Goal: Task Accomplishment & Management: Use online tool/utility

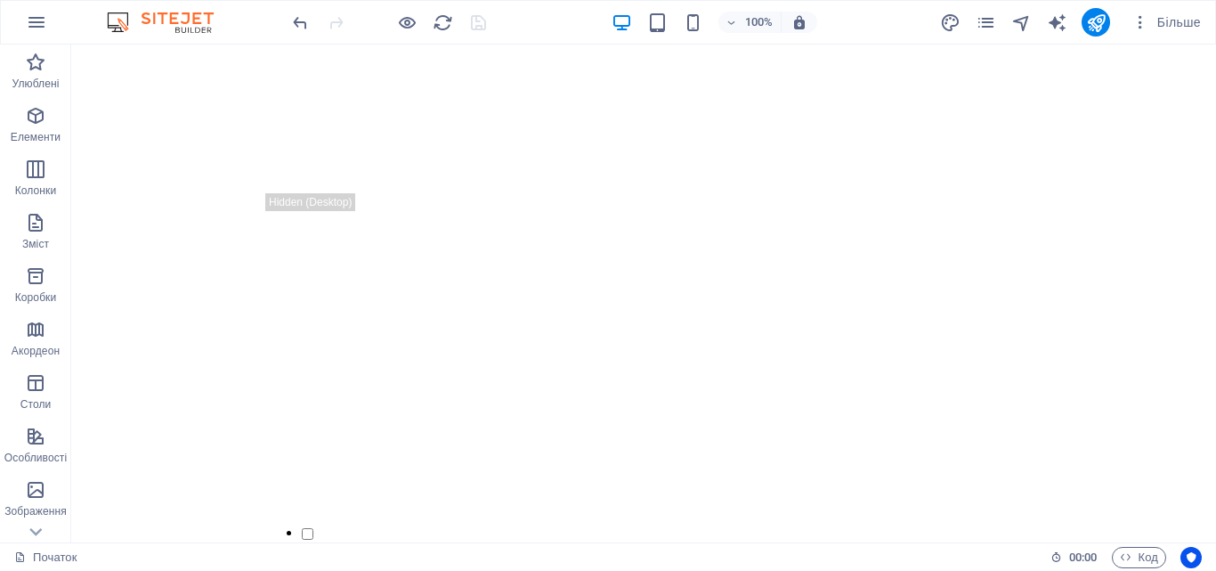
scroll to position [1388, 0]
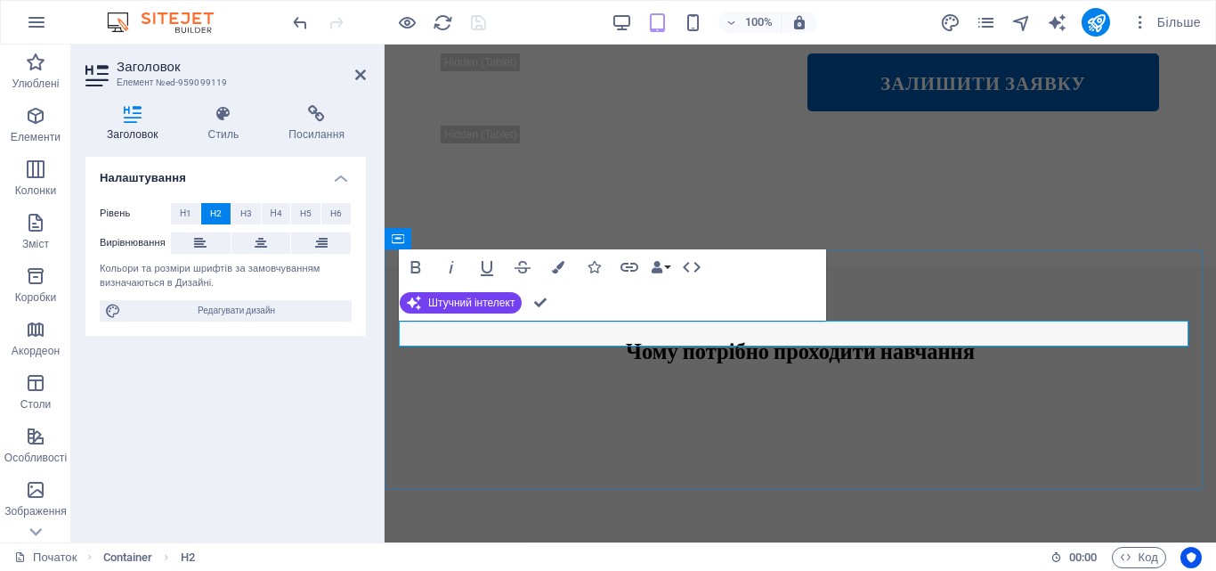
click at [357, 76] on icon at bounding box center [360, 75] width 11 height 14
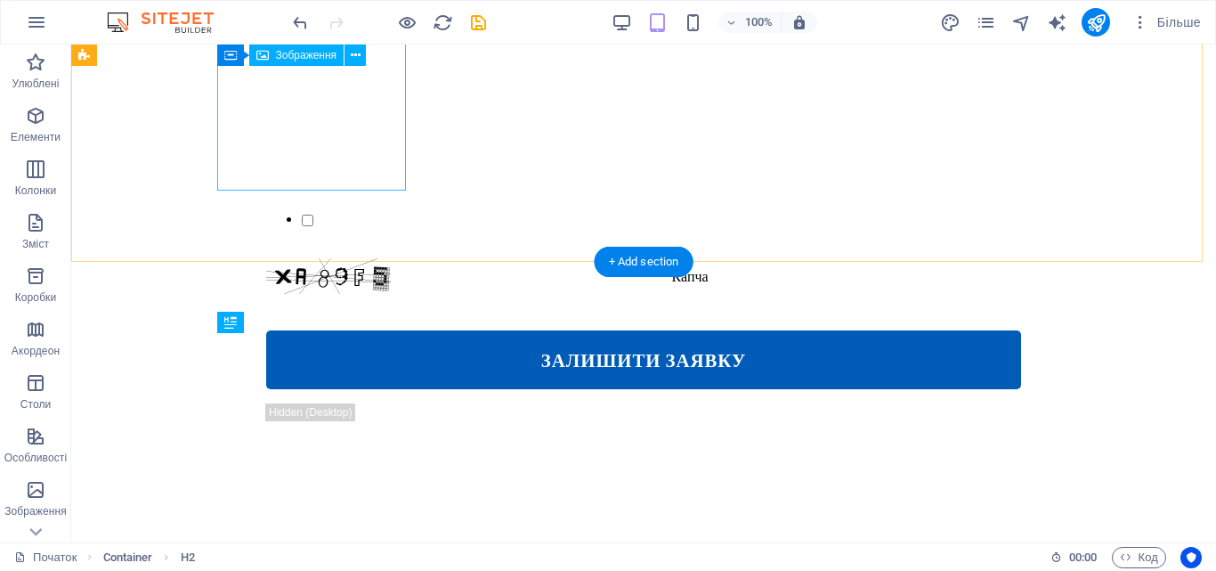
scroll to position [1388, 0]
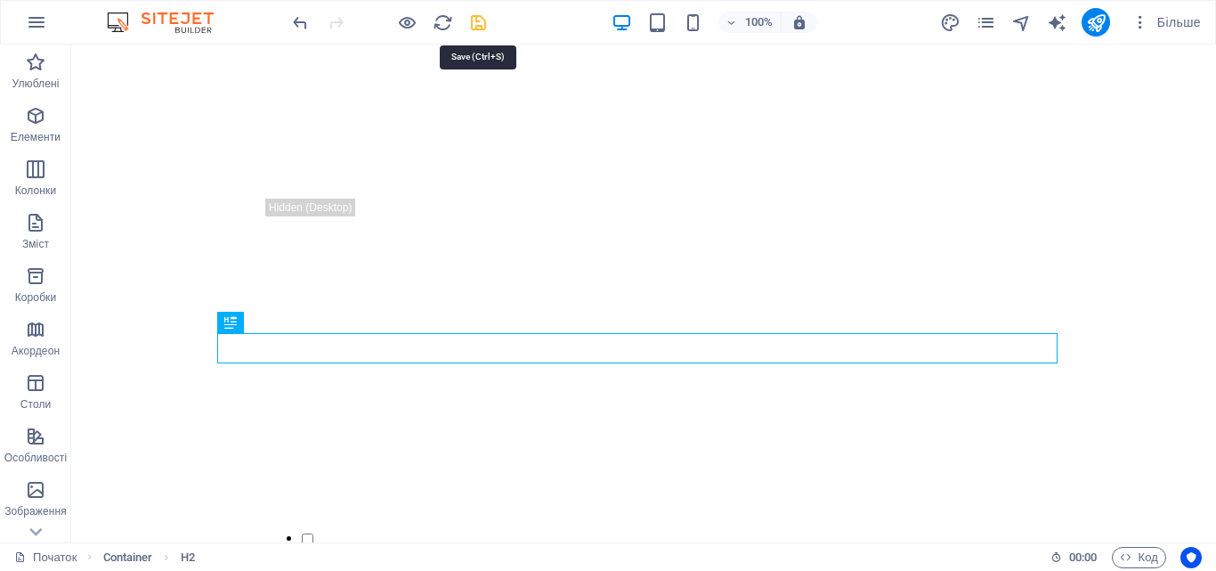
click at [477, 23] on icon "зберегти" at bounding box center [478, 22] width 20 height 20
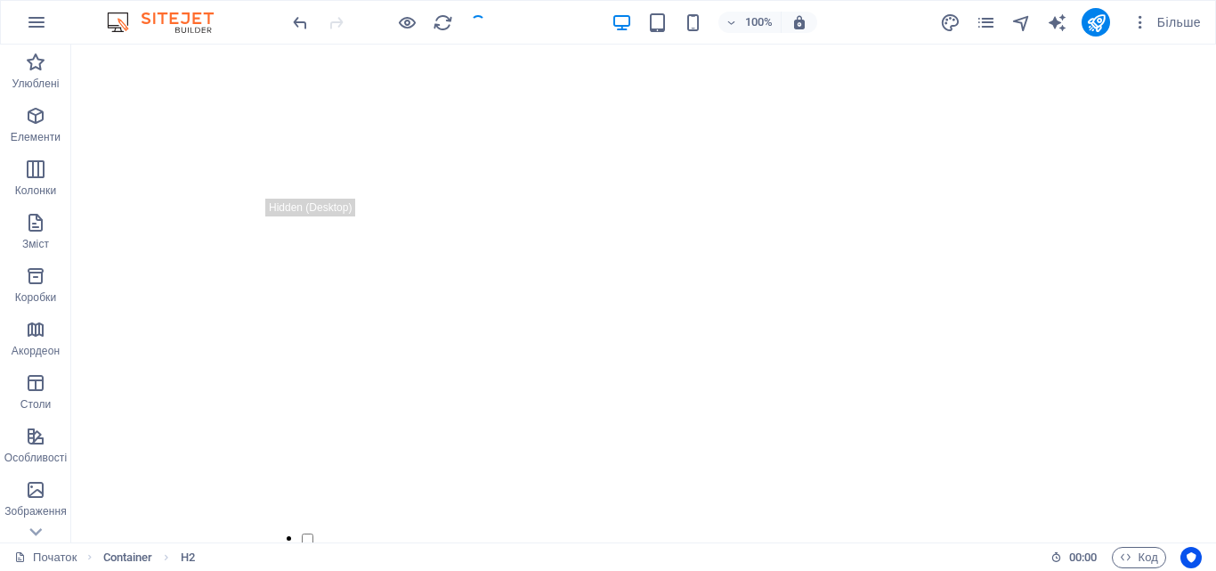
checkbox input "false"
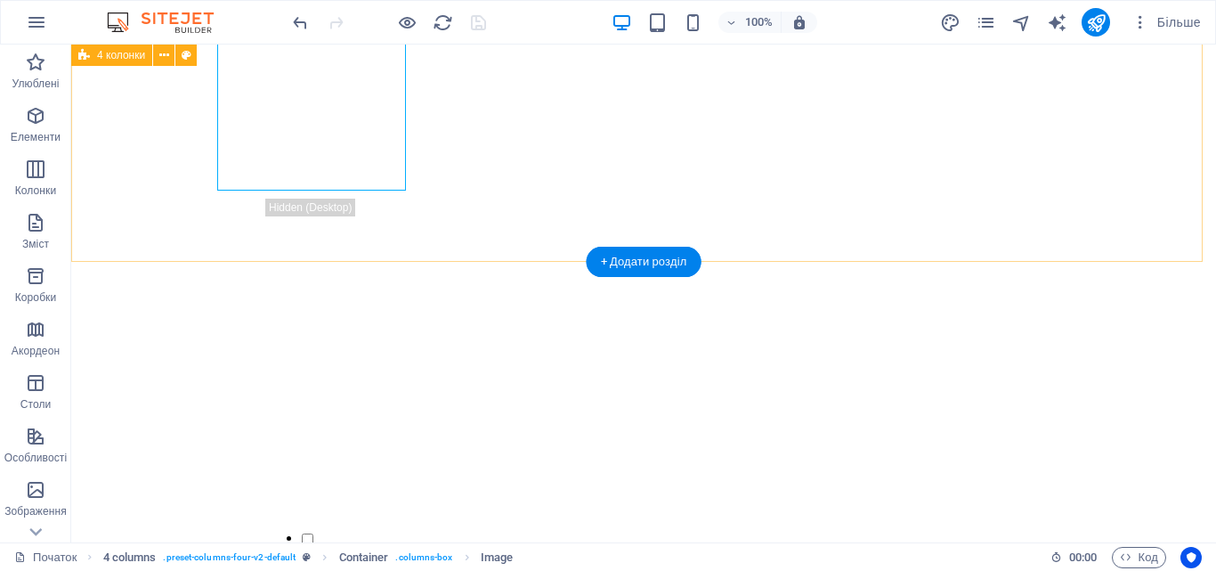
select select "rem"
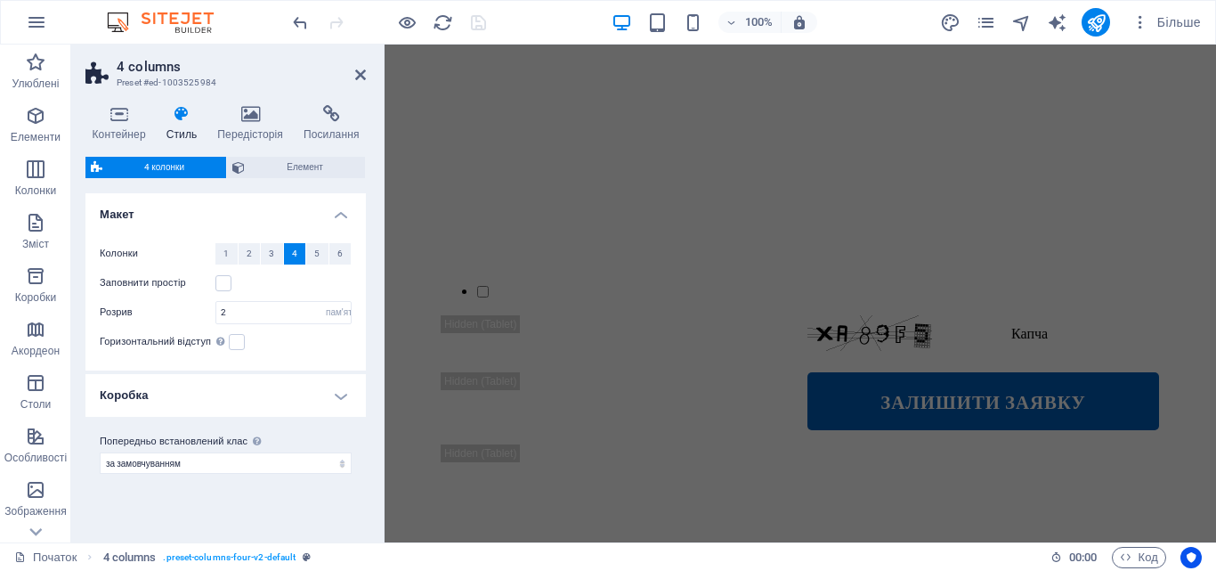
scroll to position [1707, 0]
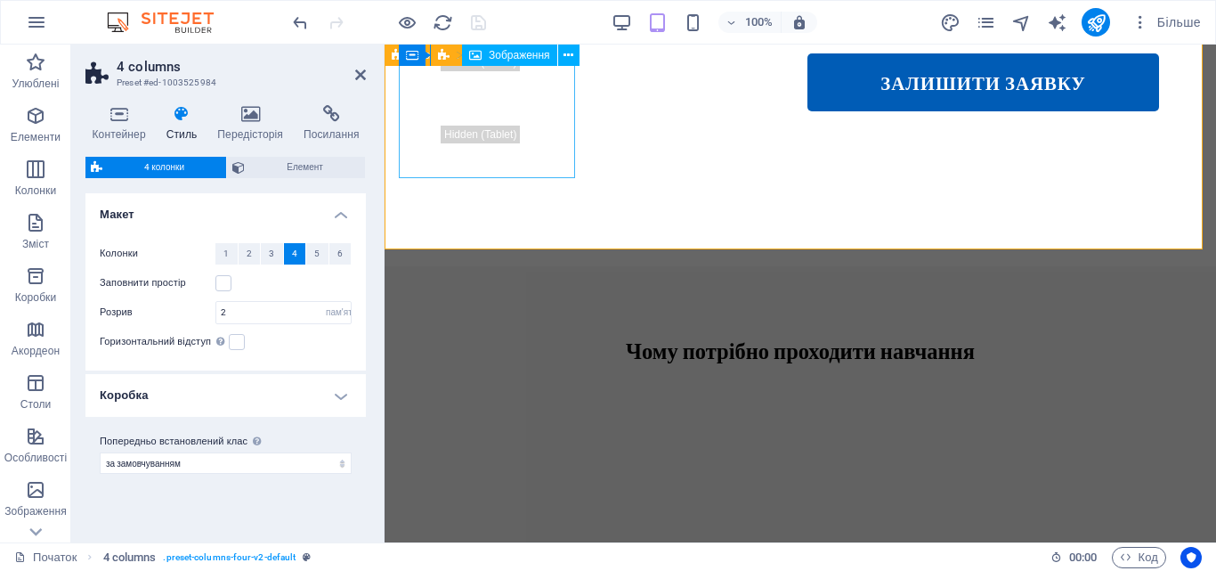
click at [574, 56] on button at bounding box center [568, 55] width 21 height 21
click at [571, 53] on icon at bounding box center [568, 55] width 10 height 19
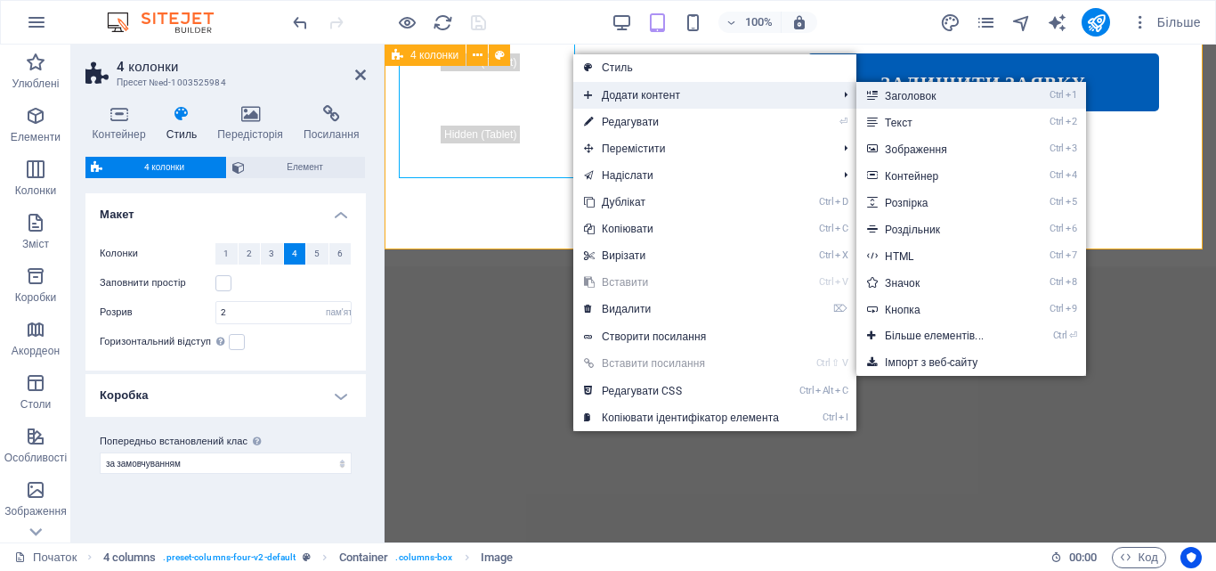
click at [900, 100] on font "Заголовок" at bounding box center [911, 96] width 52 height 12
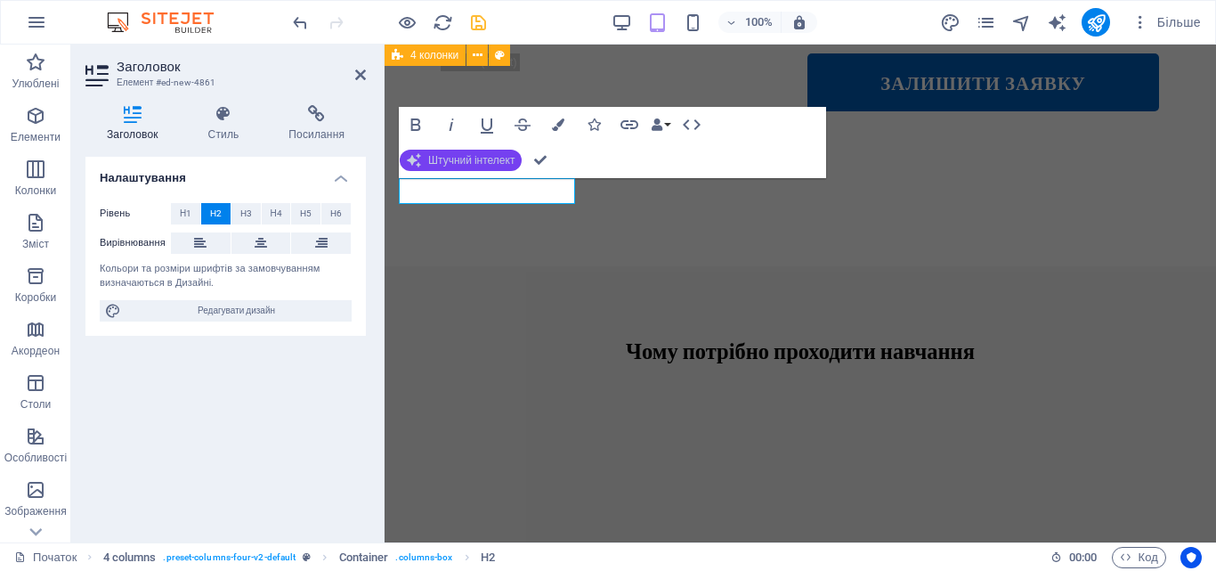
click at [512, 160] on font "Штучний інтелект" at bounding box center [471, 160] width 86 height 12
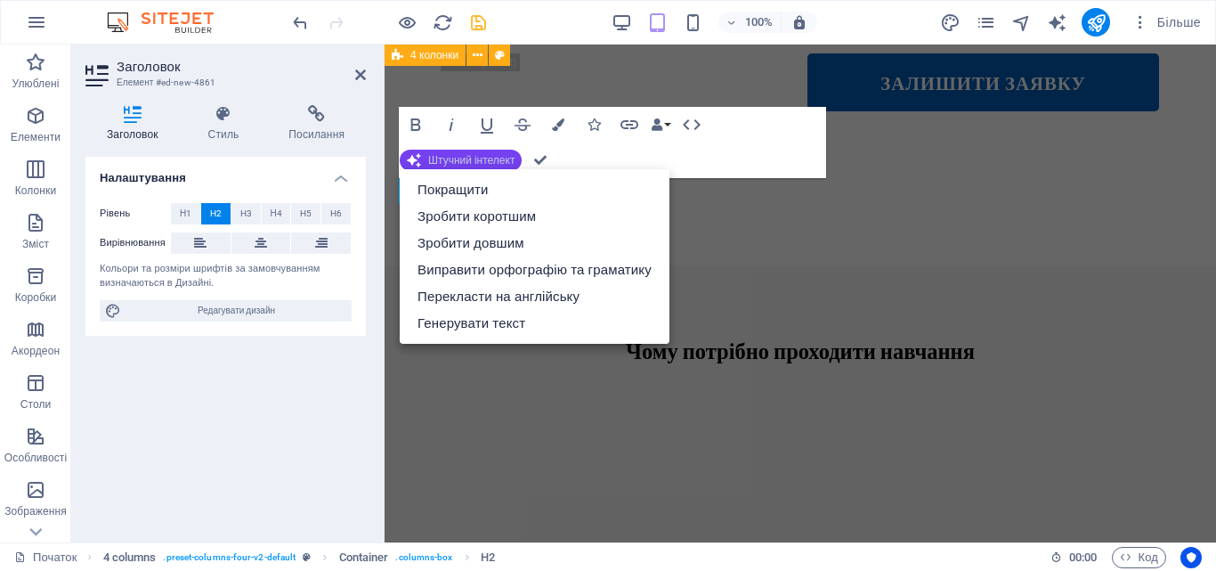
click at [512, 160] on font "Штучний інтелект" at bounding box center [471, 160] width 86 height 12
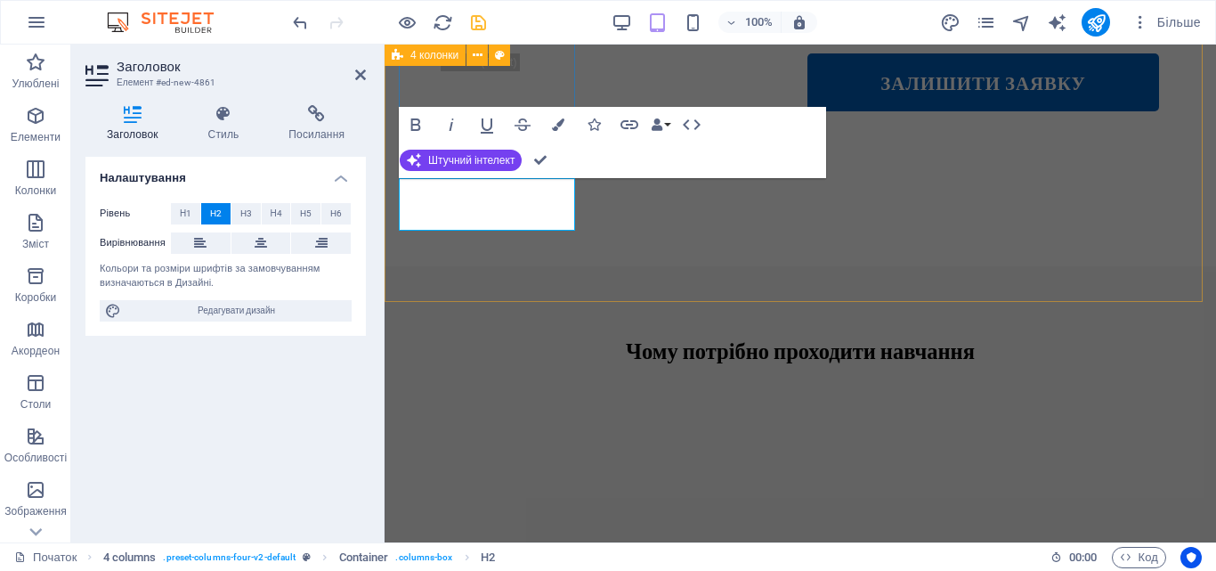
drag, startPoint x: 467, startPoint y: 222, endPoint x: 404, endPoint y: 193, distance: 69.3
click at [266, 236] on icon at bounding box center [261, 242] width 12 height 21
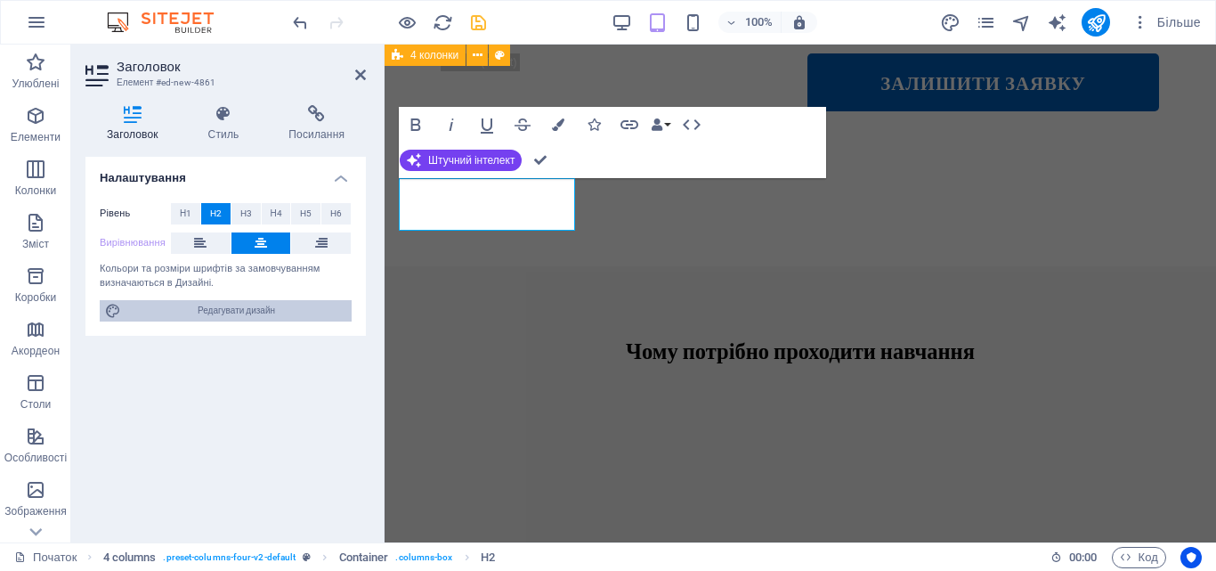
click at [239, 312] on font "Редагувати дизайн" at bounding box center [236, 310] width 77 height 10
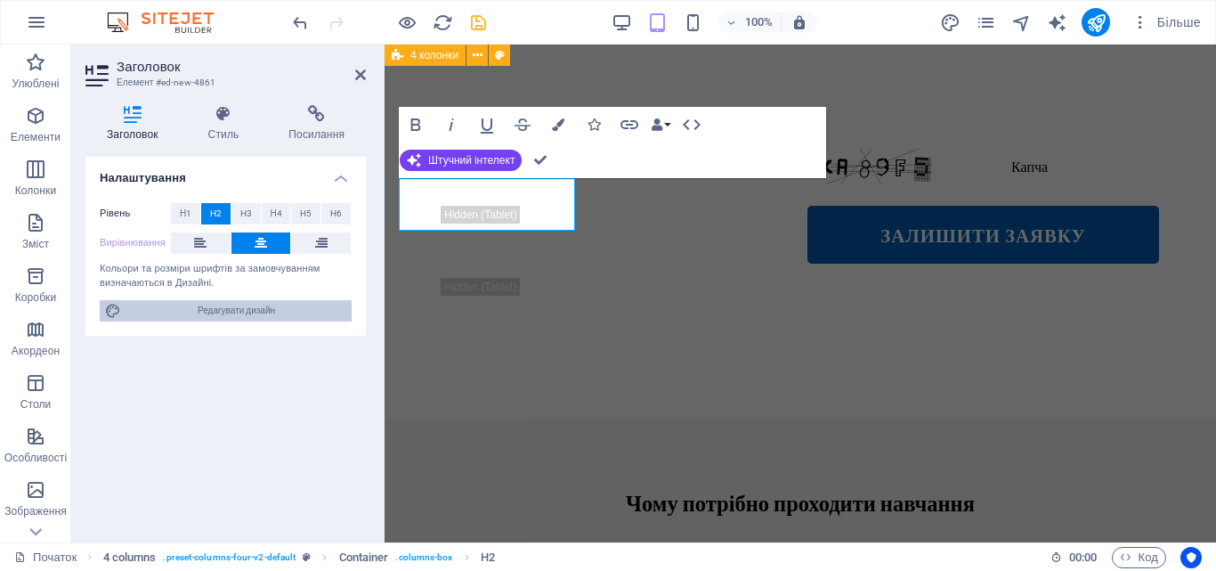
scroll to position [2144, 0]
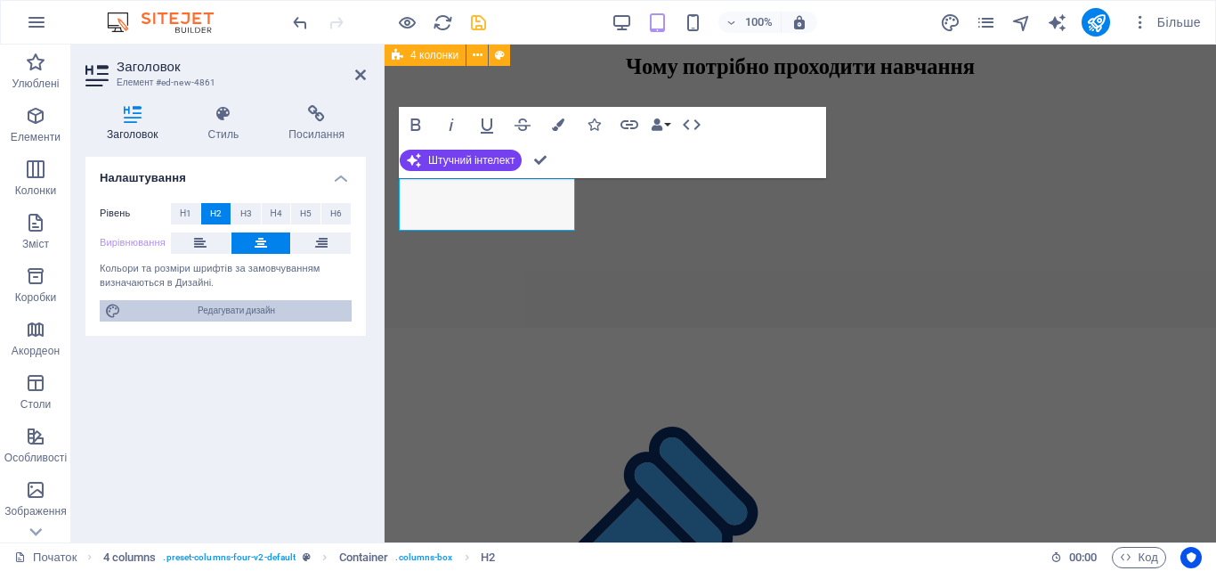
select select "px"
select select "400"
select select "px"
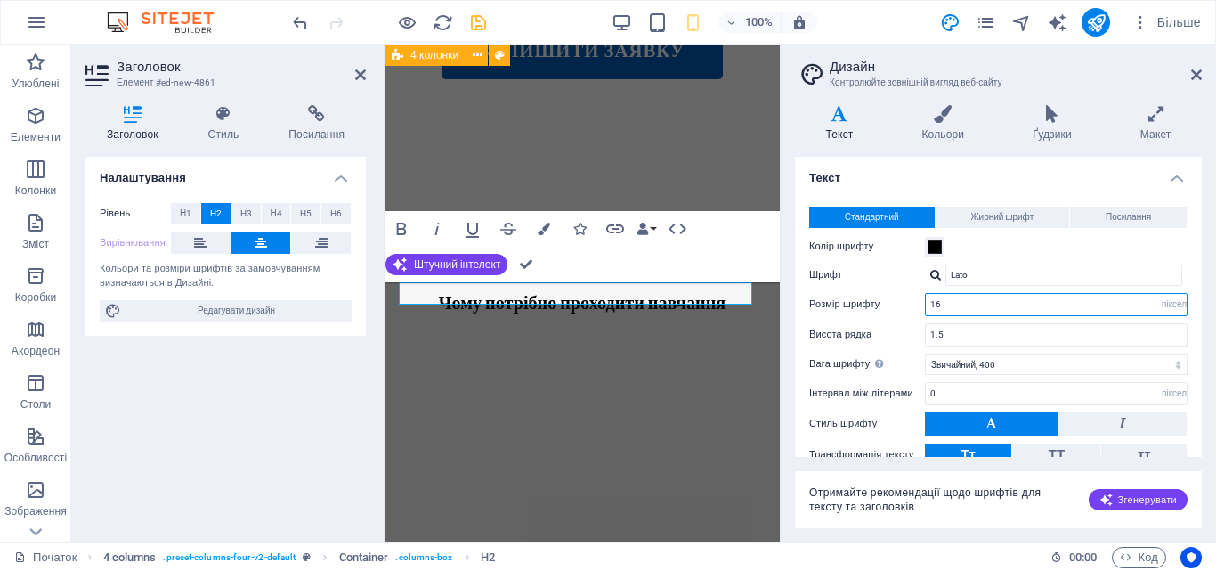
click at [1103, 300] on input "16" at bounding box center [1056, 304] width 261 height 21
click at [949, 128] on font "Кольори" at bounding box center [942, 134] width 43 height 12
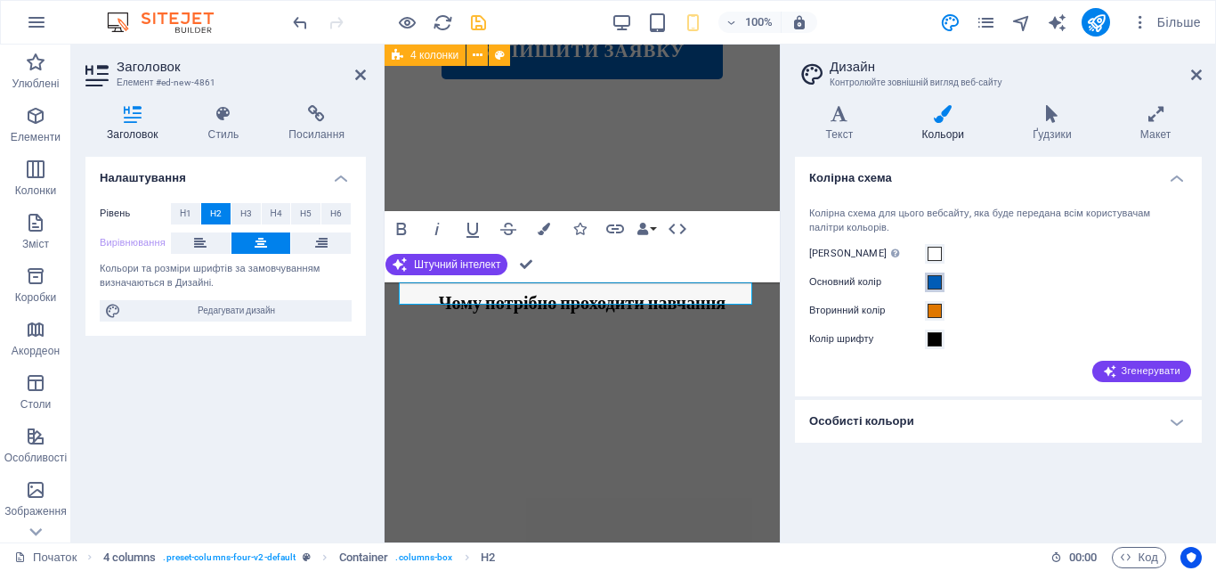
click at [935, 272] on button "Основний колір" at bounding box center [935, 282] width 20 height 20
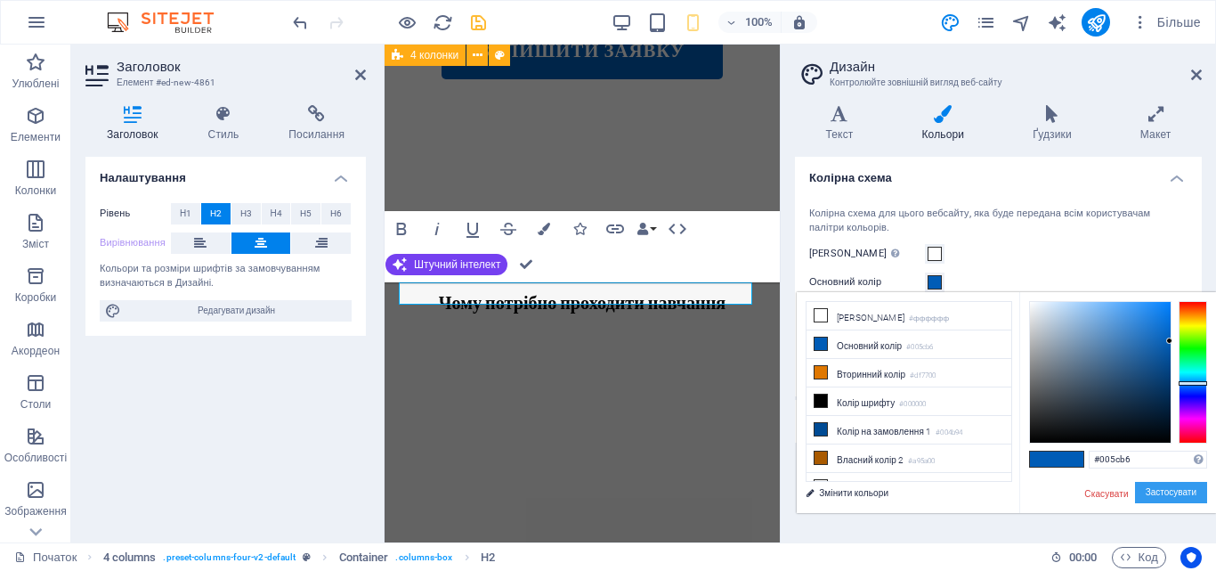
click at [1145, 487] on font "Застосувати" at bounding box center [1170, 492] width 51 height 10
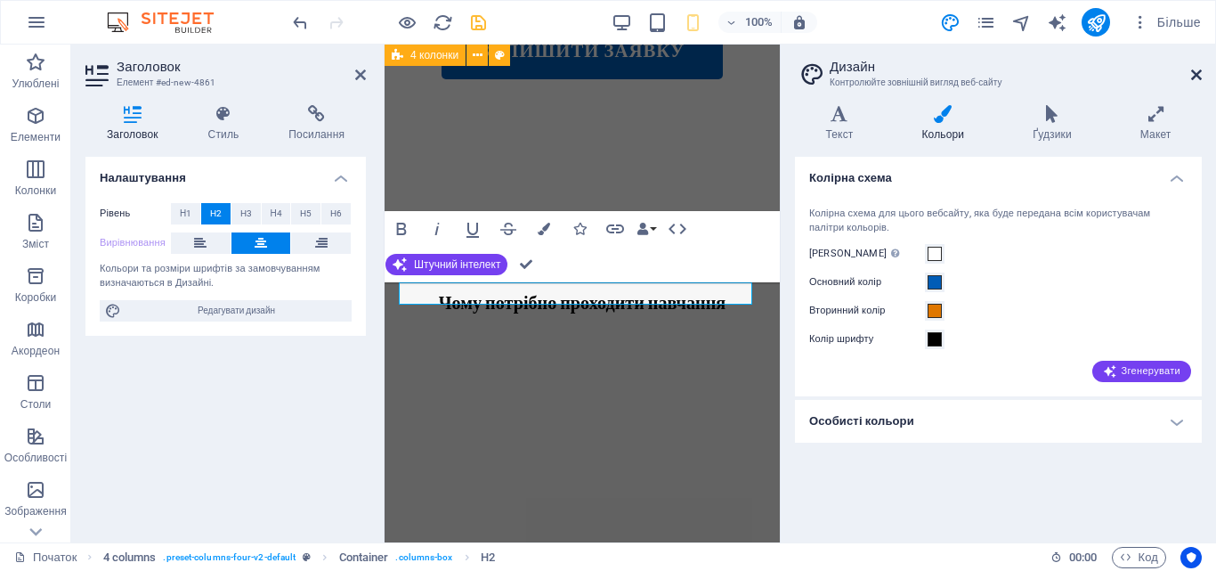
click at [1197, 72] on icon at bounding box center [1196, 75] width 11 height 14
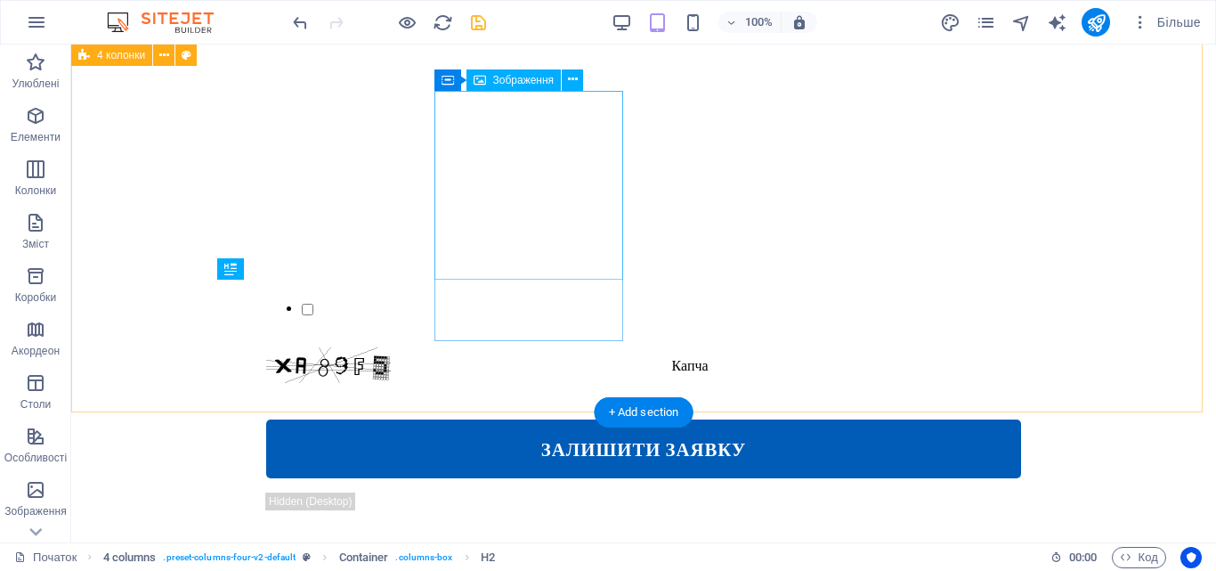
scroll to position [1299, 0]
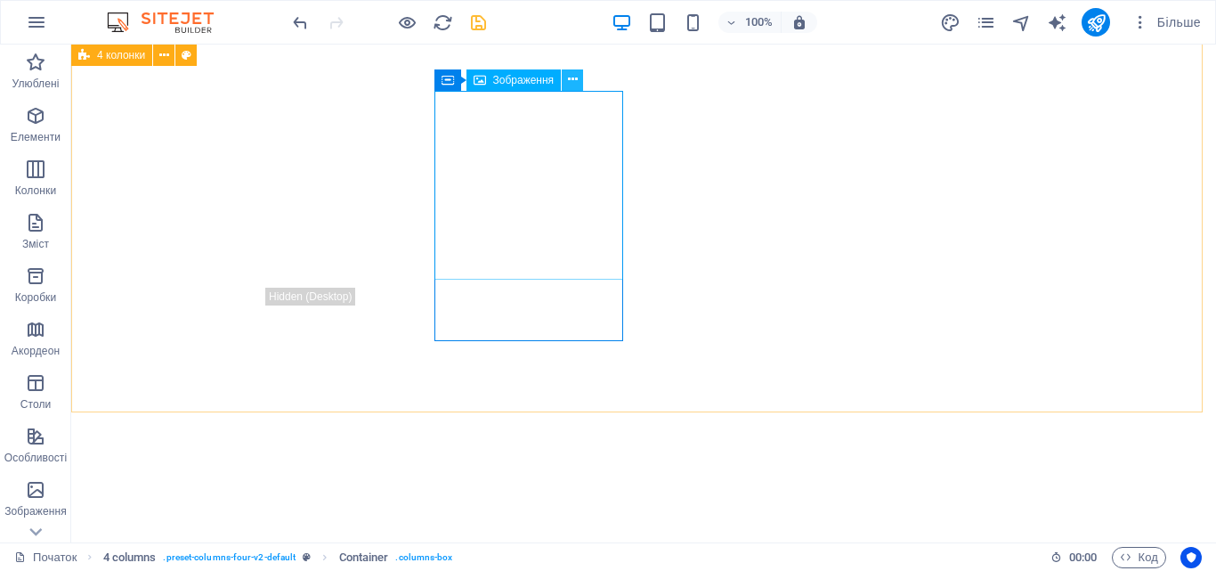
click at [579, 83] on button at bounding box center [572, 79] width 21 height 21
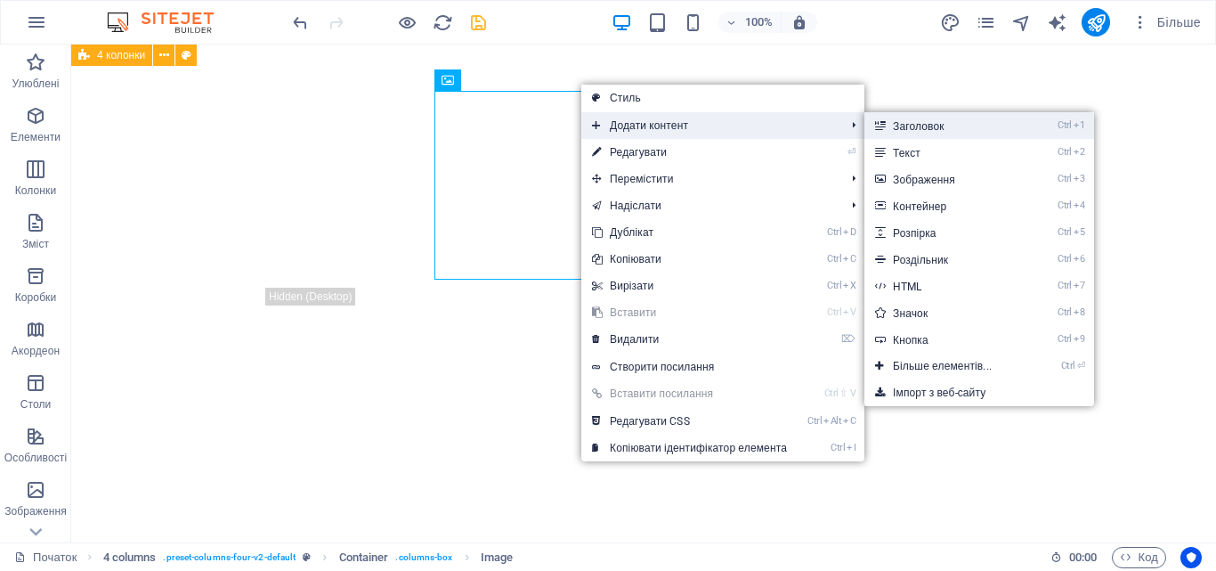
drag, startPoint x: 898, startPoint y: 120, endPoint x: 511, endPoint y: 80, distance: 389.2
click at [898, 120] on font "Заголовок" at bounding box center [919, 126] width 52 height 12
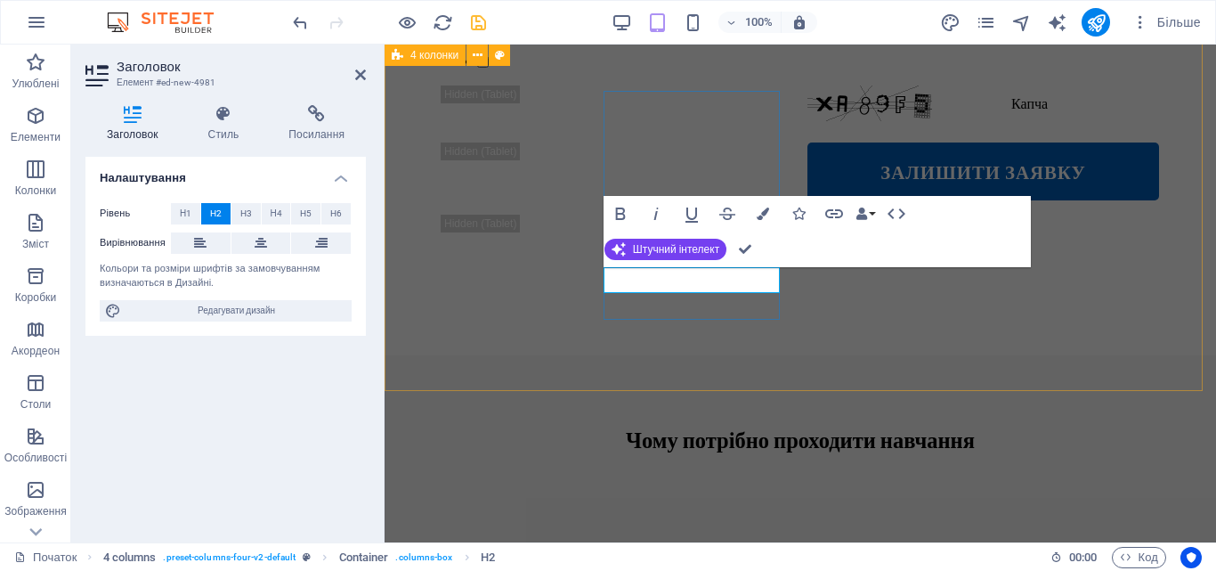
drag, startPoint x: 694, startPoint y: 309, endPoint x: 604, endPoint y: 279, distance: 94.9
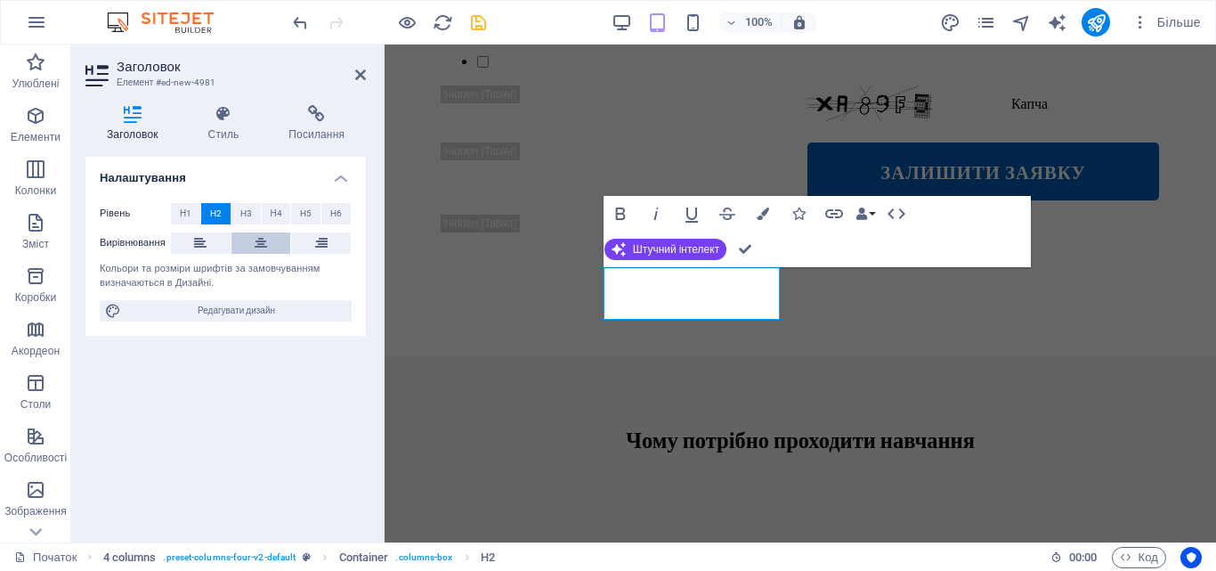
click at [257, 238] on icon at bounding box center [261, 242] width 12 height 21
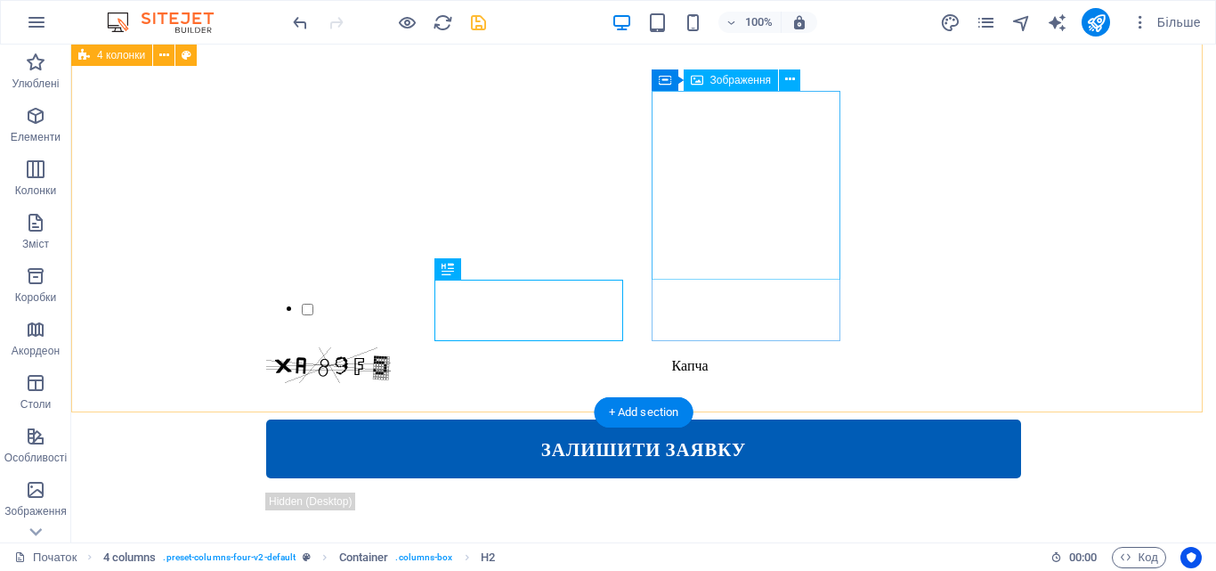
scroll to position [1299, 0]
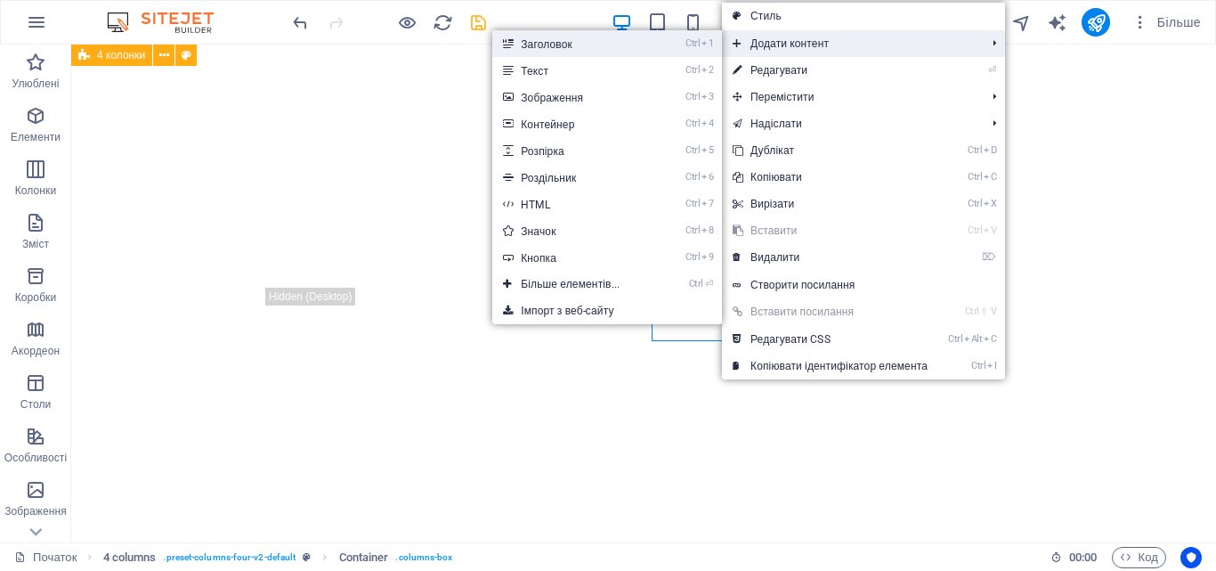
click at [641, 44] on link "Ctrl 1 Заголовок" at bounding box center [573, 43] width 163 height 27
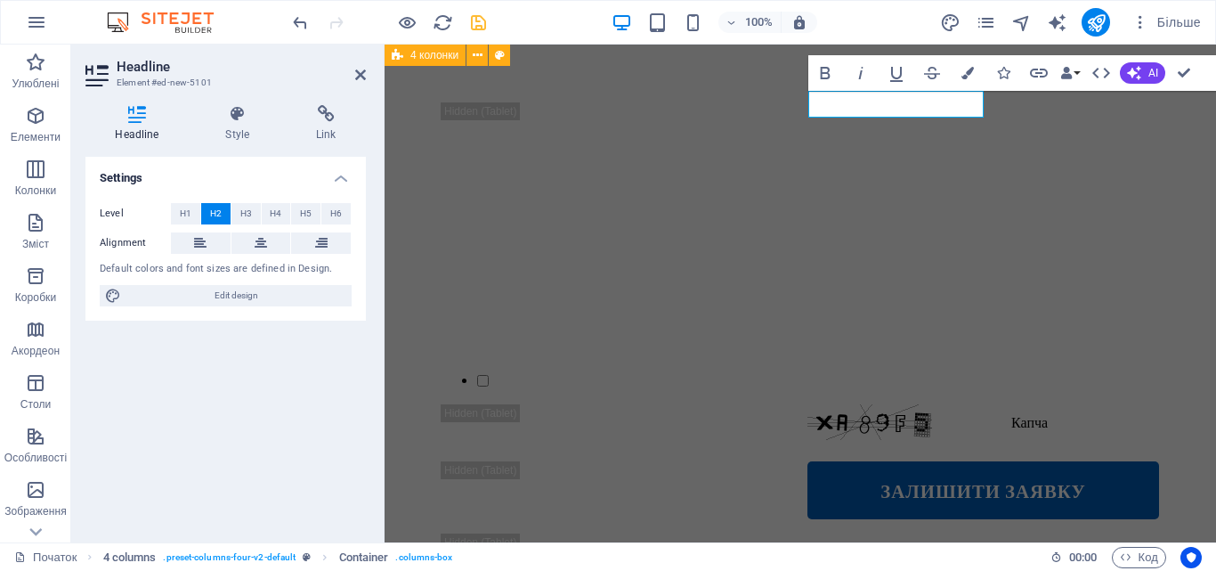
scroll to position [1618, 0]
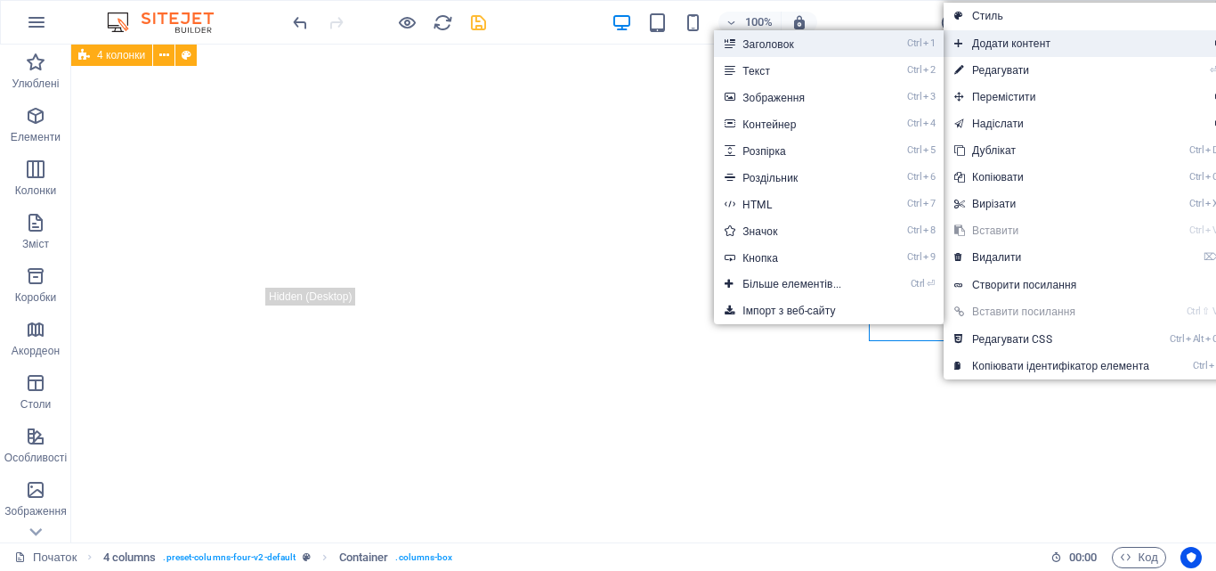
click at [849, 47] on link "Ctrl 1 Заголовок" at bounding box center [795, 43] width 163 height 27
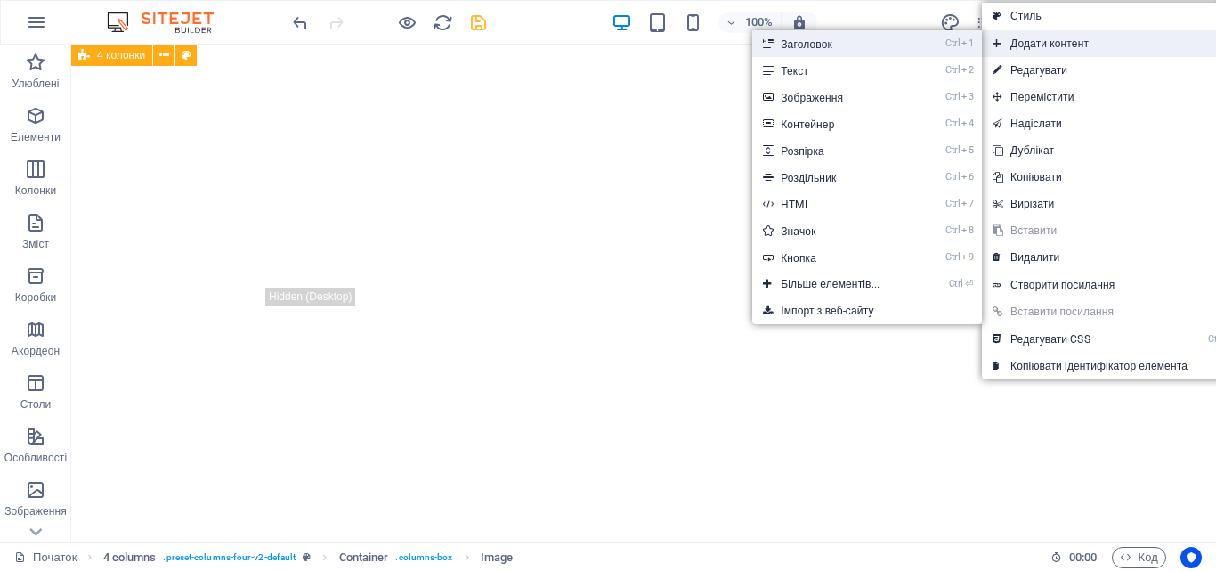
click at [920, 46] on li "Ctrl 1 Заголовок" at bounding box center [867, 43] width 230 height 27
click at [808, 37] on link "Ctrl 1 Заголовок" at bounding box center [833, 43] width 163 height 27
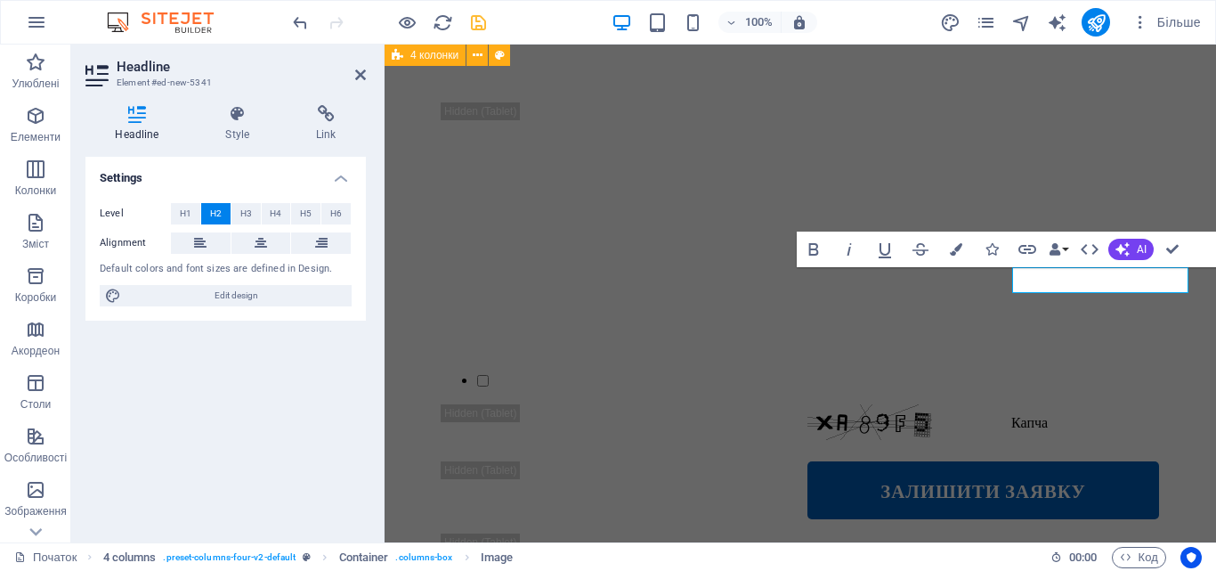
scroll to position [1618, 0]
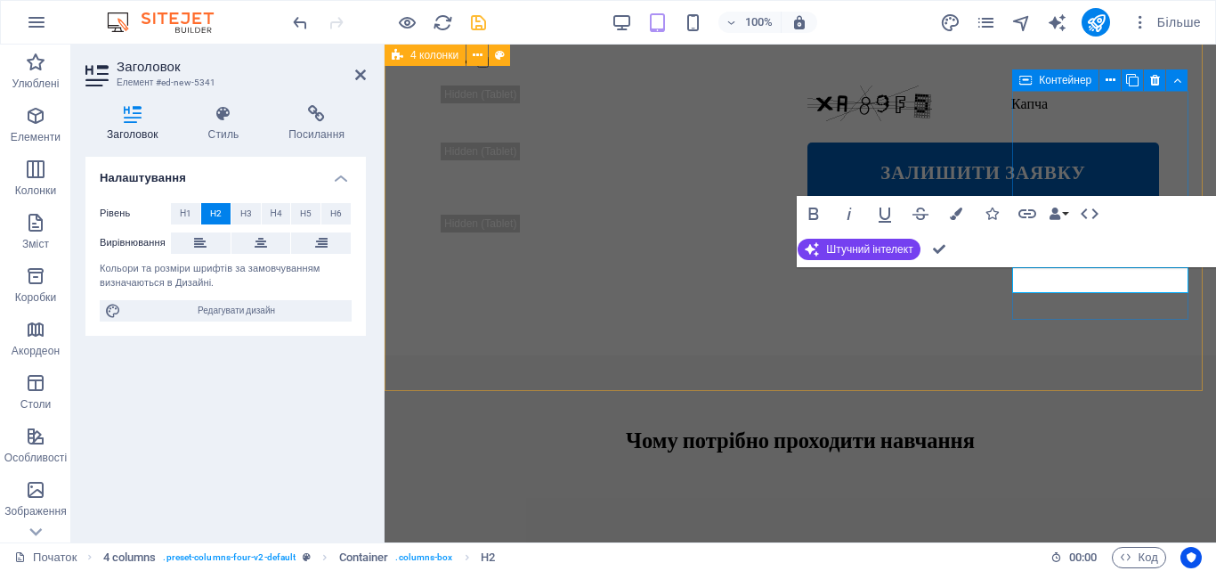
drag, startPoint x: 1065, startPoint y: 312, endPoint x: 1014, endPoint y: 286, distance: 57.7
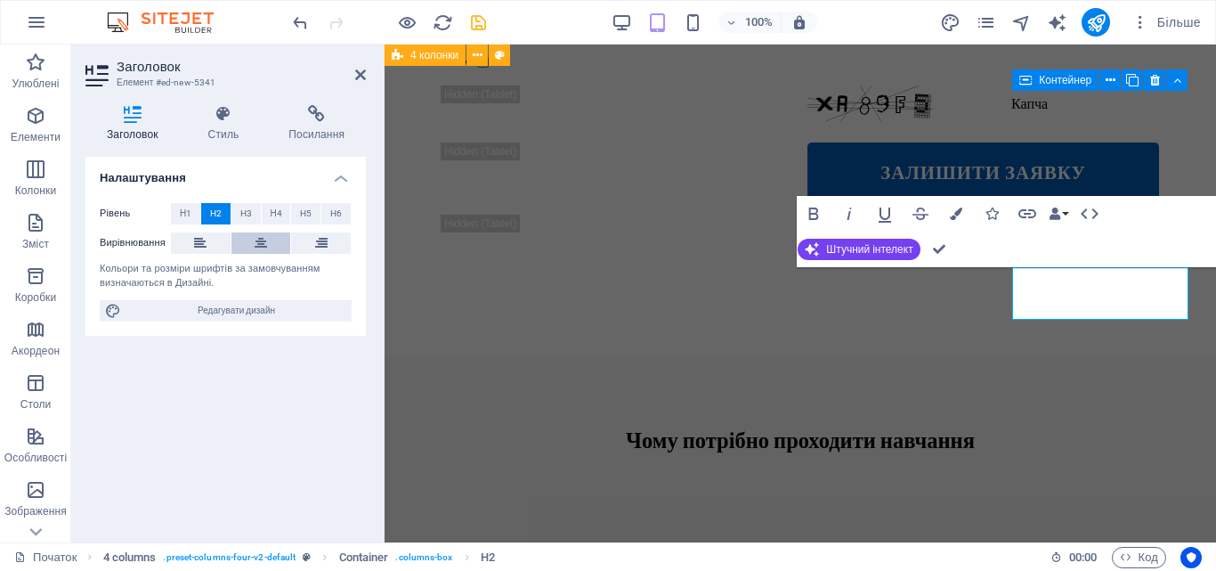
click at [275, 237] on button at bounding box center [261, 242] width 60 height 21
click at [245, 212] on font "H3" at bounding box center [246, 213] width 12 height 10
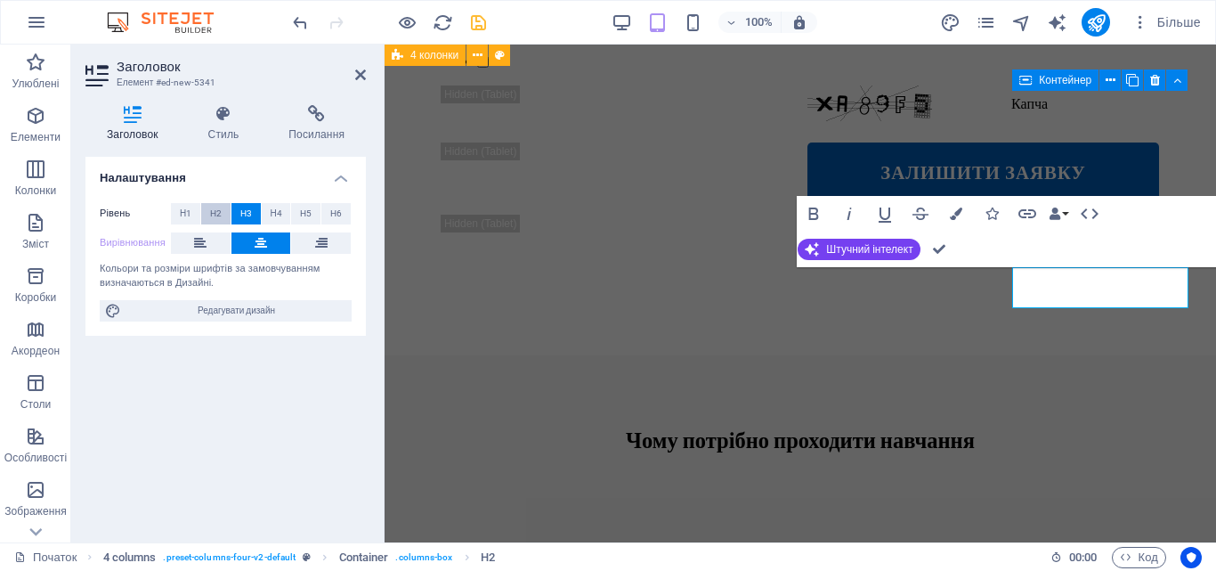
click at [224, 207] on button "H2" at bounding box center [215, 213] width 29 height 21
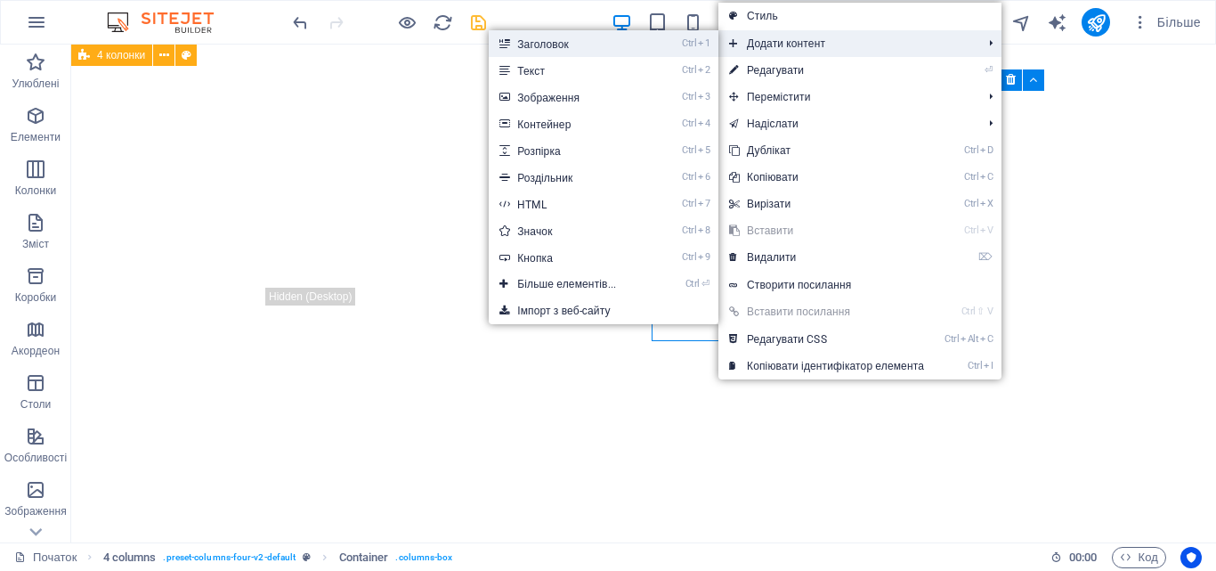
click at [634, 44] on link "Ctrl 1 Заголовок" at bounding box center [570, 43] width 163 height 27
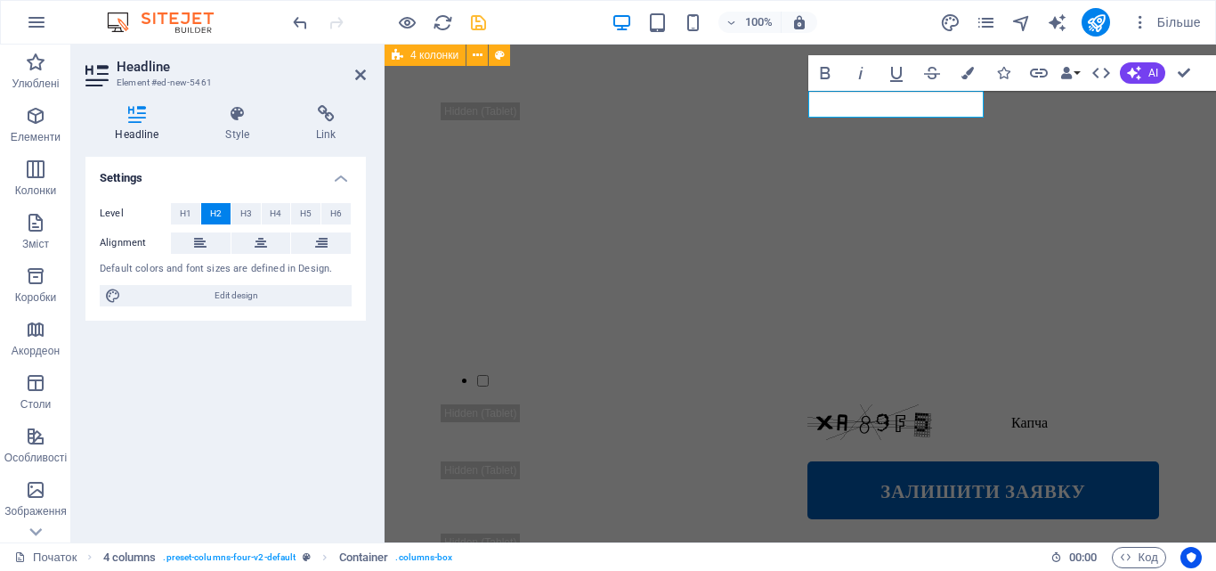
scroll to position [1618, 0]
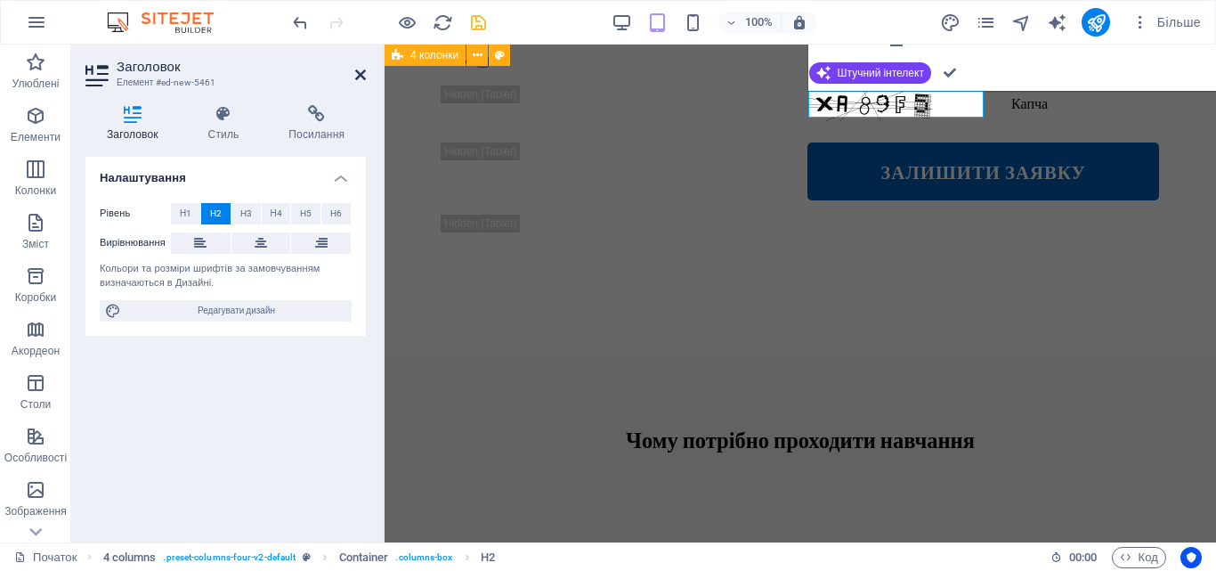
click at [360, 73] on icon at bounding box center [360, 75] width 11 height 14
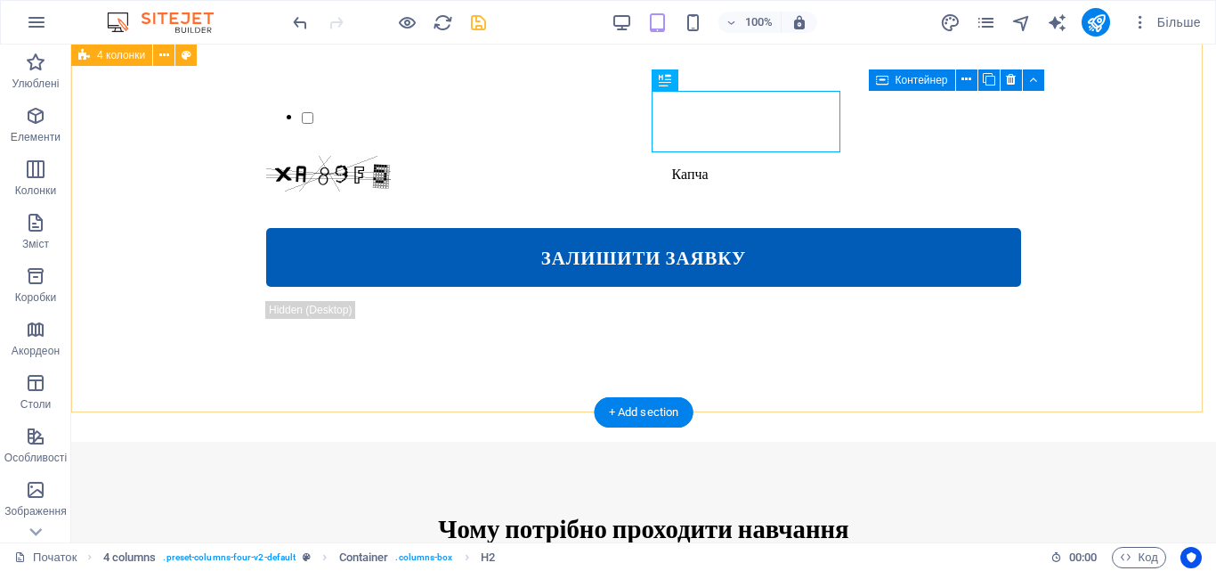
scroll to position [1299, 0]
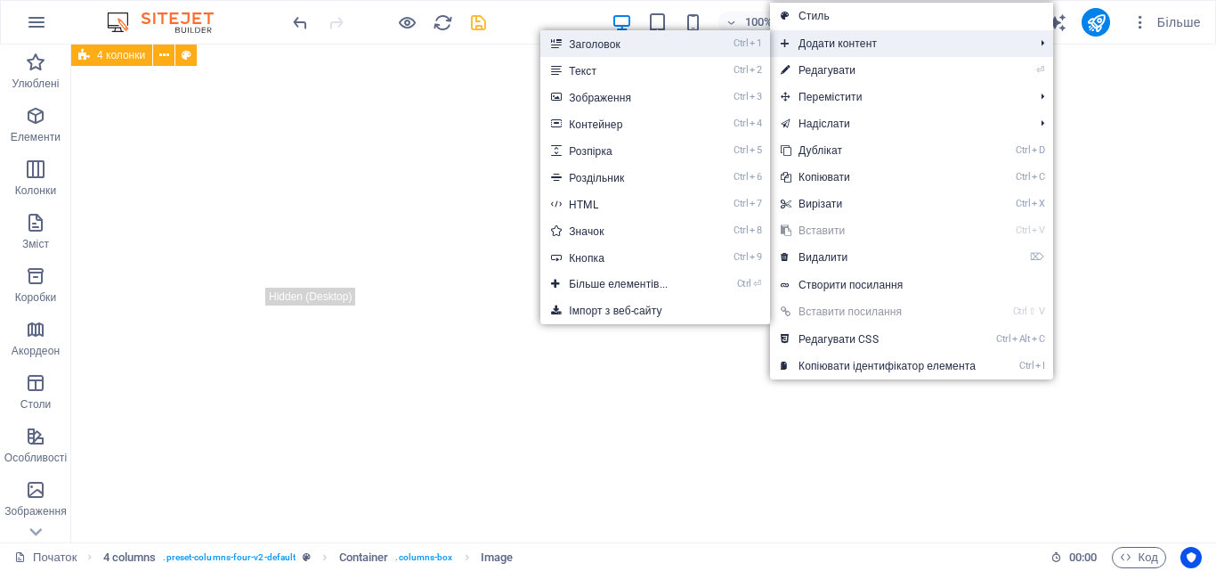
click at [705, 45] on li "Ctrl 1 Заголовок" at bounding box center [655, 43] width 230 height 27
click at [636, 45] on link "Ctrl 1 Заголовок" at bounding box center [621, 43] width 163 height 27
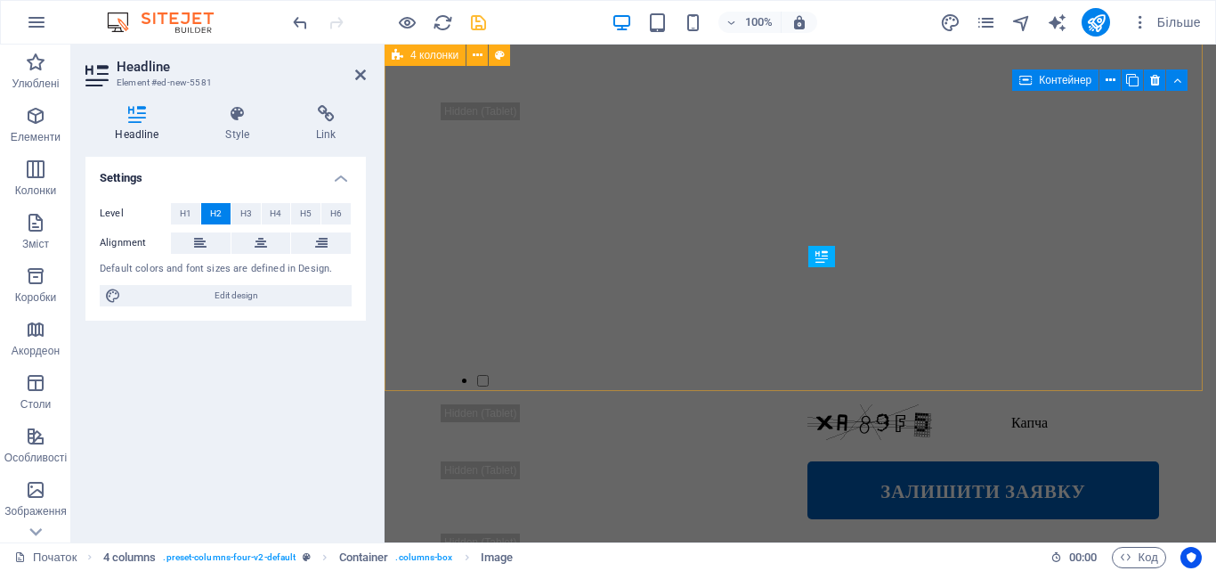
scroll to position [1618, 0]
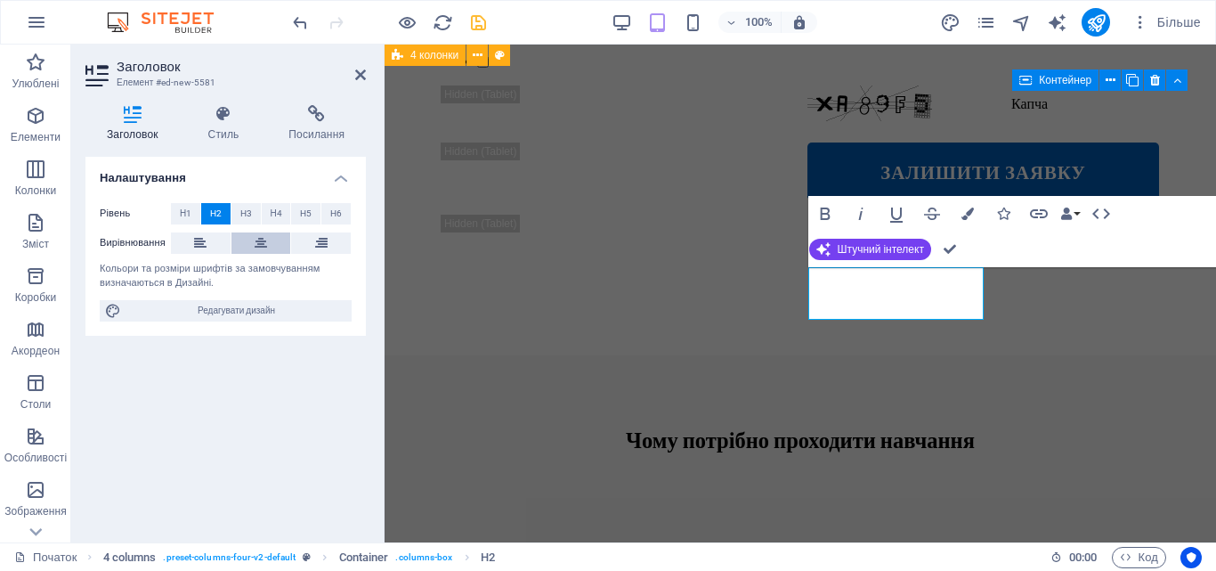
click at [261, 240] on icon at bounding box center [261, 242] width 12 height 21
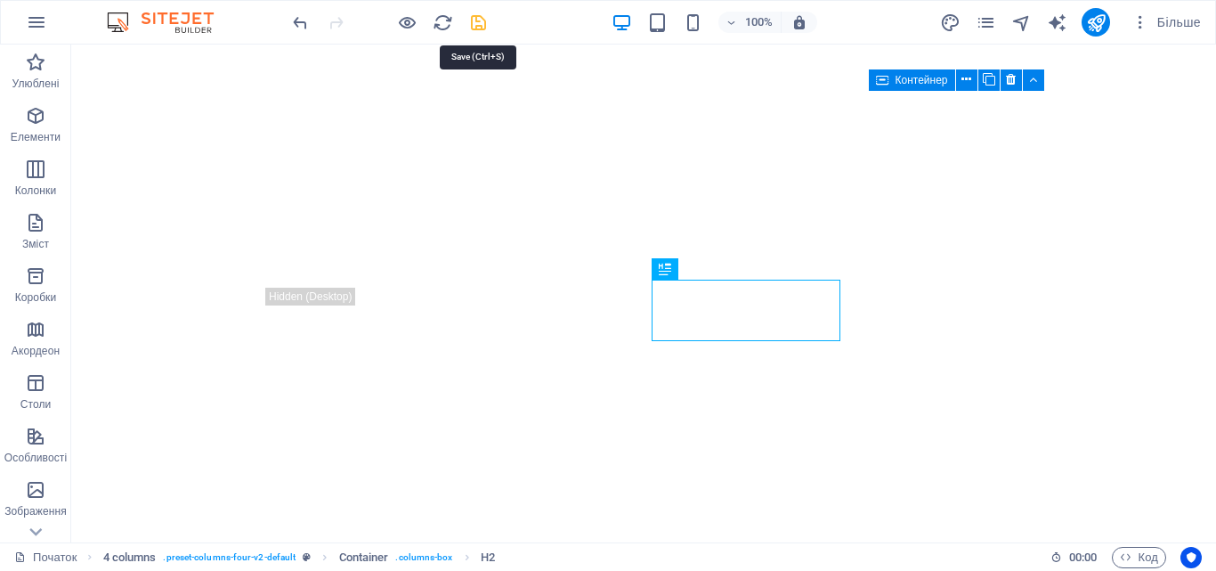
click at [478, 22] on icon "зберегти" at bounding box center [478, 22] width 20 height 20
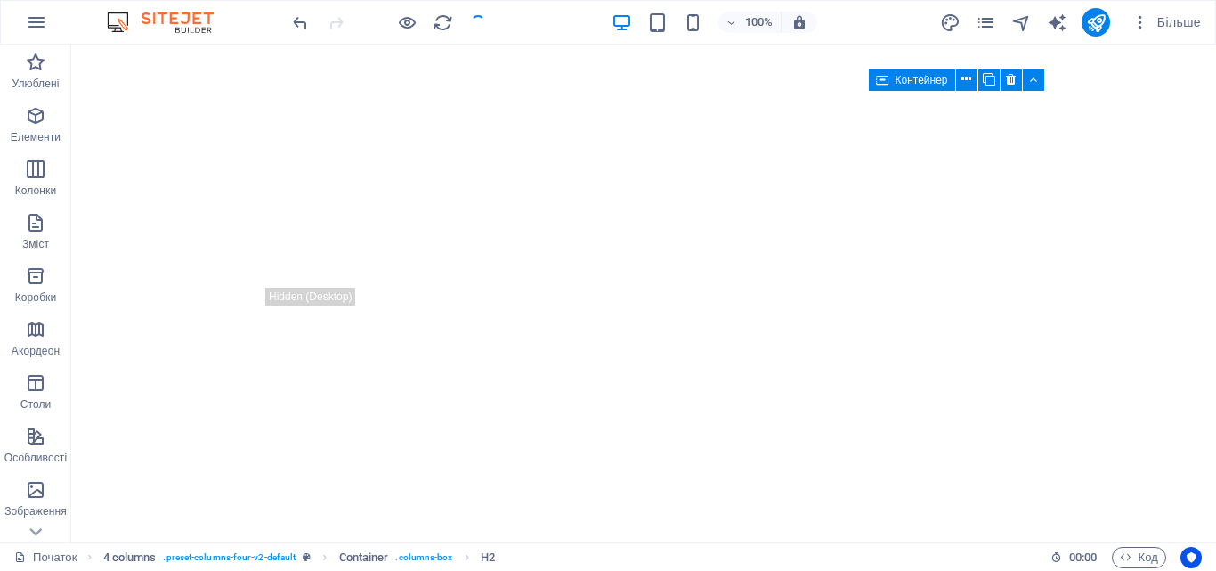
checkbox input "false"
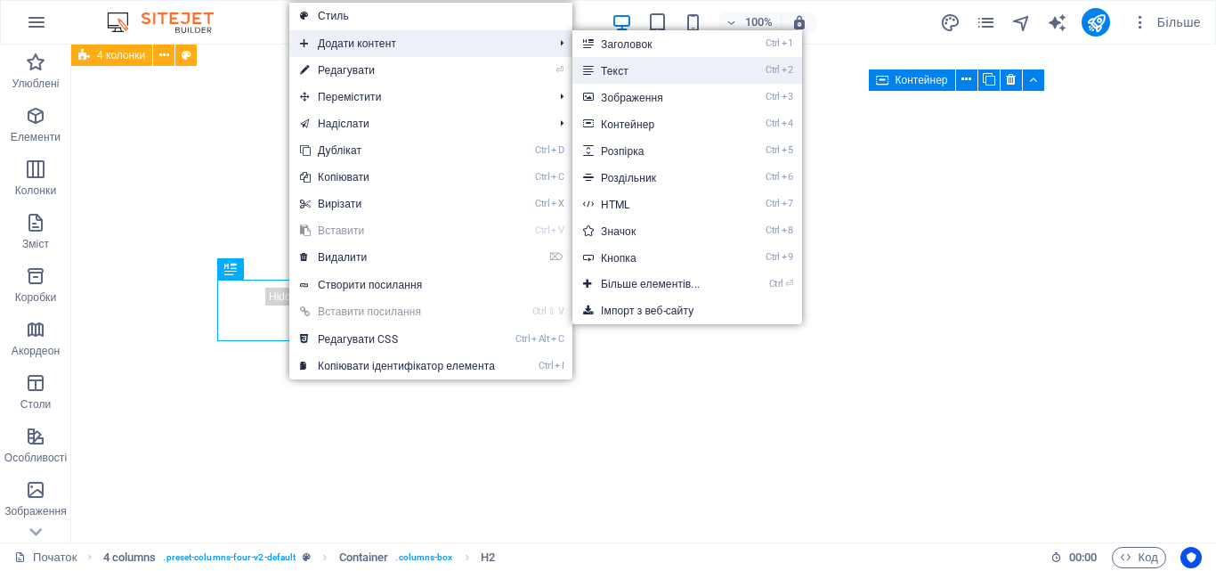
click at [618, 66] on font "Текст" at bounding box center [615, 71] width 28 height 12
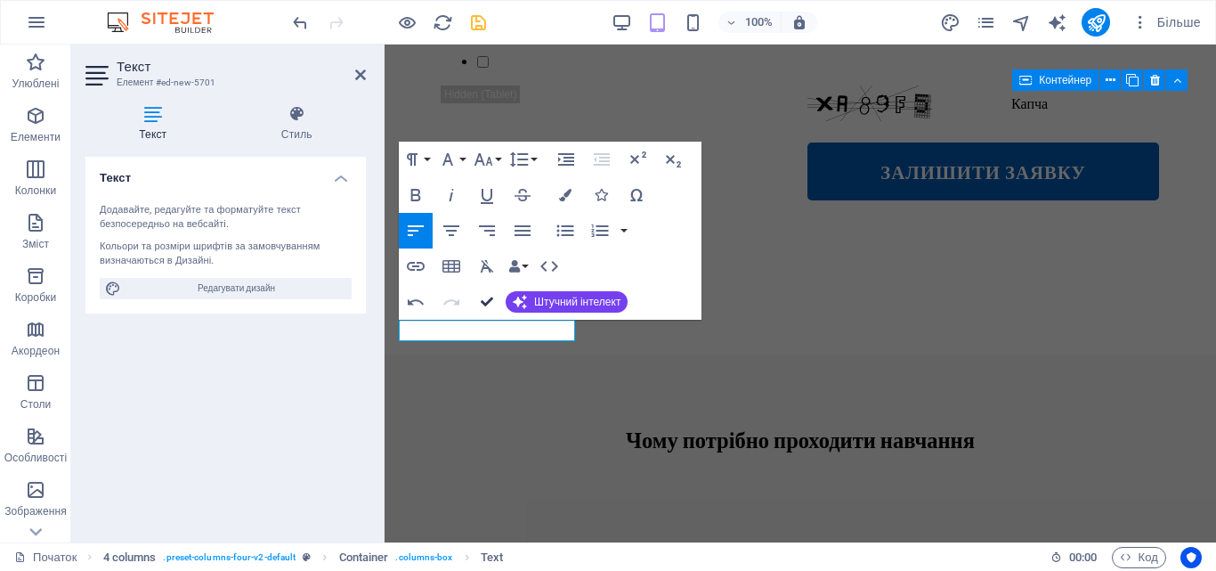
scroll to position [1321, 0]
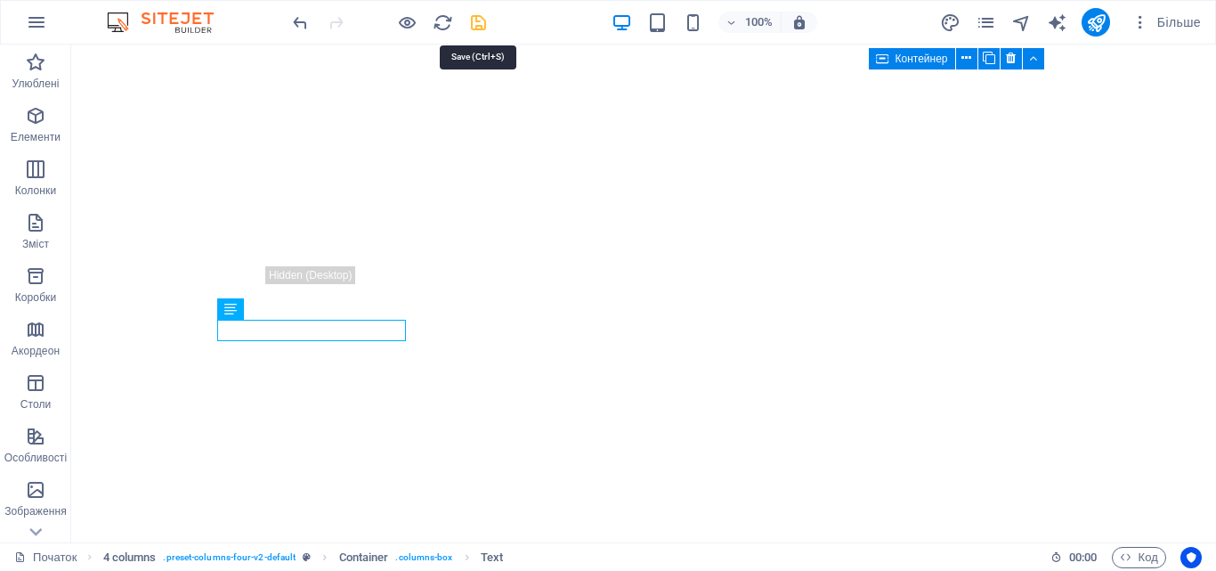
click at [483, 23] on icon "зберегти" at bounding box center [478, 22] width 20 height 20
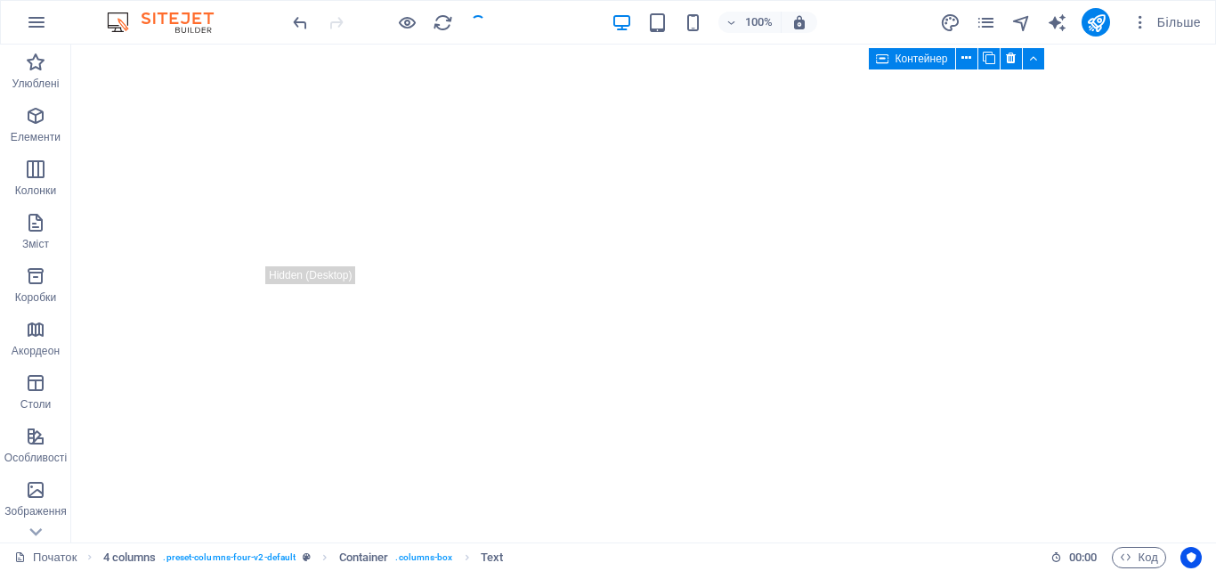
checkbox input "false"
click at [40, 233] on span "Зміст" at bounding box center [35, 233] width 71 height 43
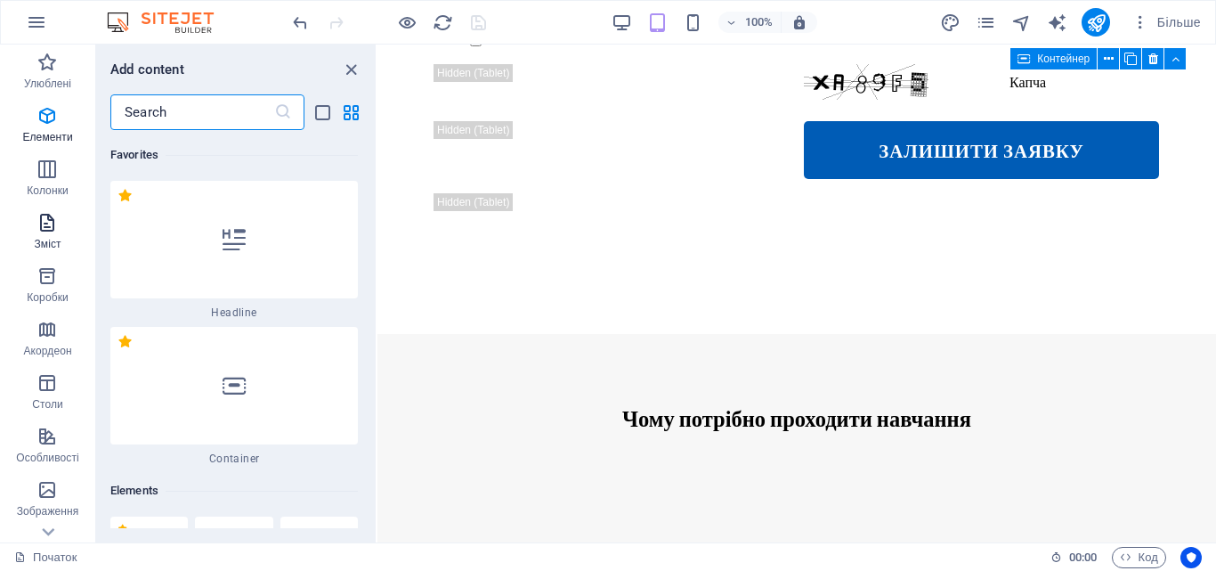
scroll to position [6074, 0]
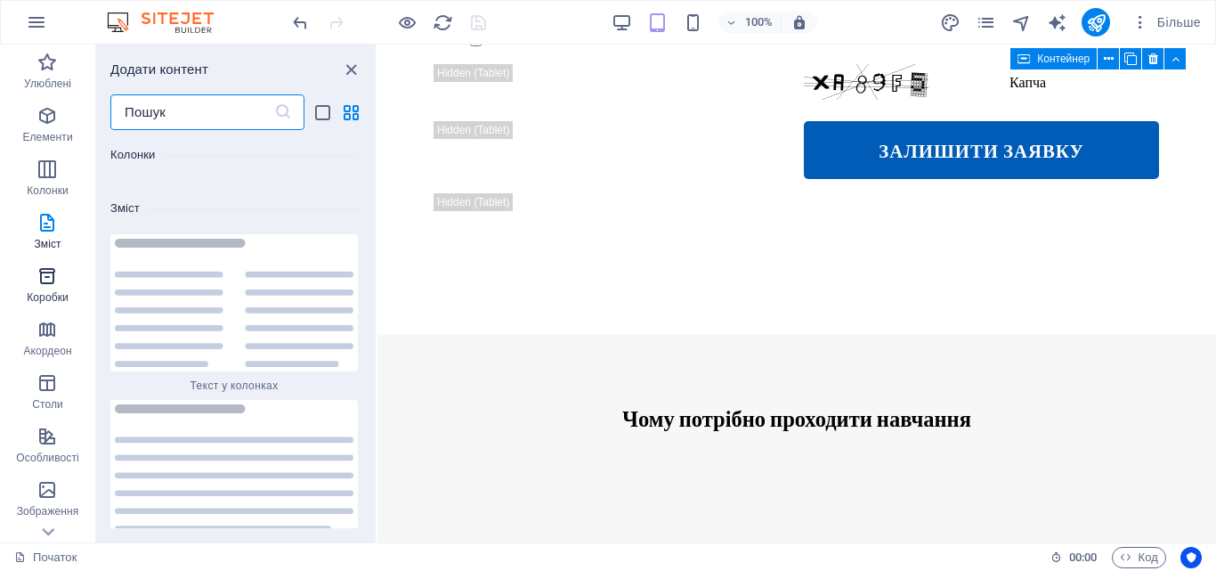
click at [45, 287] on span "Коробки" at bounding box center [47, 286] width 95 height 43
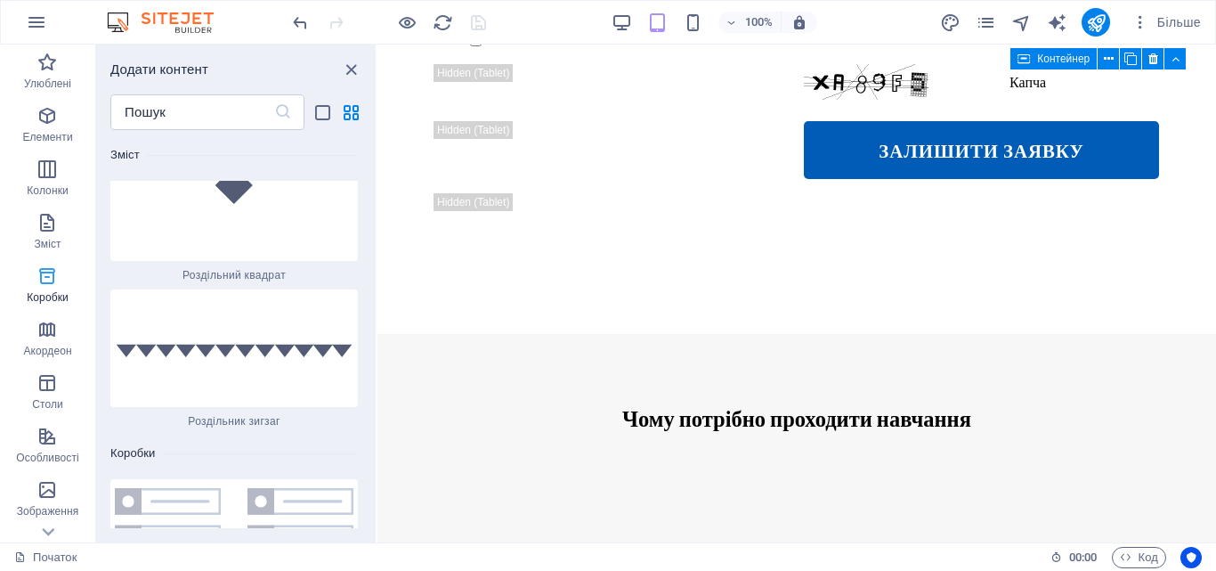
scroll to position [9621, 0]
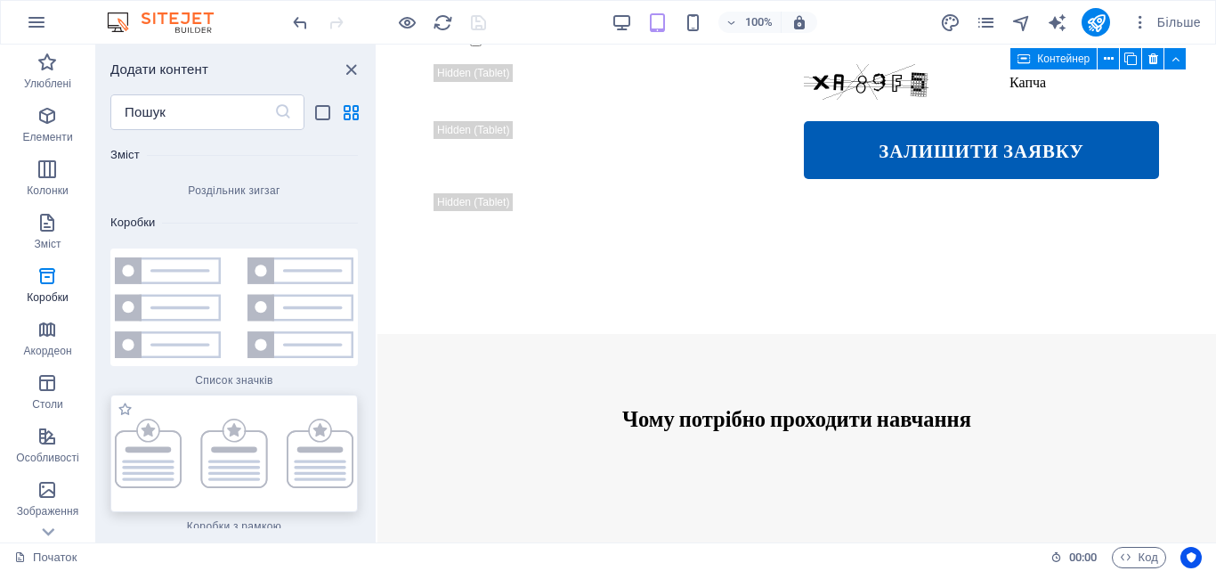
click at [172, 418] on img at bounding box center [234, 452] width 239 height 69
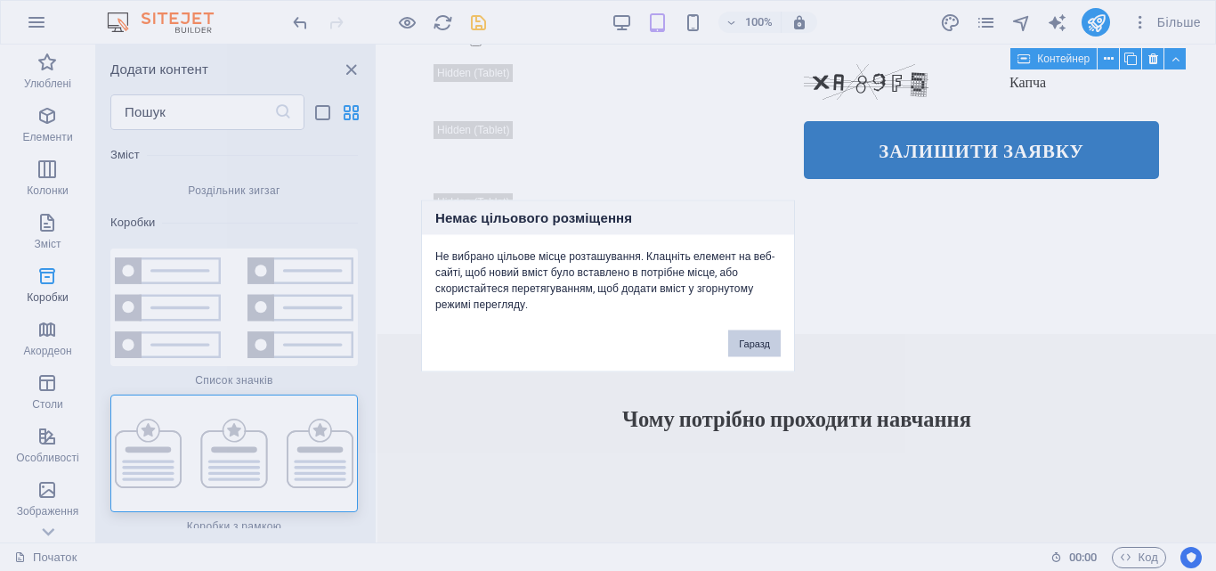
click at [749, 349] on button "Гаразд" at bounding box center [754, 342] width 53 height 27
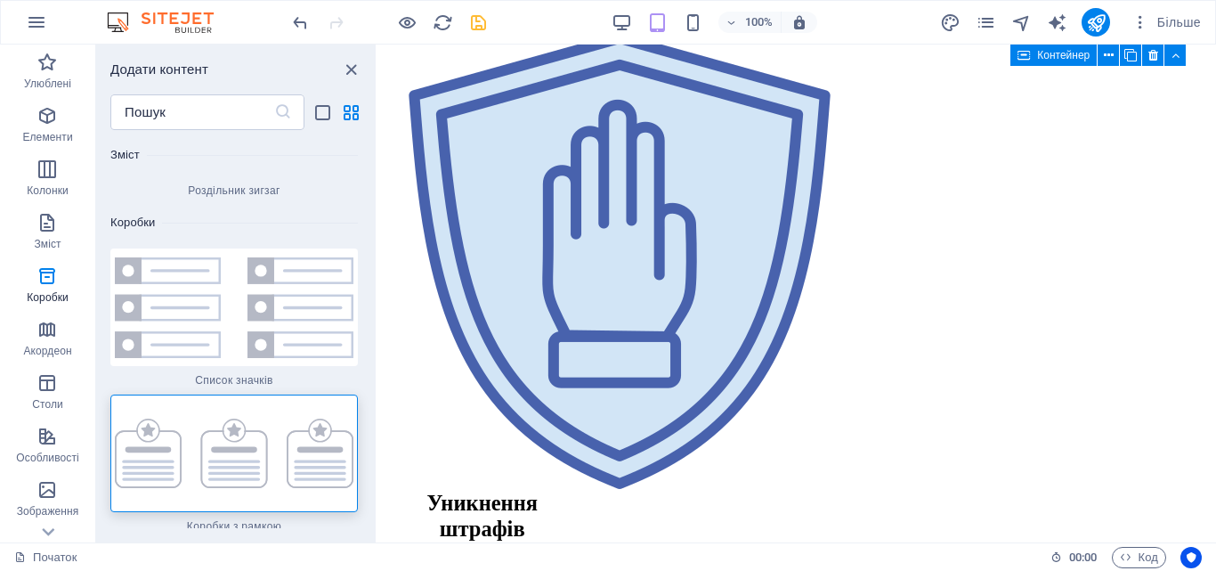
scroll to position [2941, 0]
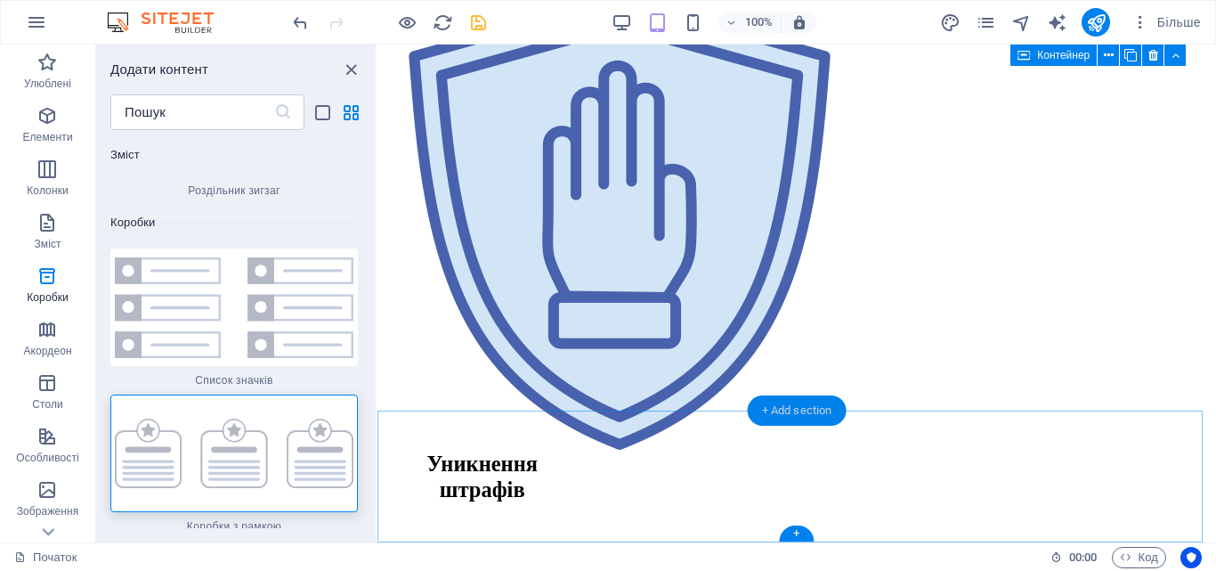
click at [797, 405] on div "+ Add section" at bounding box center [797, 410] width 99 height 30
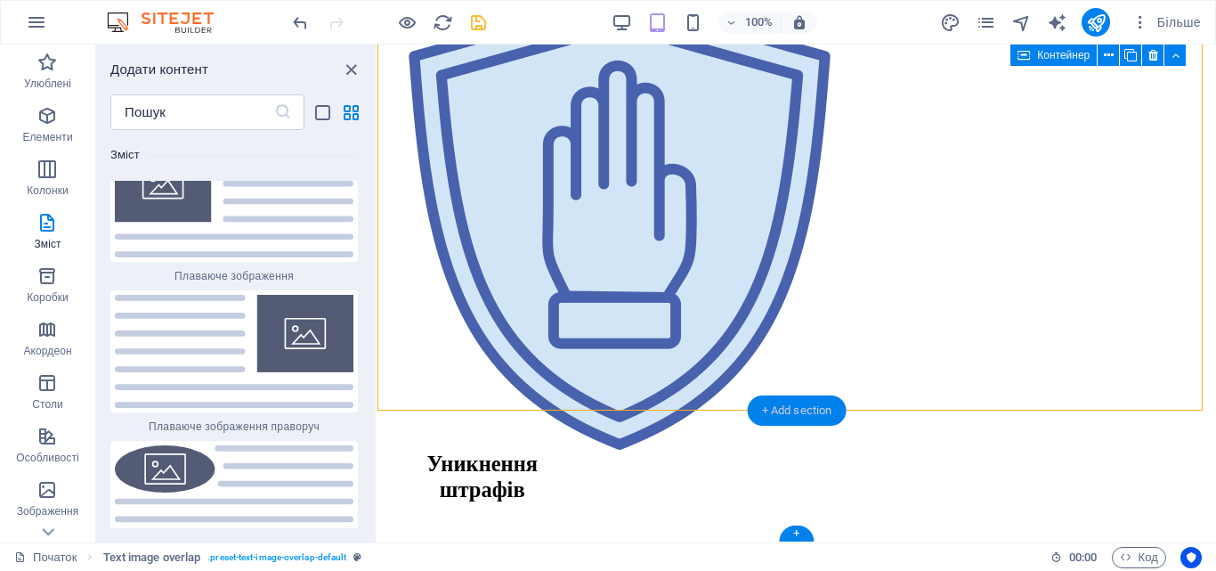
scroll to position [6074, 0]
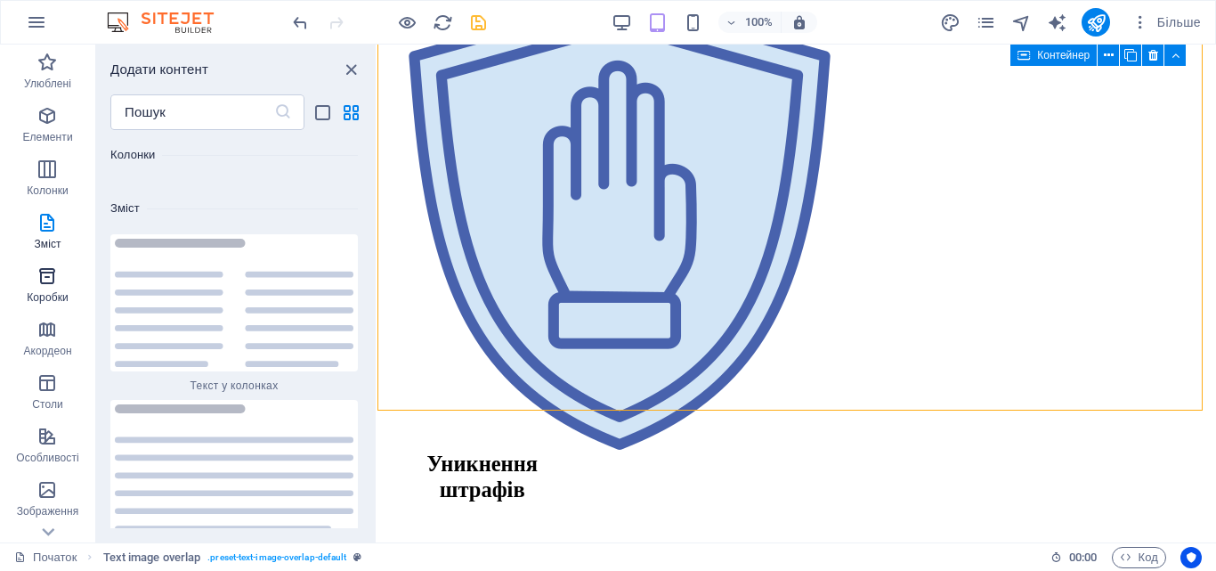
click at [52, 292] on font "Коробки" at bounding box center [48, 297] width 42 height 12
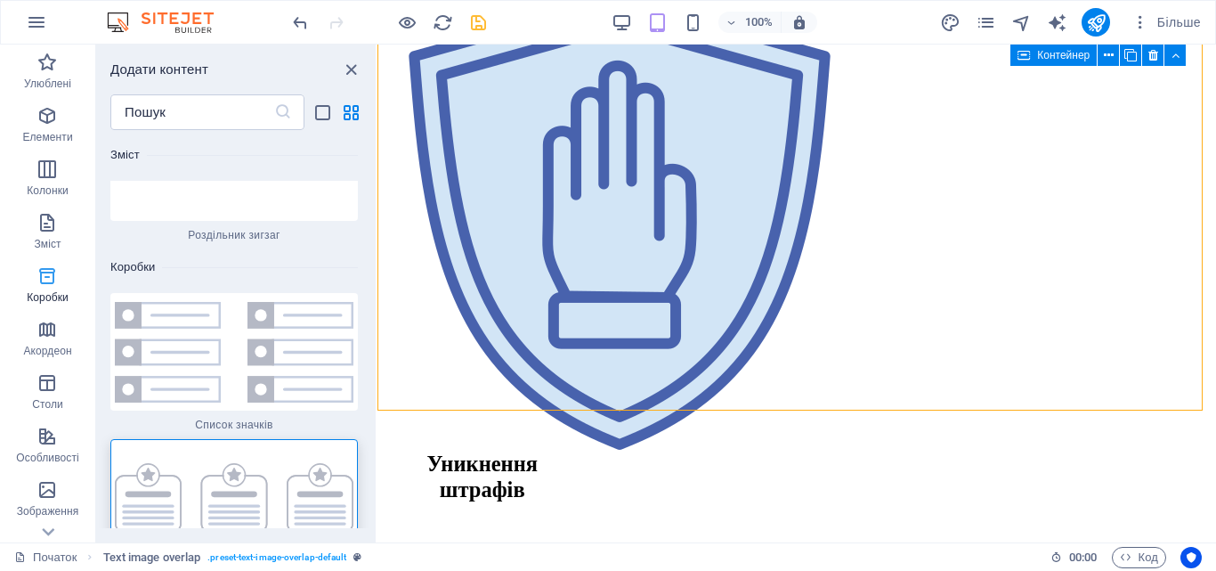
scroll to position [9621, 0]
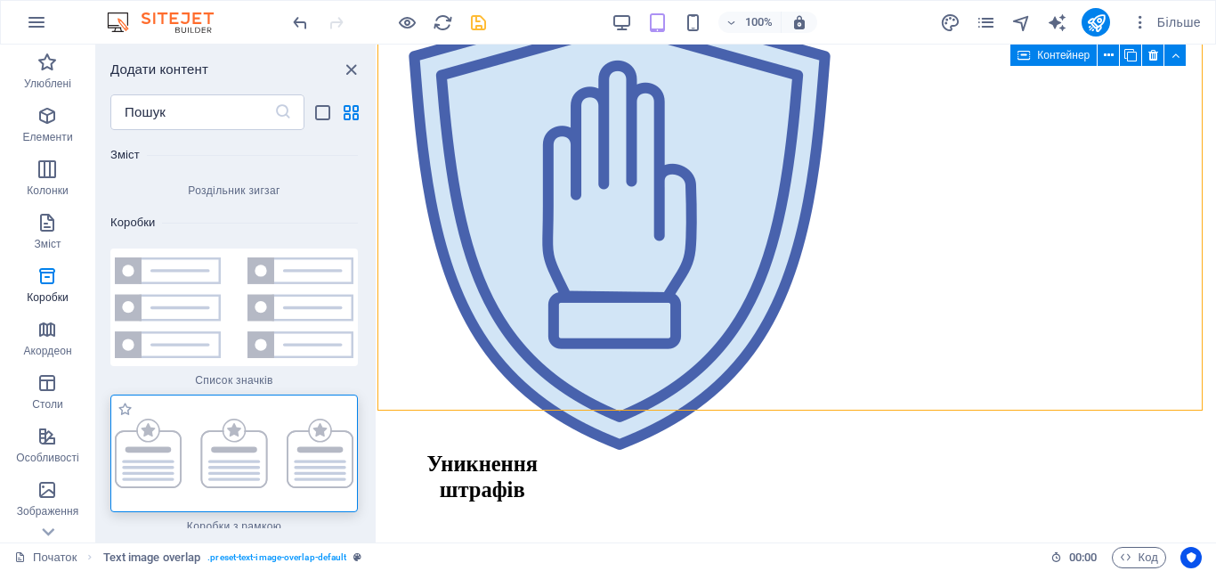
click at [228, 418] on img at bounding box center [234, 452] width 239 height 69
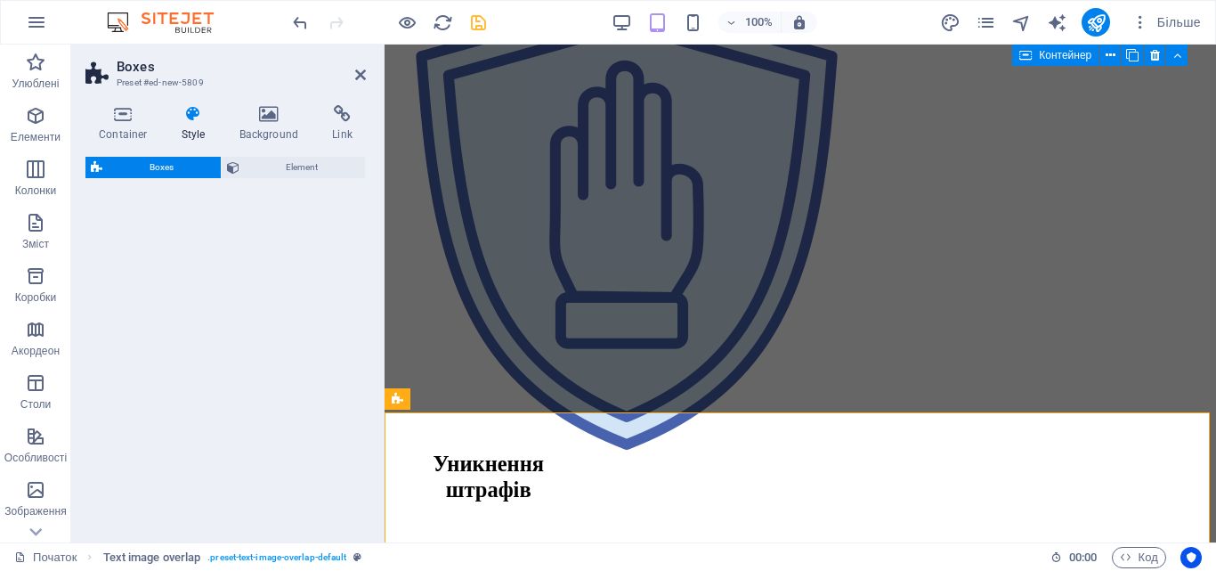
select select "rem"
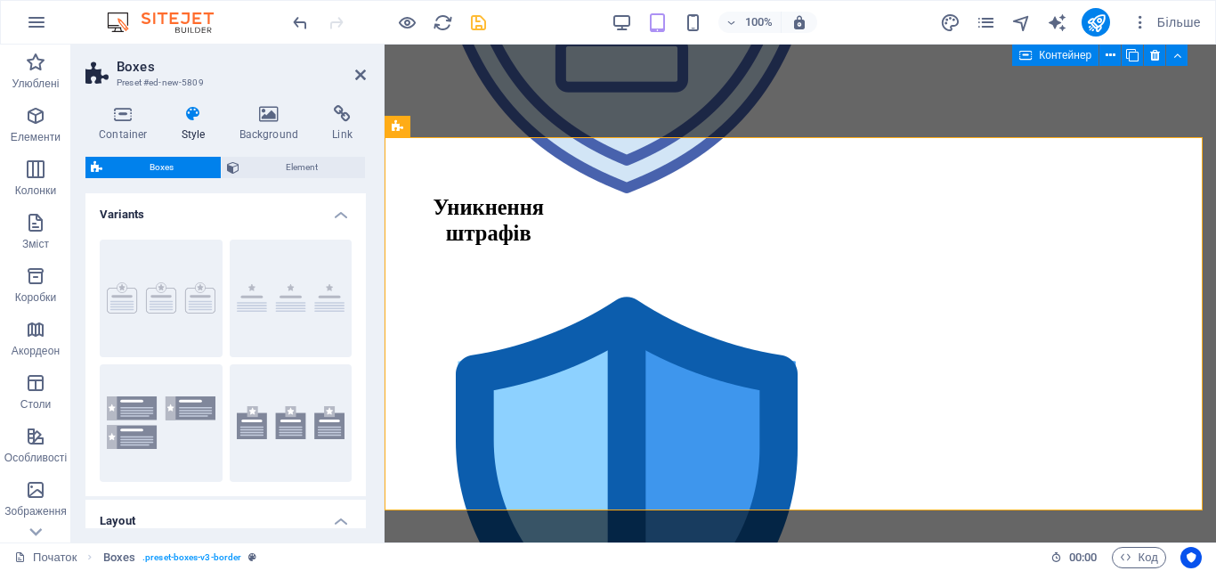
scroll to position [3224, 0]
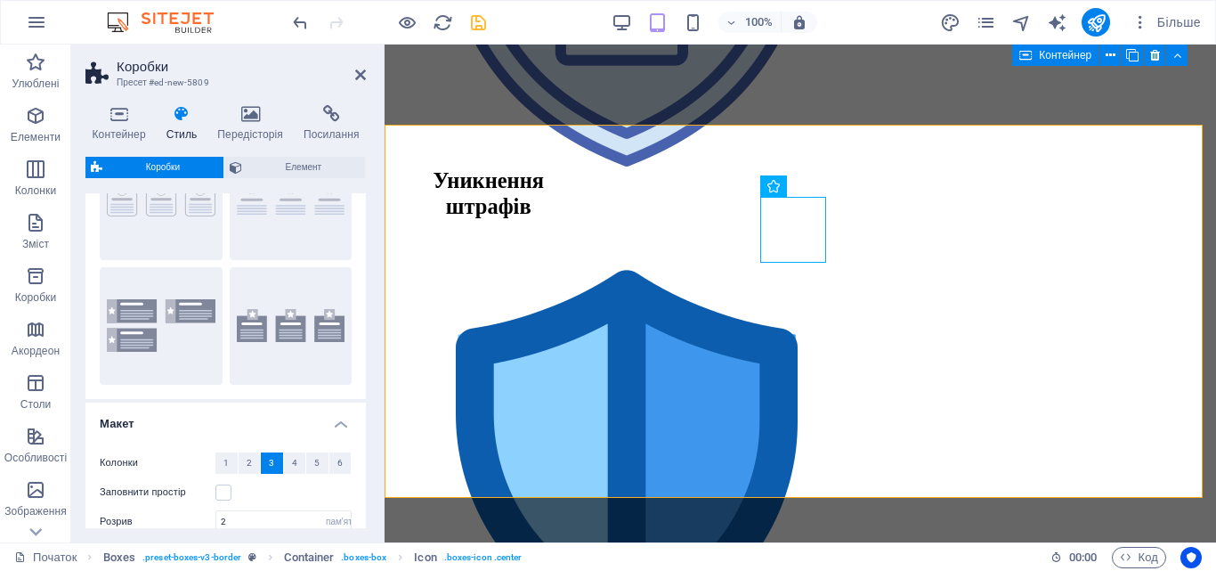
scroll to position [102, 0]
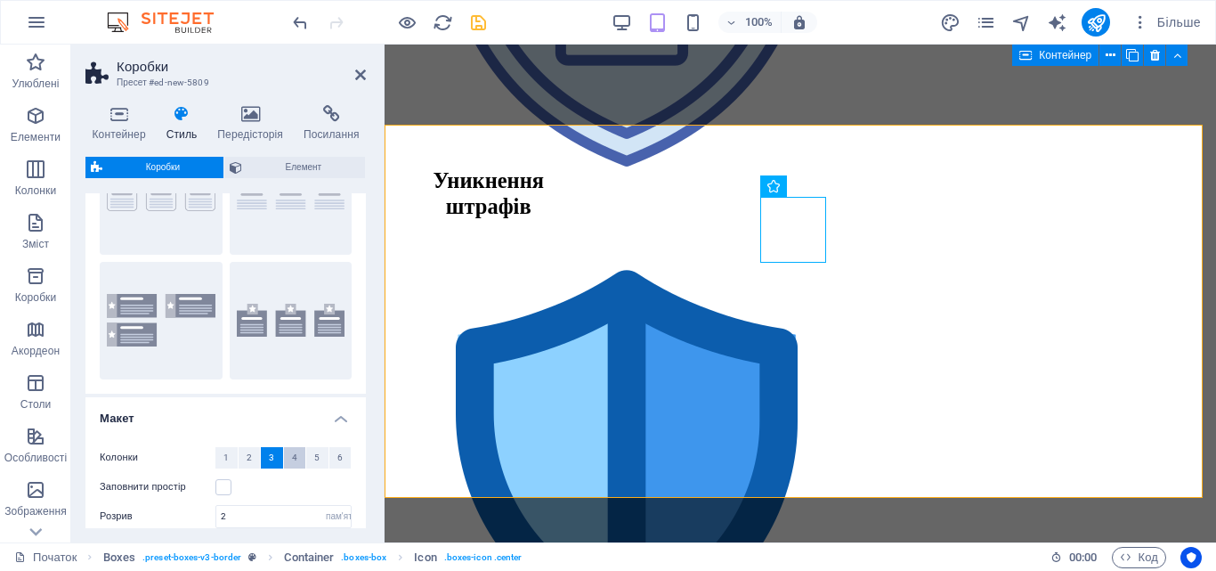
click at [288, 452] on button "4" at bounding box center [295, 457] width 22 height 21
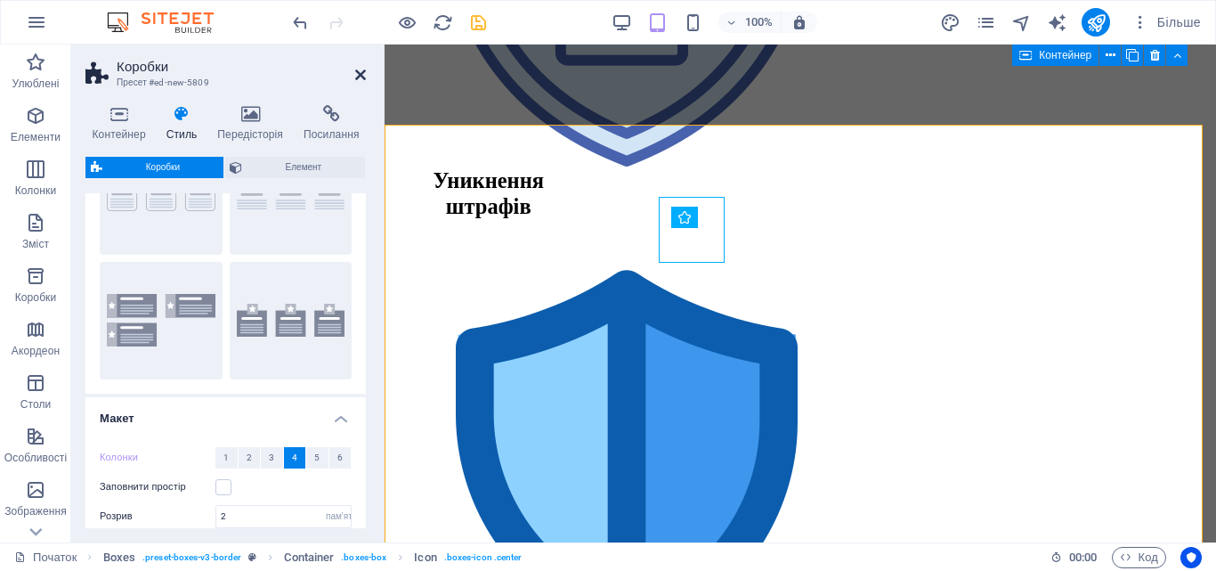
click at [360, 78] on icon at bounding box center [360, 75] width 11 height 14
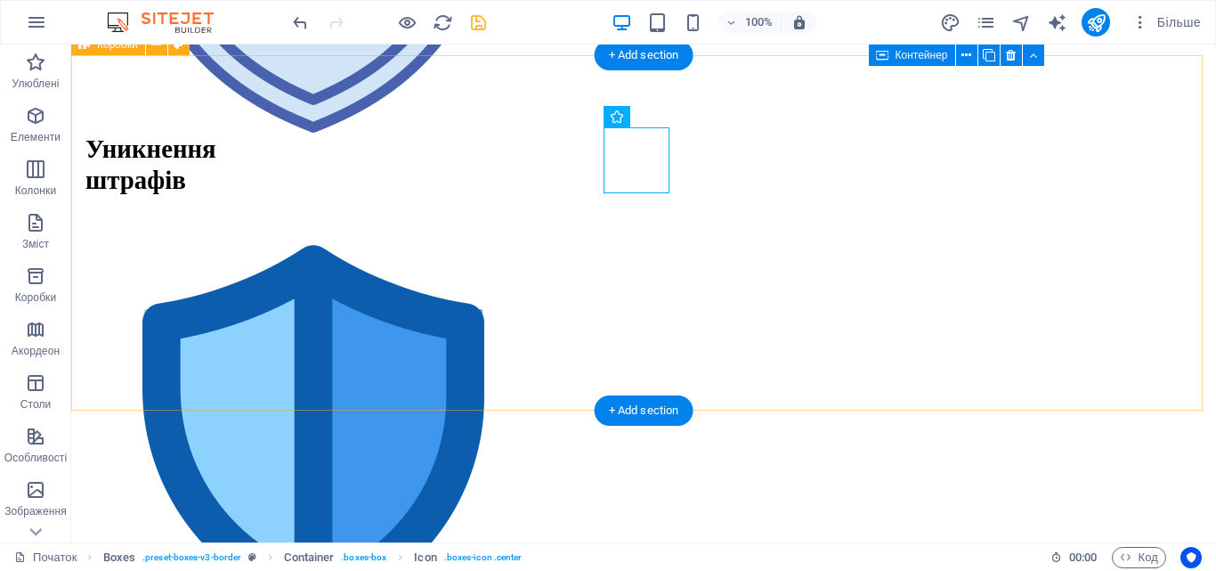
scroll to position [3022, 0]
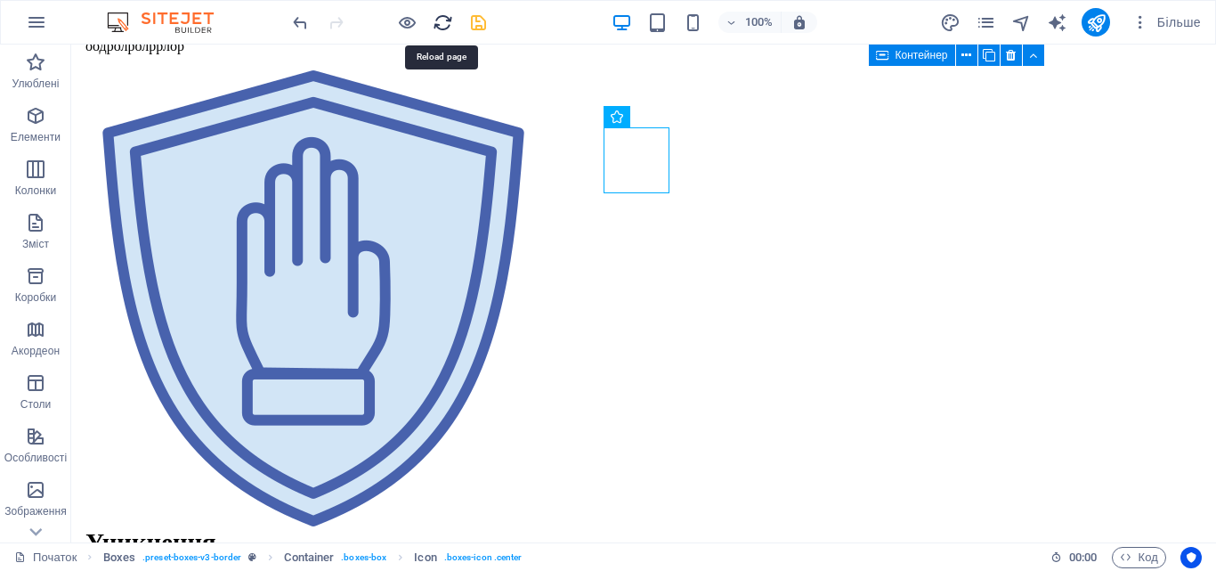
drag, startPoint x: 449, startPoint y: 21, endPoint x: 563, endPoint y: 45, distance: 115.4
click at [449, 21] on icon "перезавантажити" at bounding box center [443, 22] width 20 height 20
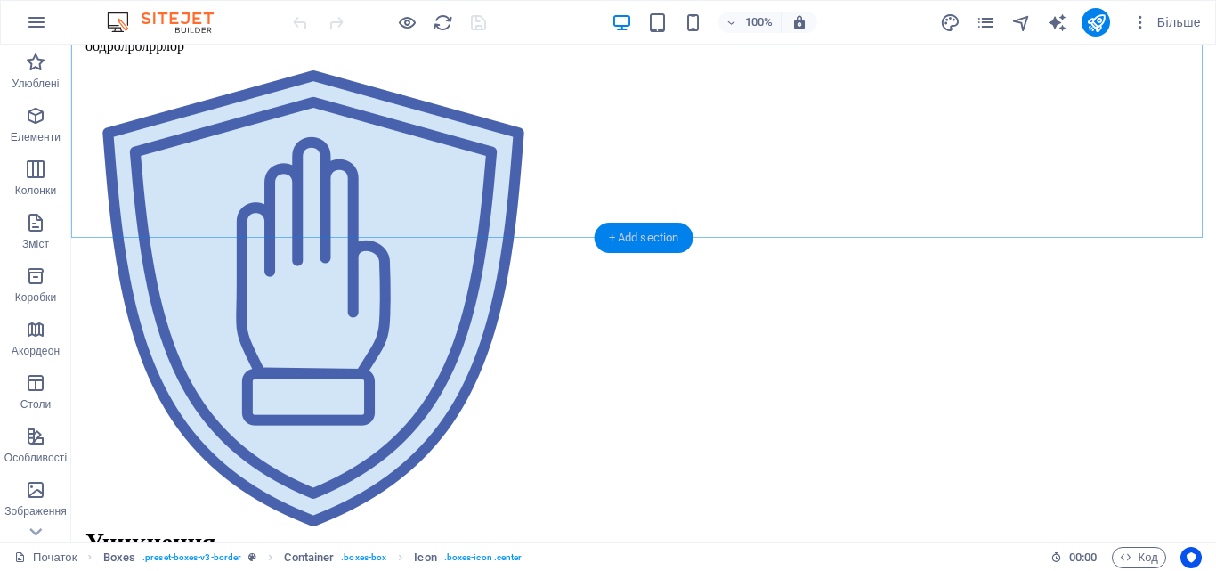
click at [631, 240] on div "+ Add section" at bounding box center [644, 238] width 99 height 30
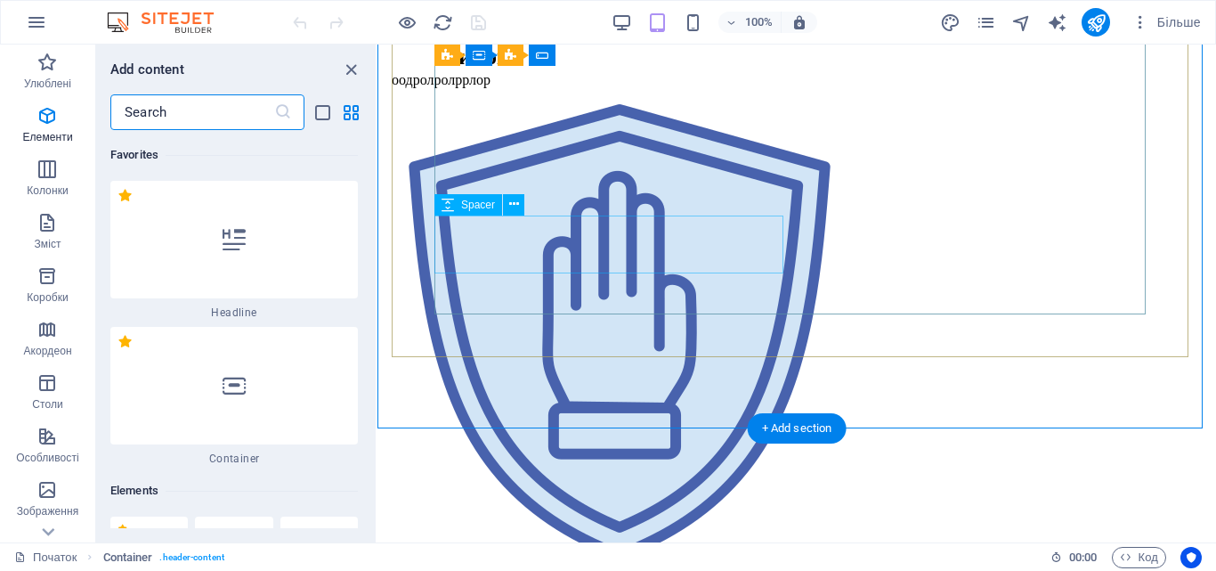
scroll to position [6074, 0]
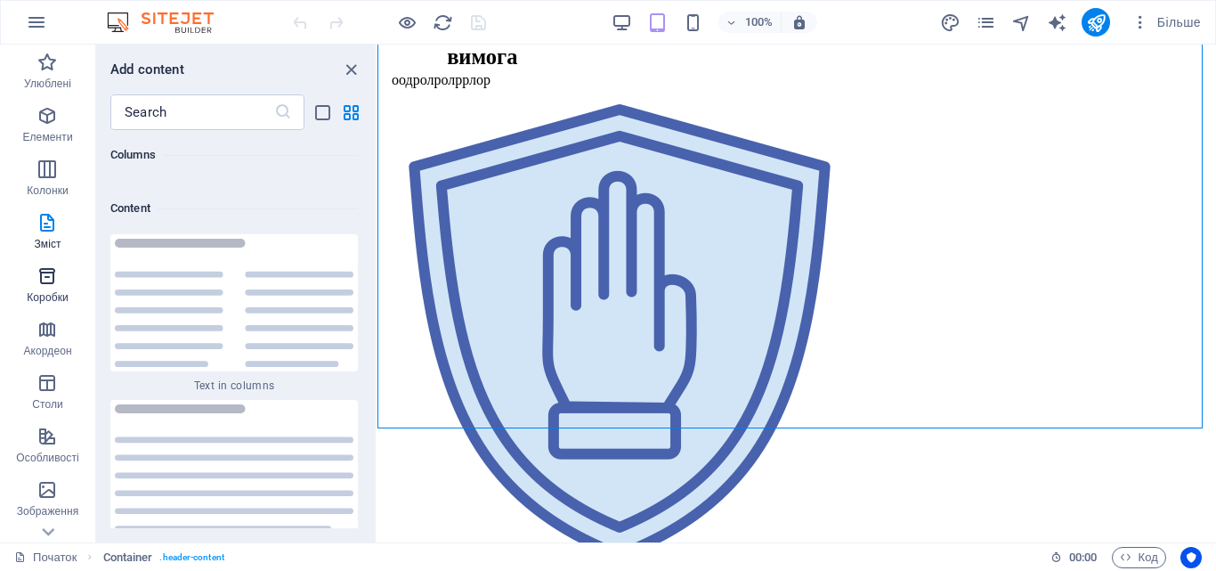
click at [58, 279] on icon "button" at bounding box center [46, 275] width 21 height 21
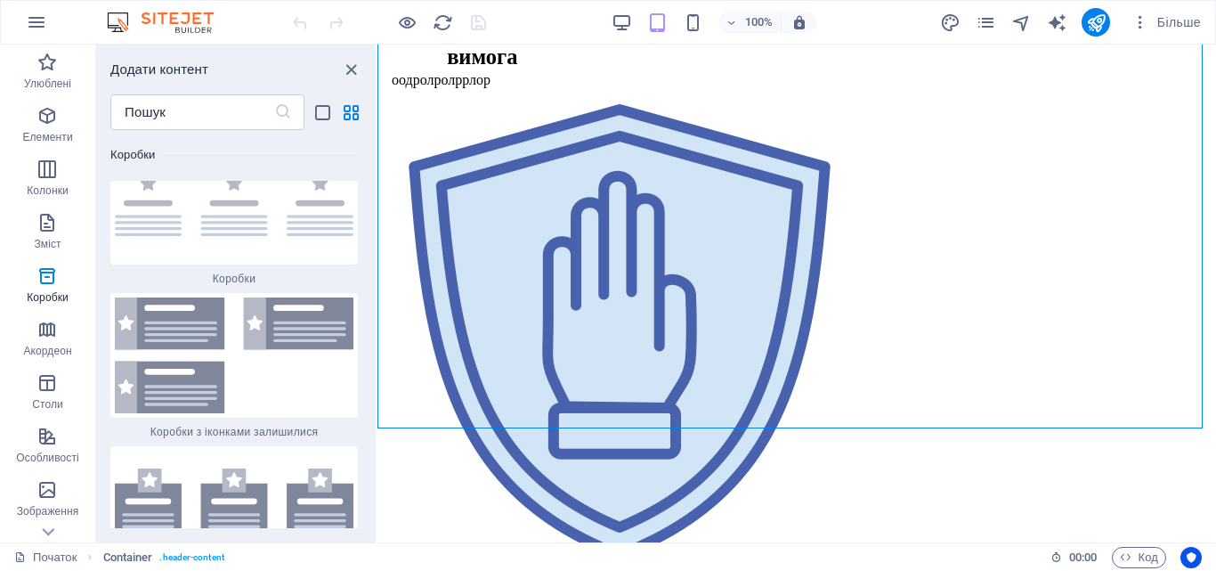
scroll to position [9694, 0]
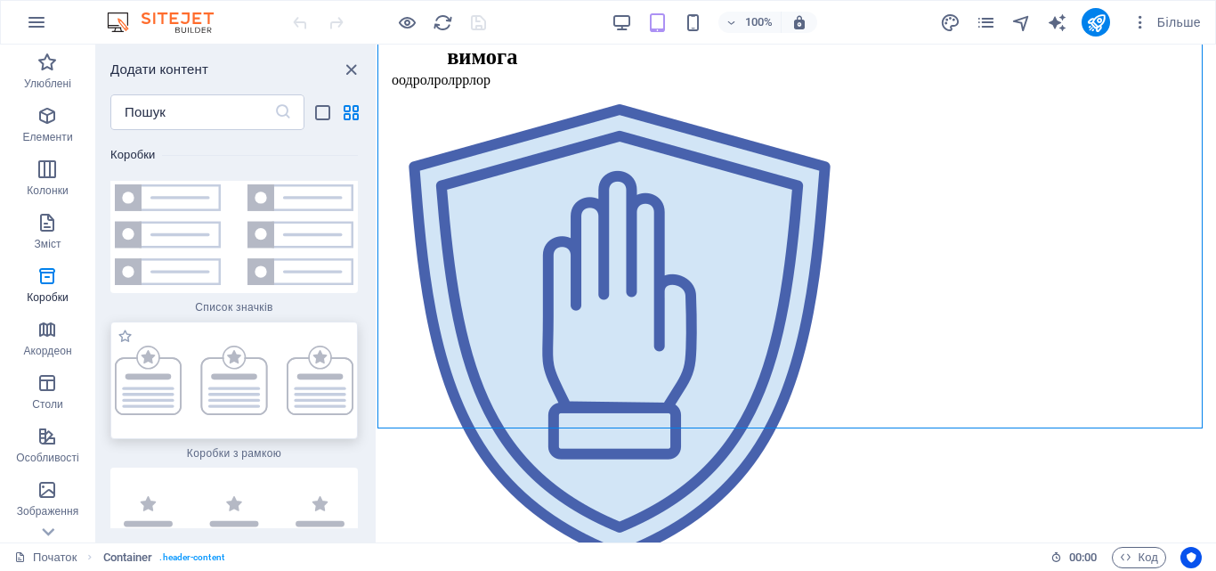
click at [321, 345] on img at bounding box center [234, 379] width 239 height 69
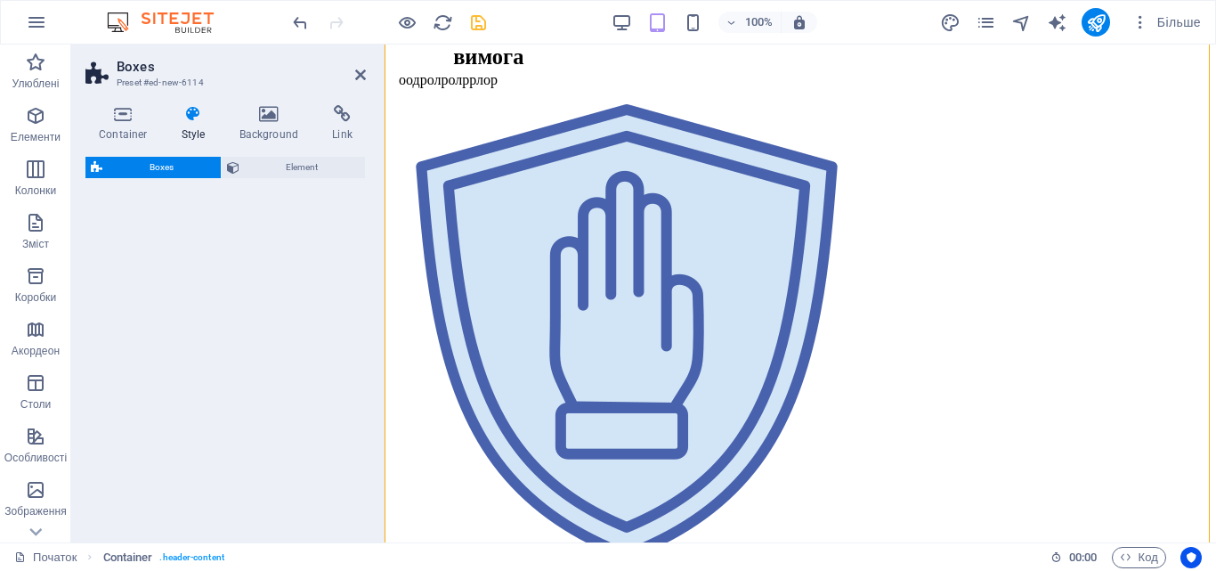
select select "rem"
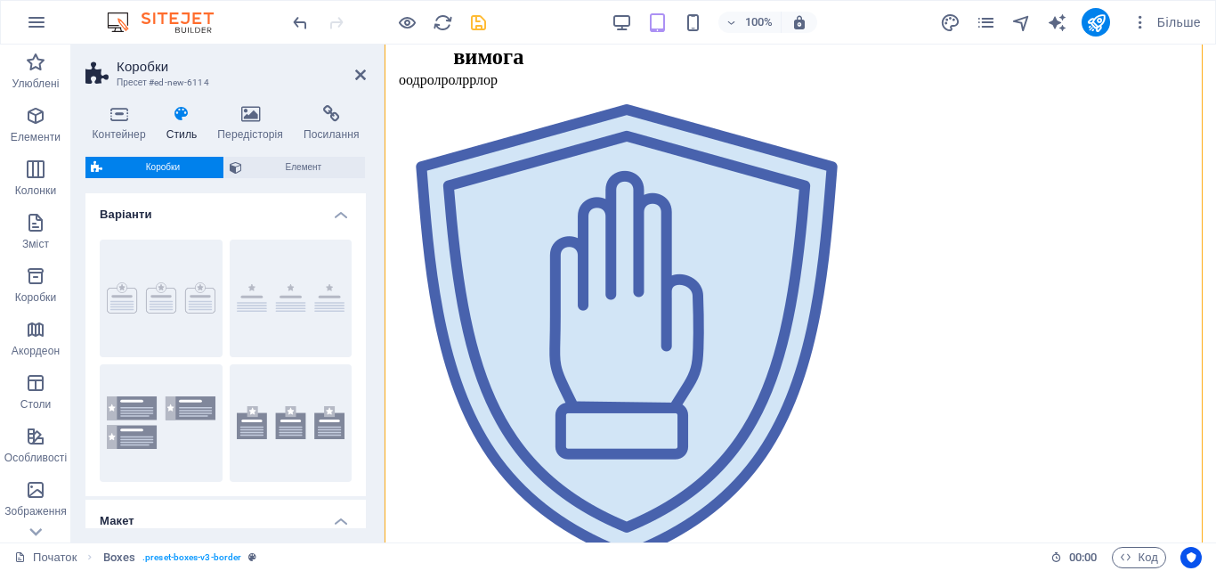
drag, startPoint x: 361, startPoint y: 256, endPoint x: 364, endPoint y: 277, distance: 20.6
click at [364, 277] on div "[PERSON_NAME] За замовчуванням Іконки ліворуч Ікони зовні Макет Колонки 1 2 3 4…" at bounding box center [225, 360] width 280 height 335
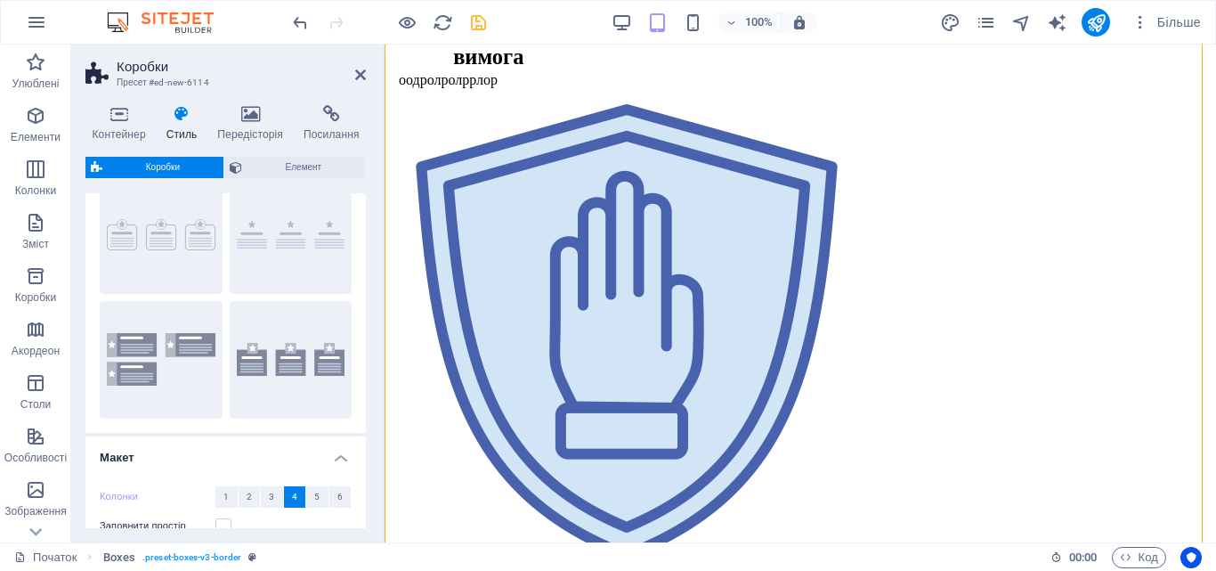
scroll to position [64, 0]
click at [359, 75] on icon at bounding box center [360, 75] width 11 height 14
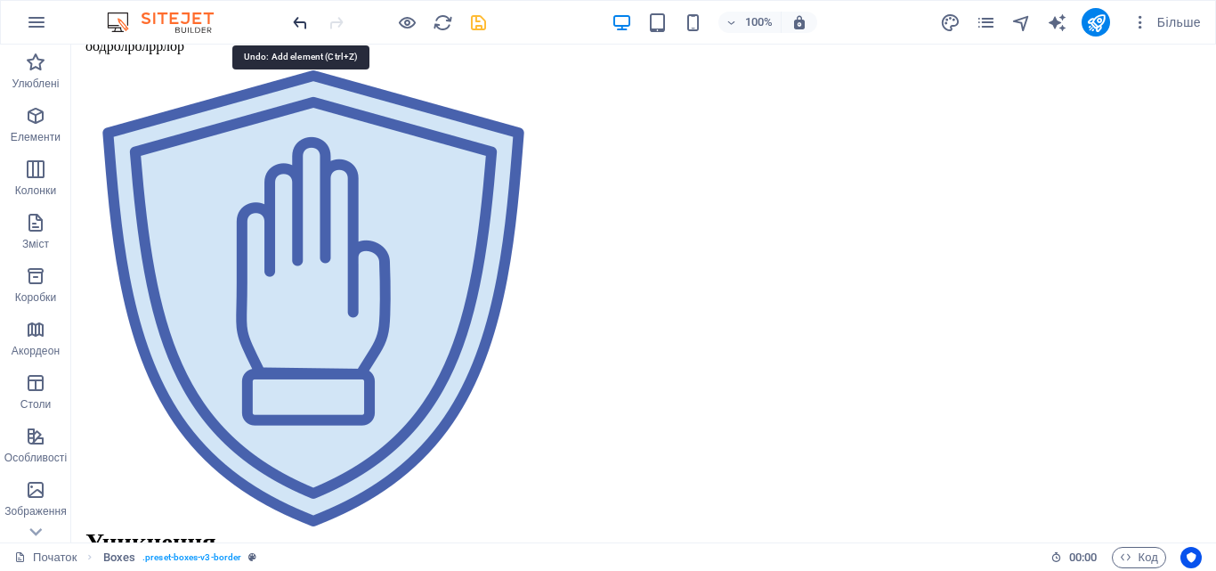
click at [305, 20] on icon "скасувати" at bounding box center [300, 22] width 20 height 20
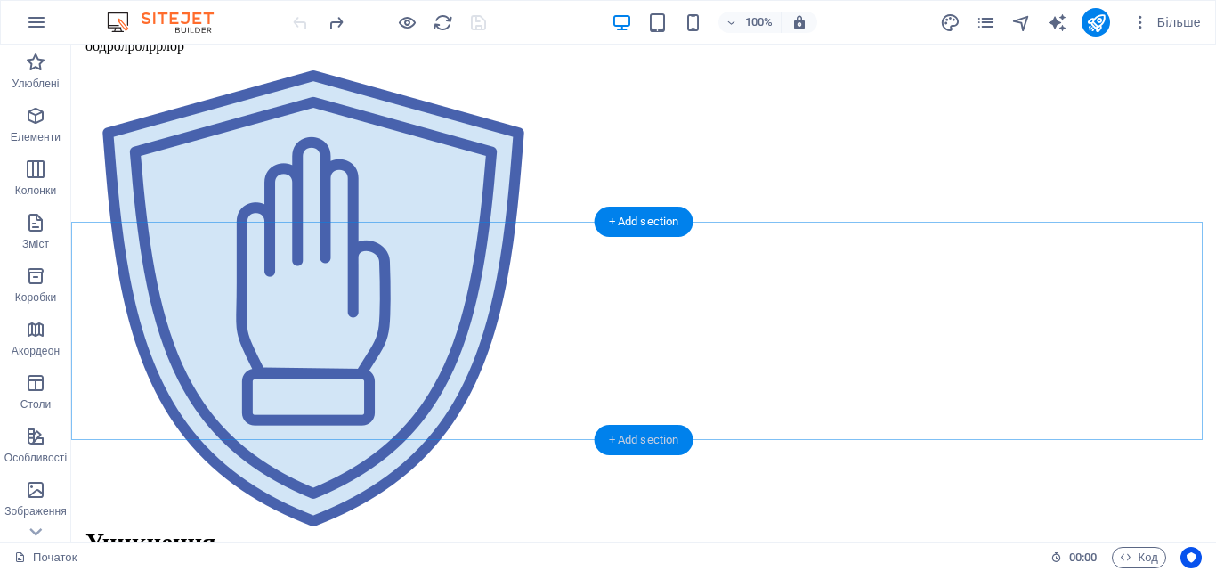
click at [644, 429] on div "+ Add section" at bounding box center [644, 440] width 99 height 30
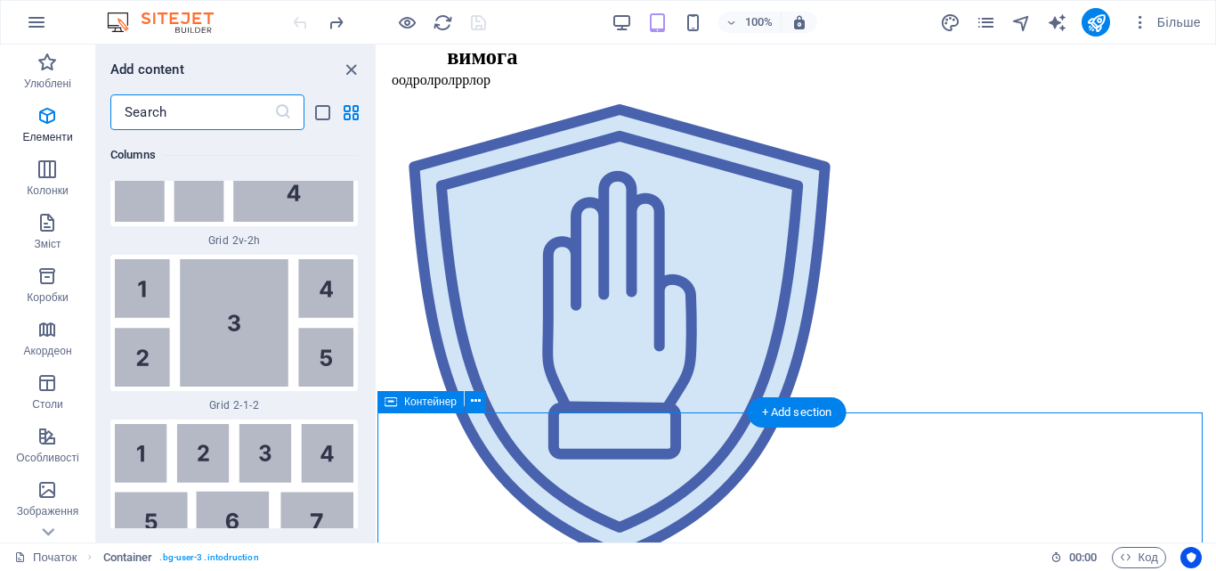
scroll to position [6074, 0]
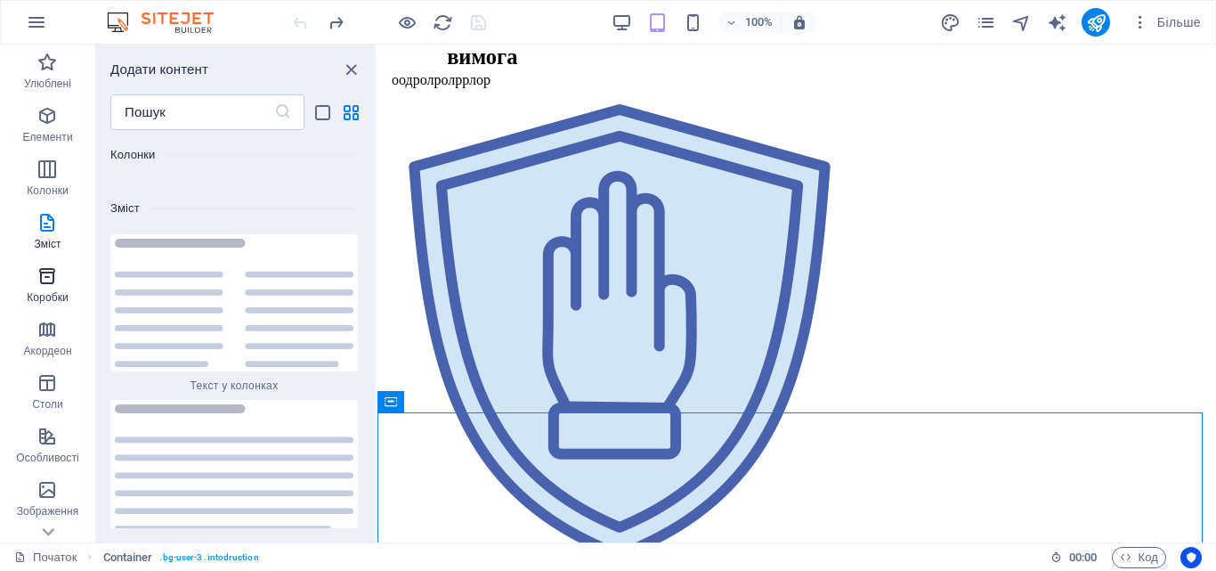
click at [58, 283] on icon "button" at bounding box center [46, 275] width 21 height 21
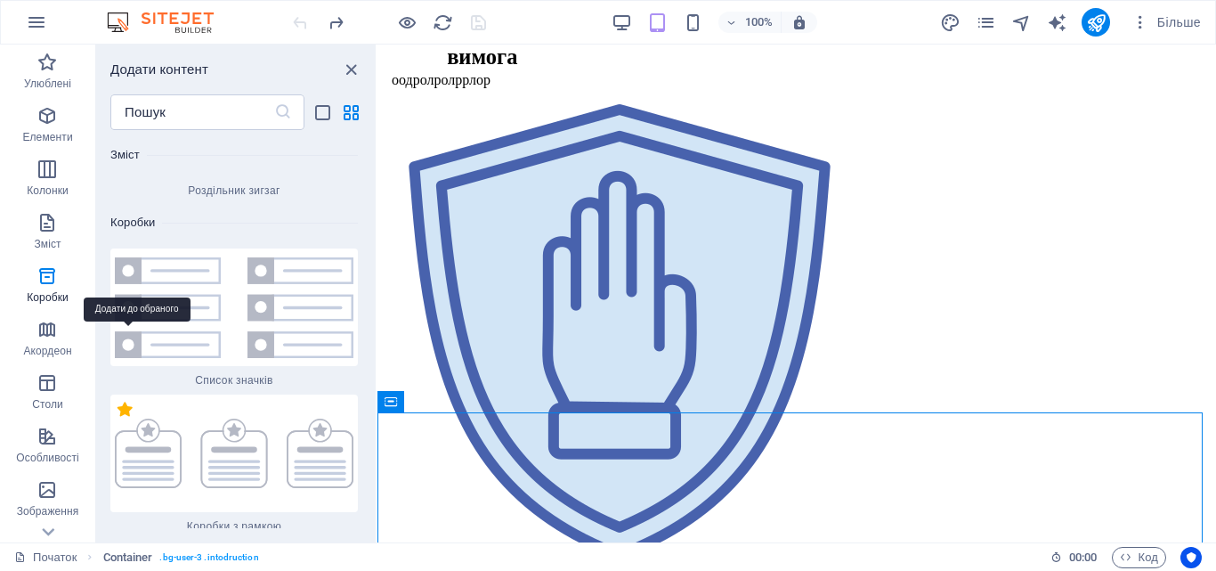
click at [131, 401] on label "1 зірка" at bounding box center [124, 408] width 15 height 15
click at [117, 418] on input "1 зірка" at bounding box center [117, 418] width 1 height 1
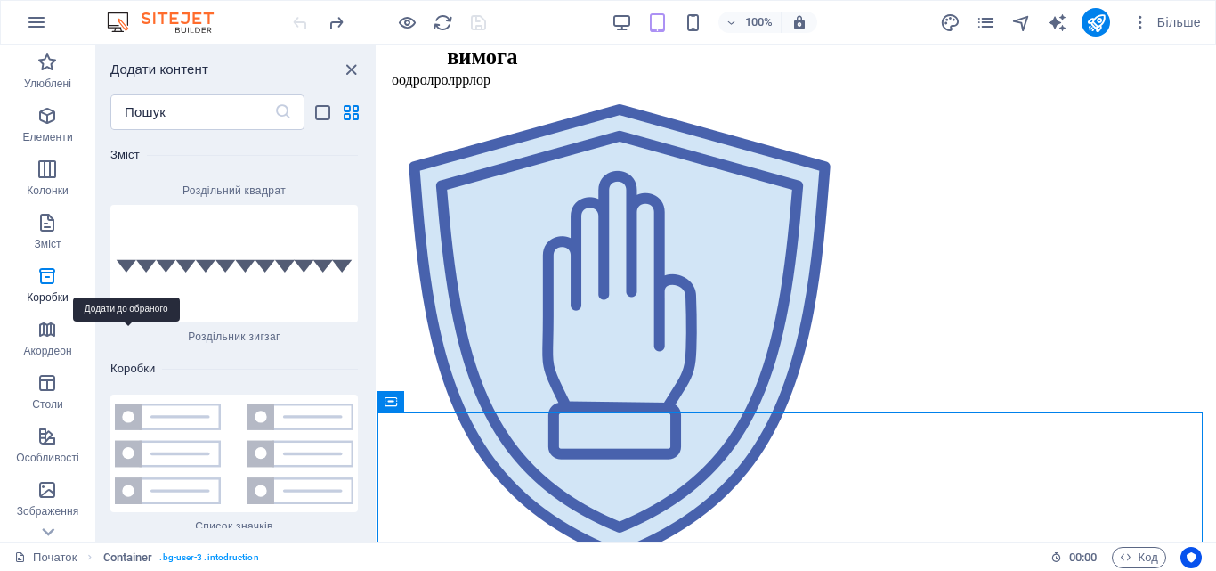
scroll to position [9767, 0]
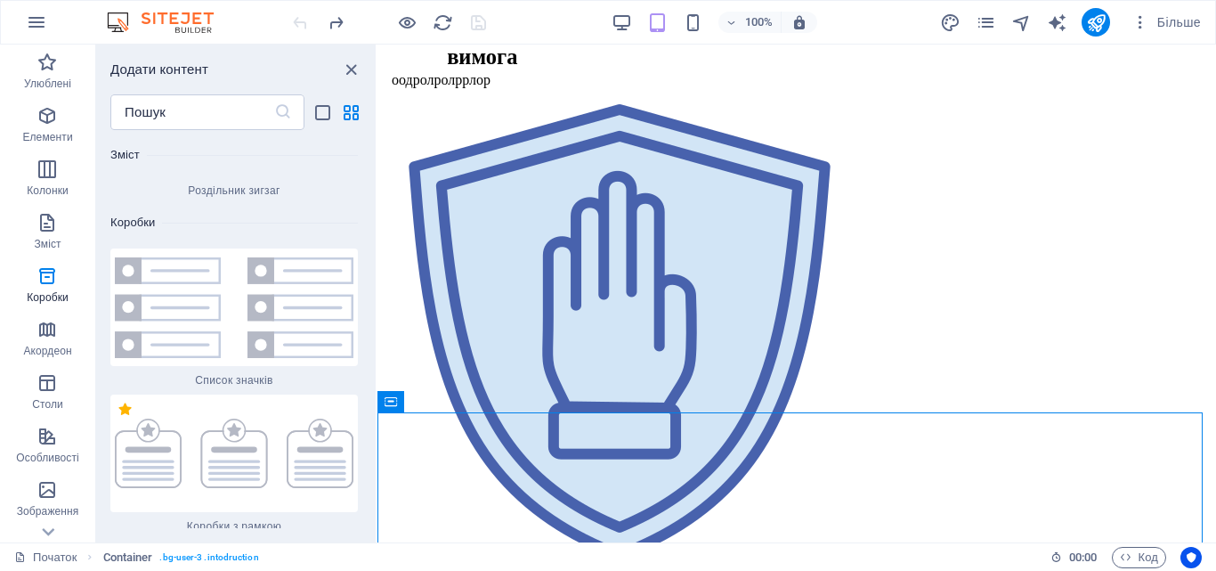
click at [131, 401] on label "1 зірка" at bounding box center [124, 408] width 15 height 15
click at [117, 418] on input "1 зірка" at bounding box center [117, 418] width 1 height 1
radio input "false"
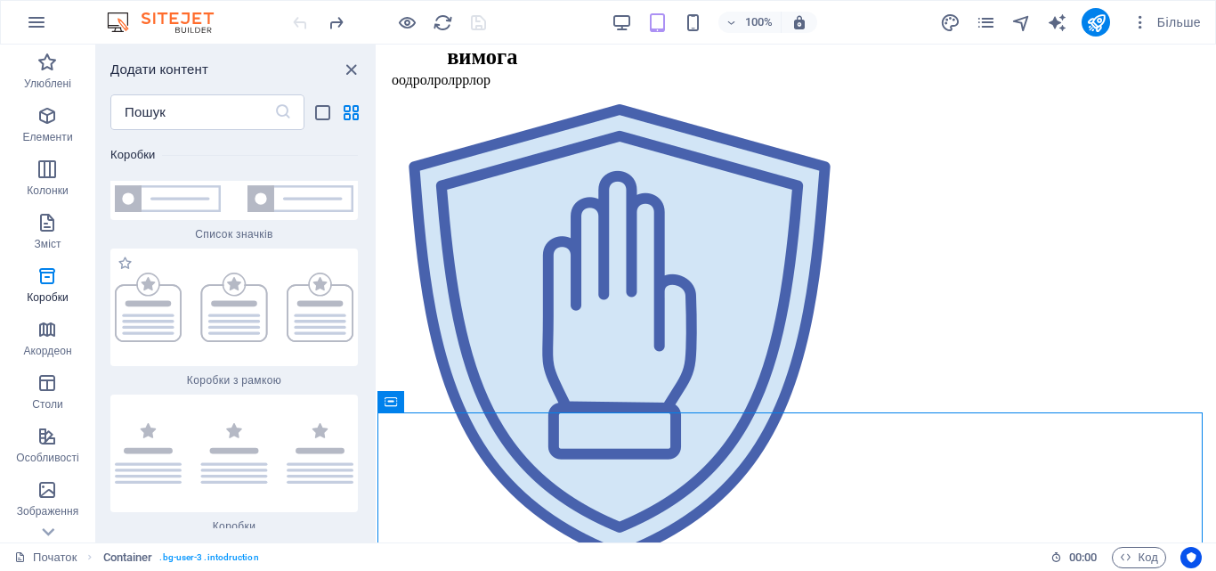
scroll to position [9621, 0]
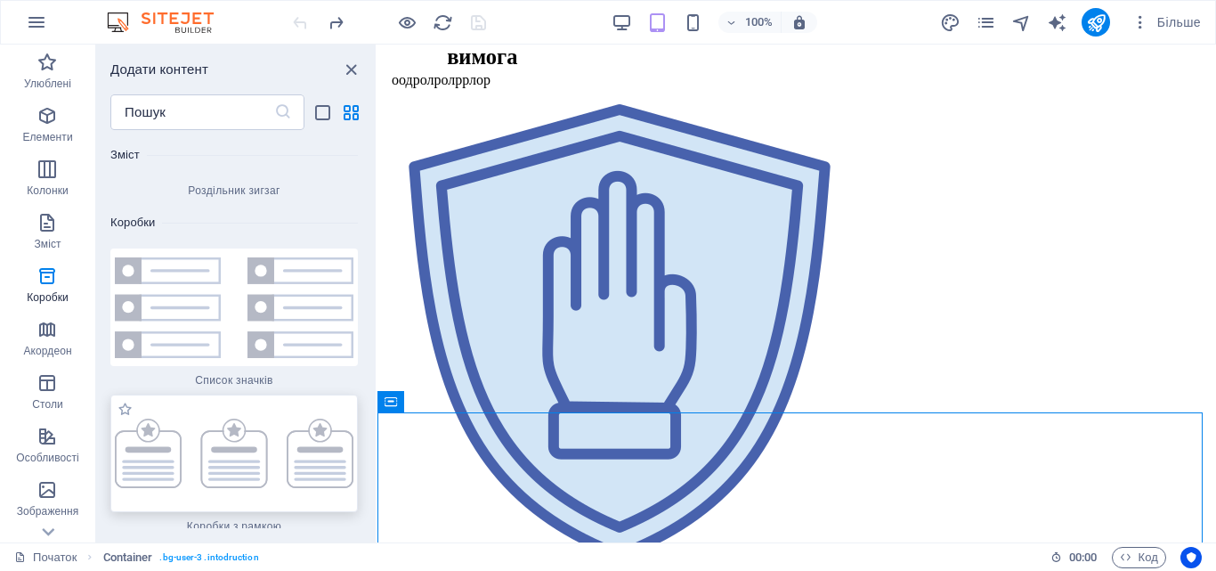
click at [198, 418] on img at bounding box center [234, 452] width 239 height 69
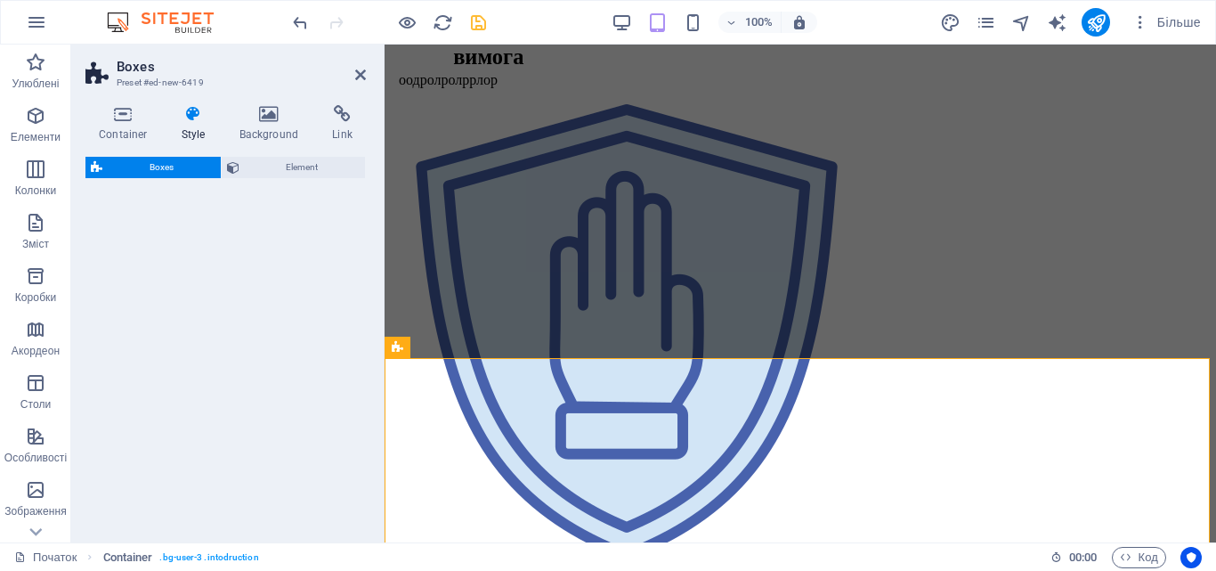
select select "rem"
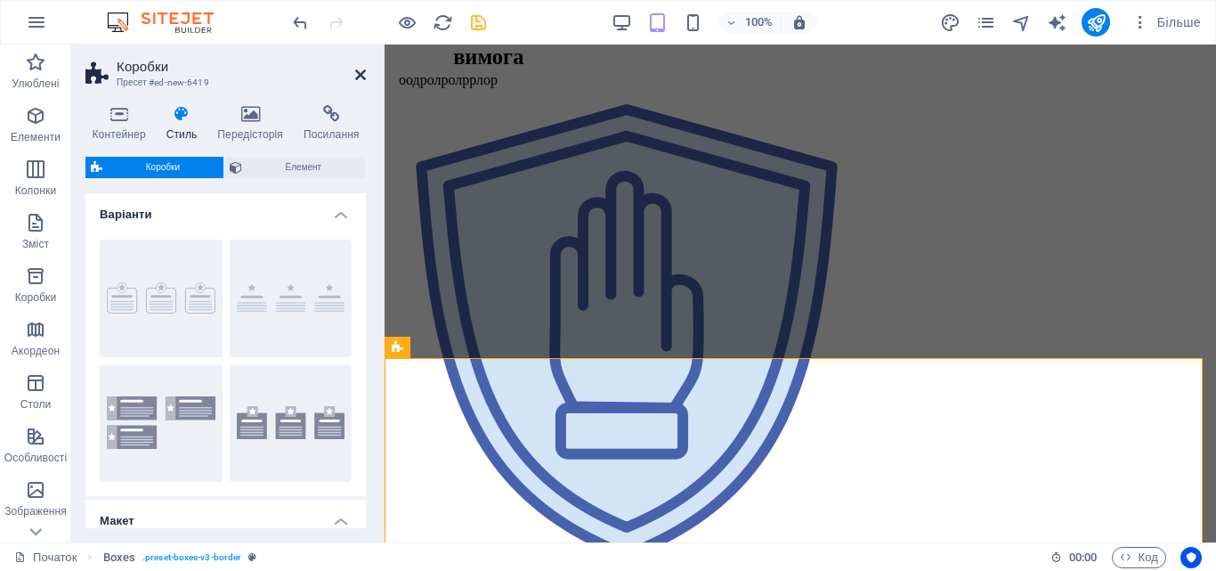
click at [360, 72] on icon at bounding box center [360, 75] width 11 height 14
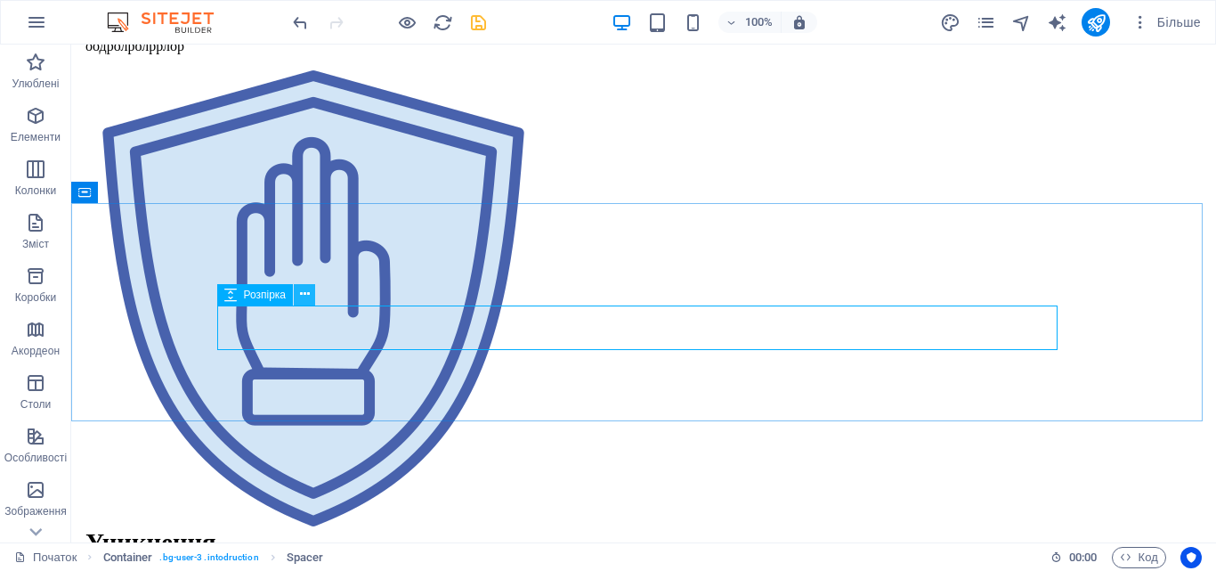
click at [311, 296] on button at bounding box center [304, 294] width 21 height 21
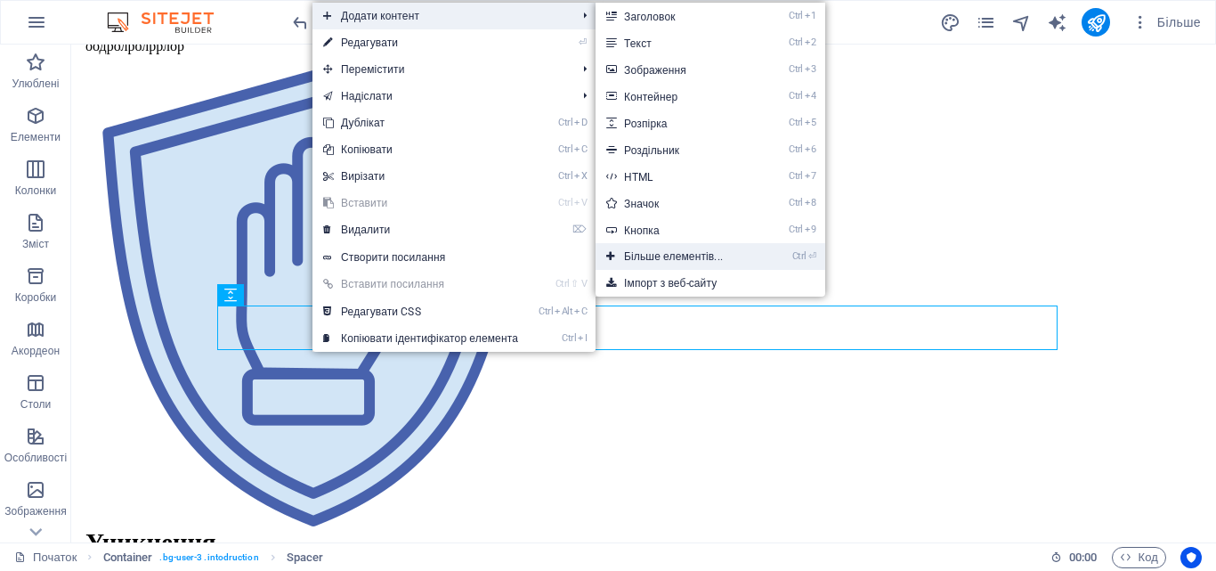
click at [650, 267] on link "Ctrl ⏎ Більше елементів..." at bounding box center [676, 256] width 163 height 27
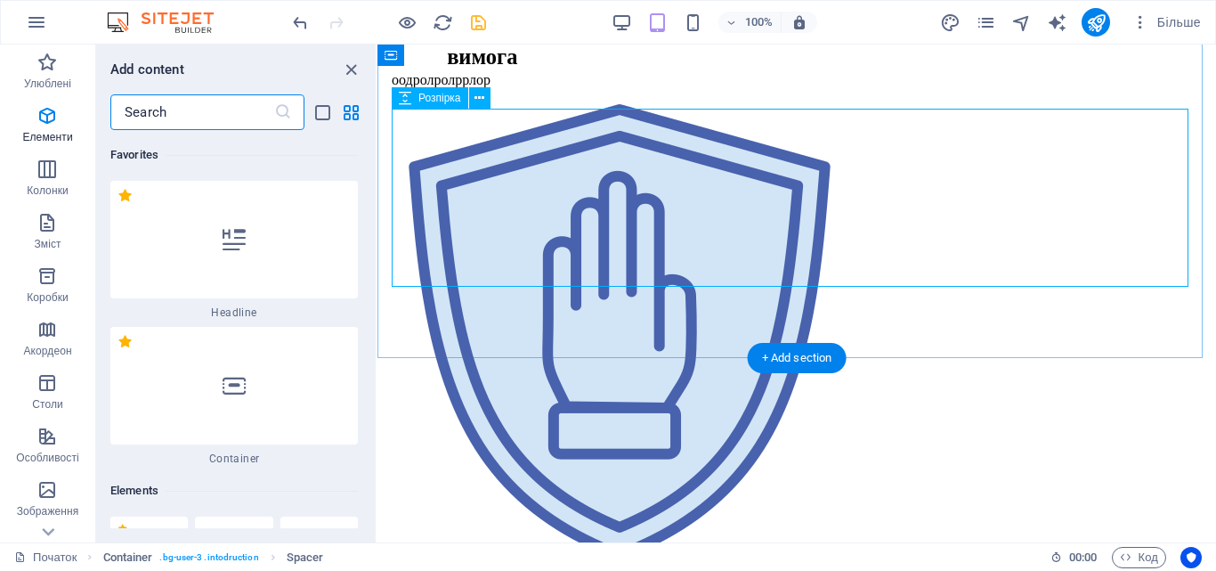
scroll to position [336, 0]
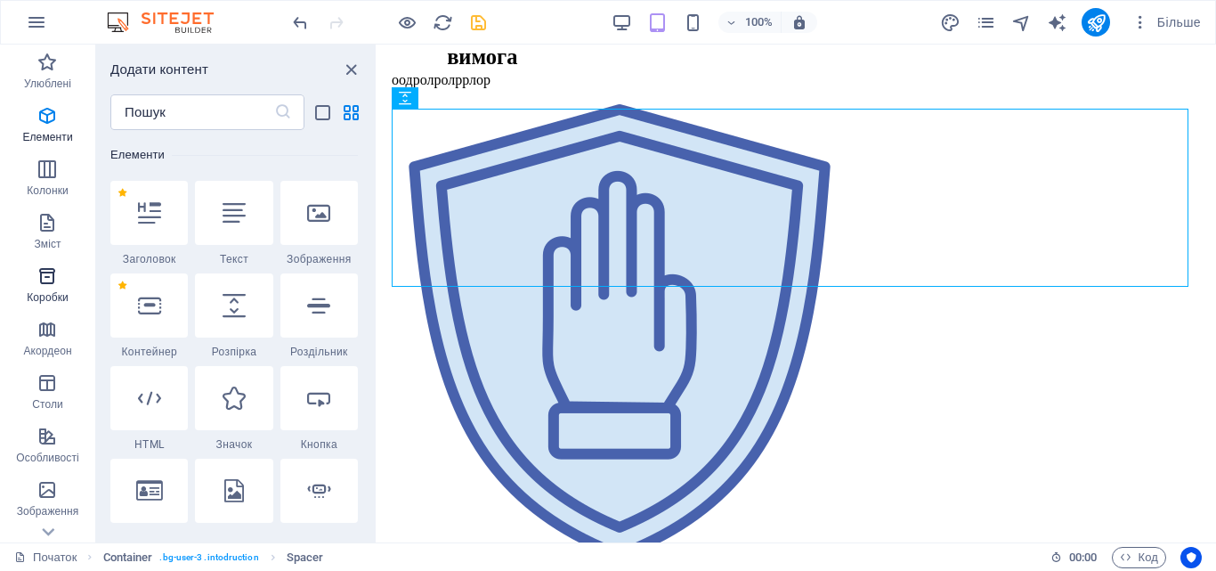
click at [44, 290] on p "Коробки" at bounding box center [48, 297] width 42 height 14
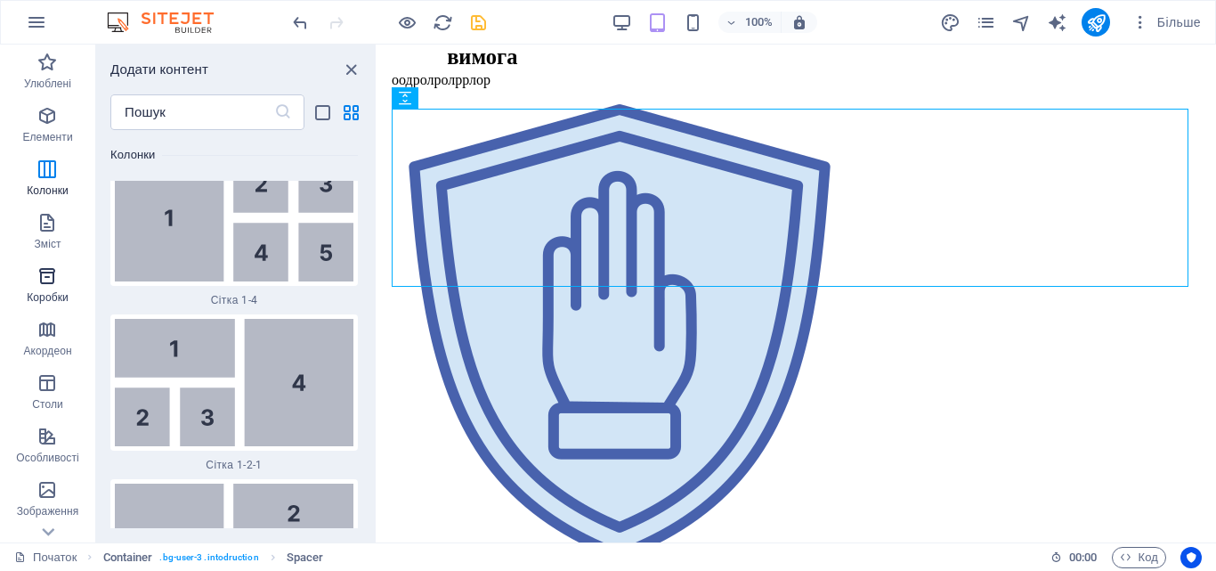
scroll to position [9621, 0]
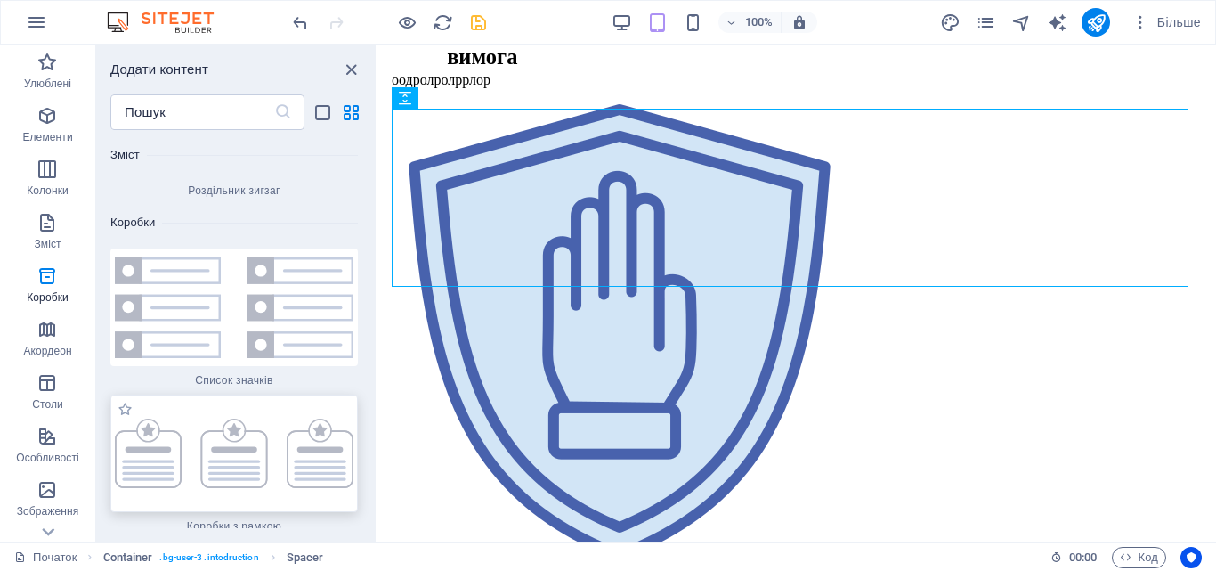
click at [198, 418] on img at bounding box center [234, 452] width 239 height 69
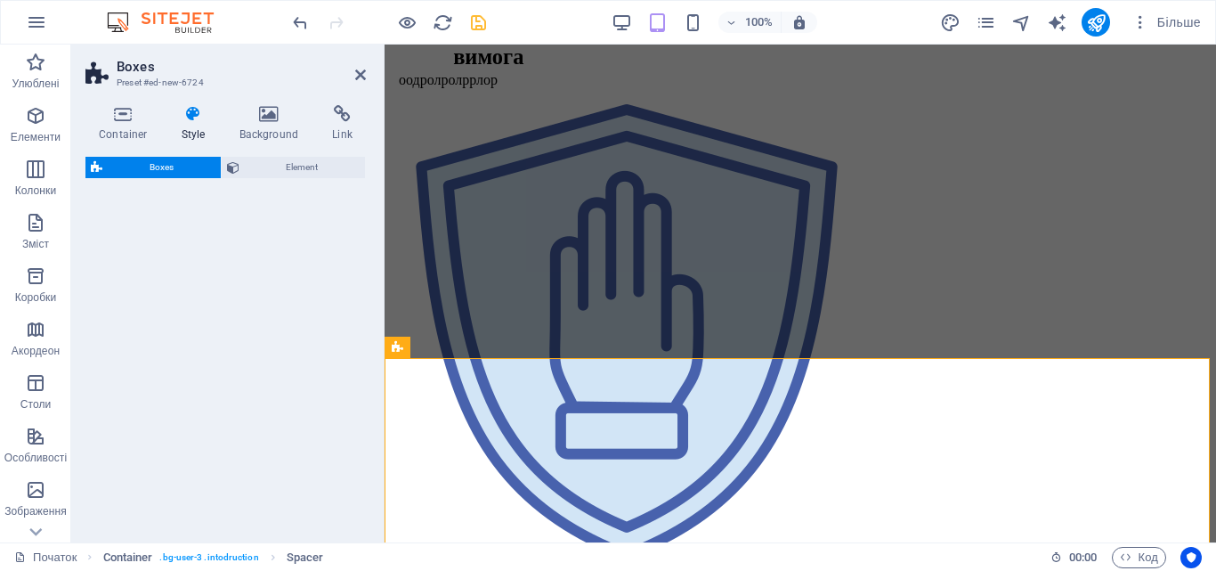
select select "rem"
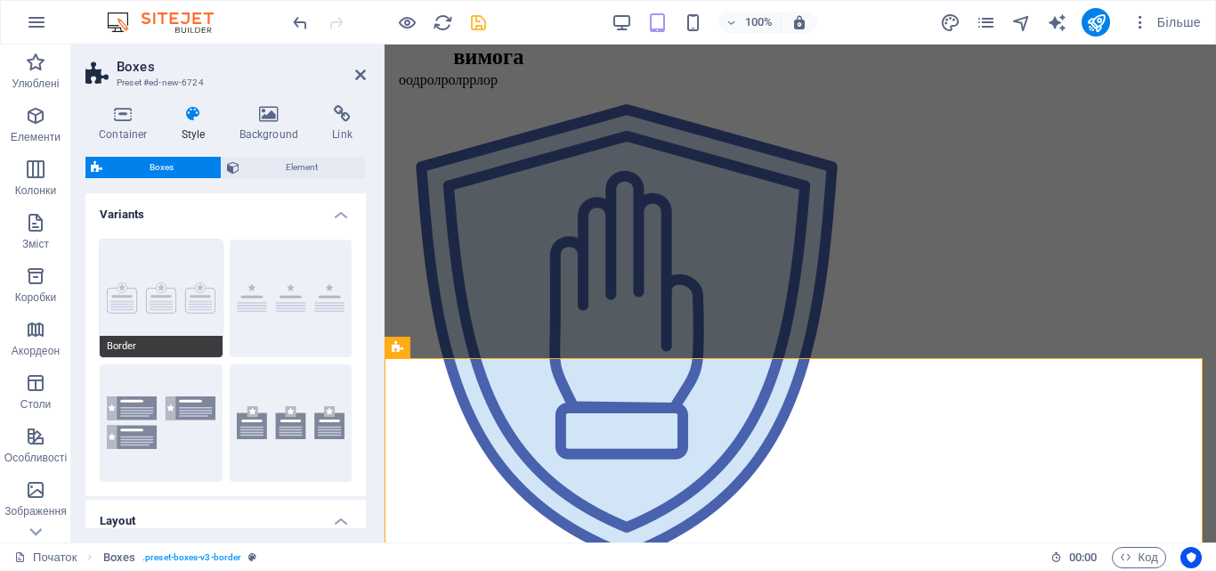
click at [172, 327] on button "Border" at bounding box center [161, 297] width 123 height 117
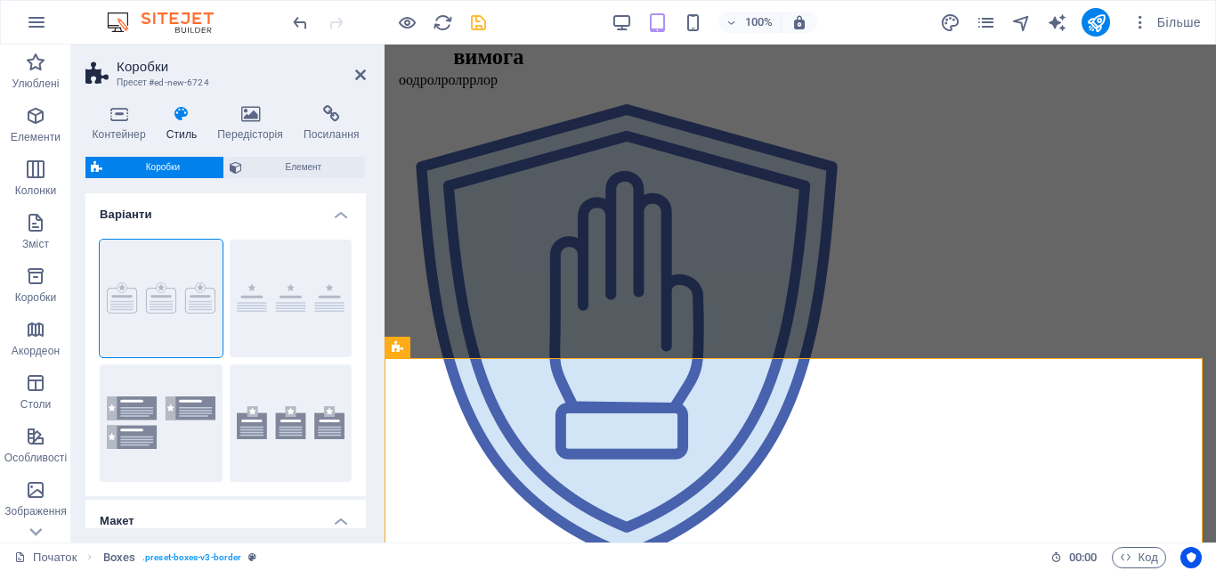
drag, startPoint x: 361, startPoint y: 269, endPoint x: 361, endPoint y: 287, distance: 18.7
click at [361, 287] on div "Кордон За замовчуванням Іконки ліворуч Ікони зовні" at bounding box center [225, 360] width 280 height 271
click at [361, 293] on div "Кордон За замовчуванням Іконки ліворуч Ікони зовні" at bounding box center [225, 360] width 280 height 271
drag, startPoint x: 361, startPoint y: 288, endPoint x: 361, endPoint y: 307, distance: 18.7
click at [361, 307] on div "Кордон За замовчуванням Іконки ліворуч Ікони зовні" at bounding box center [225, 360] width 280 height 271
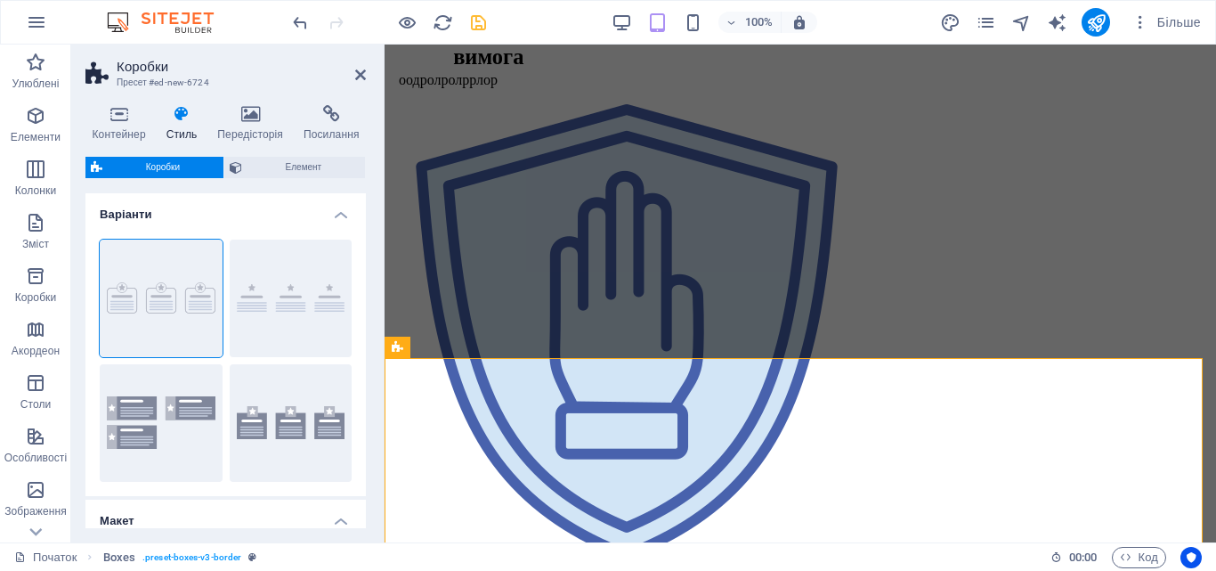
drag, startPoint x: 361, startPoint y: 302, endPoint x: 361, endPoint y: 316, distance: 14.2
click at [361, 315] on div "Кордон За замовчуванням Іконки ліворуч Ікони зовні" at bounding box center [225, 360] width 280 height 271
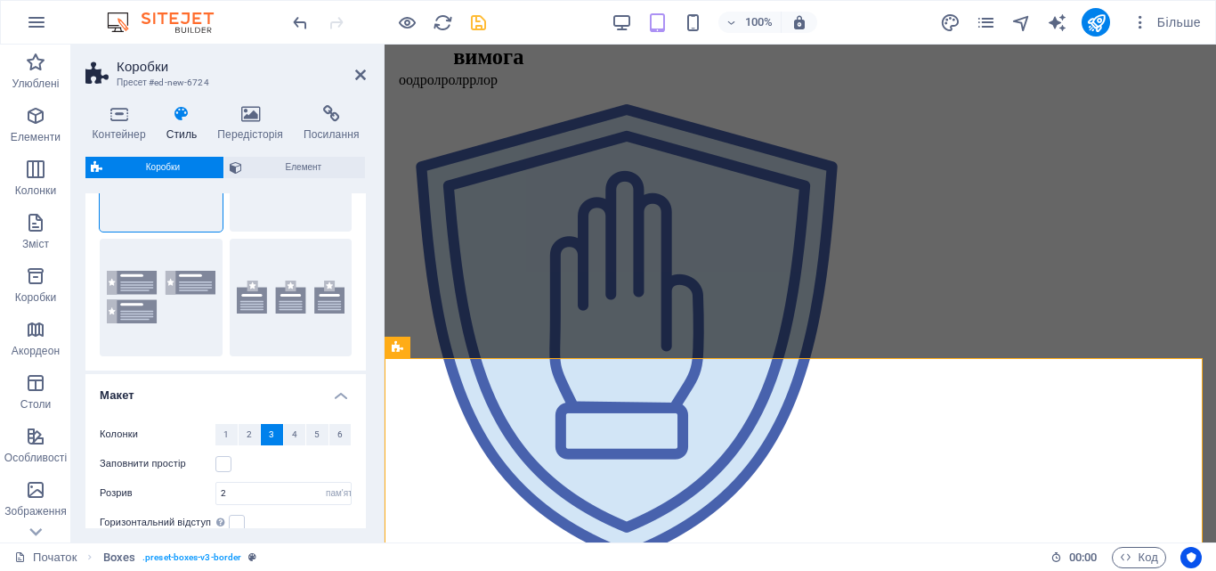
scroll to position [134, 0]
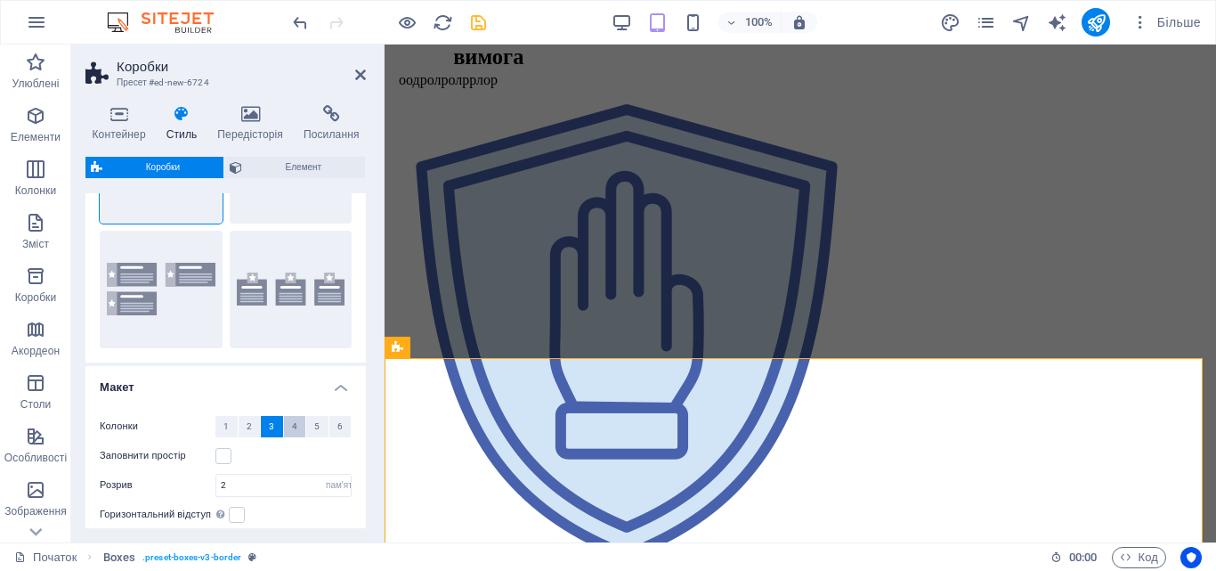
click at [292, 425] on font "4" at bounding box center [294, 426] width 5 height 10
click at [363, 73] on icon at bounding box center [360, 75] width 11 height 14
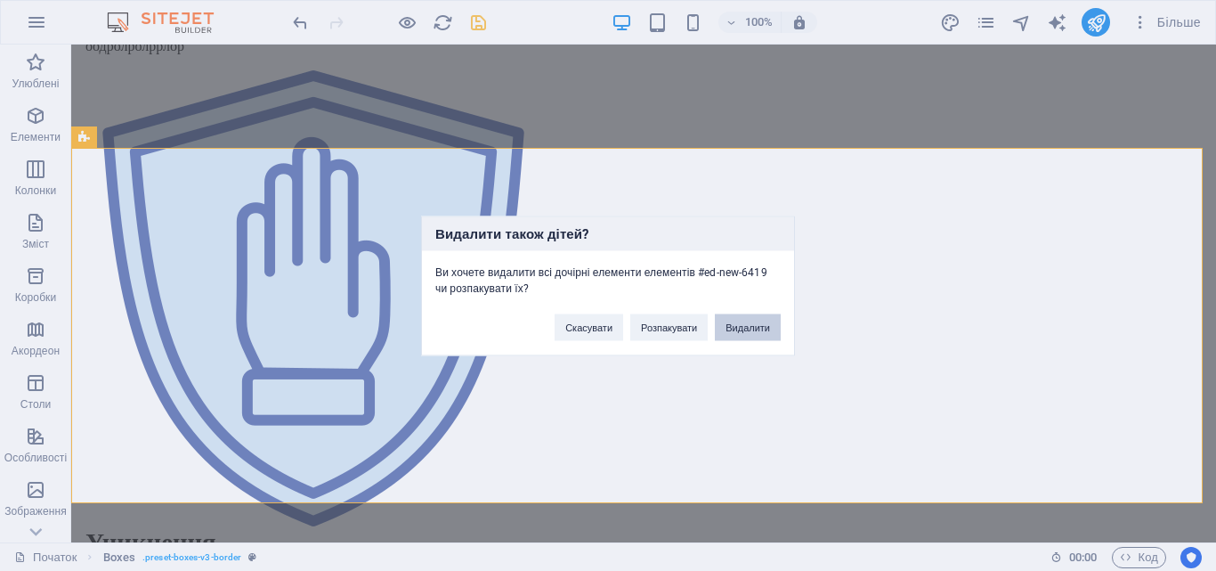
click at [765, 325] on button "Видалити" at bounding box center [748, 326] width 66 height 27
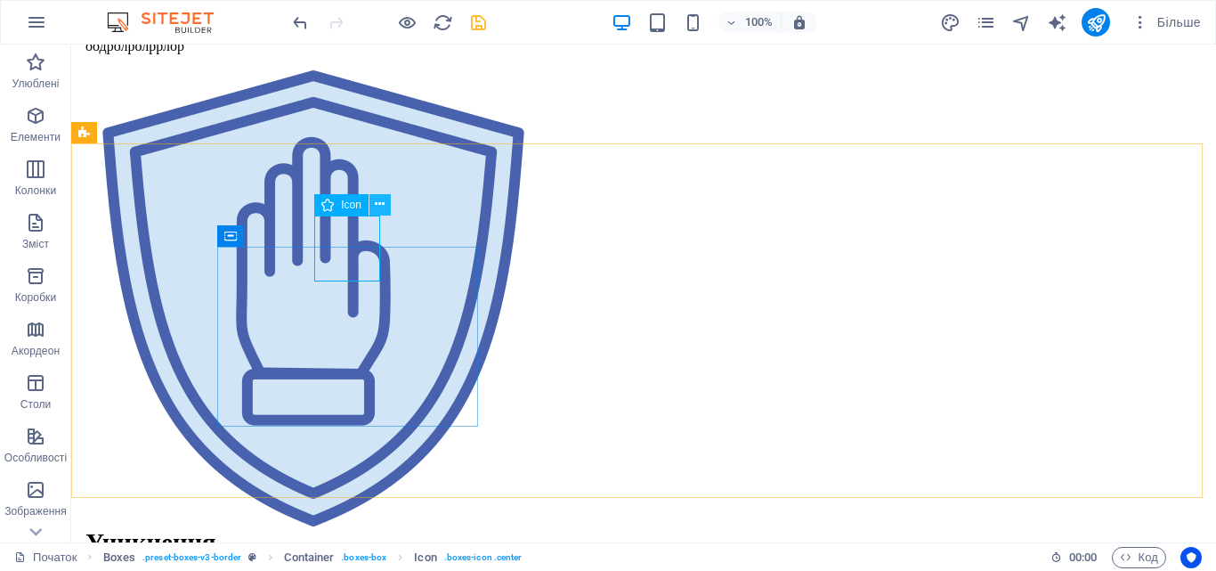
click at [378, 203] on icon at bounding box center [380, 204] width 10 height 19
click at [393, 209] on icon at bounding box center [394, 204] width 10 height 19
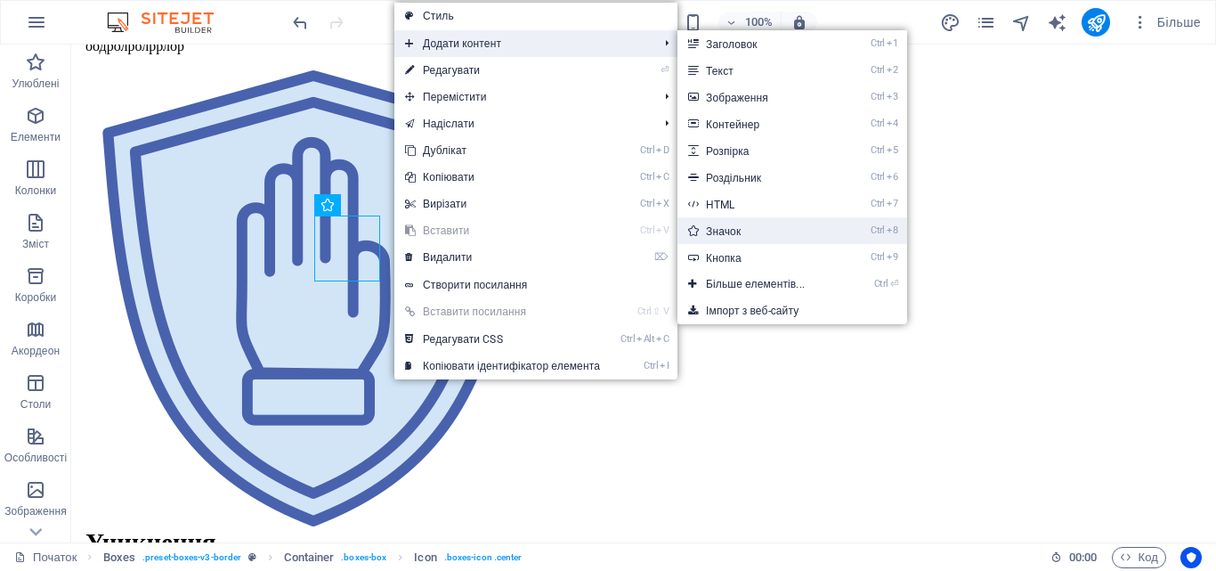
click at [738, 231] on font "Значок" at bounding box center [723, 231] width 35 height 12
select select "xMidYMid"
select select "px"
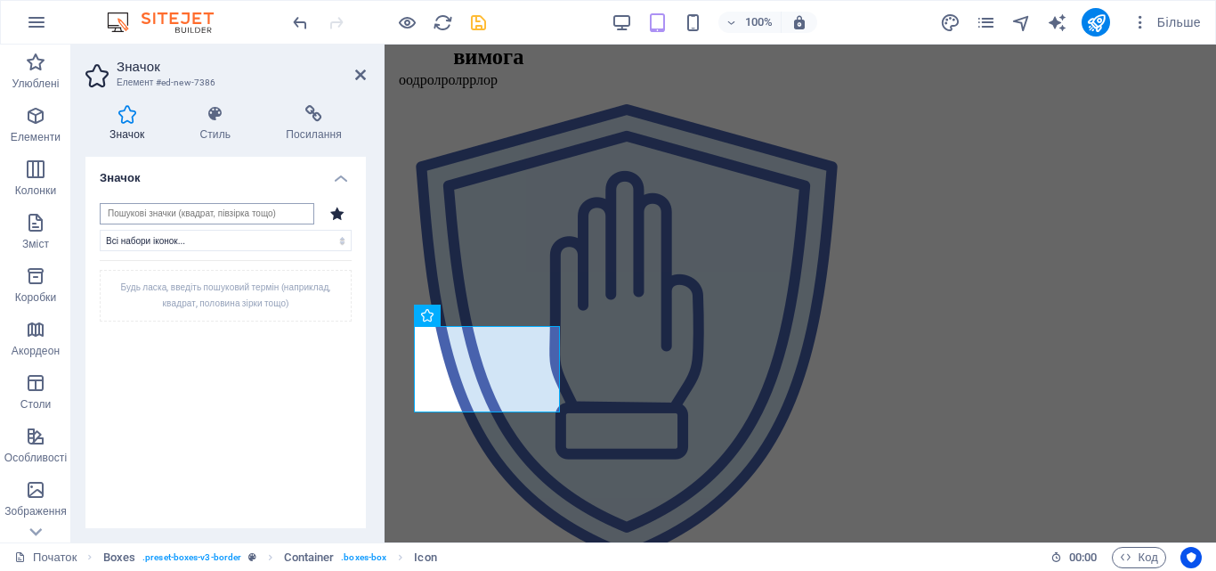
click at [275, 214] on input "search" at bounding box center [207, 213] width 214 height 21
click at [277, 240] on select "Всі набори іконок... IcoFont Іонікони FontAwesome Brands FontAwesome Duotone Fo…" at bounding box center [226, 240] width 252 height 21
click at [242, 215] on input "search" at bounding box center [207, 213] width 214 height 21
type input "закон"
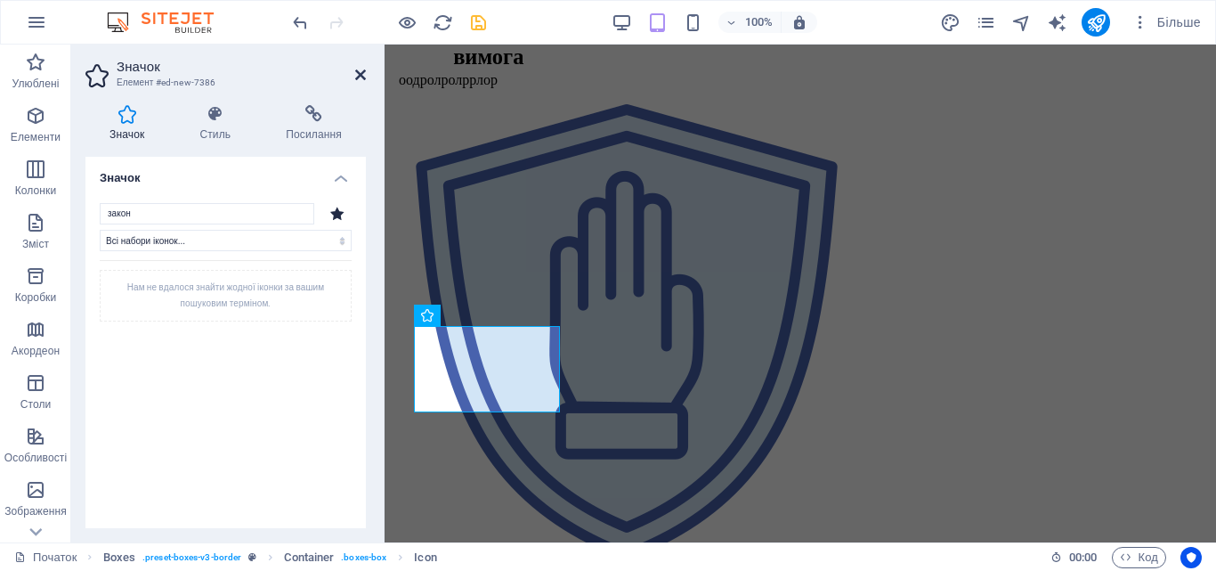
click at [363, 70] on icon at bounding box center [360, 75] width 11 height 14
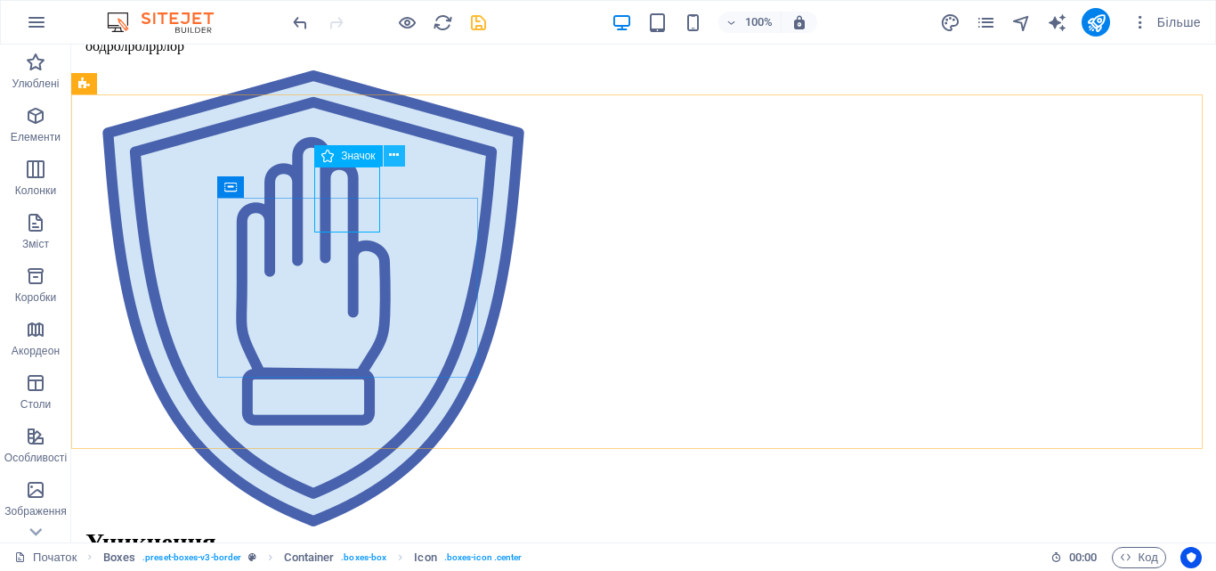
click at [390, 152] on icon at bounding box center [394, 155] width 10 height 19
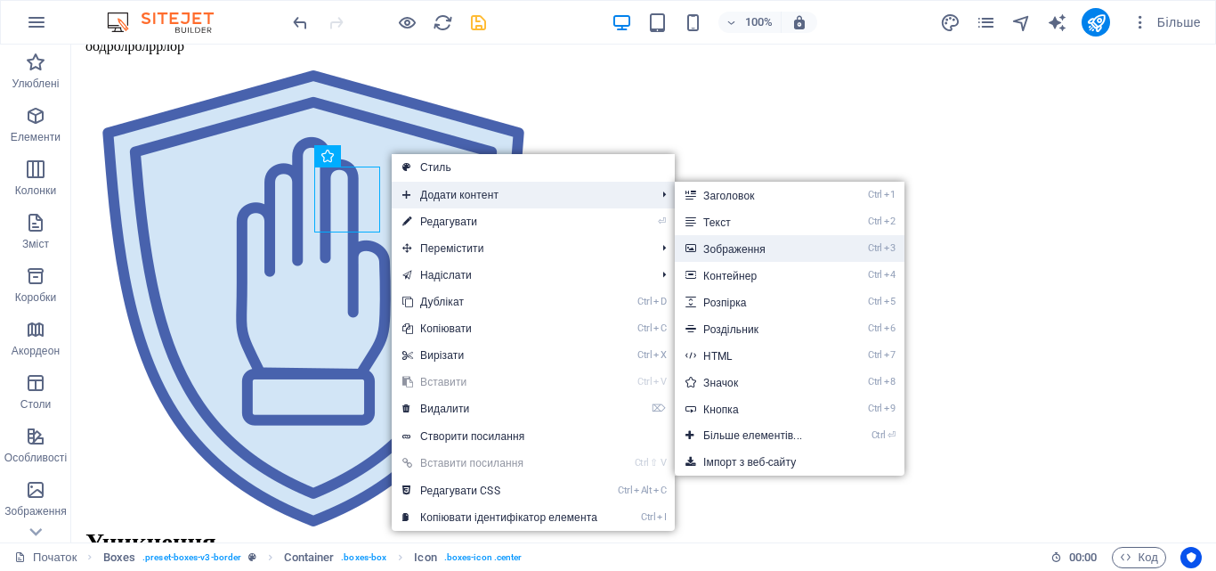
click at [727, 245] on font "Зображення" at bounding box center [734, 249] width 62 height 12
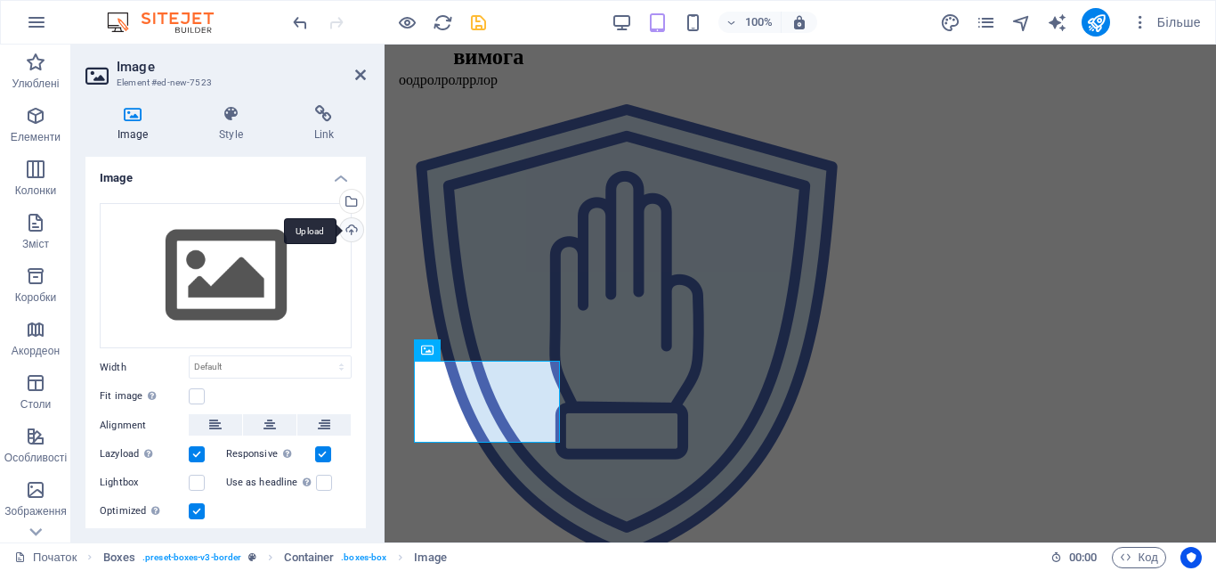
click at [343, 230] on div "Upload" at bounding box center [349, 231] width 27 height 27
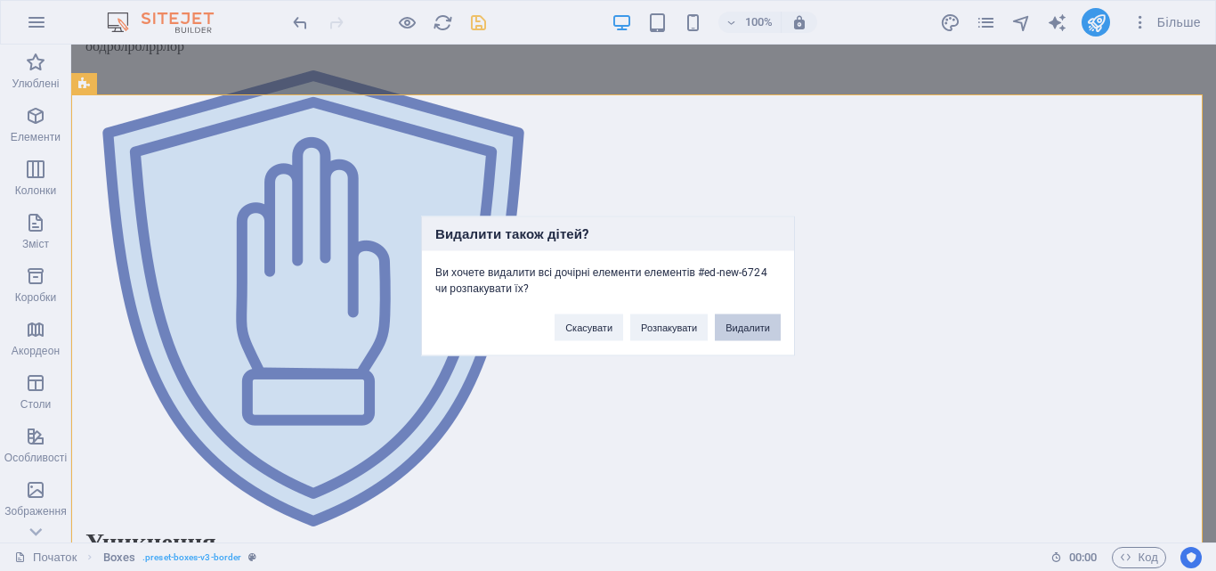
click at [732, 316] on button "Видалити" at bounding box center [748, 326] width 66 height 27
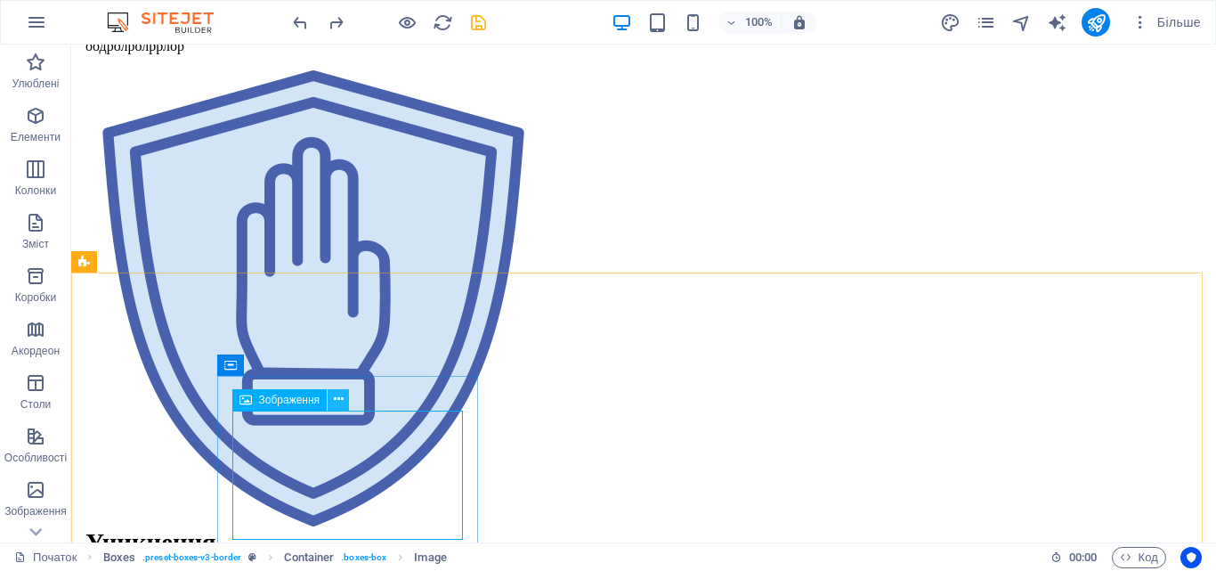
click at [345, 406] on button at bounding box center [338, 399] width 21 height 21
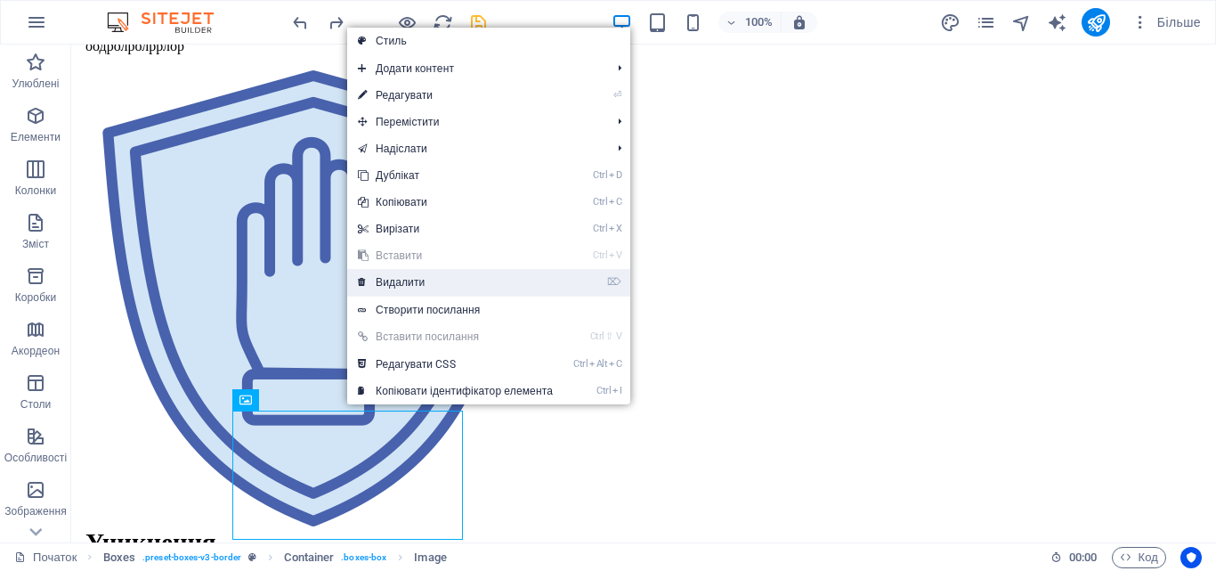
click at [403, 272] on link "⌦ Видалити" at bounding box center [455, 282] width 216 height 27
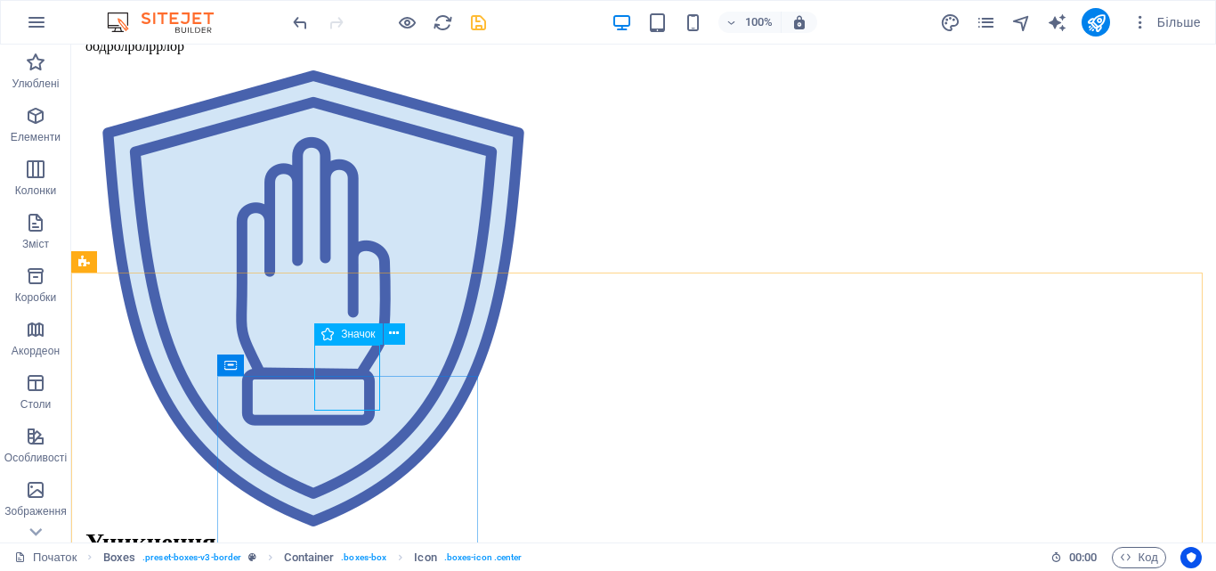
click at [332, 331] on icon at bounding box center [327, 333] width 12 height 21
click at [360, 335] on font "Значок" at bounding box center [358, 334] width 34 height 12
click at [388, 339] on button at bounding box center [394, 333] width 21 height 21
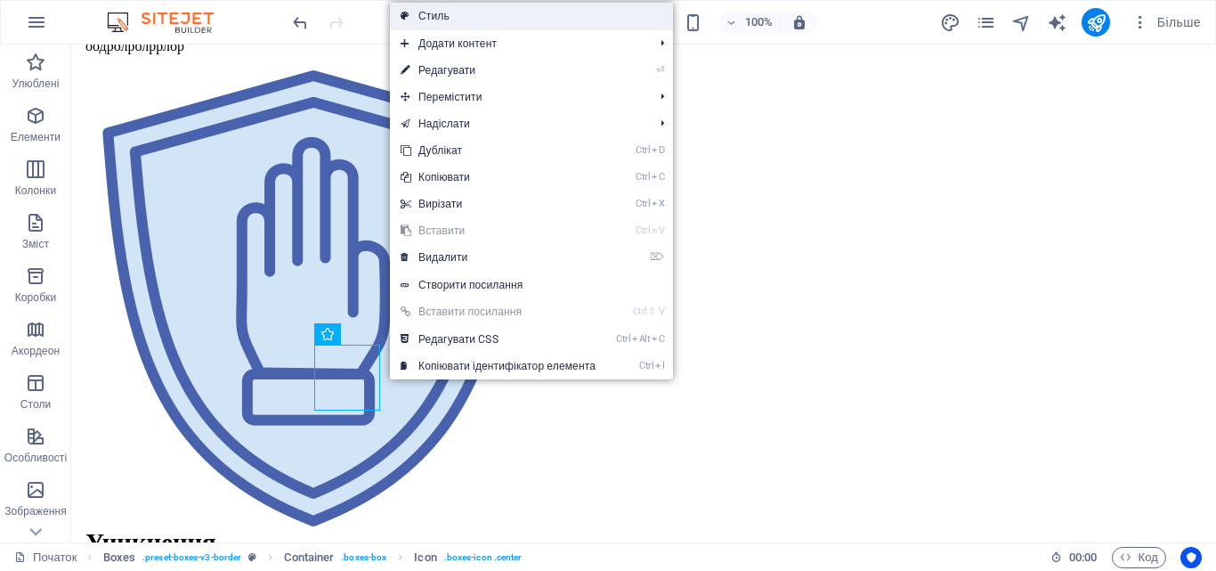
click at [437, 21] on font "Стиль" at bounding box center [433, 16] width 31 height 12
select select "rem"
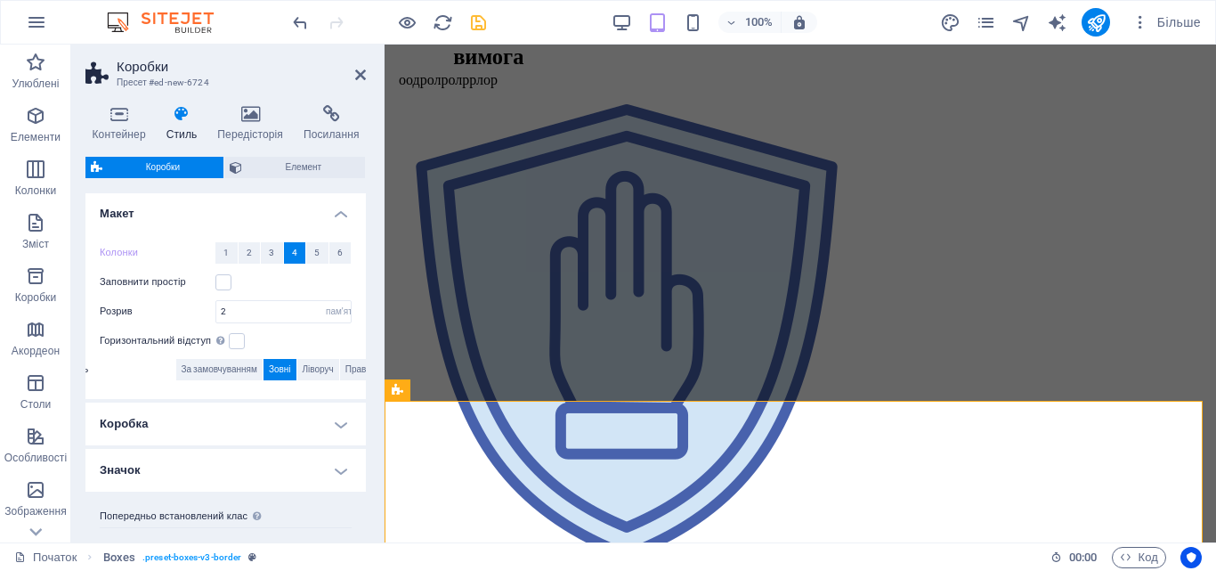
scroll to position [342, 0]
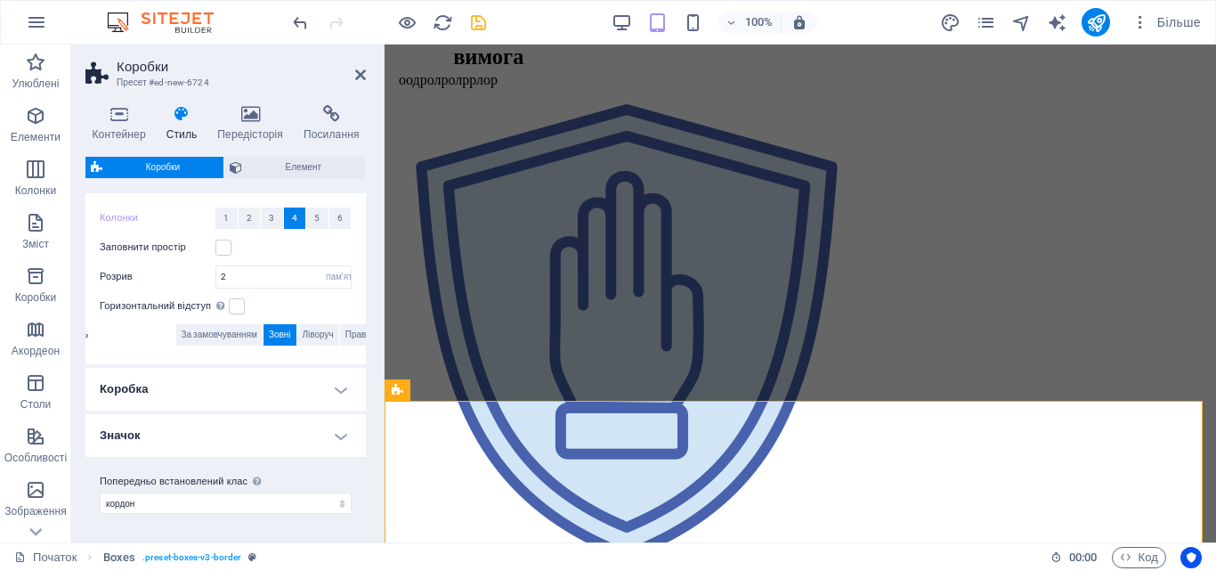
click at [337, 433] on h4 "Значок" at bounding box center [225, 435] width 280 height 43
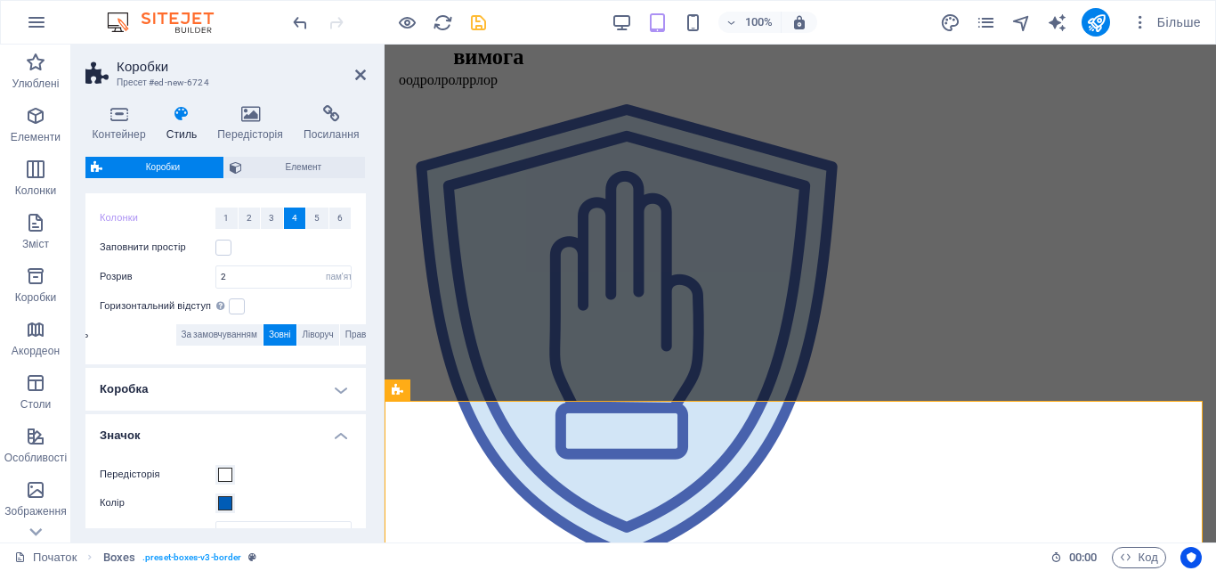
drag, startPoint x: 361, startPoint y: 408, endPoint x: 361, endPoint y: 423, distance: 15.1
click at [361, 423] on ul "Макет Колонки 1 2 3 4 5 6 Заповнити простір Розрив 2 пікселів пам'ятка % вх Фол…" at bounding box center [225, 470] width 280 height 625
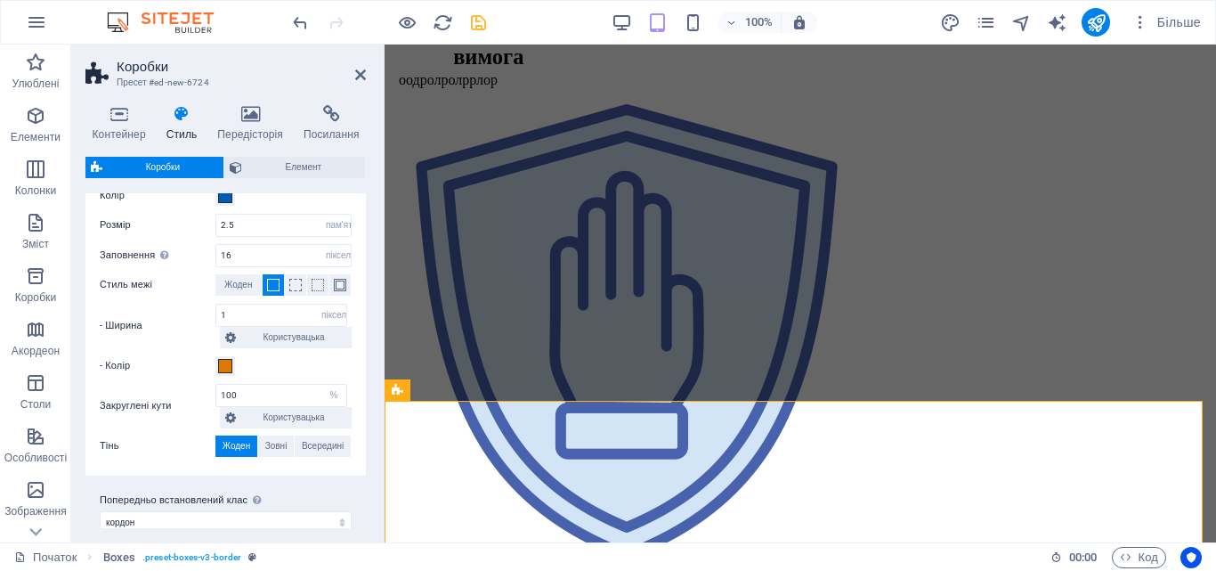
scroll to position [668, 0]
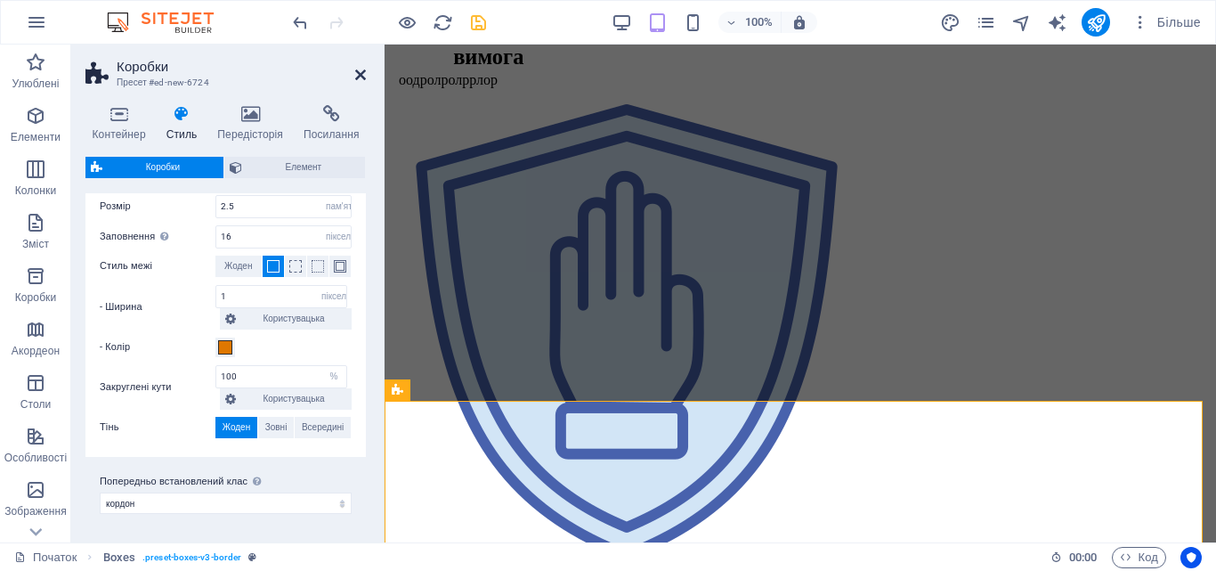
click at [361, 78] on icon at bounding box center [360, 75] width 11 height 14
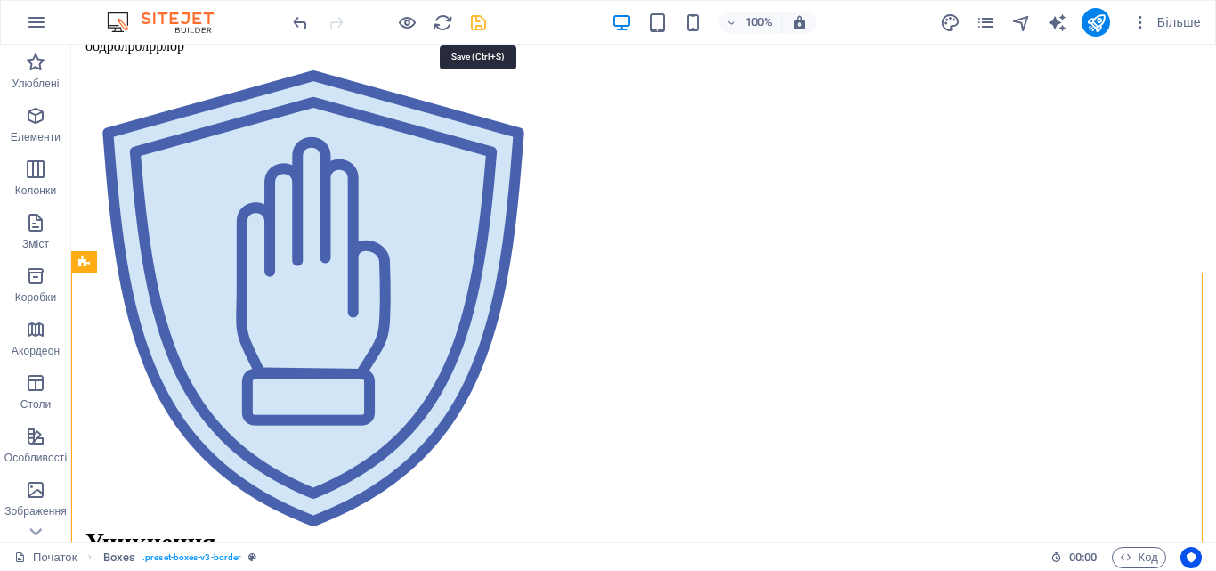
click at [475, 26] on icon "зберегти" at bounding box center [478, 22] width 20 height 20
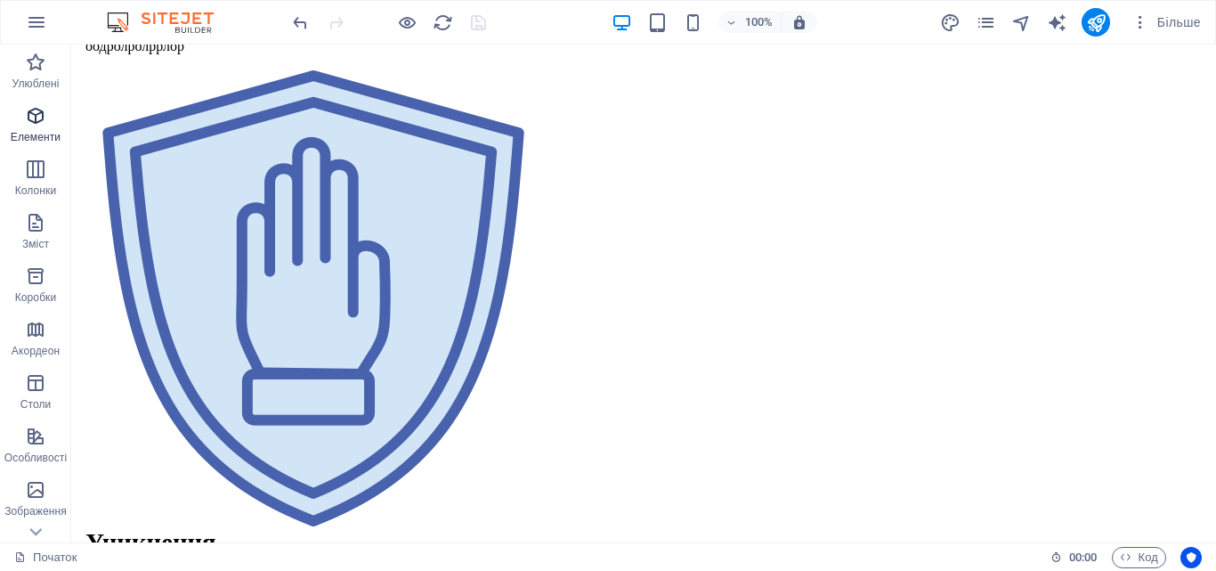
click at [37, 126] on span "Елементи" at bounding box center [35, 126] width 71 height 43
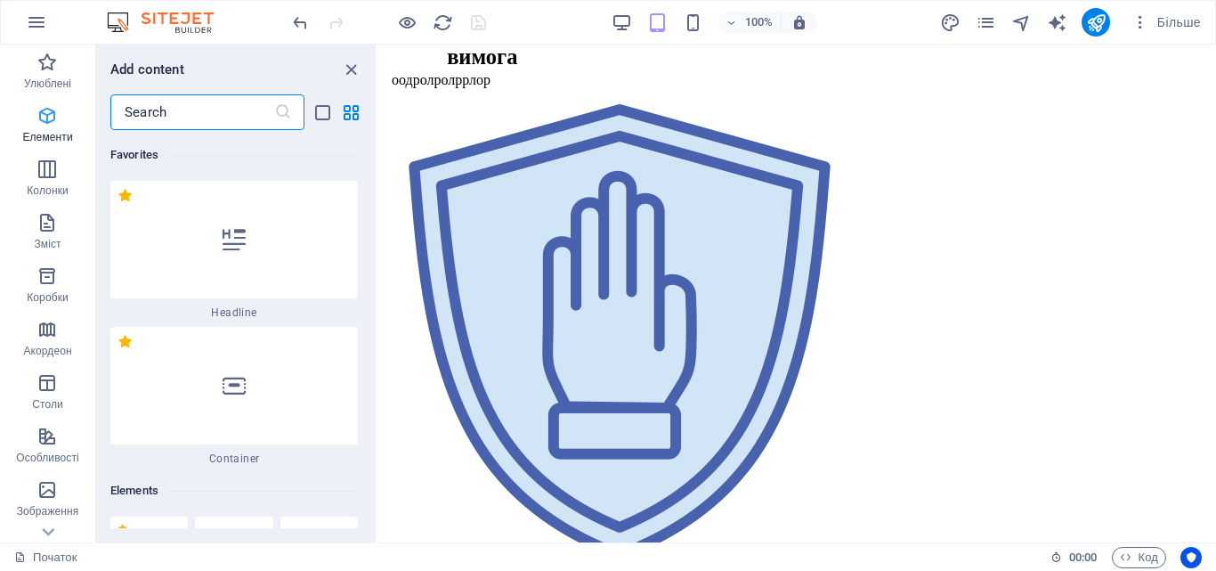
scroll to position [336, 0]
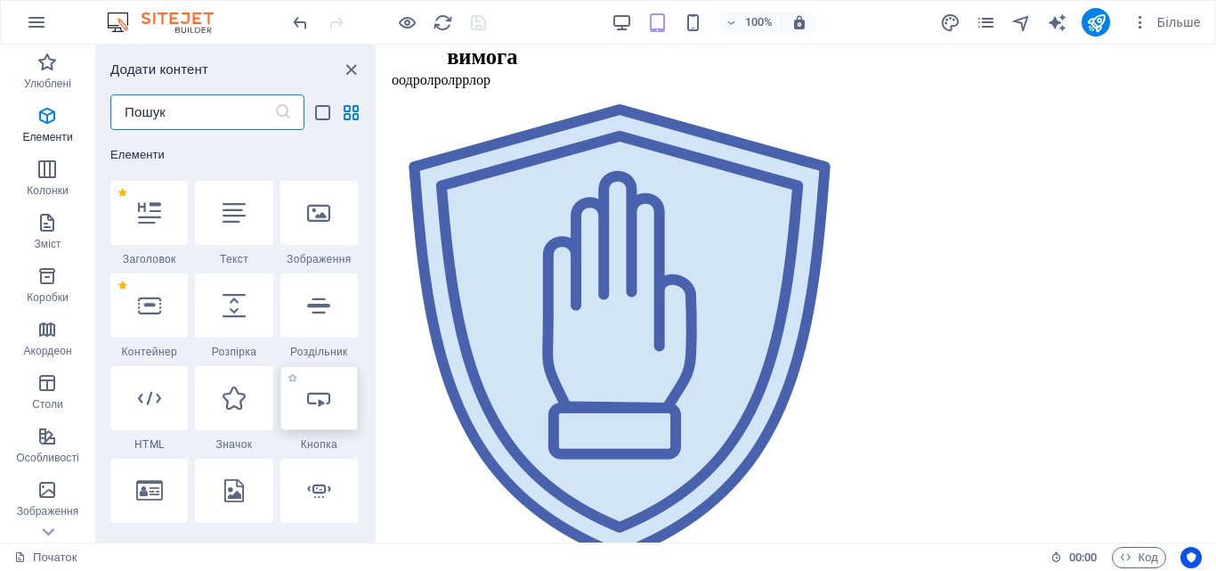
click at [322, 419] on div at bounding box center [318, 398] width 77 height 64
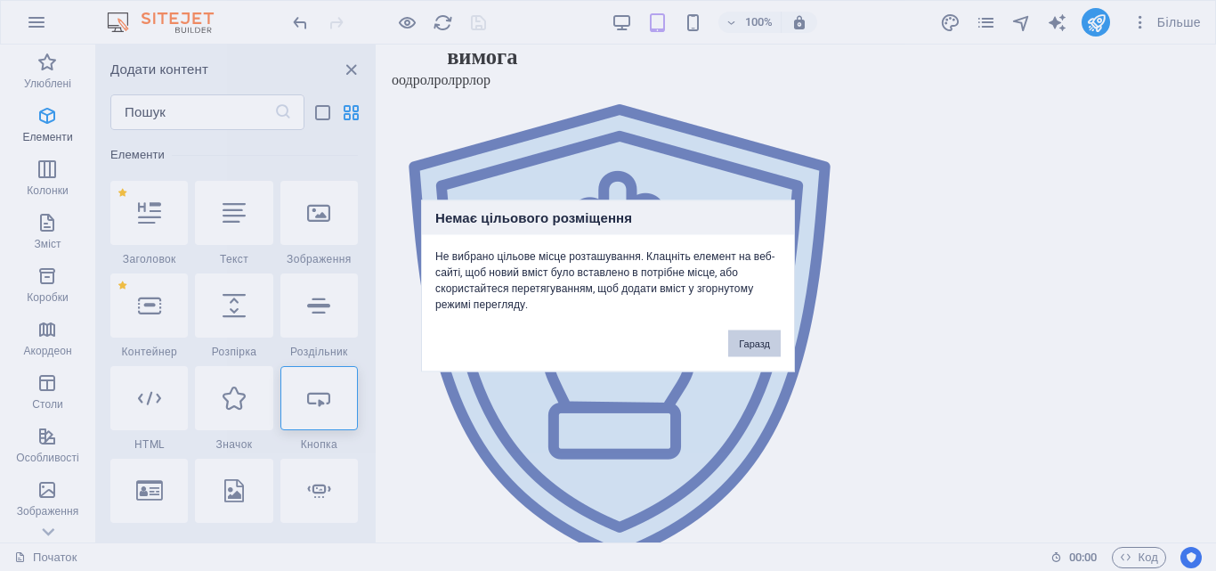
click at [751, 350] on button "Гаразд" at bounding box center [754, 342] width 53 height 27
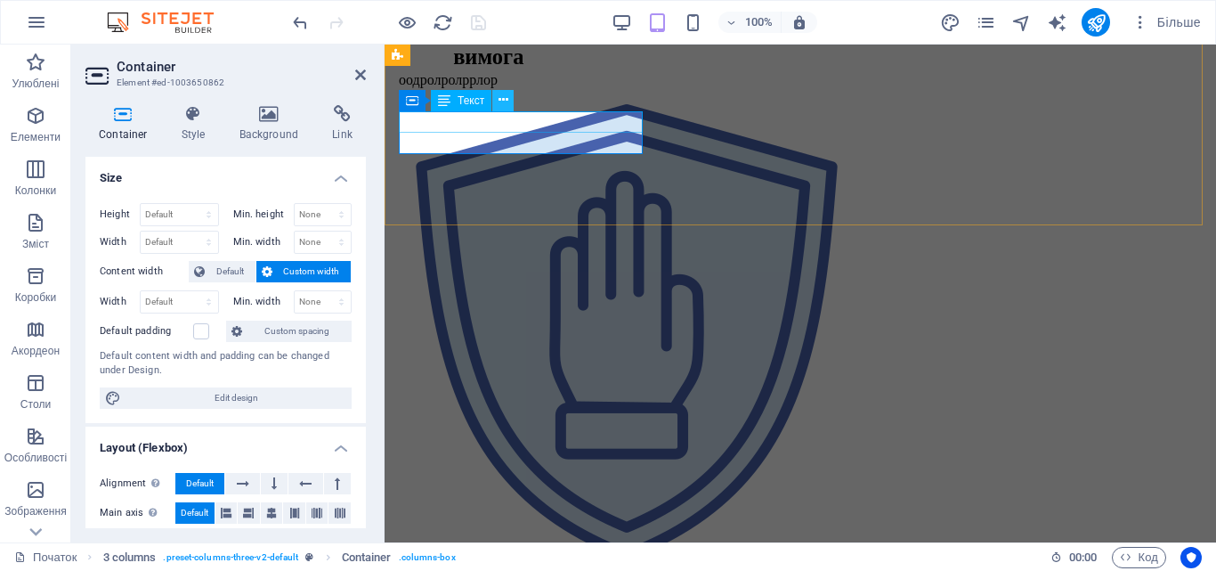
click at [499, 97] on icon at bounding box center [503, 100] width 10 height 19
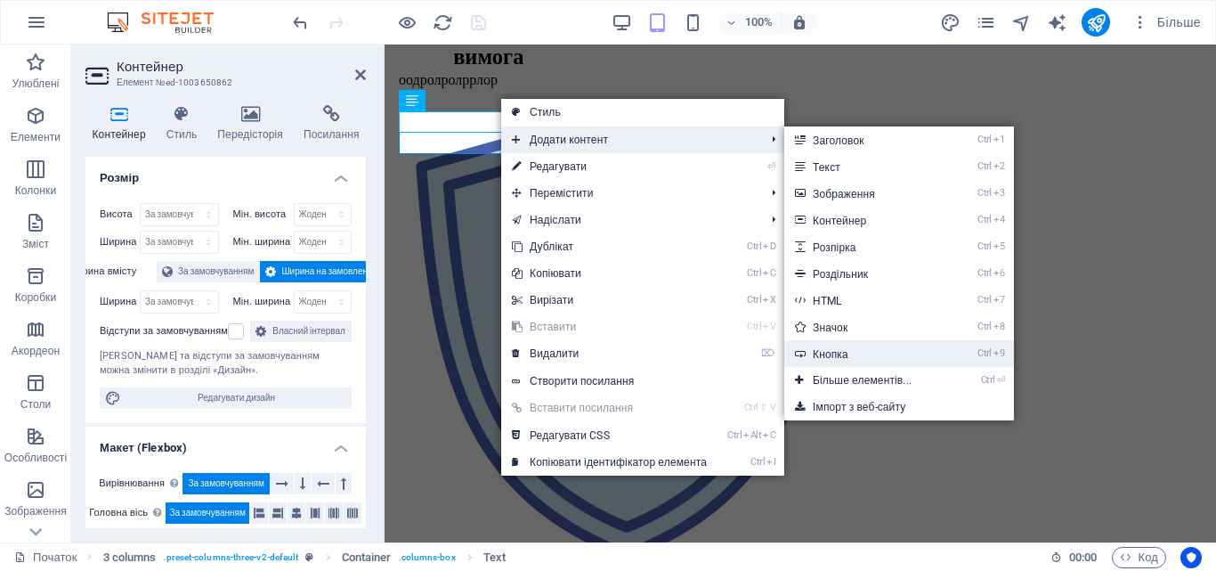
click at [890, 344] on link "Ctrl 9 Кнопка" at bounding box center [865, 353] width 163 height 27
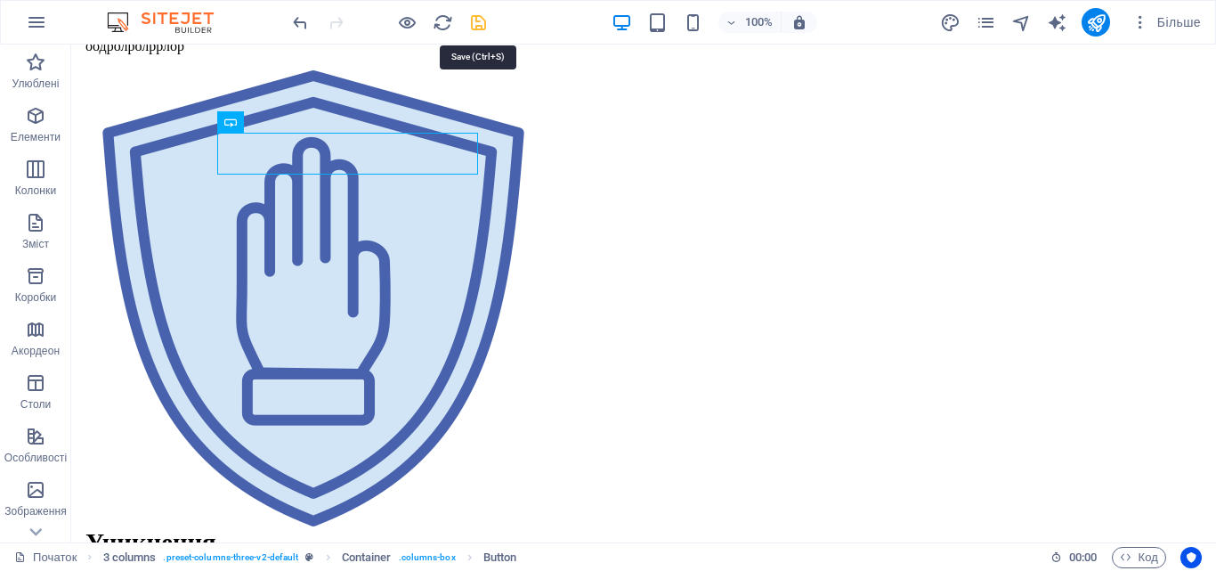
click at [478, 19] on icon "зберегти" at bounding box center [478, 22] width 20 height 20
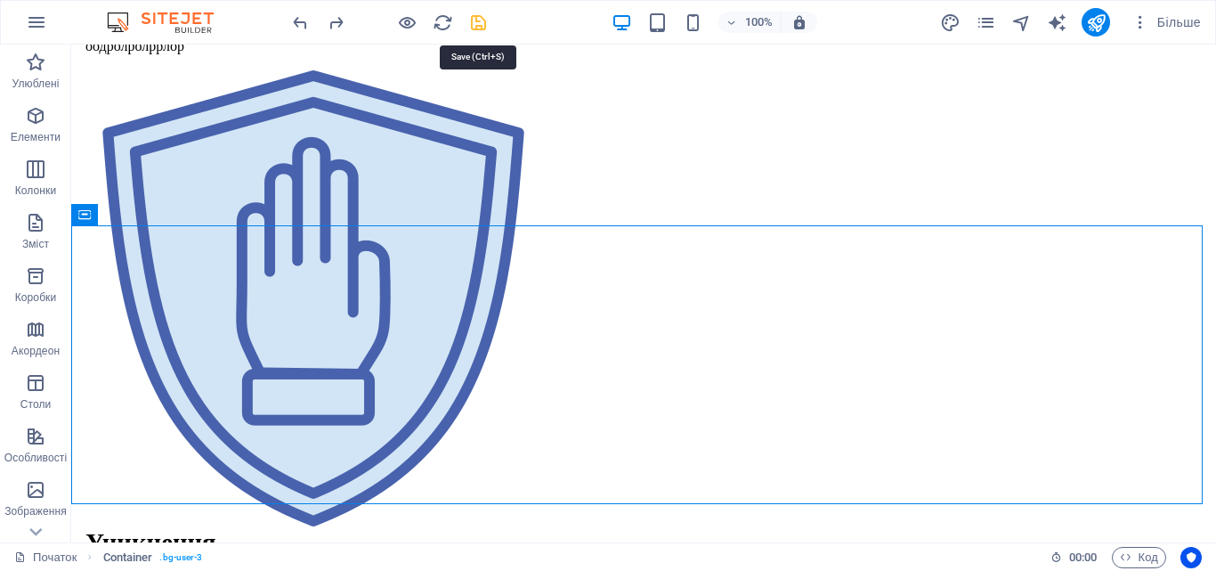
click at [478, 20] on icon "зберегти" at bounding box center [478, 22] width 20 height 20
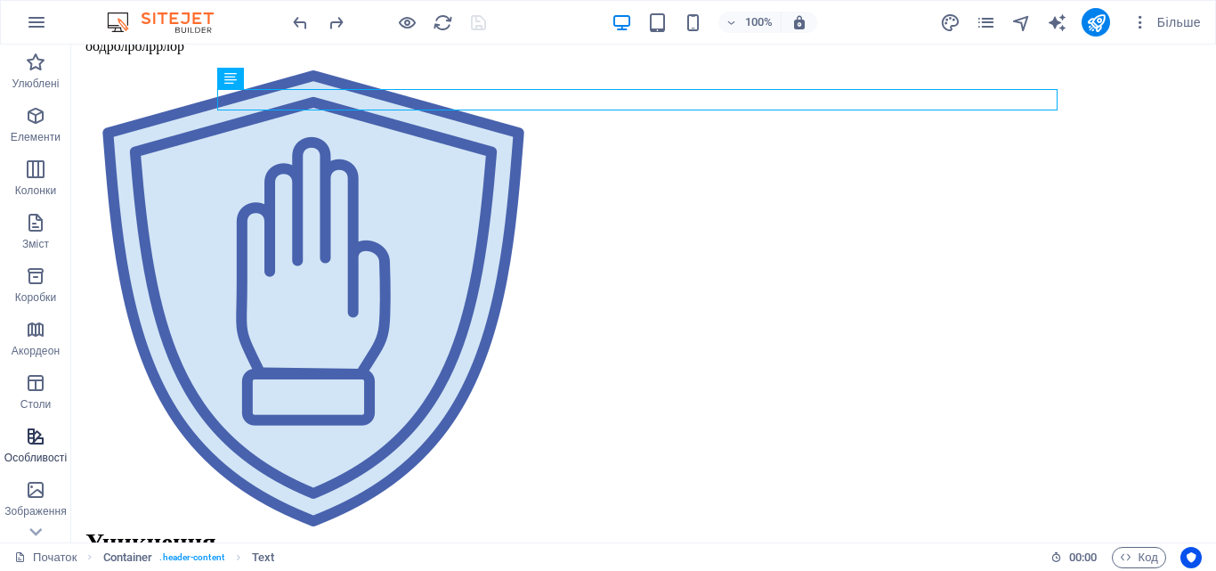
click at [49, 449] on span "Особливості" at bounding box center [35, 446] width 71 height 43
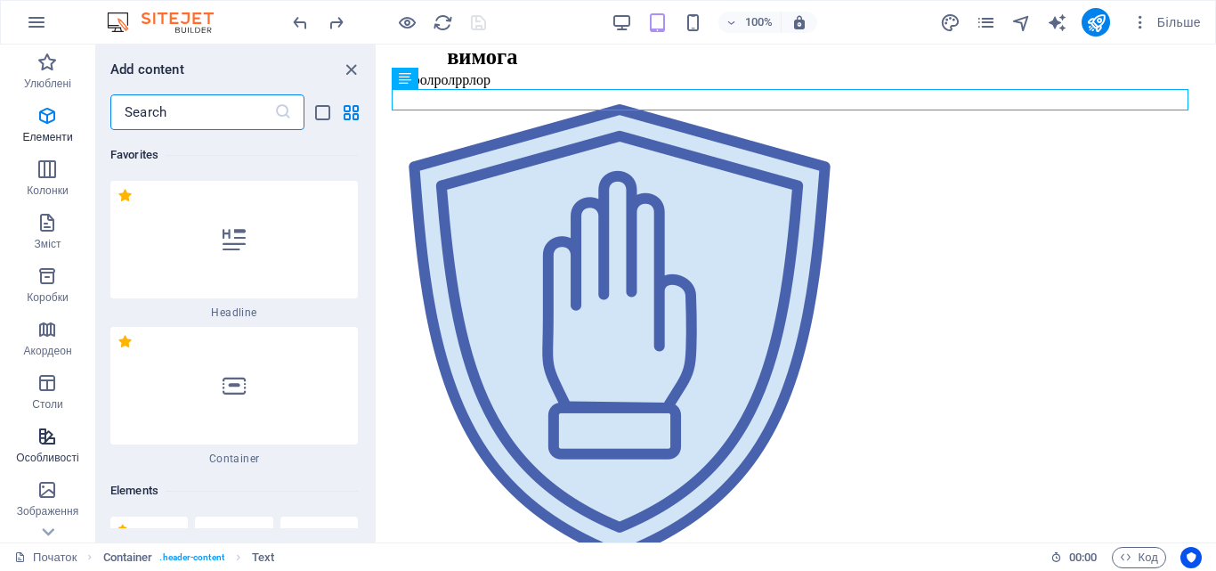
scroll to position [13476, 0]
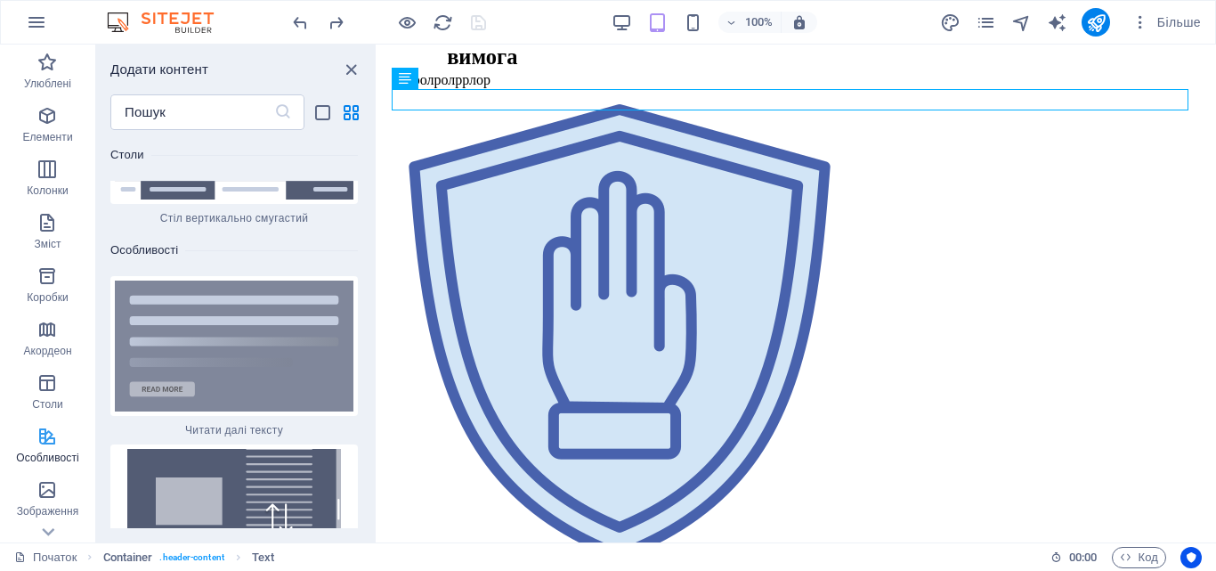
click at [49, 449] on span "Особливості" at bounding box center [47, 446] width 95 height 43
click at [45, 521] on icon at bounding box center [48, 531] width 25 height 25
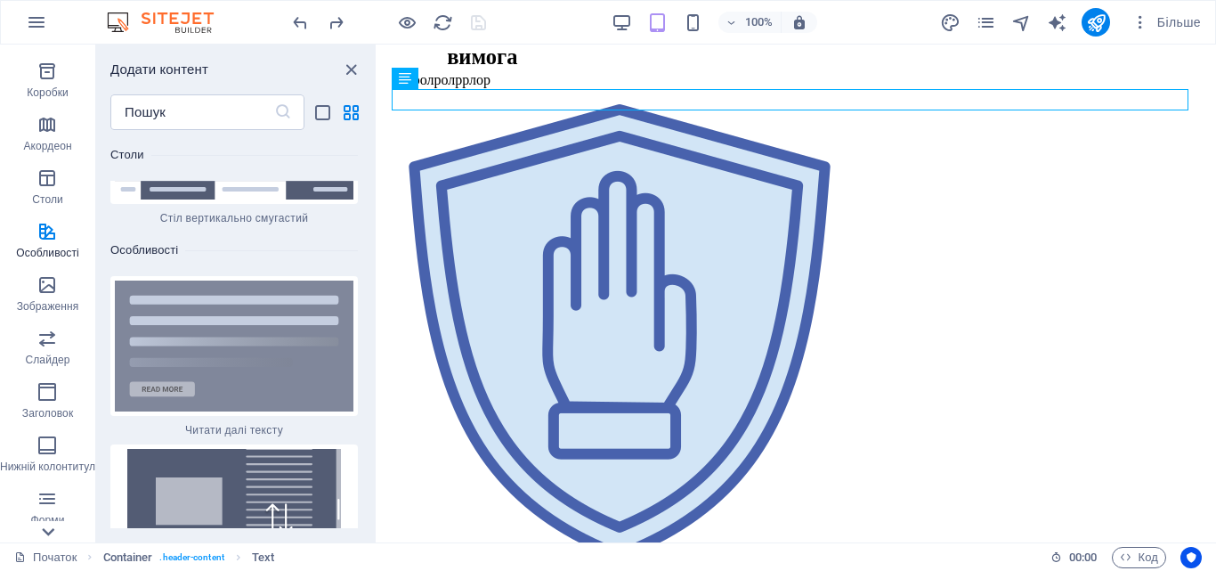
scroll to position [304, 0]
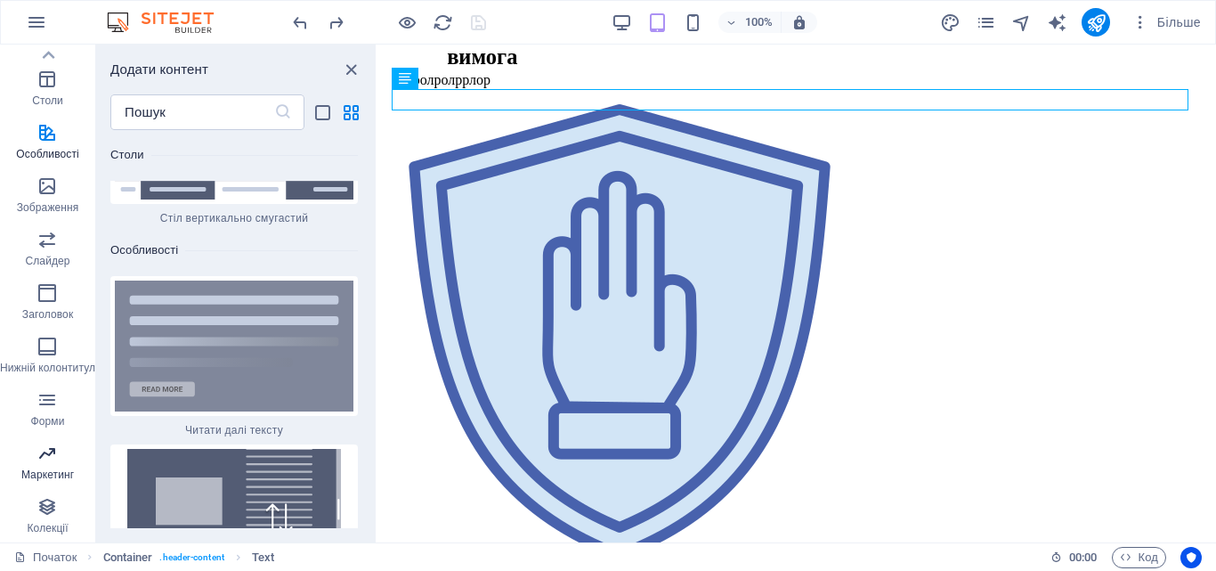
click at [53, 456] on icon "button" at bounding box center [46, 452] width 21 height 21
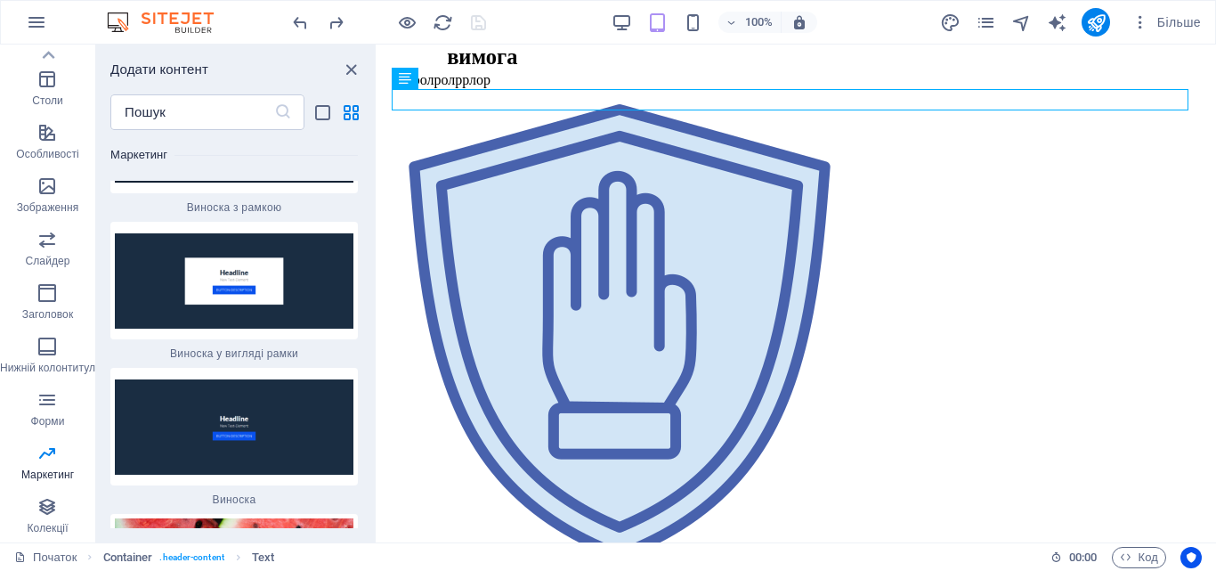
scroll to position [29563, 0]
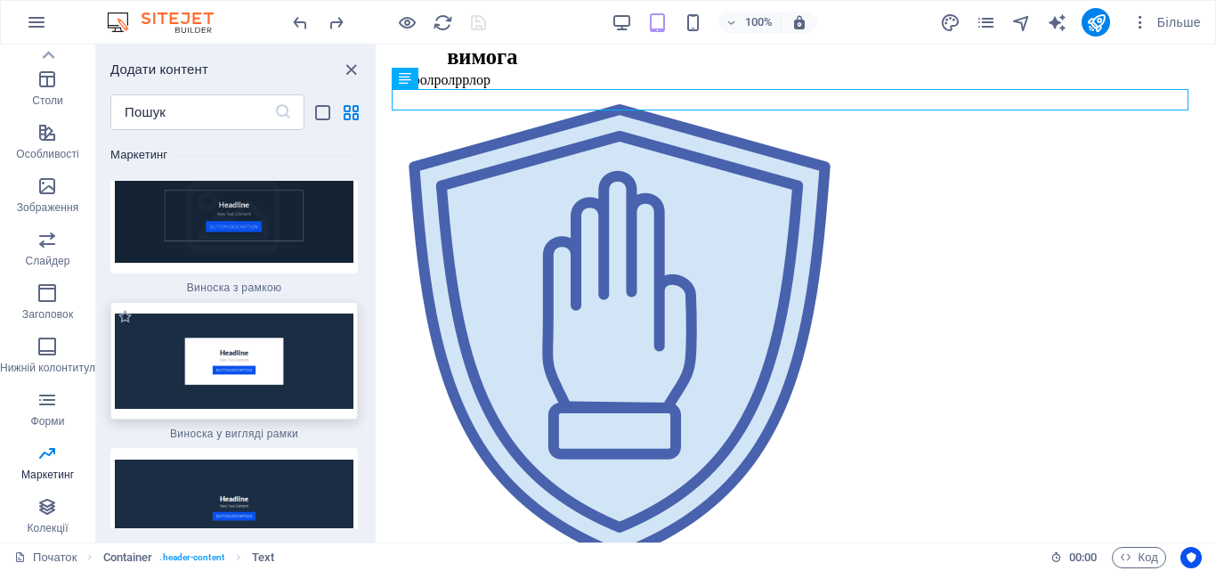
click at [304, 313] on img at bounding box center [234, 360] width 239 height 95
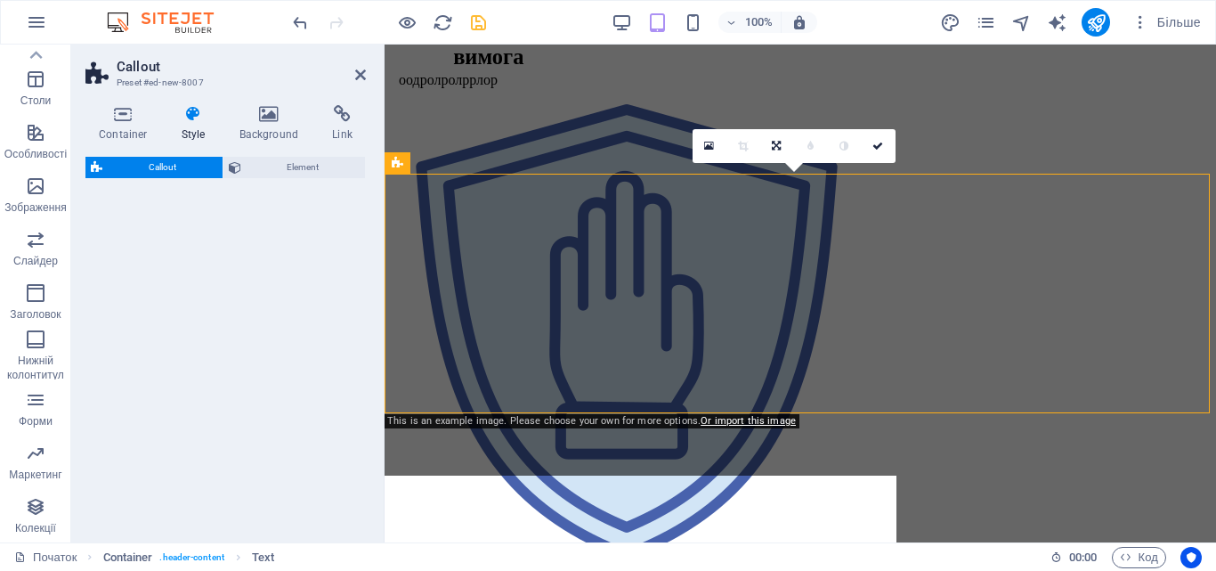
select select "rem"
select select "px"
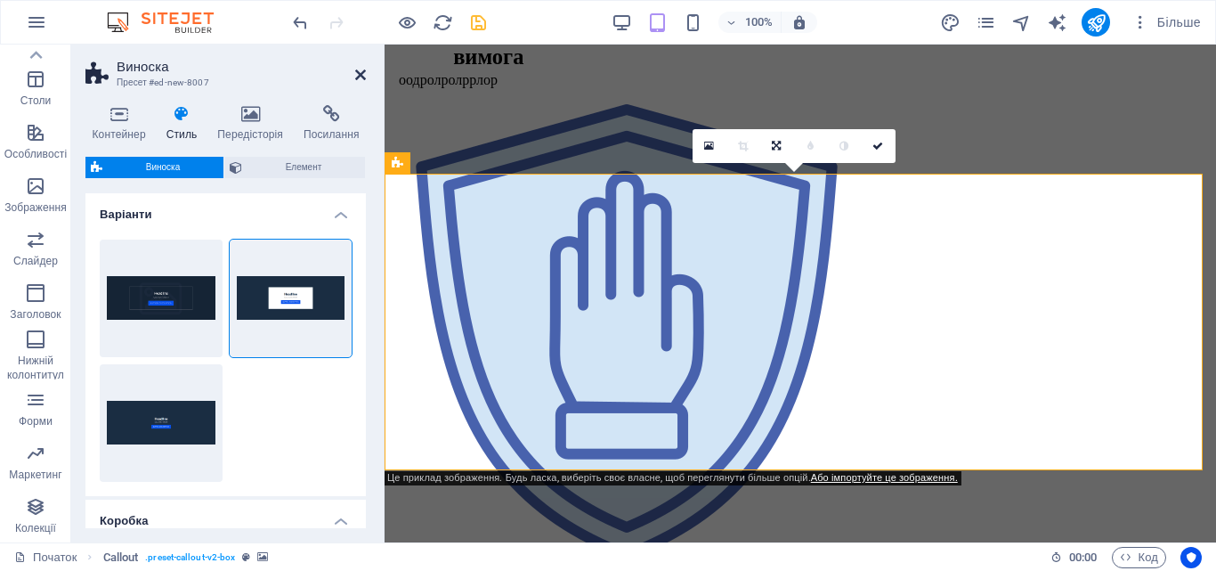
click at [358, 80] on icon at bounding box center [360, 75] width 11 height 14
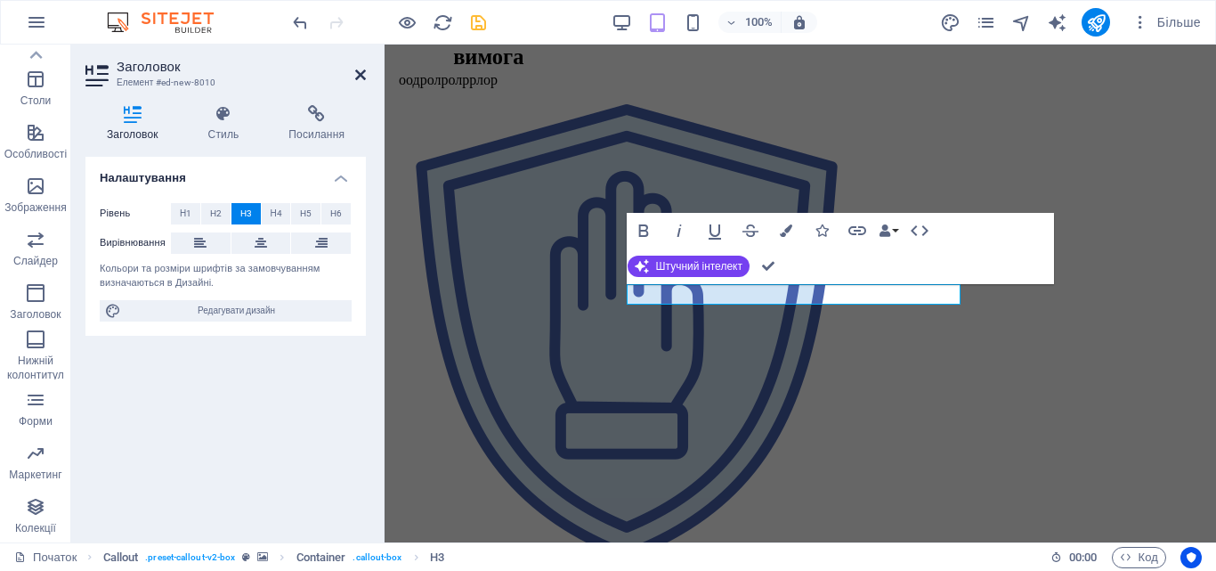
click at [360, 73] on icon at bounding box center [360, 75] width 11 height 14
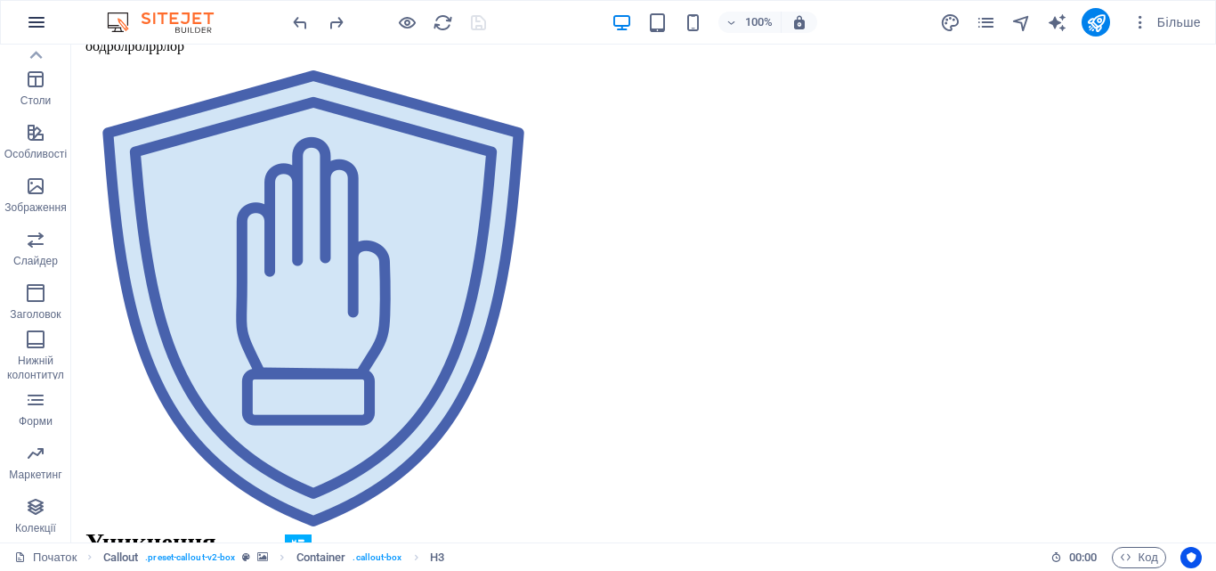
click at [44, 21] on icon "button" at bounding box center [36, 22] width 21 height 21
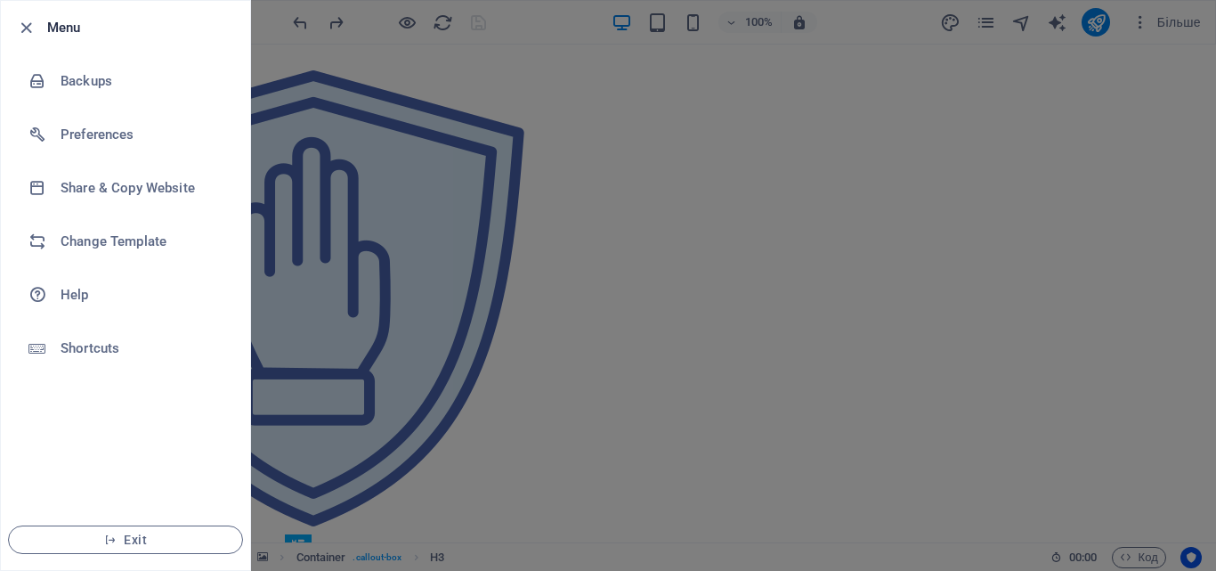
click at [44, 21] on div at bounding box center [31, 27] width 32 height 21
click at [28, 24] on icon "button" at bounding box center [26, 28] width 20 height 20
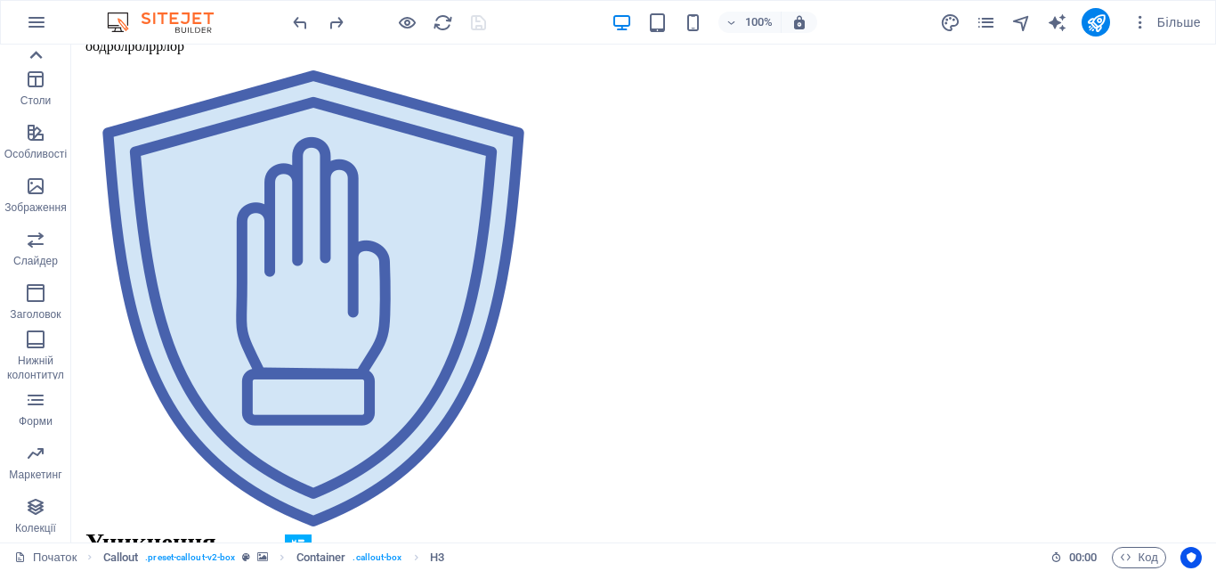
click at [40, 47] on icon at bounding box center [35, 55] width 25 height 25
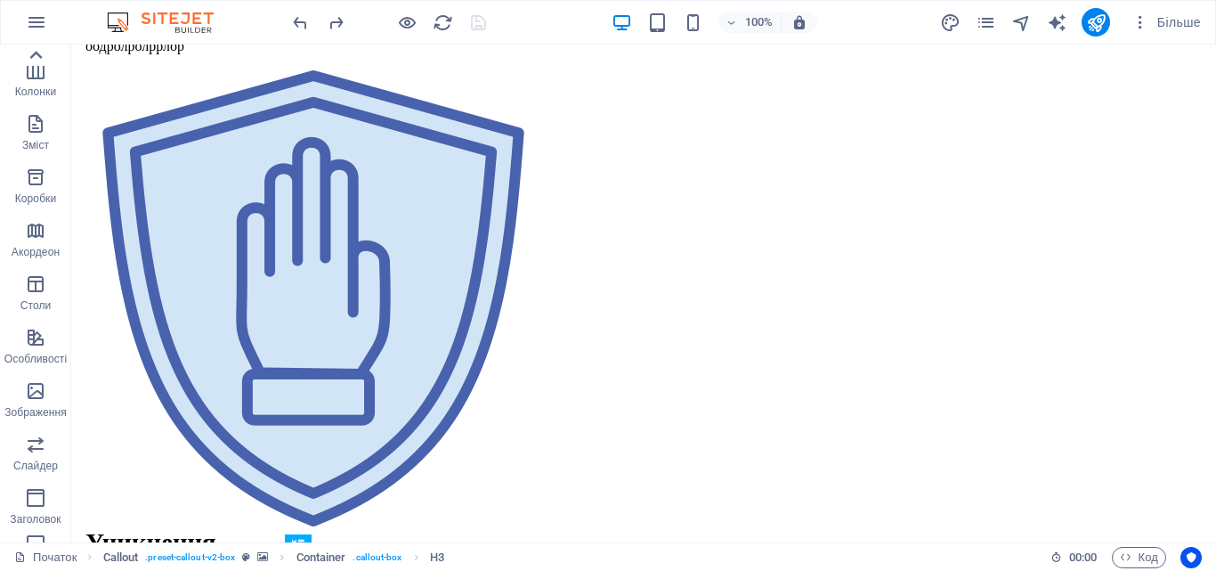
click at [40, 47] on icon at bounding box center [35, 55] width 25 height 25
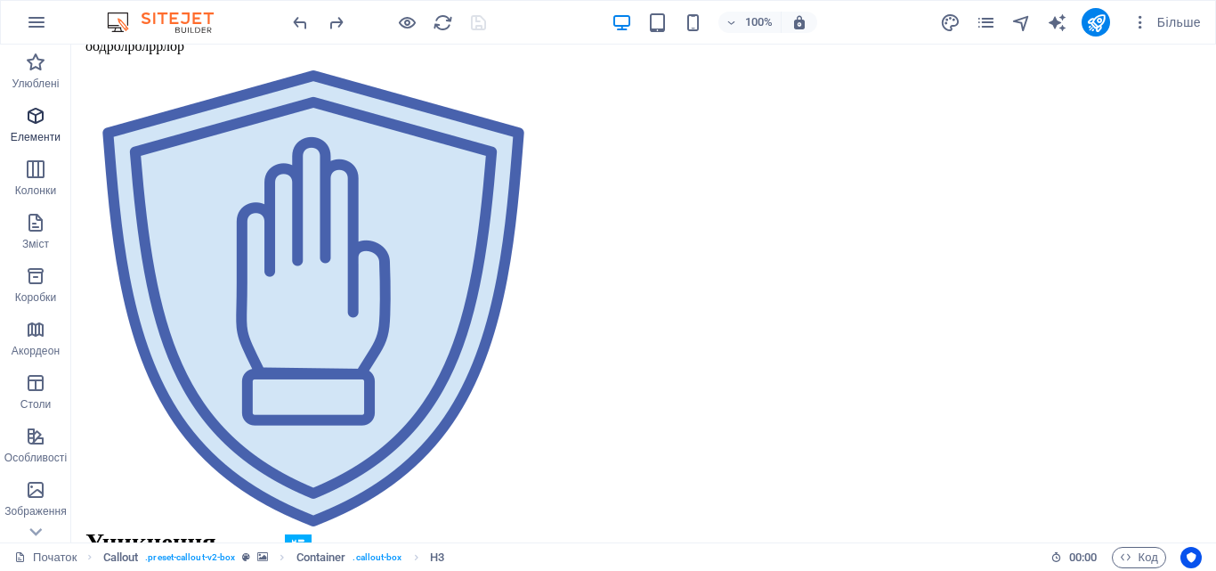
click at [46, 112] on icon "button" at bounding box center [35, 115] width 21 height 21
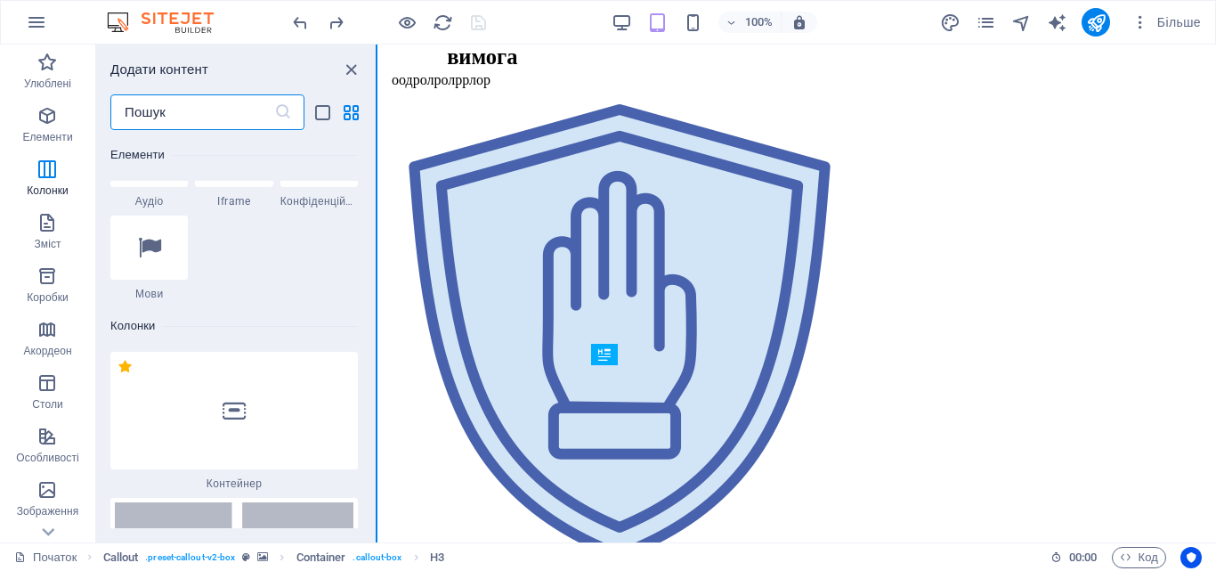
scroll to position [1283, 0]
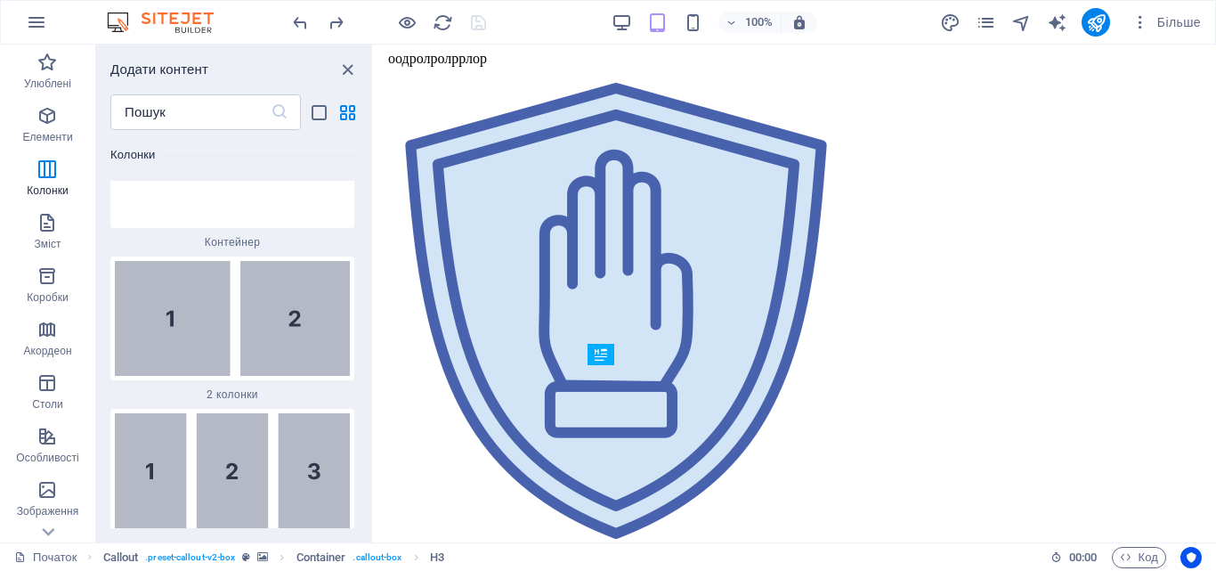
click at [374, 142] on section "Улюблені Елементи Колонки Зміст Коробки Акордеон Столи Особливості Зображення С…" at bounding box center [608, 294] width 1216 height 498
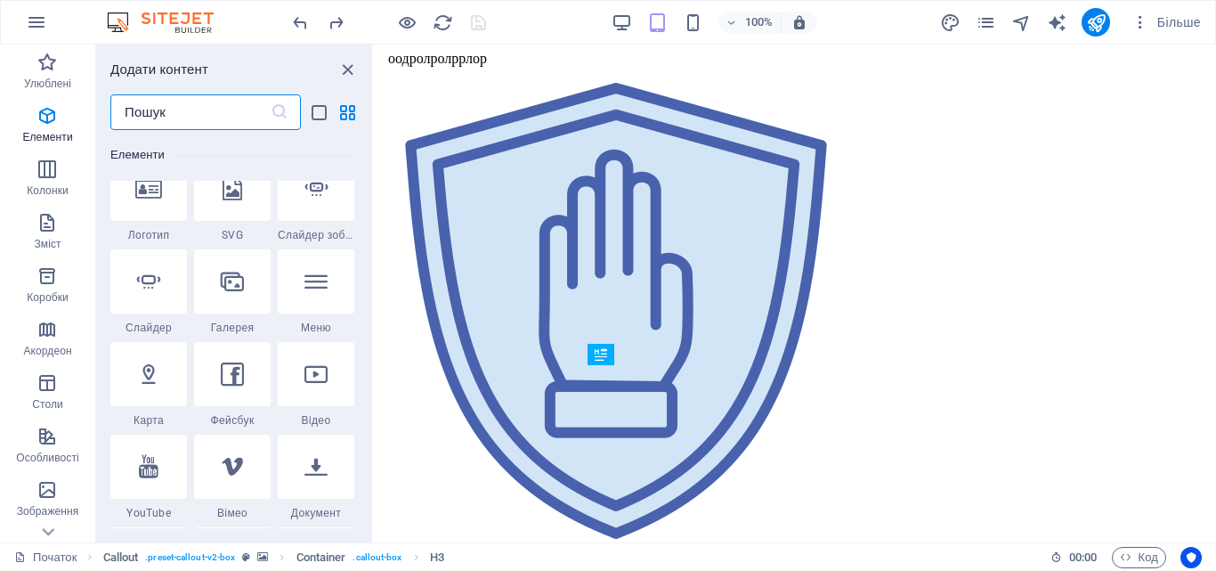
click at [228, 110] on input "text" at bounding box center [190, 112] width 160 height 36
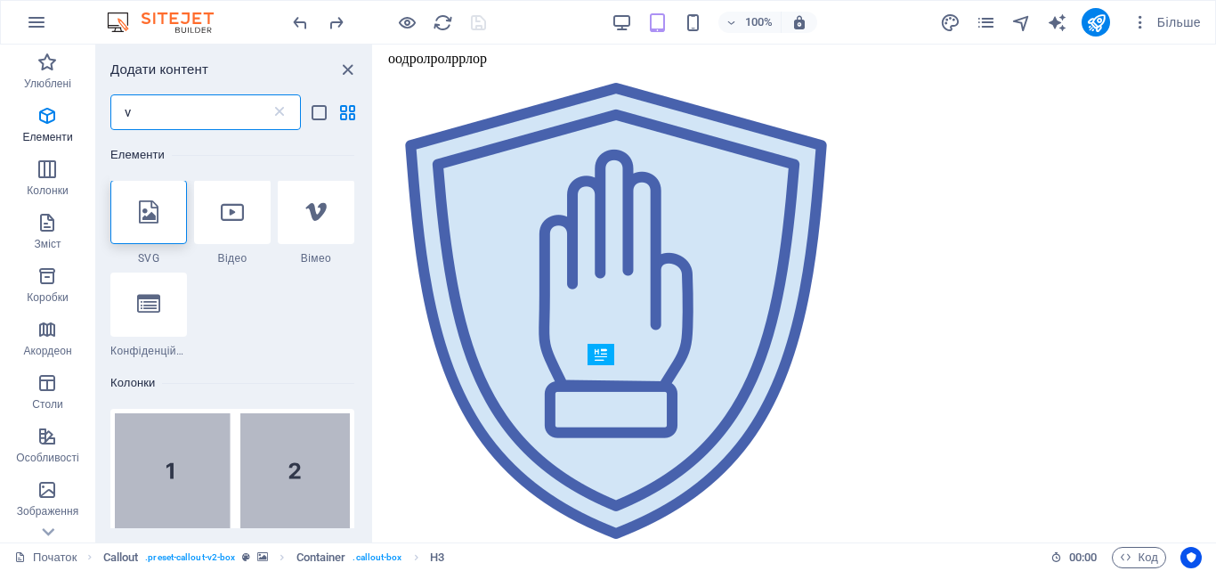
scroll to position [0, 0]
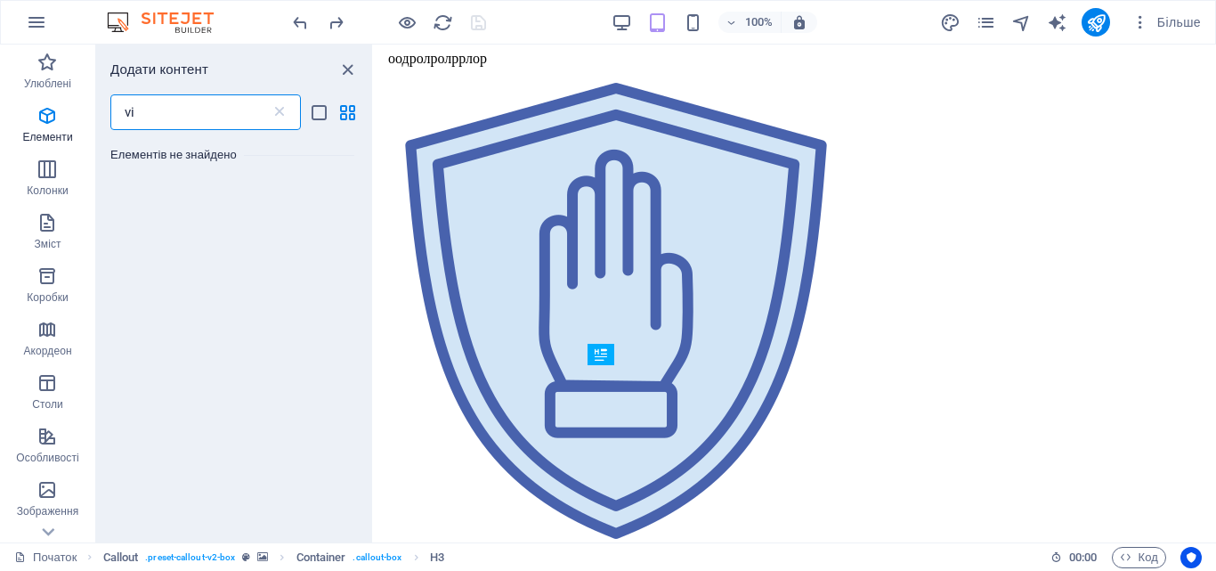
type input "v"
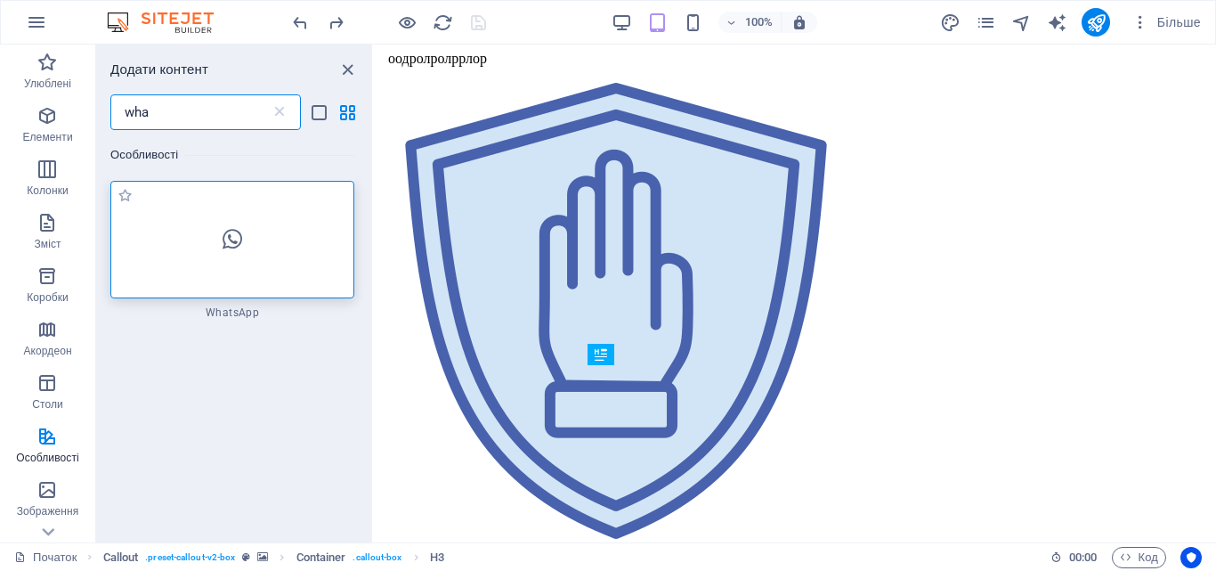
type input "wha"
click at [242, 237] on icon at bounding box center [233, 239] width 20 height 23
click at [238, 352] on div "Особливості 1 зірка WhatsApp" at bounding box center [234, 329] width 276 height 398
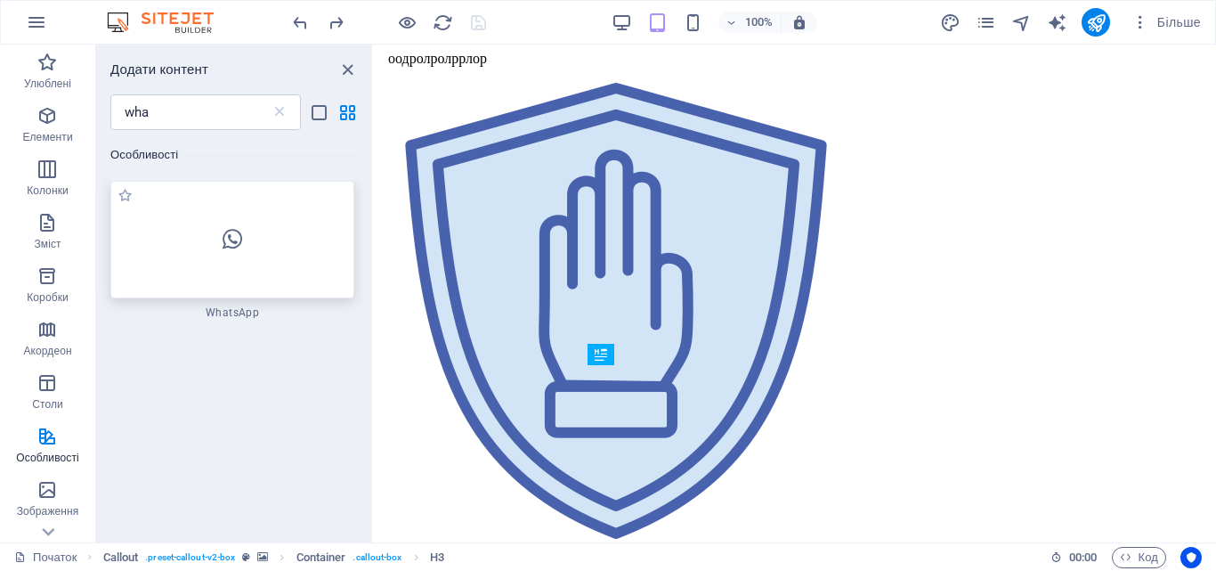
click at [247, 278] on div at bounding box center [232, 239] width 244 height 117
click at [48, 451] on font "Особливості" at bounding box center [47, 457] width 63 height 12
click at [349, 62] on icon "закрити панель" at bounding box center [347, 70] width 20 height 20
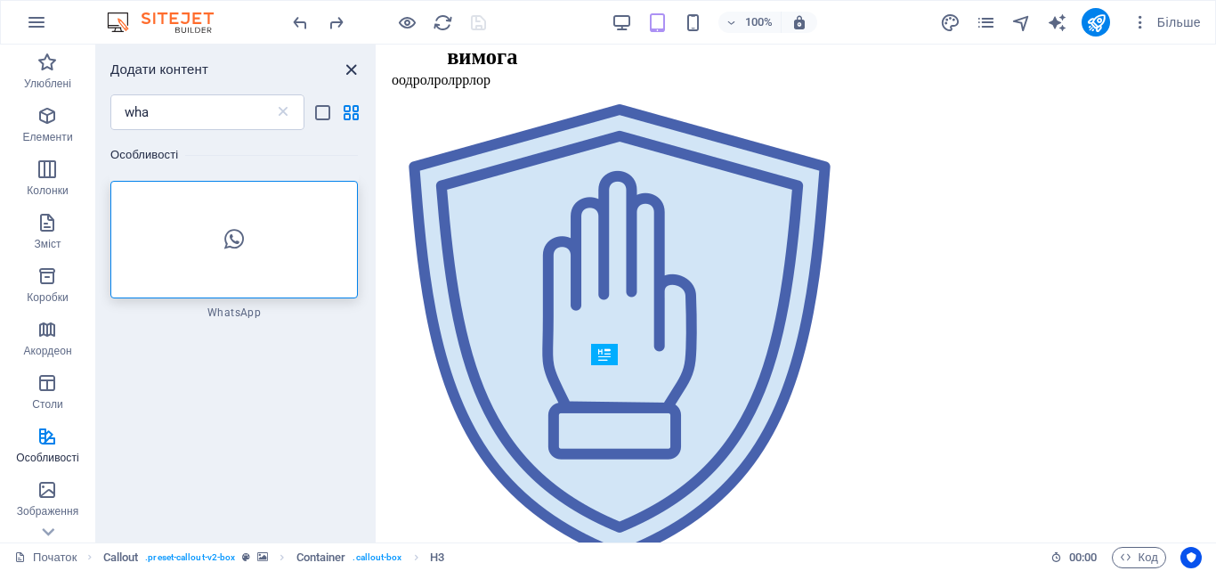
click at [349, 62] on icon "закрити панель" at bounding box center [351, 70] width 20 height 20
click at [349, 68] on icon "закрити панель" at bounding box center [351, 70] width 20 height 20
click at [296, 20] on icon "скасувати" at bounding box center [300, 22] width 20 height 20
click at [278, 112] on icon at bounding box center [283, 112] width 18 height 18
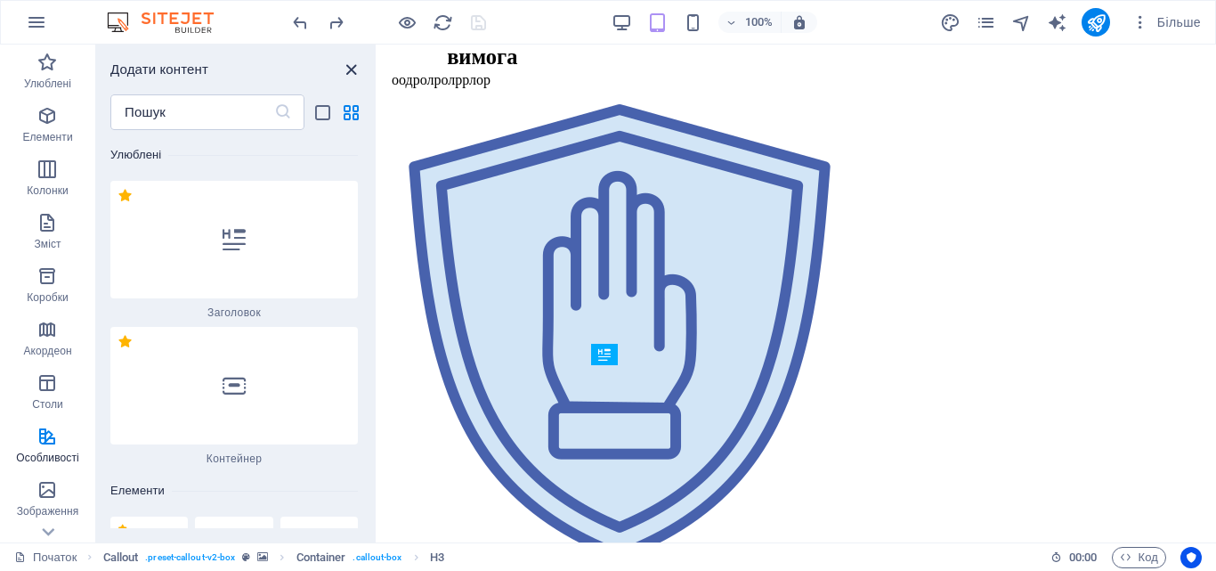
click at [350, 69] on icon "закрити панель" at bounding box center [351, 70] width 20 height 20
click at [51, 130] on p "Елементи" at bounding box center [47, 137] width 50 height 14
click at [54, 178] on icon "button" at bounding box center [46, 168] width 21 height 21
click at [349, 71] on icon "закрити панель" at bounding box center [351, 70] width 20 height 20
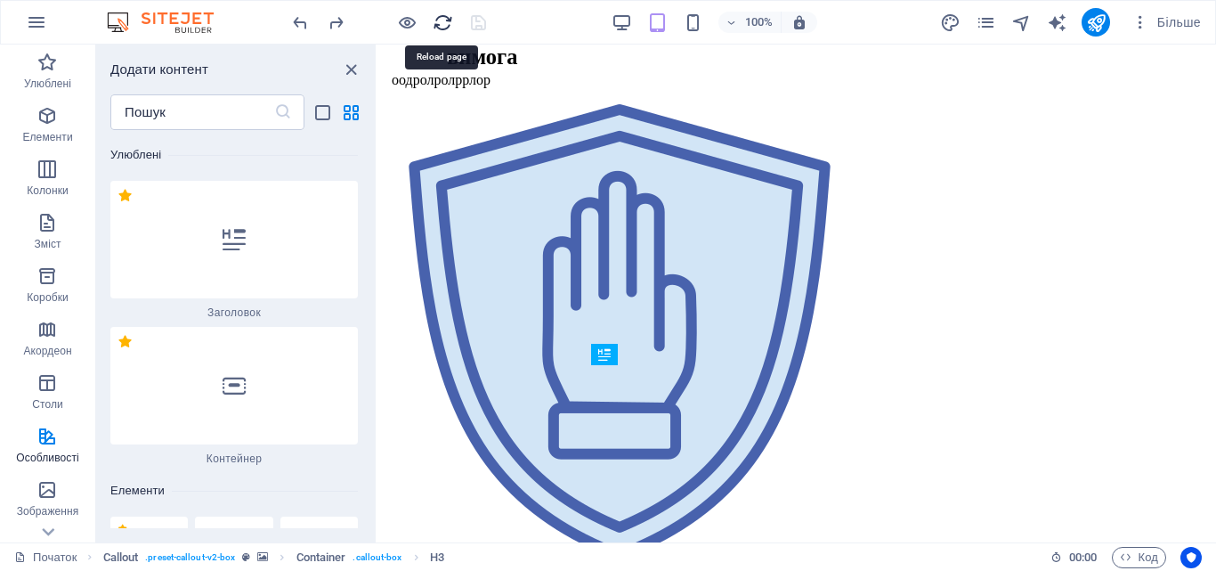
click at [452, 26] on icon "перезавантажити" at bounding box center [443, 22] width 20 height 20
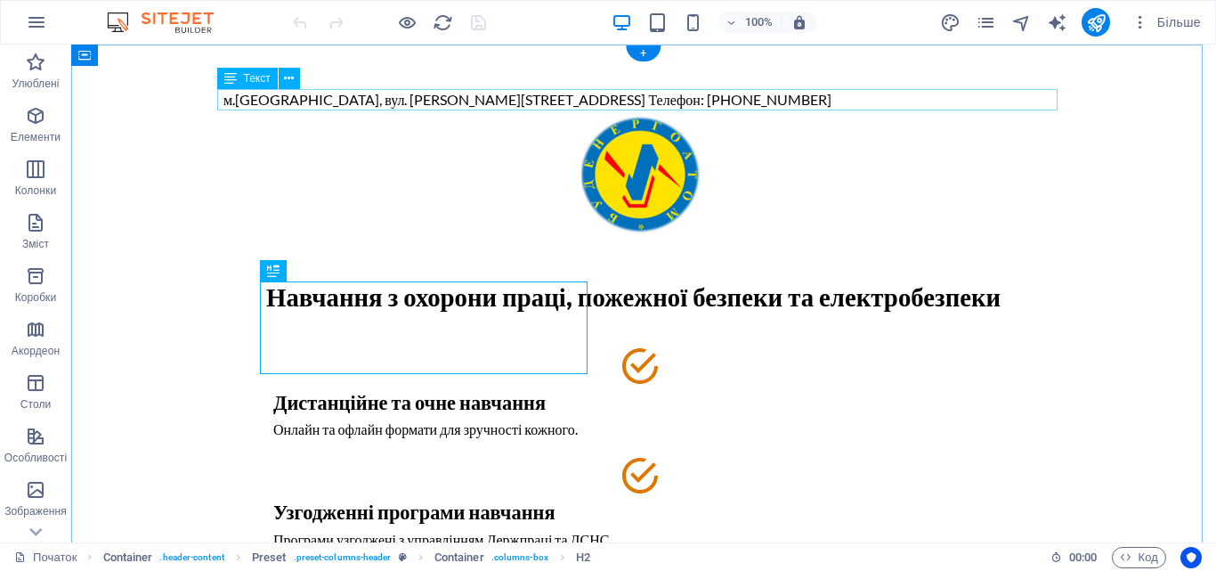
click at [792, 94] on div "м.[GEOGRAPHIC_DATA], вул. [PERSON_NAME][STREET_ADDRESS] Телефон: [PHONE_NUMBER]" at bounding box center [643, 99] width 840 height 21
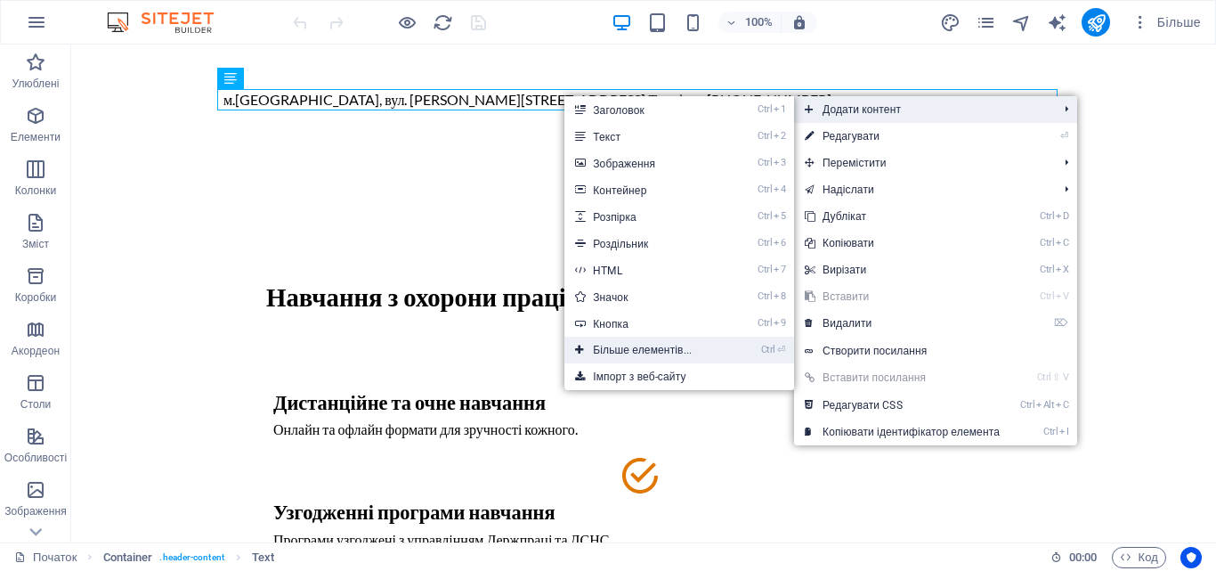
click at [643, 354] on font "Більше елементів..." at bounding box center [642, 350] width 99 height 12
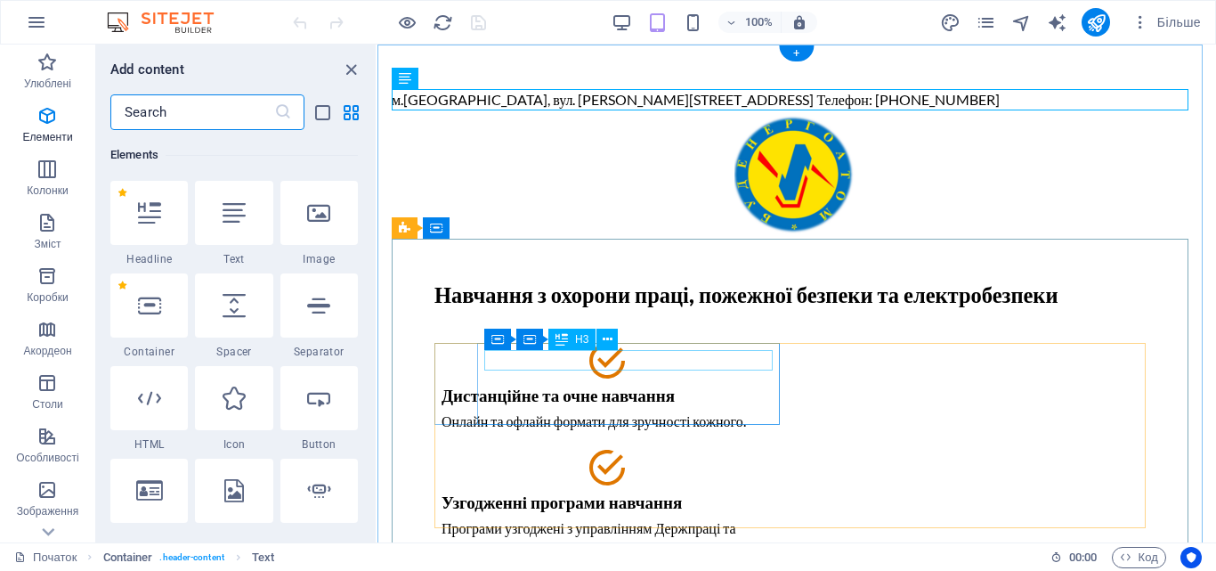
scroll to position [336, 0]
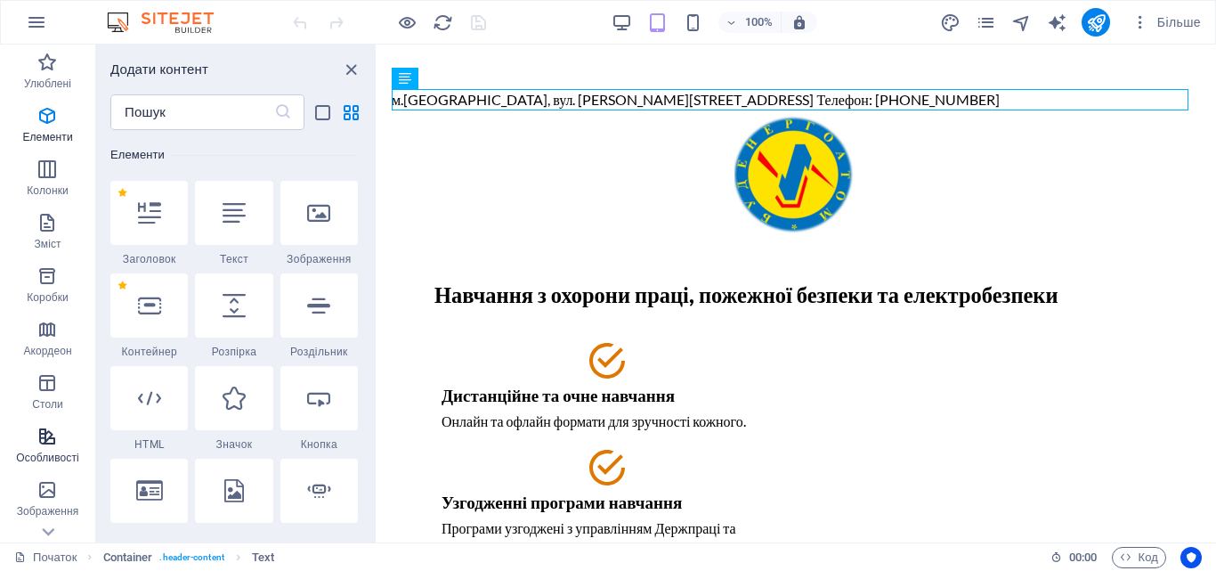
click at [43, 453] on font "Особливості" at bounding box center [47, 457] width 63 height 12
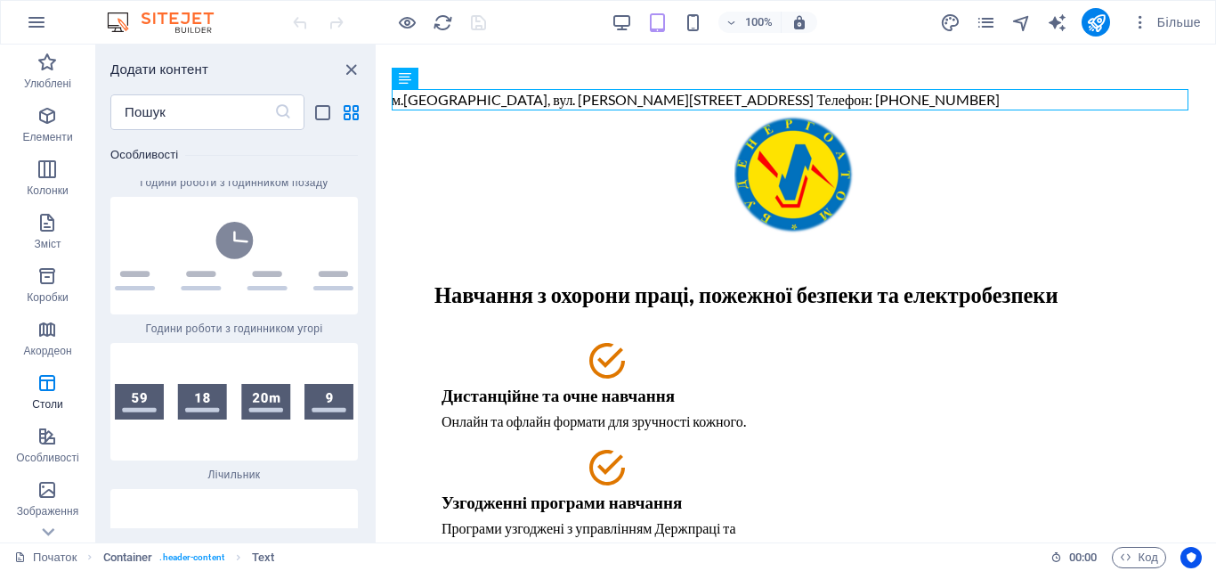
scroll to position [15784, 0]
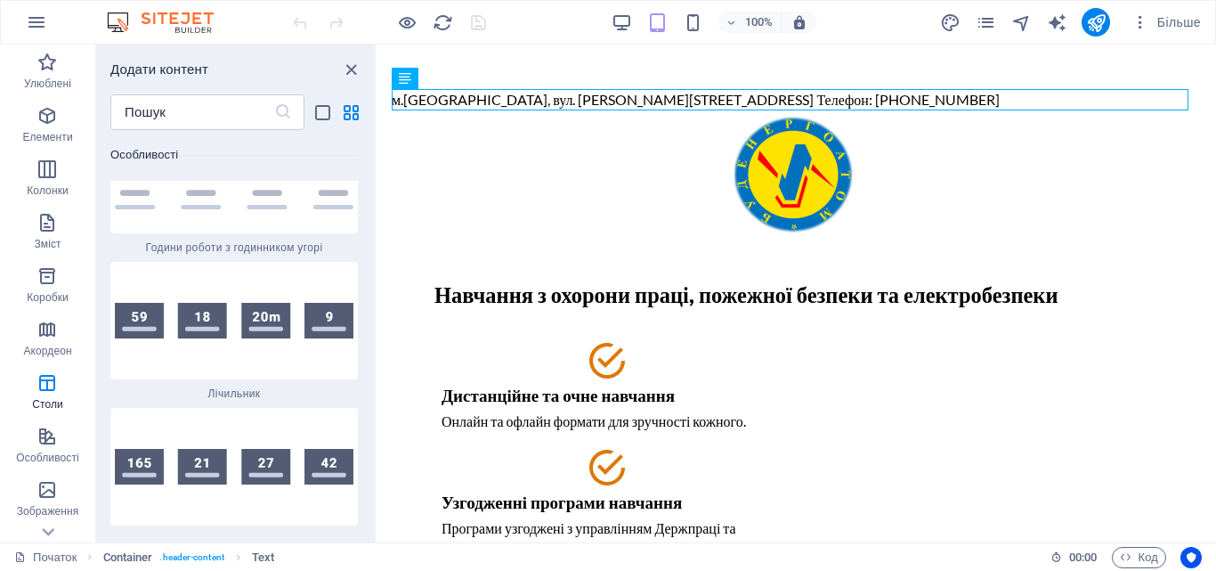
click at [369, 318] on div "Улюблені 1 зірка Заголовок 1 зірка Контейнер Елементи 1 зірка Заголовок 1 зірка…" at bounding box center [235, 329] width 279 height 398
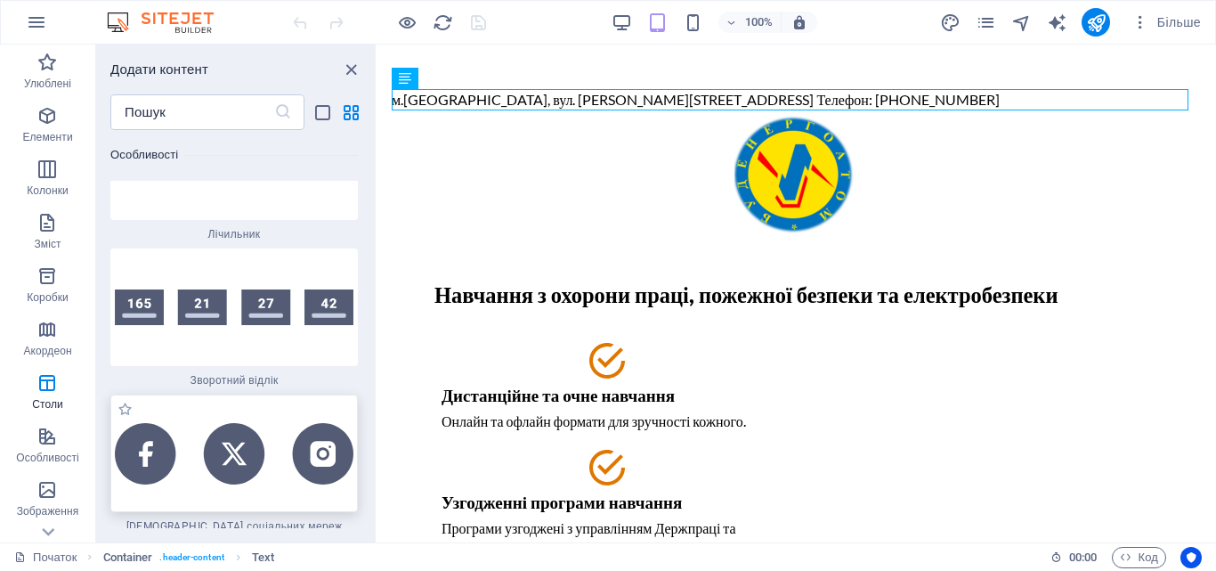
click at [290, 423] on img at bounding box center [234, 453] width 239 height 61
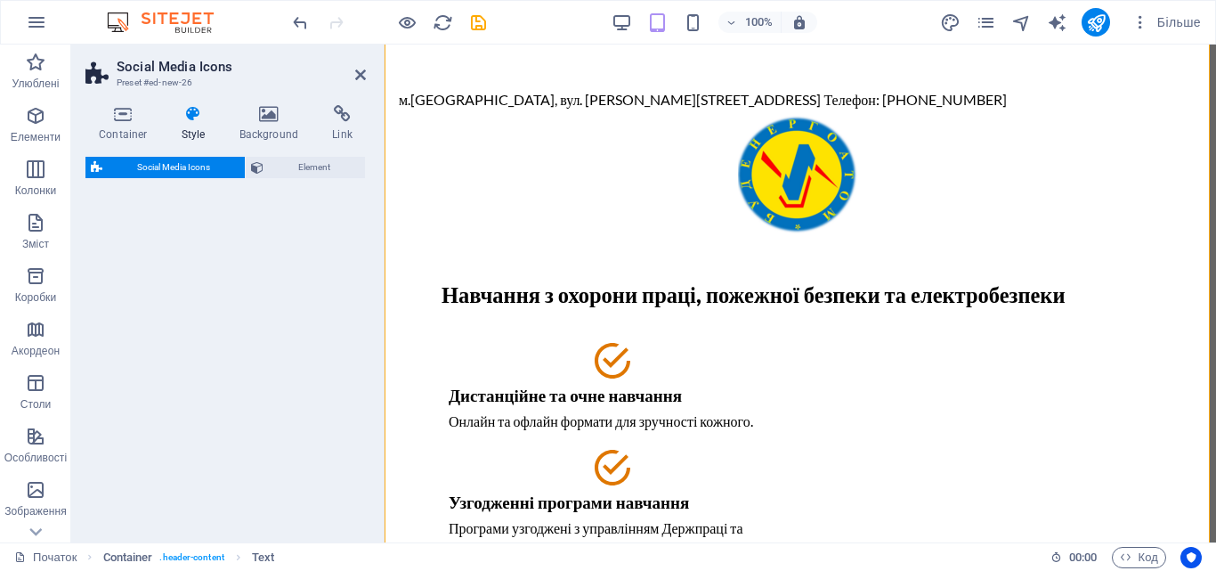
select select "rem"
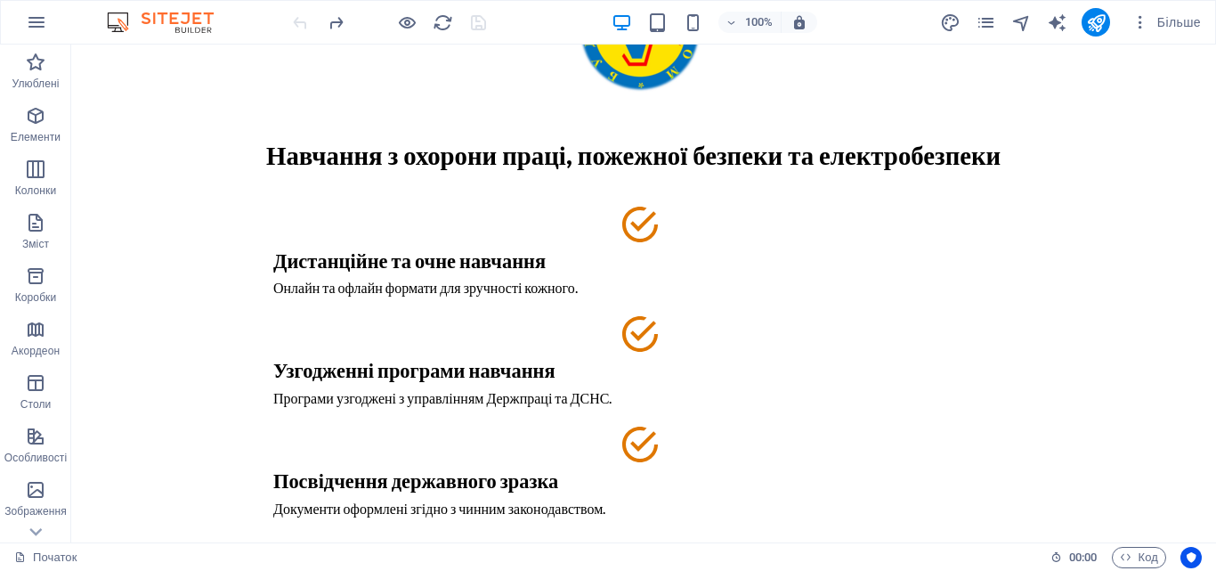
scroll to position [0, 0]
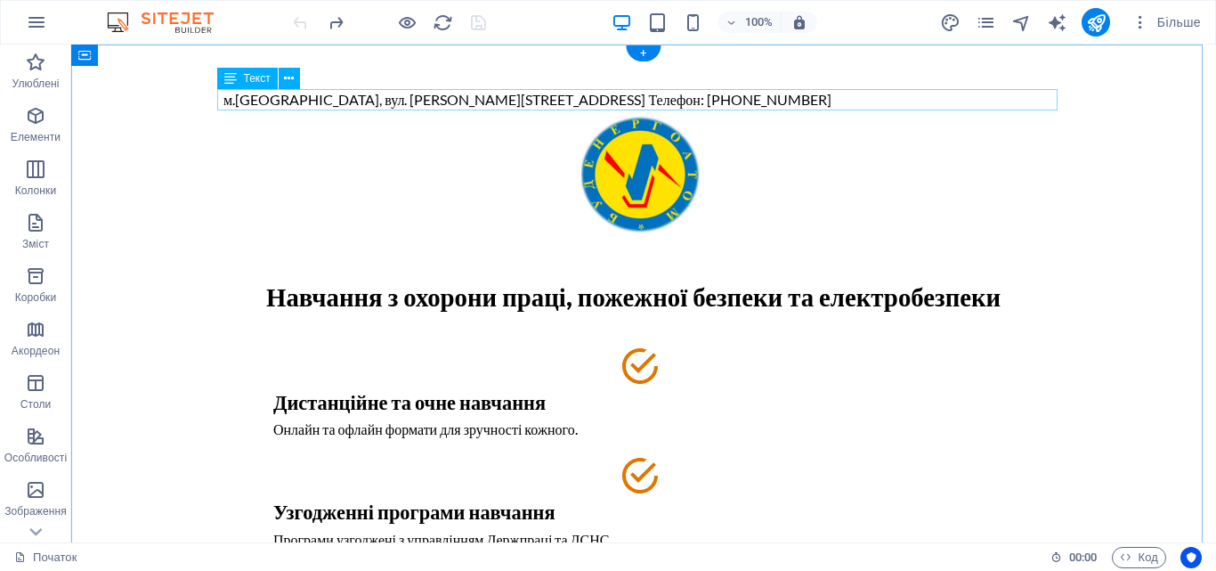
click at [815, 103] on div "м.[GEOGRAPHIC_DATA], вул. [PERSON_NAME][STREET_ADDRESS] Телефон: [PHONE_NUMBER]" at bounding box center [643, 99] width 840 height 21
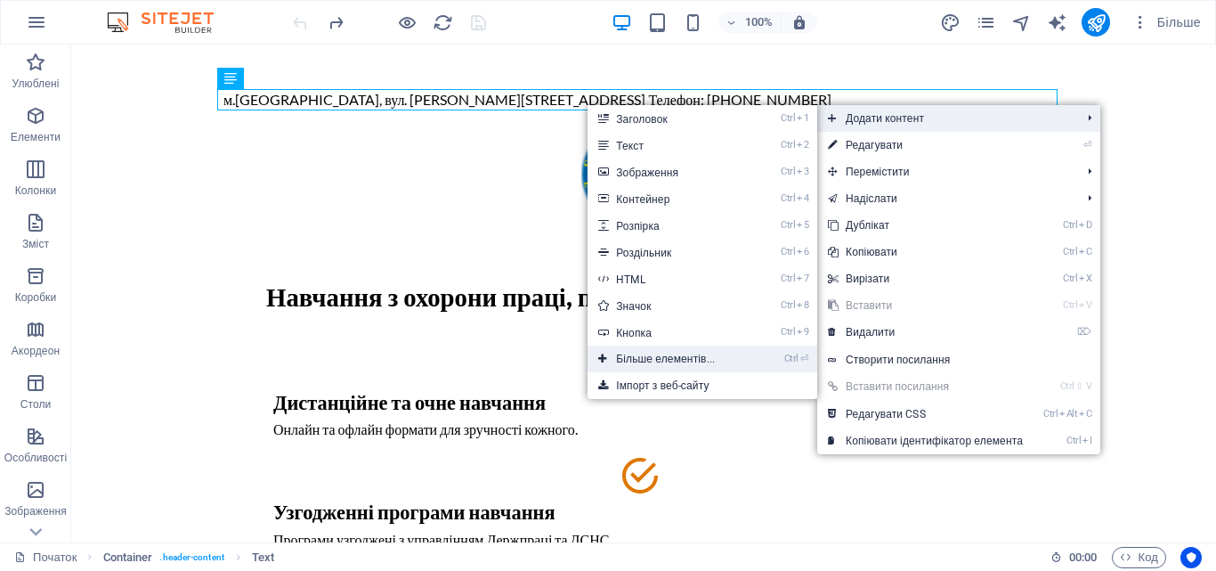
click at [672, 352] on font "Більше елементів..." at bounding box center [665, 358] width 99 height 12
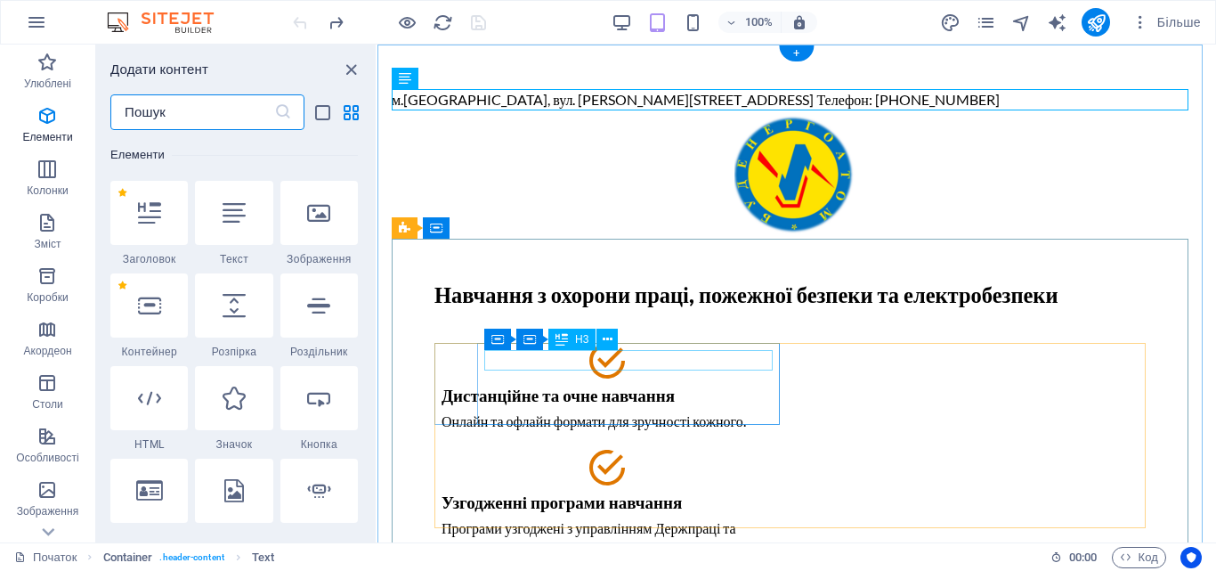
scroll to position [336, 0]
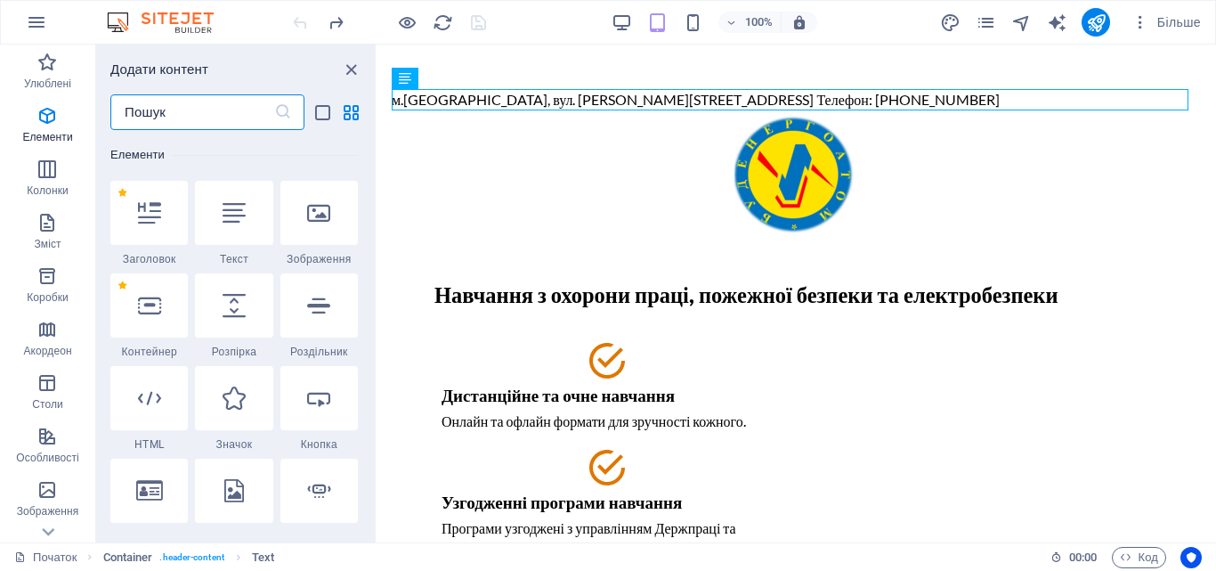
click at [189, 117] on input "text" at bounding box center [192, 112] width 164 height 36
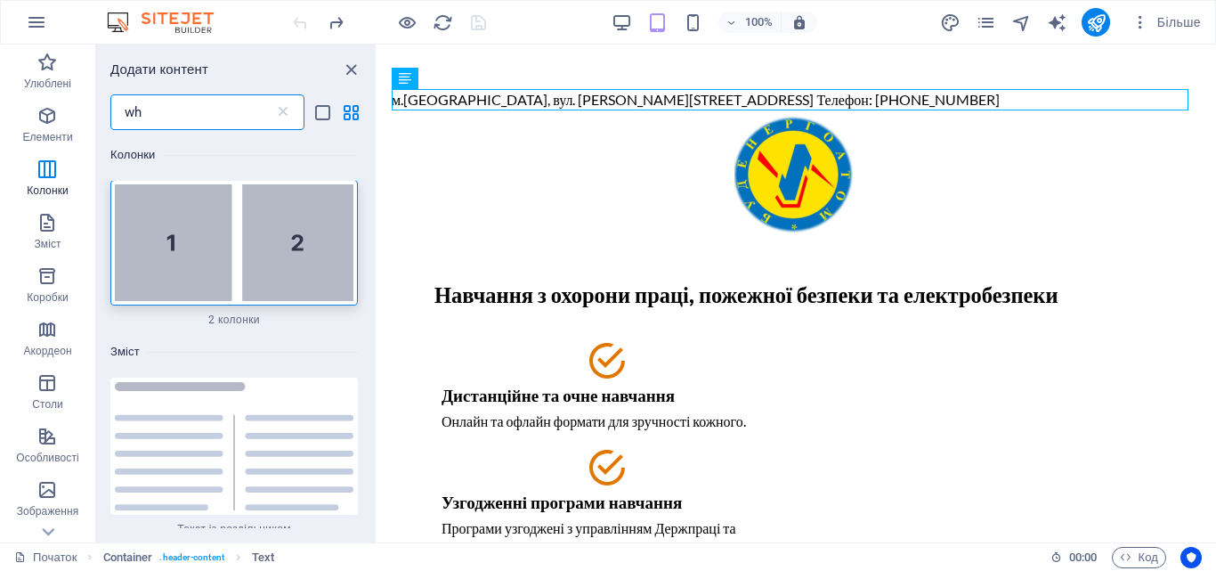
scroll to position [0, 0]
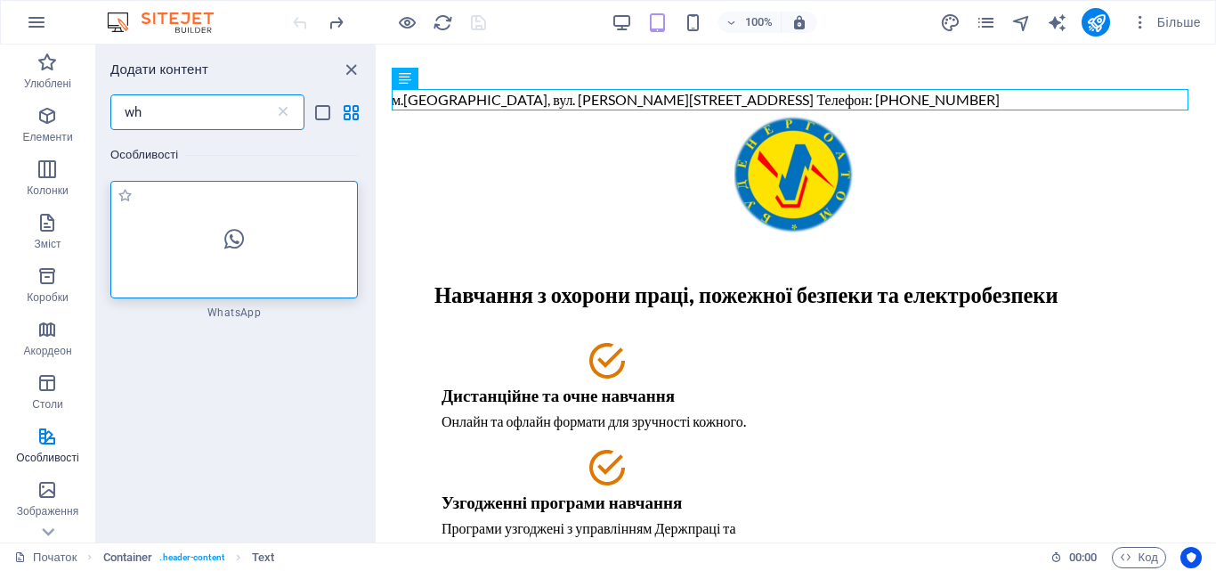
type input "wh"
click at [223, 213] on div at bounding box center [233, 239] width 247 height 117
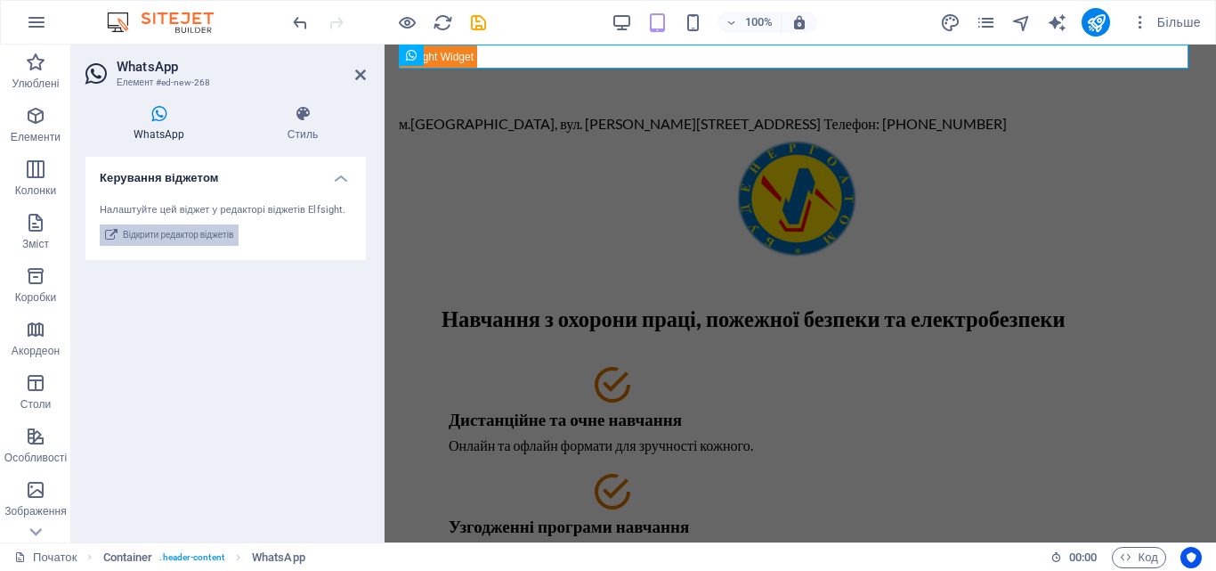
click at [217, 234] on font "Відкрити редактор віджетів" at bounding box center [178, 235] width 110 height 10
click at [113, 231] on icon at bounding box center [111, 234] width 12 height 21
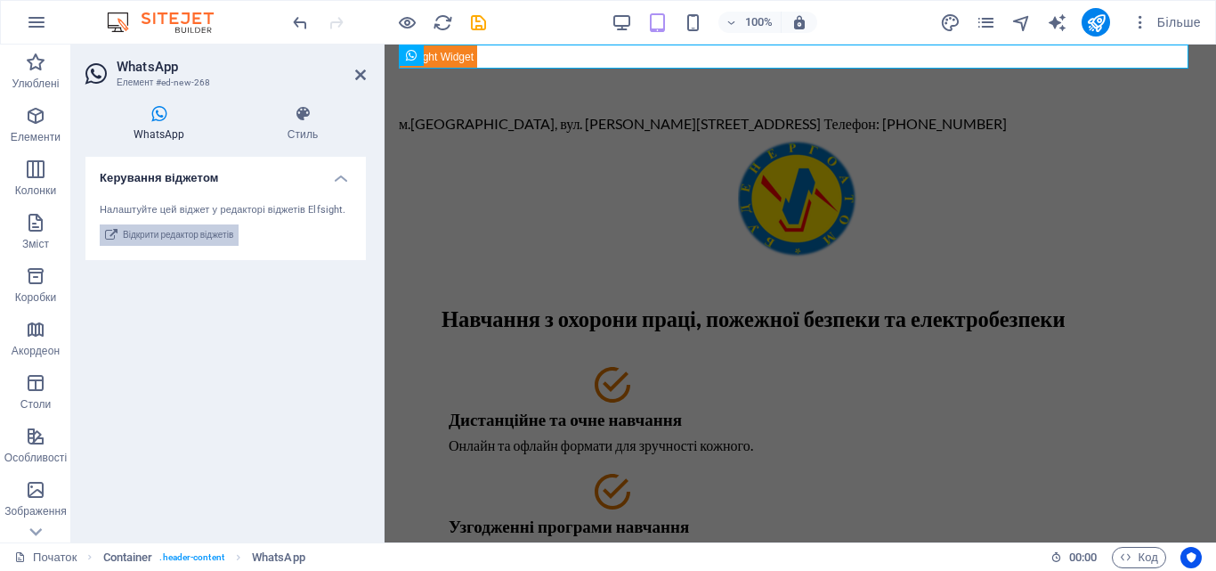
click at [159, 238] on font "Відкрити редактор віджетів" at bounding box center [178, 235] width 110 height 10
click at [156, 111] on icon at bounding box center [158, 114] width 147 height 18
click at [347, 181] on h4 "Керування віджетом" at bounding box center [225, 173] width 280 height 32
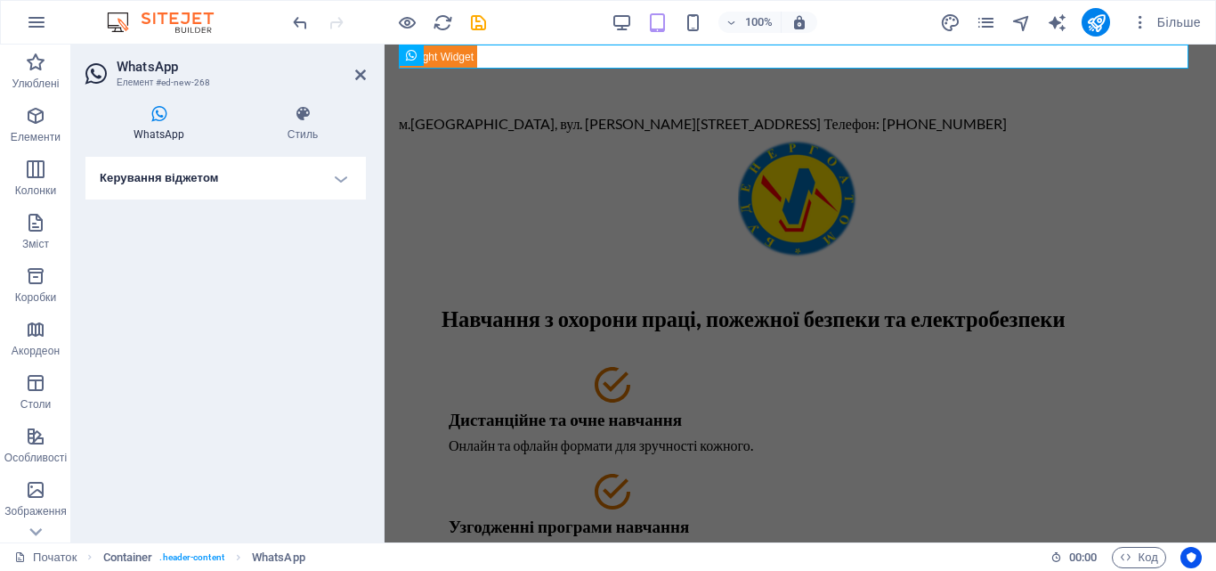
click at [347, 181] on h4 "Керування віджетом" at bounding box center [225, 178] width 280 height 43
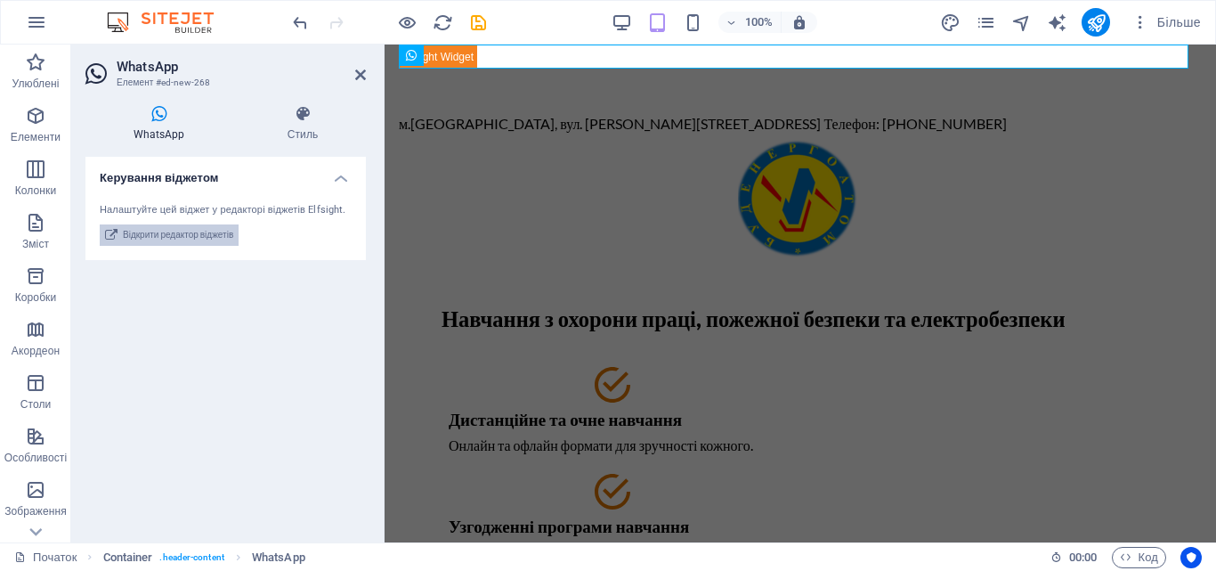
click at [206, 243] on span "Відкрити редактор віджетів" at bounding box center [178, 234] width 110 height 21
click at [365, 72] on icon at bounding box center [360, 75] width 11 height 14
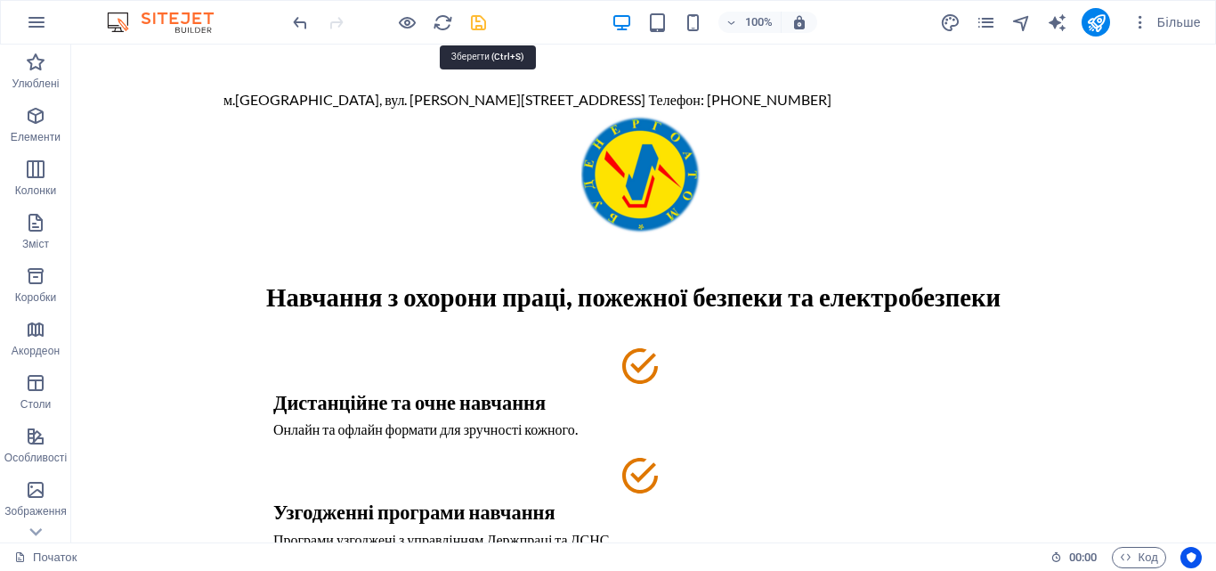
click at [483, 20] on icon "зберегти" at bounding box center [478, 22] width 20 height 20
checkbox input "false"
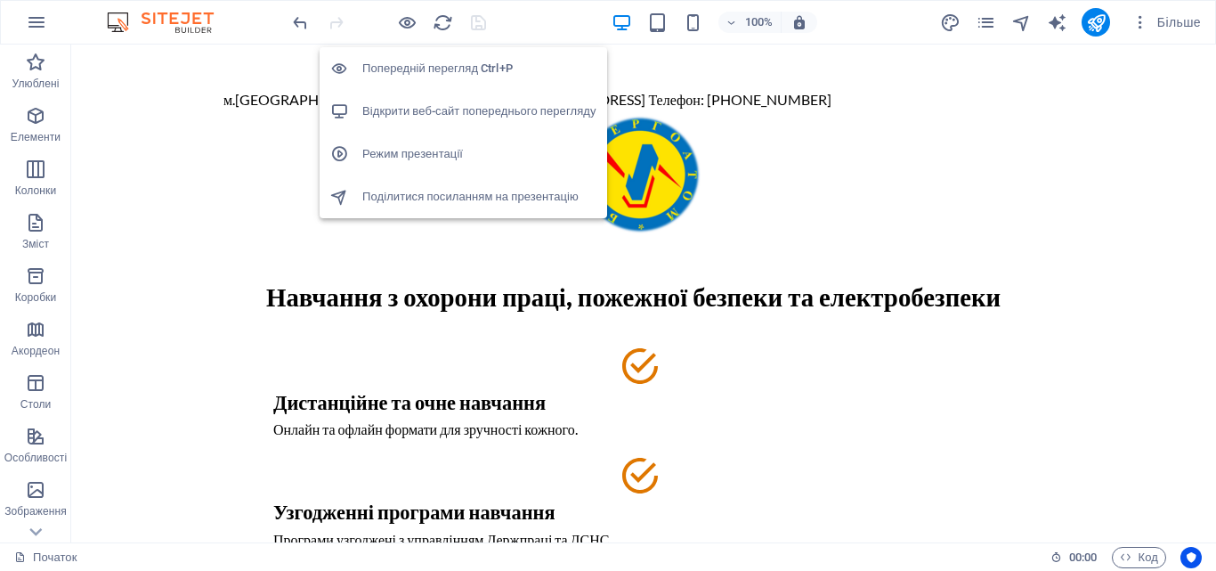
click at [426, 104] on font "Відкрити веб-сайт попереднього перегляду" at bounding box center [479, 110] width 234 height 13
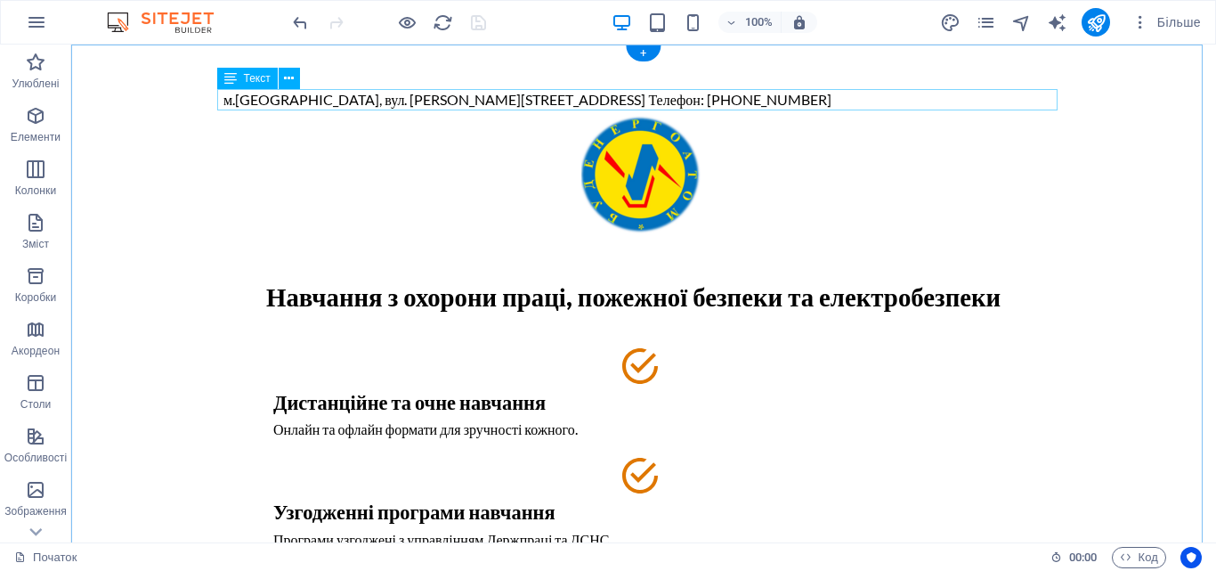
click at [710, 100] on div "м.[GEOGRAPHIC_DATA], вул. [PERSON_NAME][STREET_ADDRESS] Телефон: [PHONE_NUMBER]" at bounding box center [643, 99] width 840 height 21
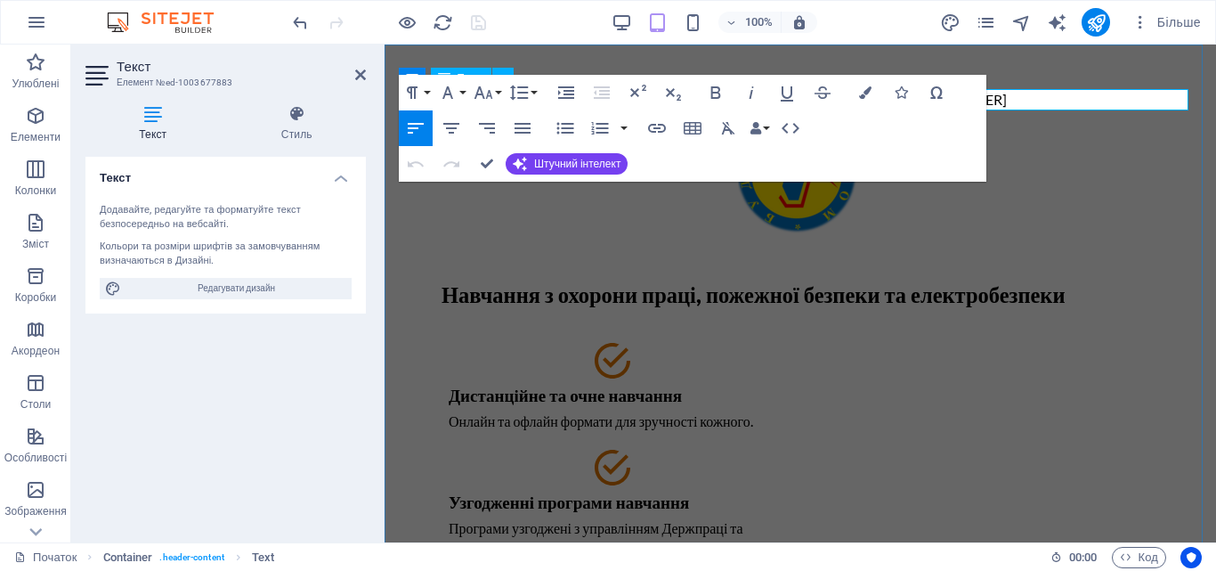
click at [1018, 99] on p "м.[GEOGRAPHIC_DATA], вул. [PERSON_NAME][STREET_ADDRESS] Телефон: [PHONE_NUMBER]" at bounding box center [800, 99] width 803 height 21
click at [457, 121] on icon "button" at bounding box center [451, 127] width 21 height 21
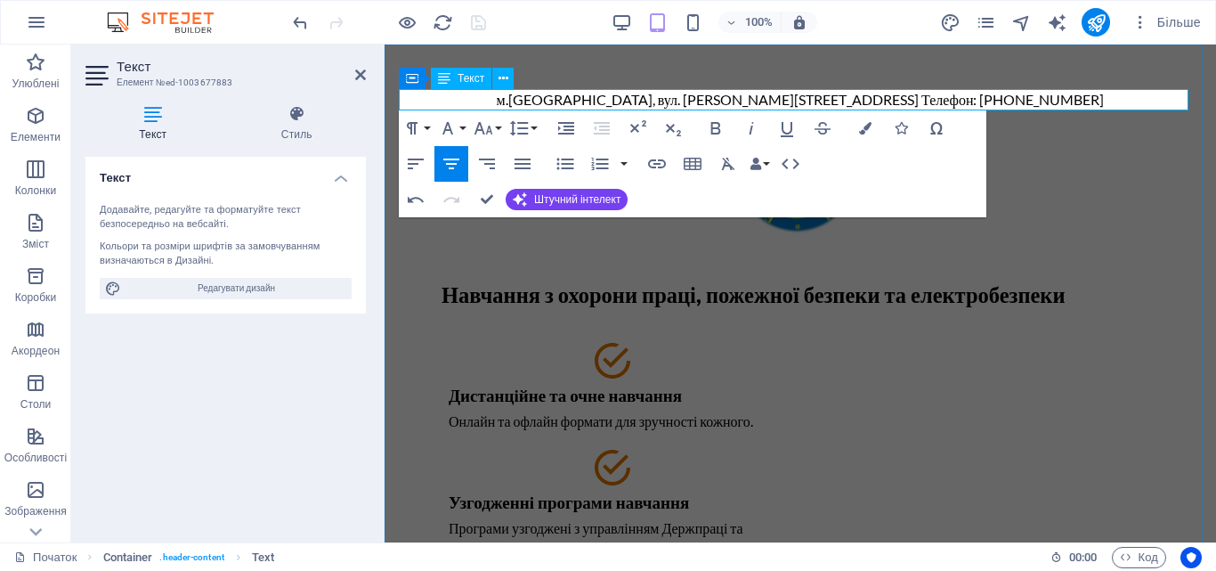
click at [650, 105] on font "м.[GEOGRAPHIC_DATA], вул. [PERSON_NAME][STREET_ADDRESS] Телефон: [PHONE_NUMBER]" at bounding box center [801, 99] width 608 height 17
click at [543, 197] on font "Штучний інтелект" at bounding box center [577, 199] width 86 height 12
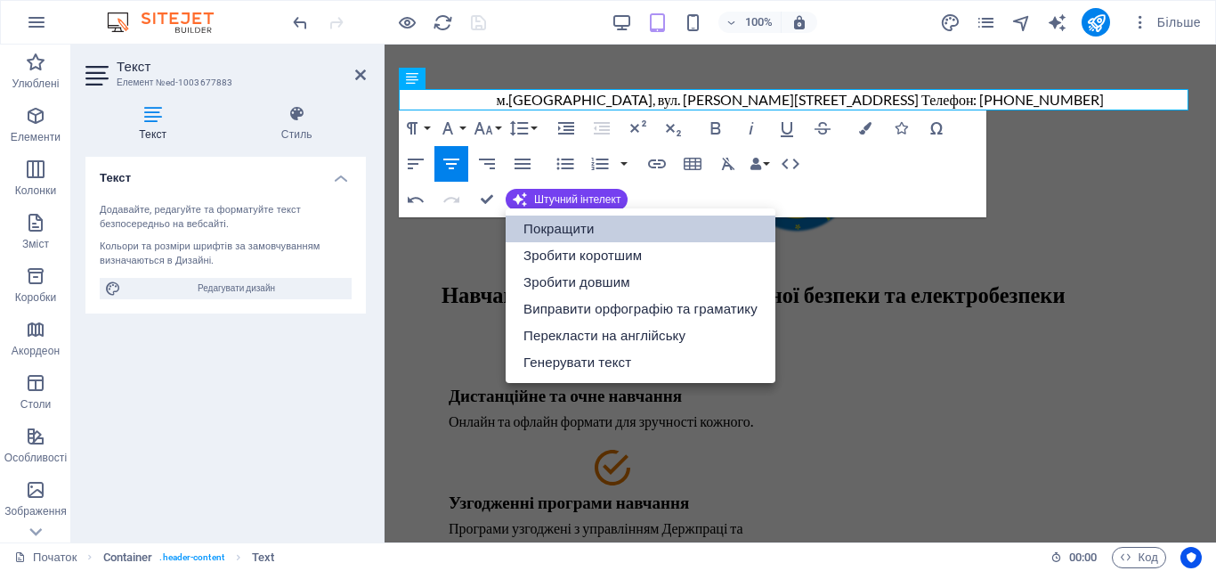
click at [557, 239] on font "Покращити" at bounding box center [558, 228] width 71 height 27
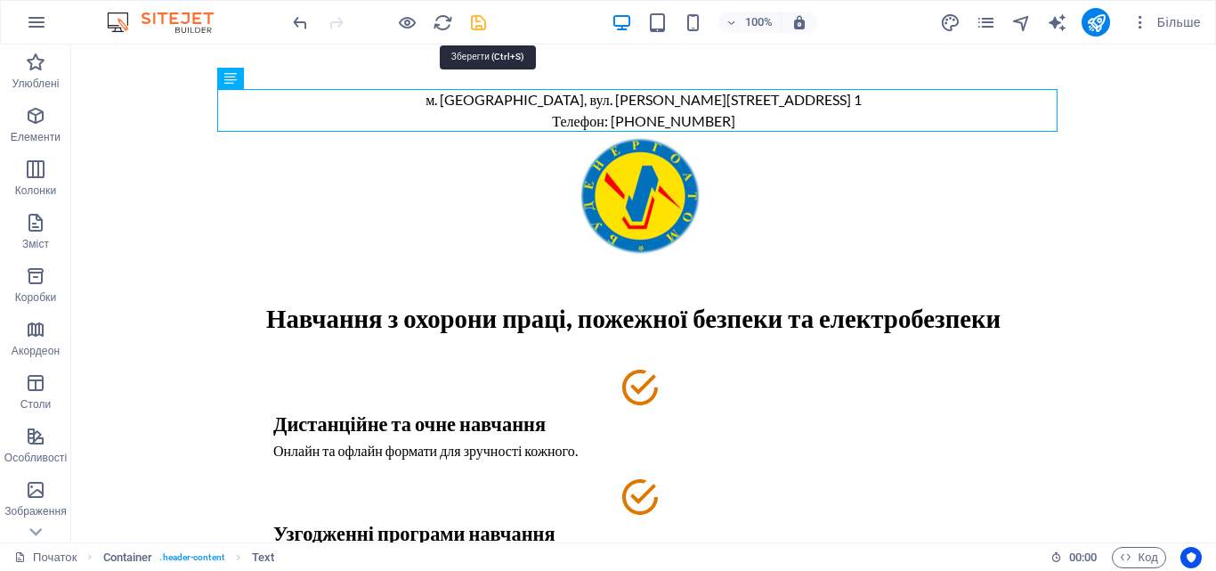
click at [472, 20] on icon "зберегти" at bounding box center [478, 22] width 20 height 20
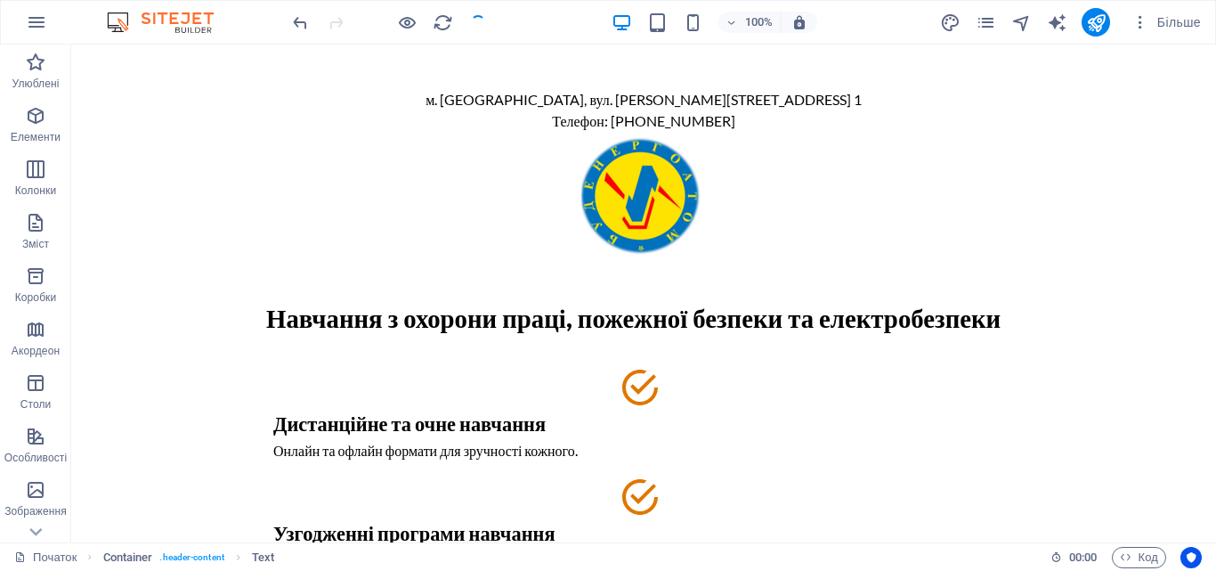
checkbox input "false"
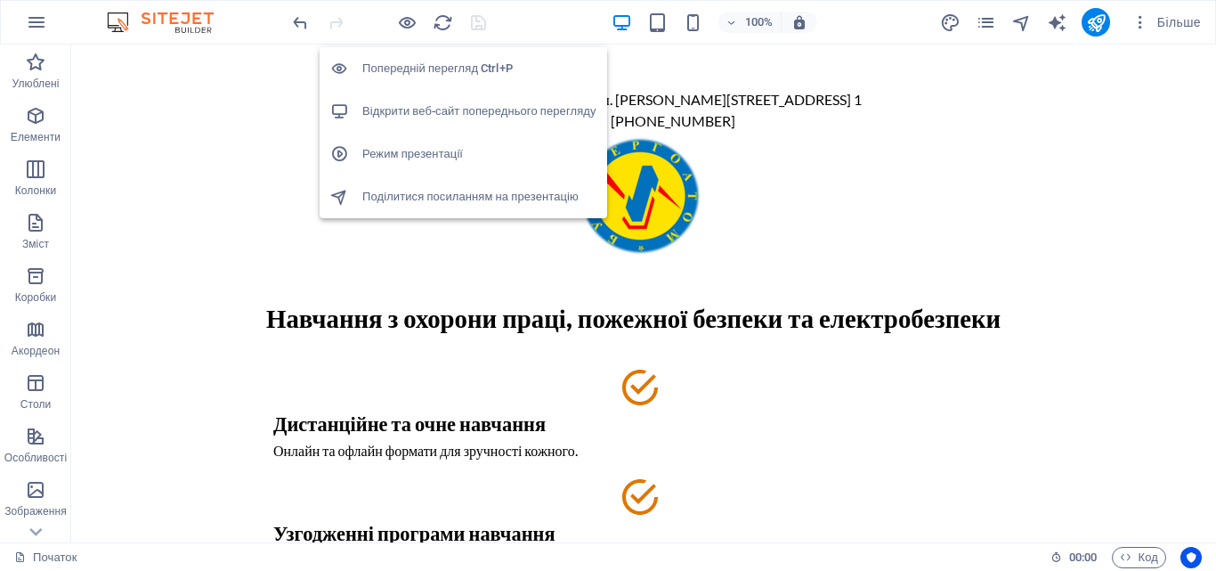
click at [431, 109] on font "Відкрити веб-сайт попереднього перегляду" at bounding box center [479, 110] width 234 height 13
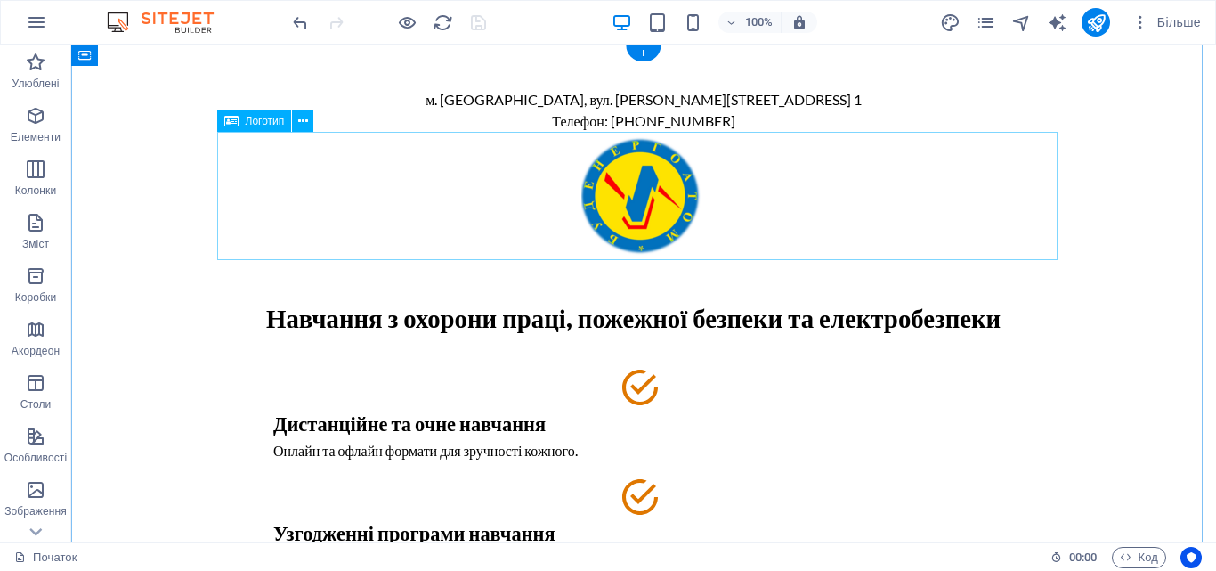
click at [630, 177] on div at bounding box center [643, 196] width 840 height 128
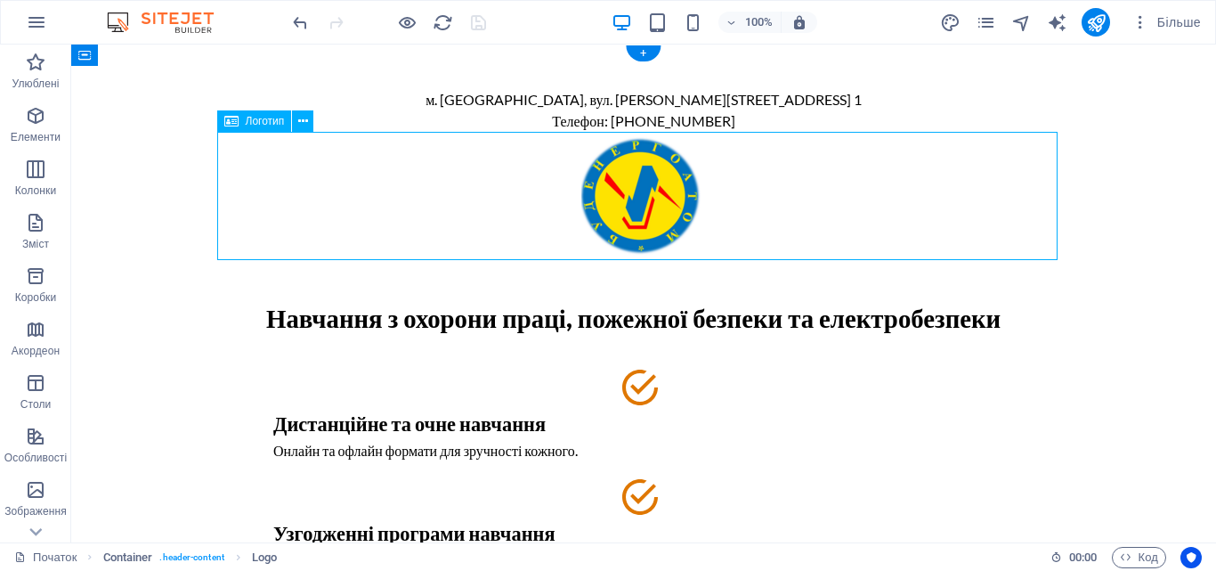
click at [528, 196] on div at bounding box center [643, 196] width 840 height 128
select select "px"
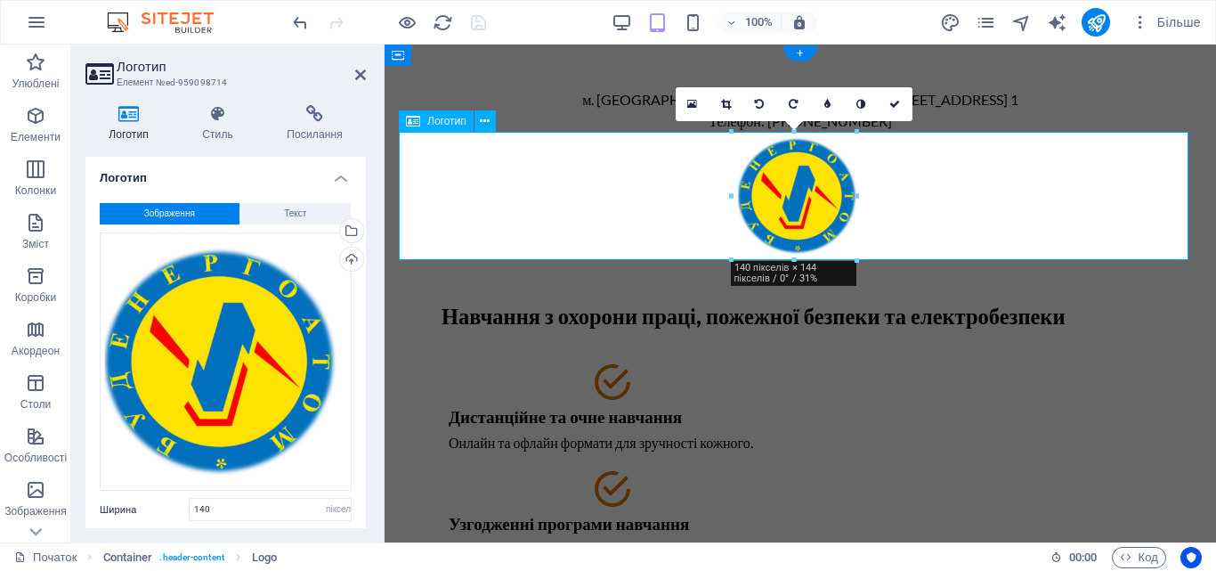
click at [683, 188] on div at bounding box center [800, 196] width 803 height 128
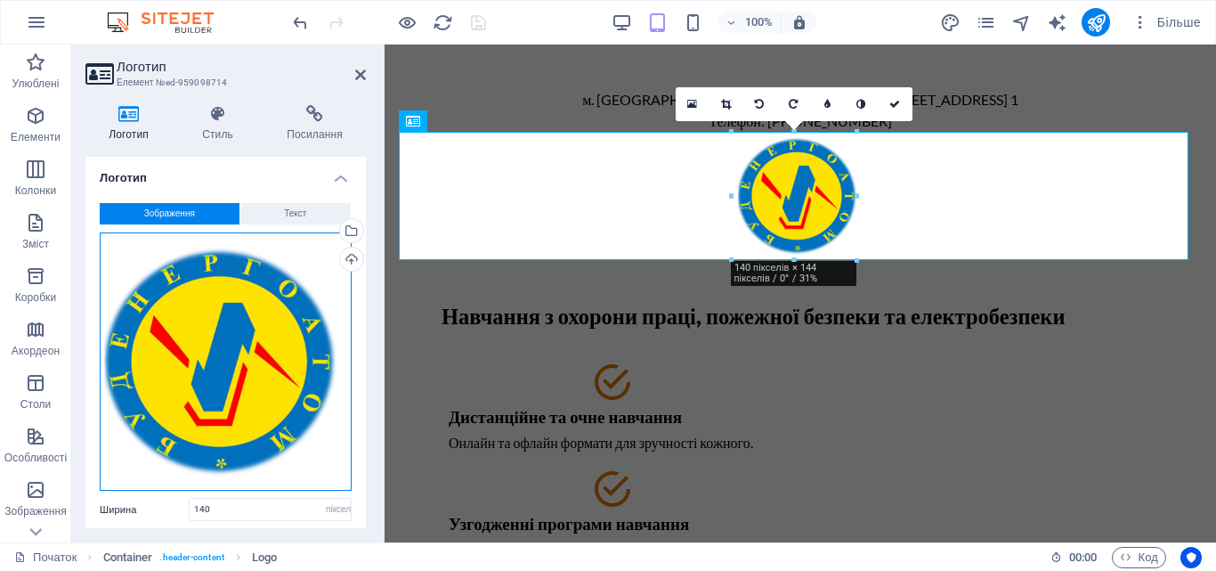
drag, startPoint x: 364, startPoint y: 278, endPoint x: 341, endPoint y: 278, distance: 23.1
click at [341, 278] on div "Перетягніть файли сюди, натисніть, щоб вибрати файли, або виберіть файли з Файл…" at bounding box center [226, 361] width 252 height 259
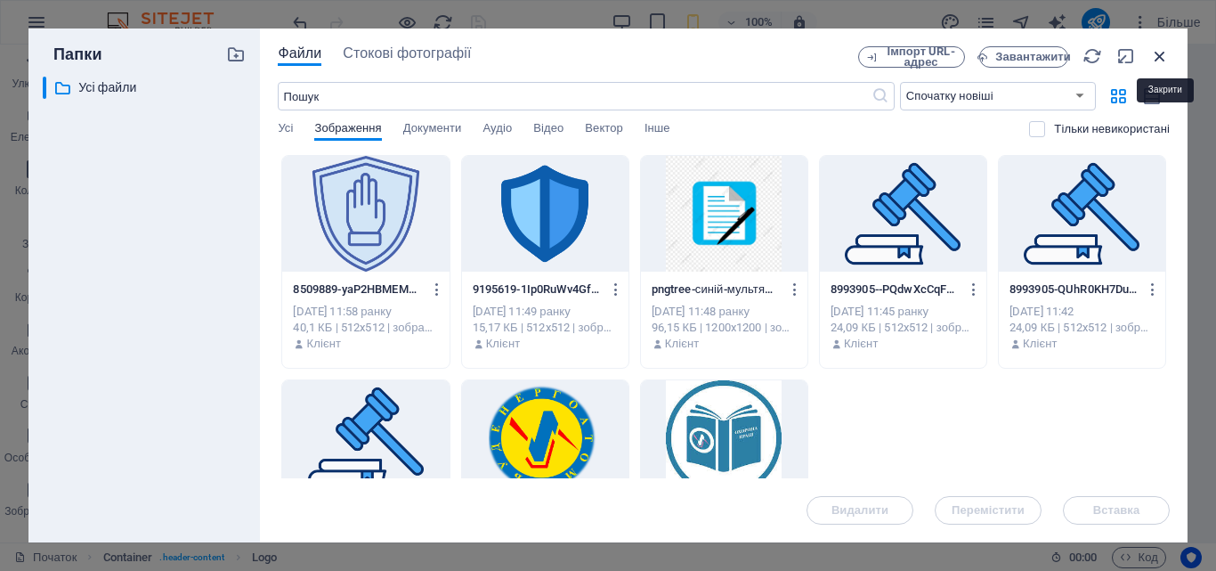
click at [1162, 53] on icon "button" at bounding box center [1160, 56] width 20 height 20
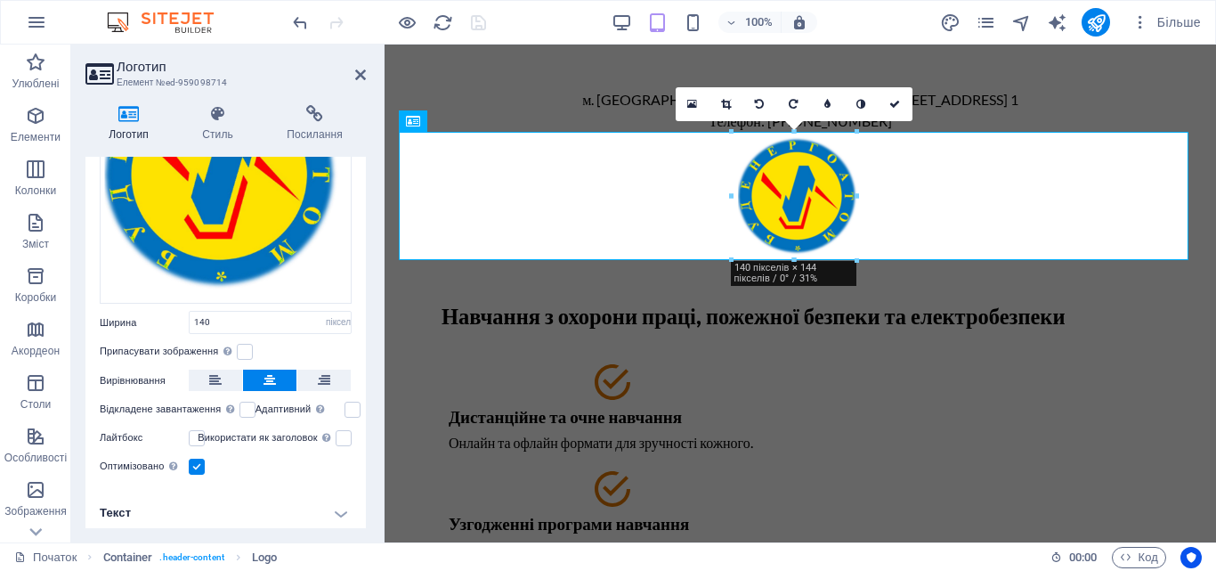
scroll to position [190, 0]
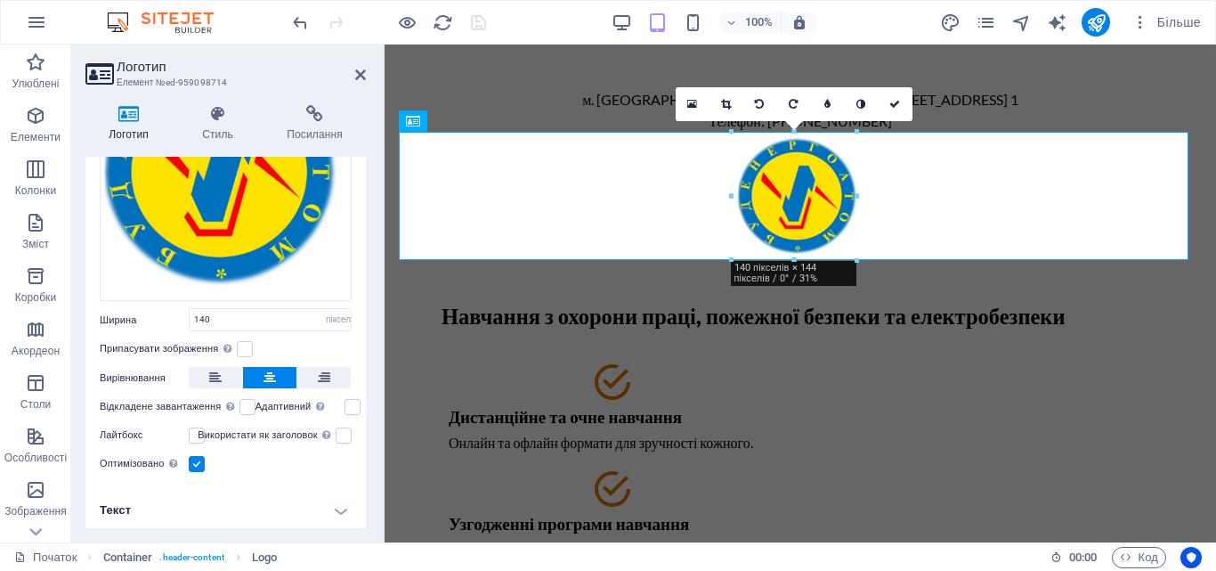
click at [337, 502] on h4 "Текст" at bounding box center [225, 510] width 280 height 43
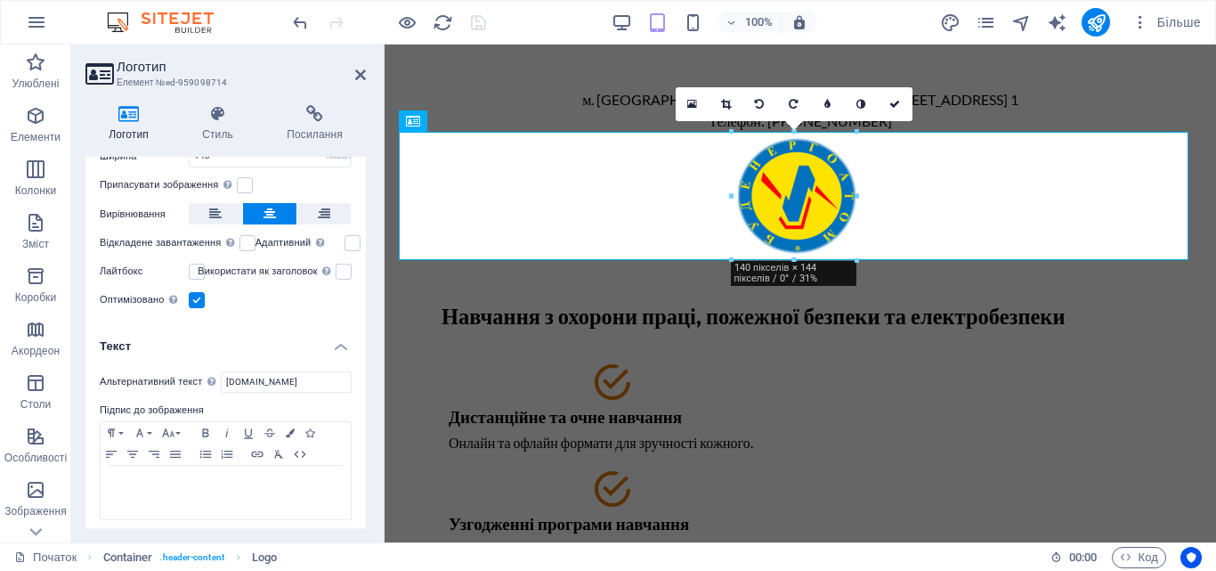
scroll to position [357, 0]
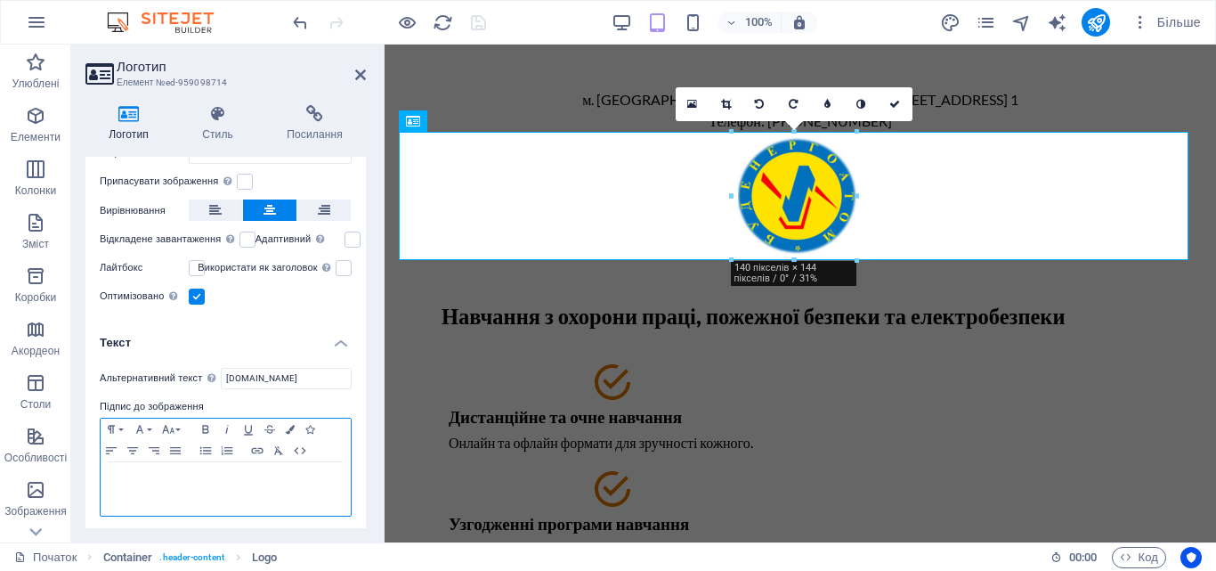
click at [257, 490] on div at bounding box center [226, 488] width 250 height 53
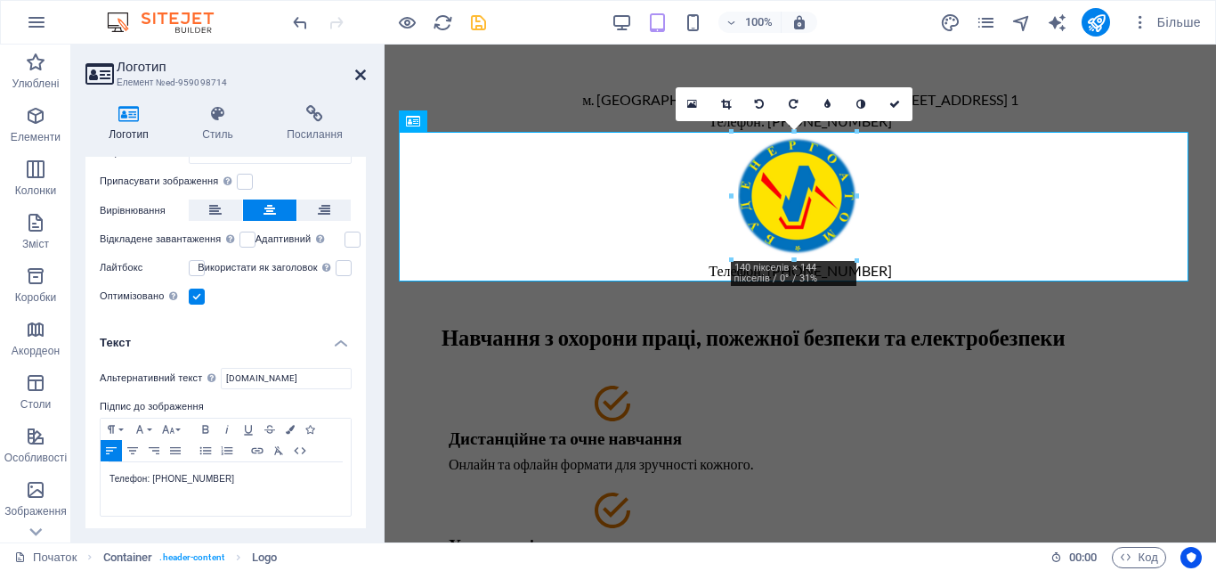
click at [361, 78] on icon at bounding box center [360, 75] width 11 height 14
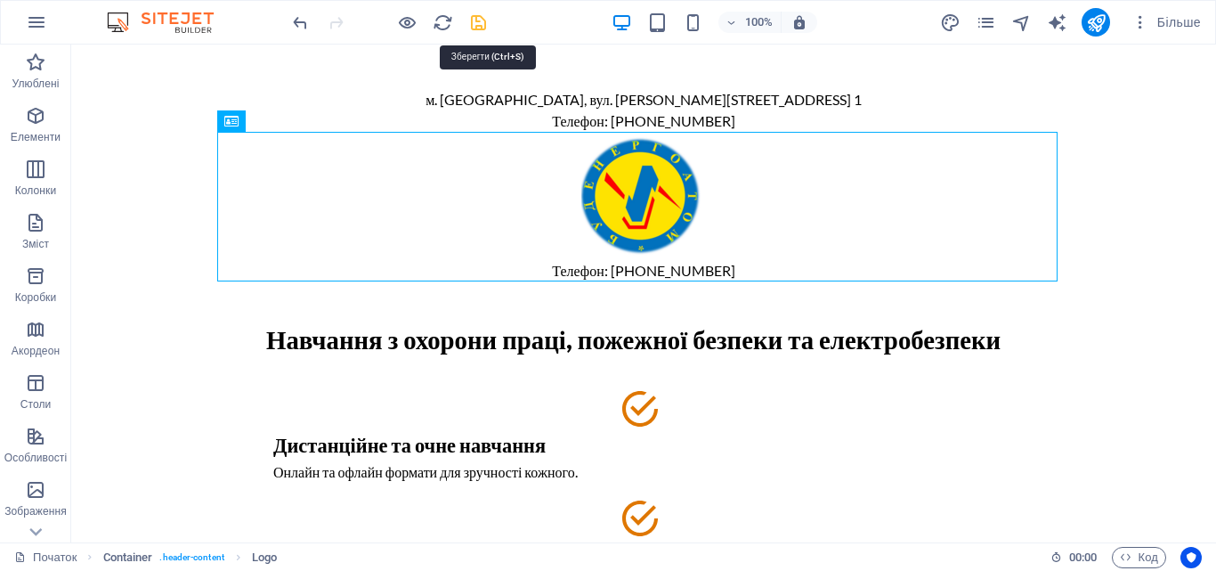
click at [479, 27] on icon "зберегти" at bounding box center [478, 22] width 20 height 20
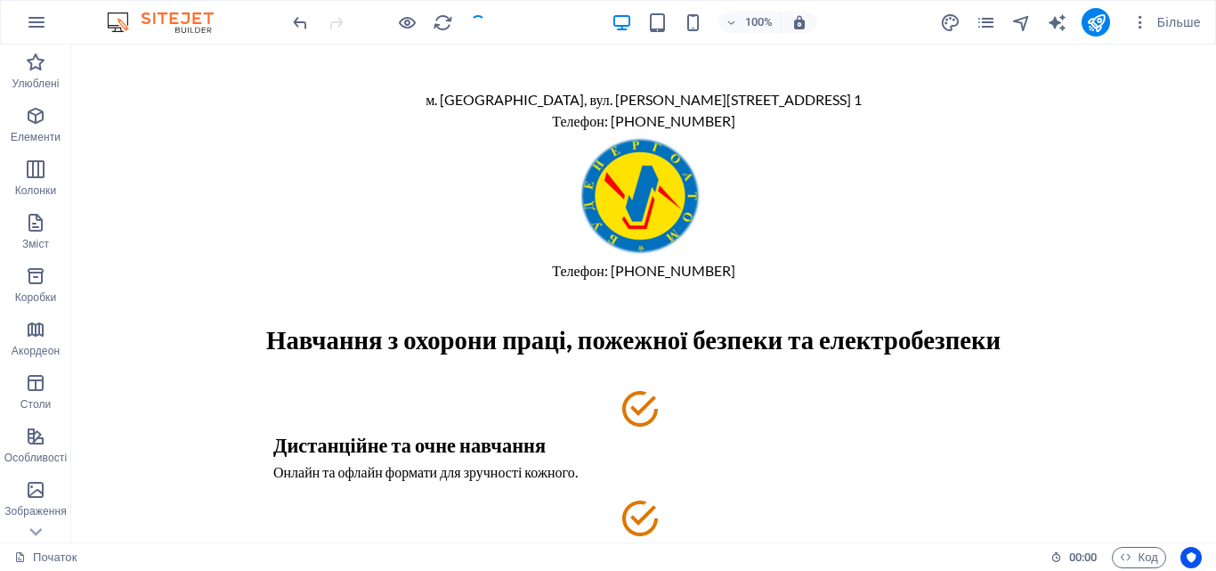
checkbox input "false"
click at [723, 264] on div "Телефон: 099-346-77-79" at bounding box center [643, 207] width 840 height 150
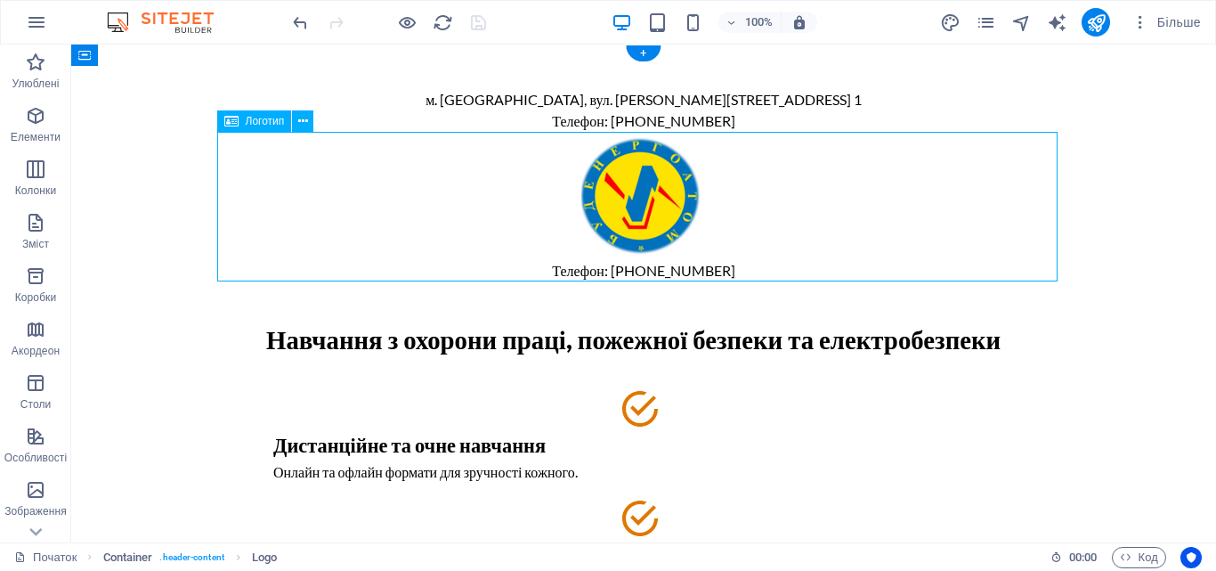
click at [723, 264] on div "Телефон: 099-346-77-79" at bounding box center [643, 207] width 840 height 150
select select "px"
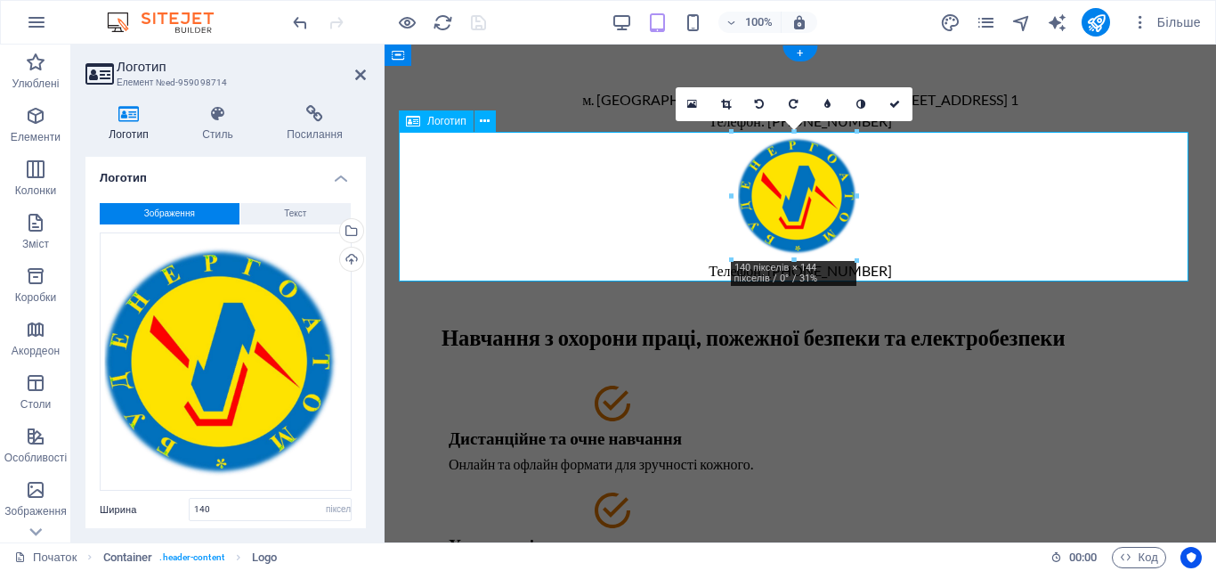
click at [884, 261] on div "Телефон: 099-346-77-79" at bounding box center [800, 207] width 803 height 150
click at [286, 220] on span "Текст" at bounding box center [295, 213] width 22 height 21
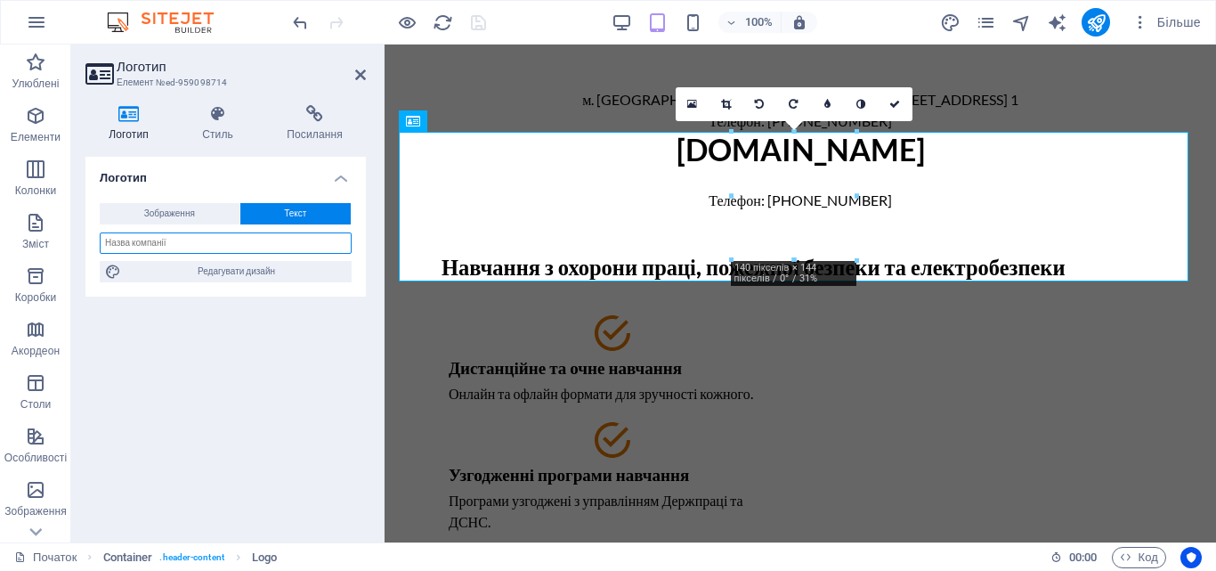
click at [288, 249] on input "text" at bounding box center [226, 242] width 252 height 21
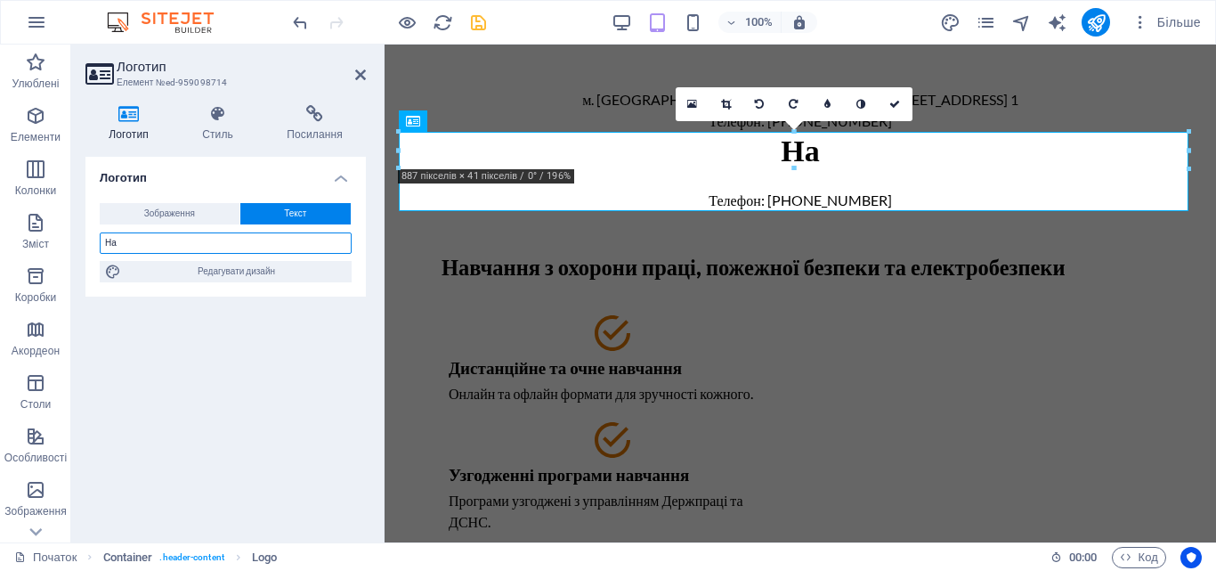
type input "[PERSON_NAME]"
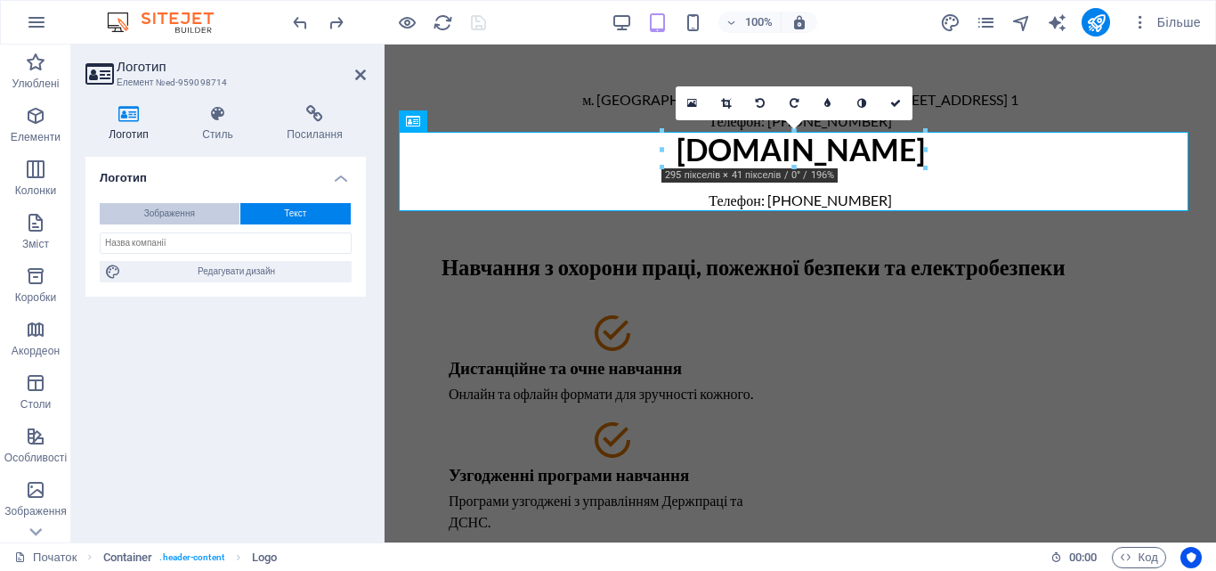
click at [191, 214] on font "Зображення" at bounding box center [169, 213] width 51 height 10
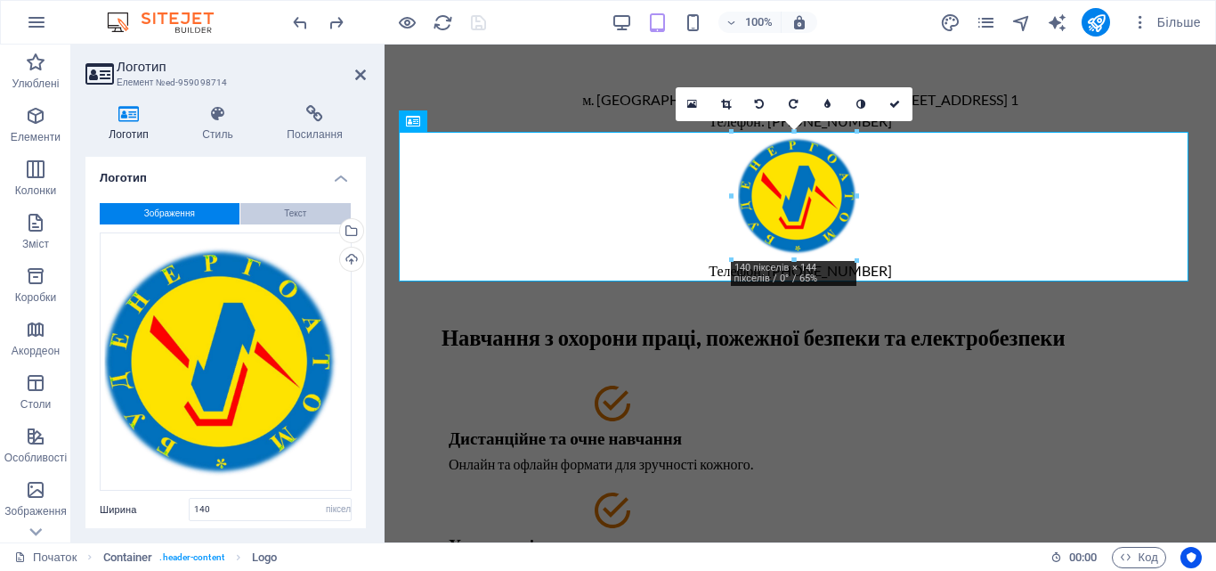
click at [258, 210] on button "Текст" at bounding box center [295, 213] width 111 height 21
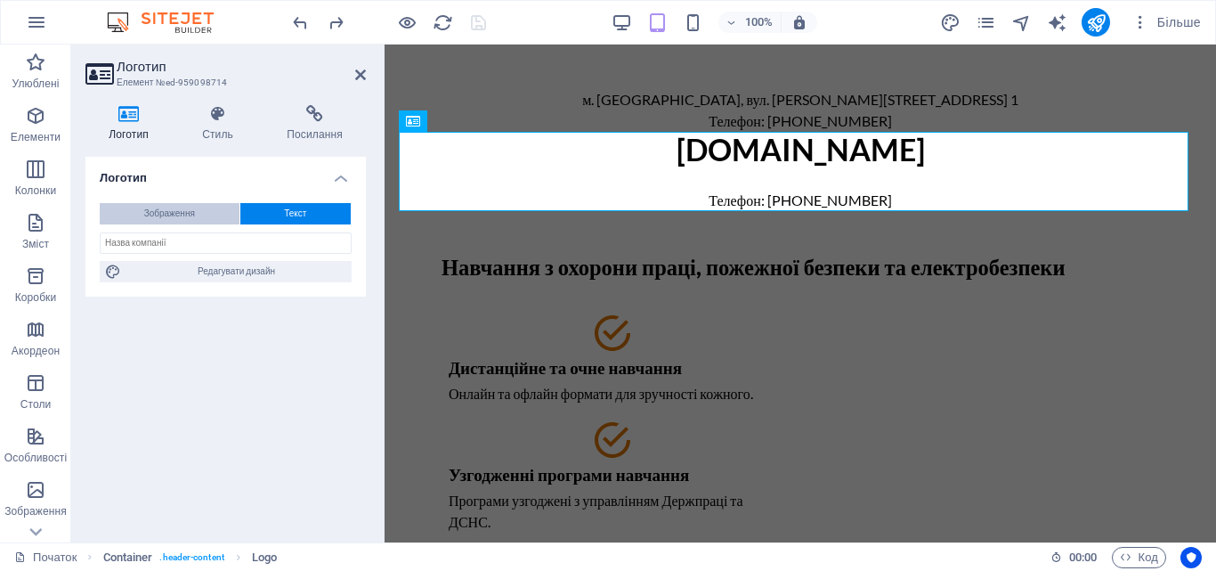
click at [200, 209] on button "Зображення" at bounding box center [170, 213] width 140 height 21
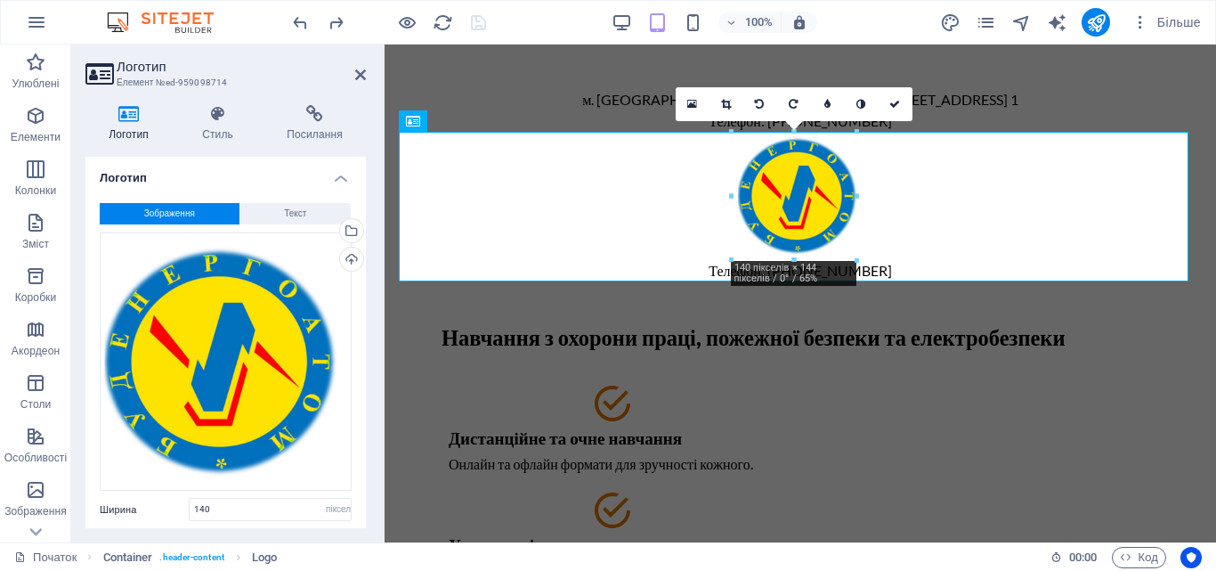
drag, startPoint x: 366, startPoint y: 310, endPoint x: 365, endPoint y: 328, distance: 17.8
click at [365, 328] on div "Логотип Стиль Посилання Логотип Зображення Текст Перетягніть файли сюди, натисн…" at bounding box center [225, 316] width 309 height 451
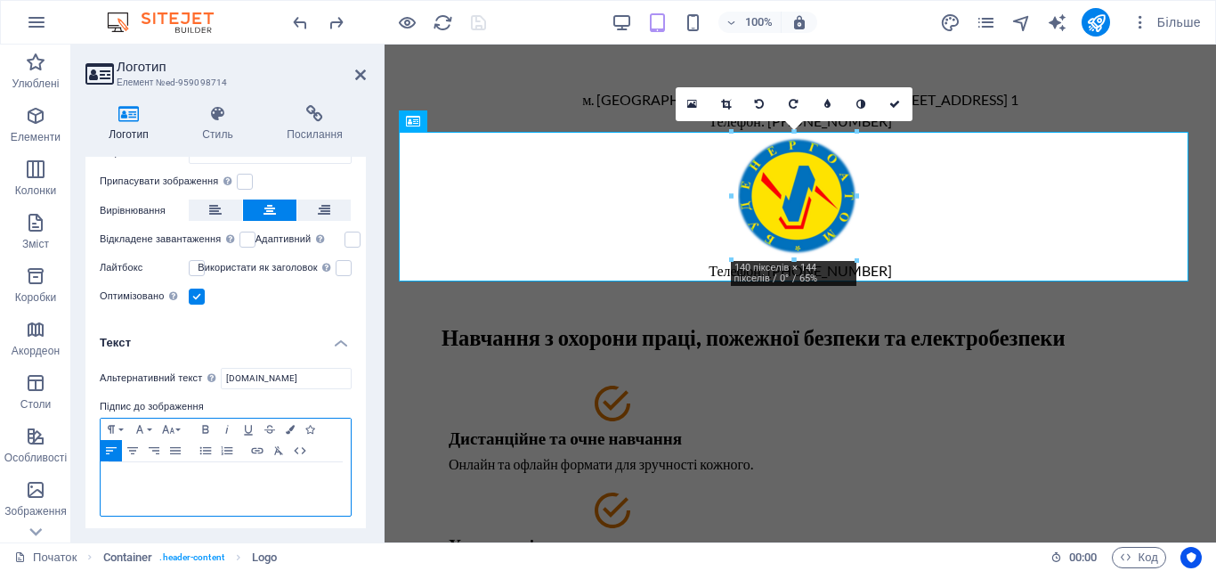
click at [257, 462] on div at bounding box center [226, 488] width 250 height 53
click at [115, 475] on font "Нчально консультативний центр "Буденергоатом"" at bounding box center [214, 478] width 211 height 10
drag, startPoint x: 331, startPoint y: 477, endPoint x: 101, endPoint y: 483, distance: 229.7
click at [101, 483] on div "Навчально консультативний центр "Буденергоатом"" at bounding box center [226, 488] width 250 height 53
click at [306, 447] on icon "button" at bounding box center [299, 450] width 21 height 14
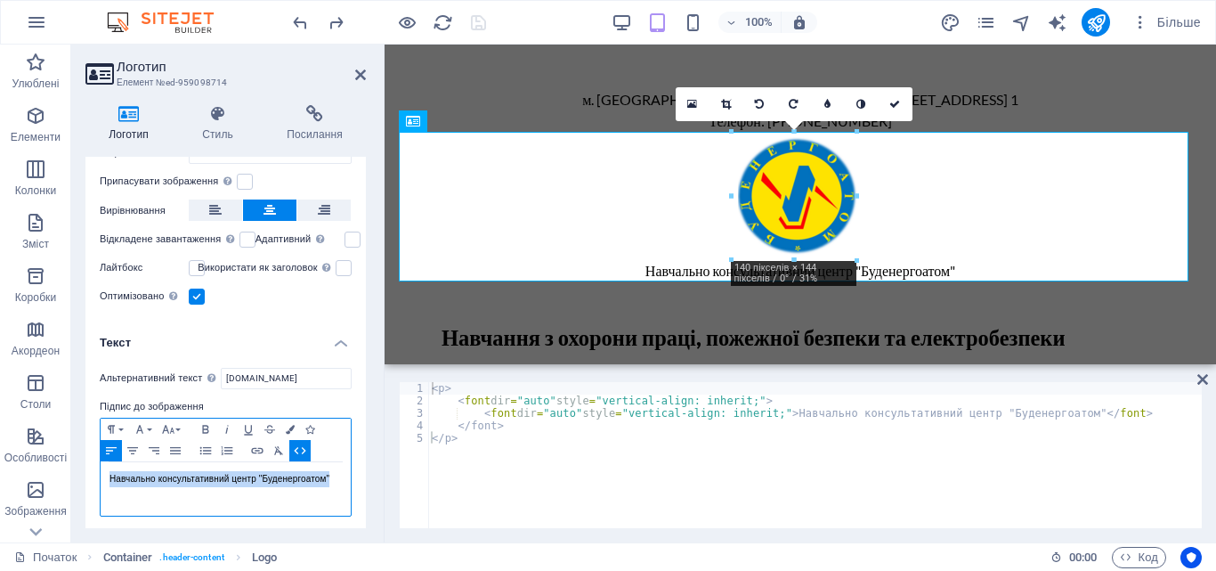
click at [306, 447] on icon "button" at bounding box center [299, 450] width 21 height 14
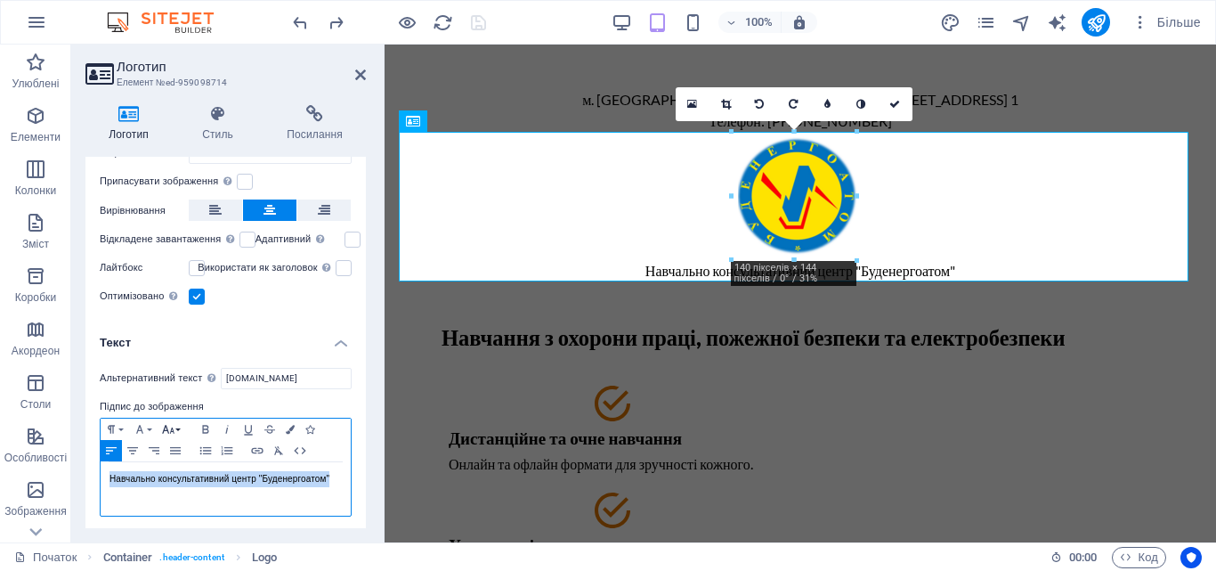
click at [177, 424] on button "Розмір шрифту" at bounding box center [172, 428] width 28 height 21
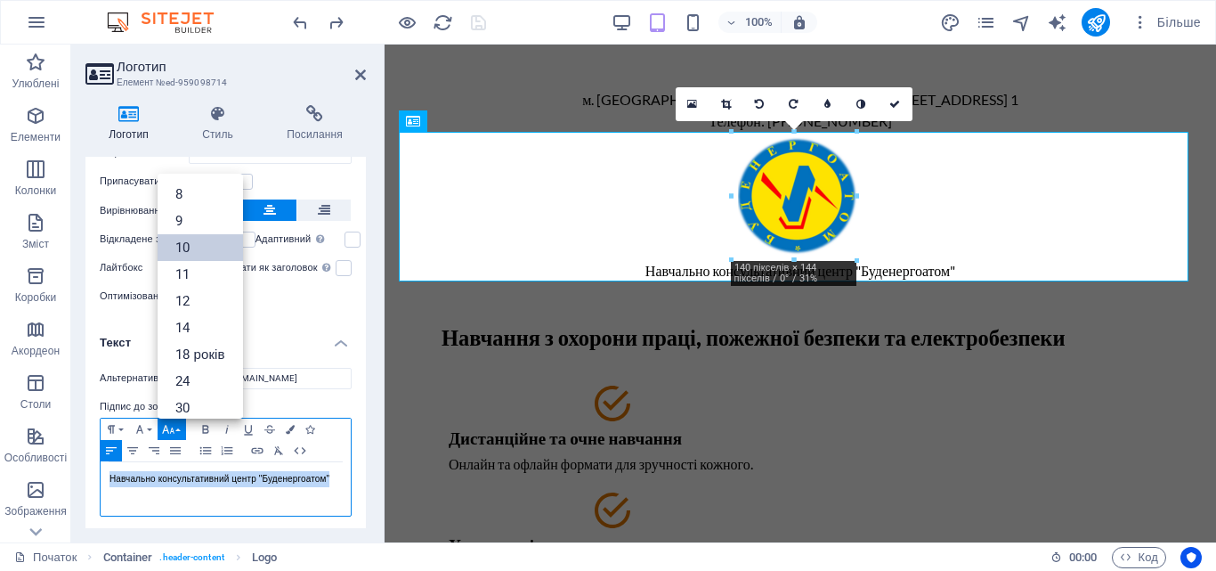
scroll to position [74, 0]
click at [177, 424] on button "Розмір шрифту" at bounding box center [172, 428] width 28 height 21
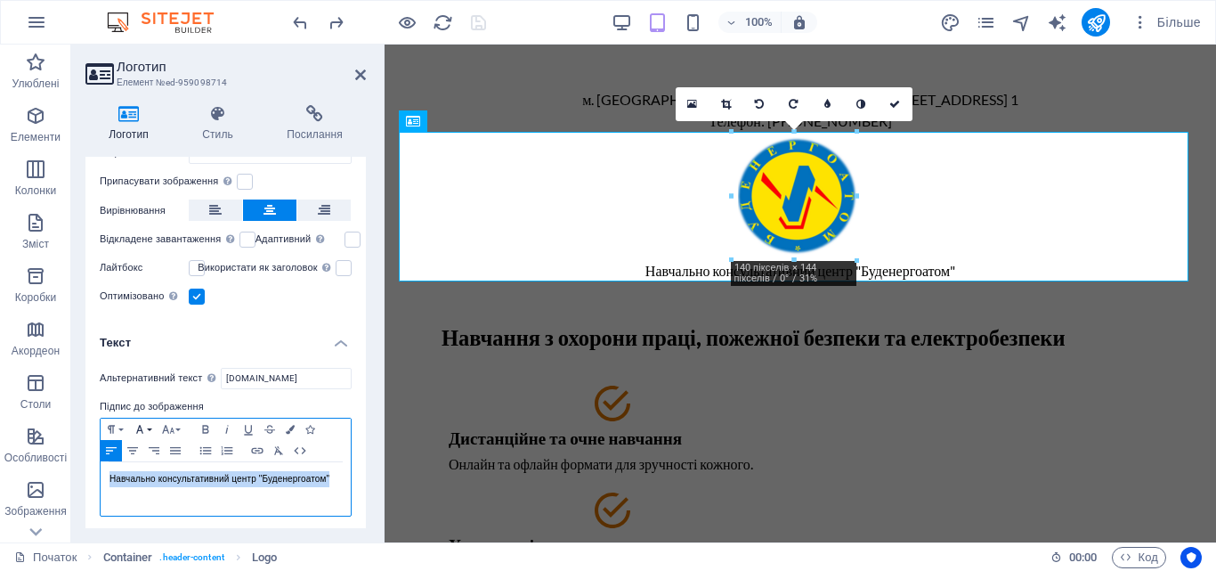
click at [151, 425] on button "Сімейство шрифтів" at bounding box center [143, 428] width 28 height 21
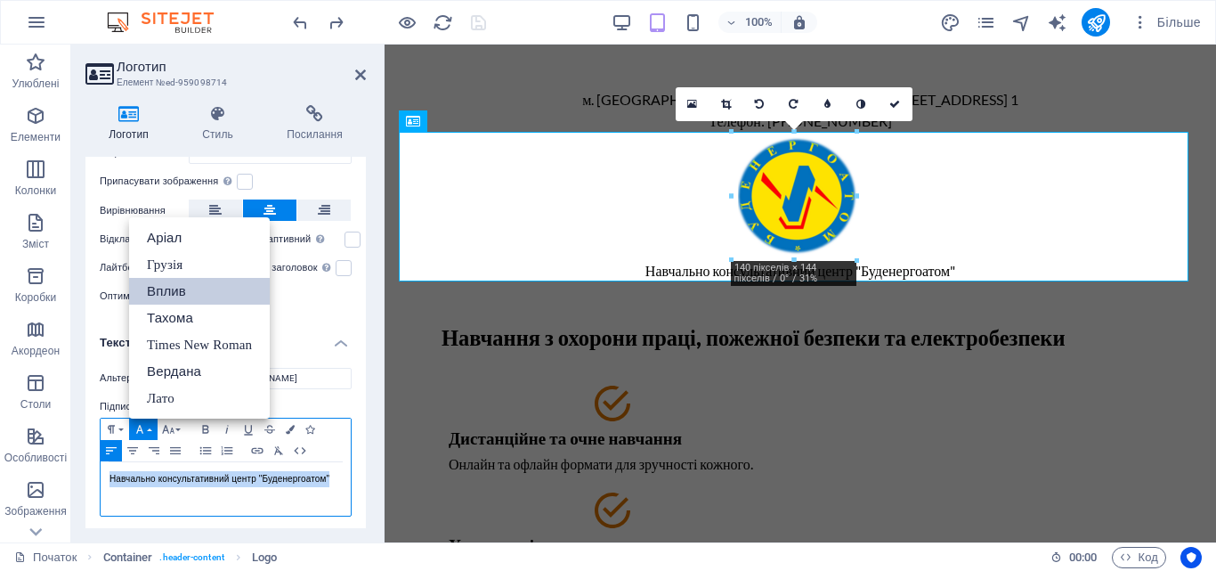
click at [172, 293] on font "Вплив" at bounding box center [166, 290] width 39 height 15
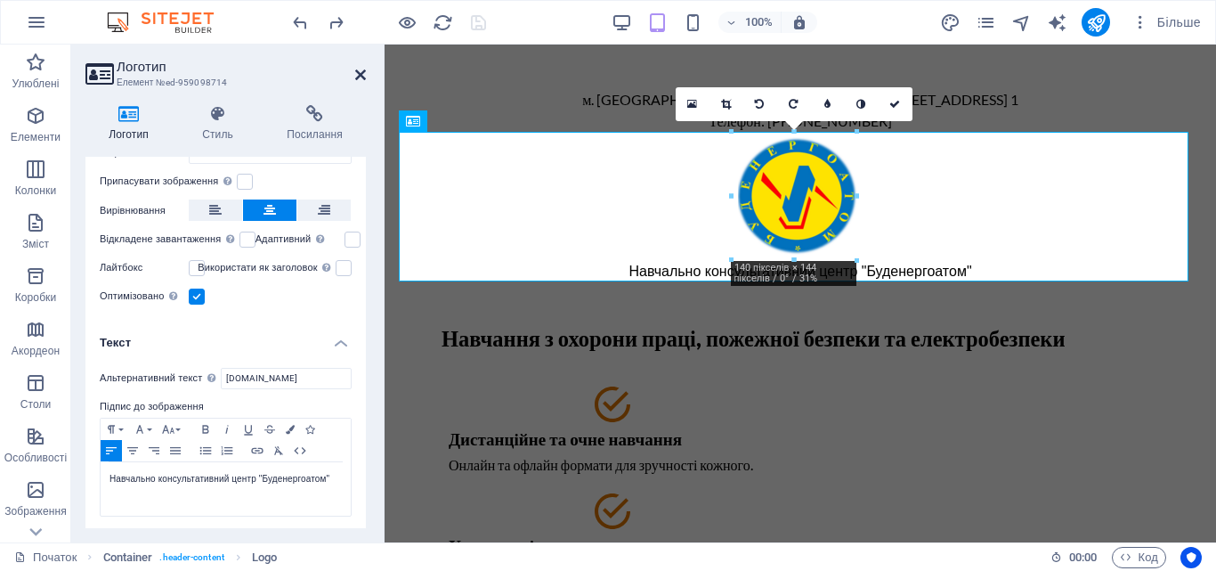
click at [362, 70] on icon at bounding box center [360, 75] width 11 height 14
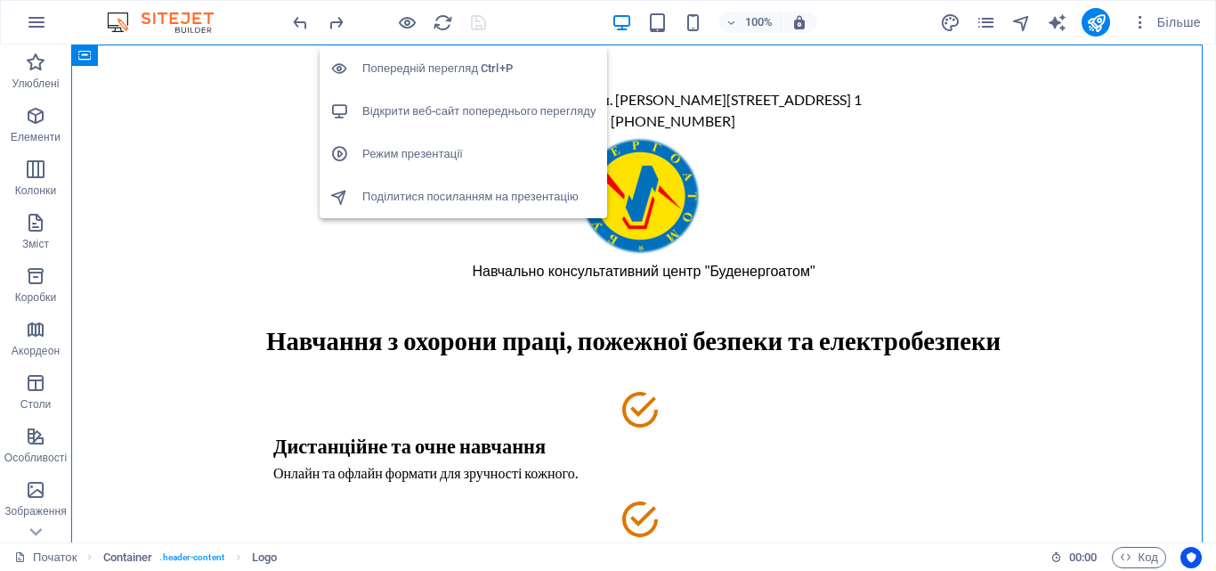
click at [433, 114] on font "Відкрити веб-сайт попереднього перегляду" at bounding box center [479, 110] width 234 height 13
click at [444, 114] on font "Відкрити веб-сайт попереднього перегляду" at bounding box center [479, 110] width 234 height 13
